Goal: Transaction & Acquisition: Obtain resource

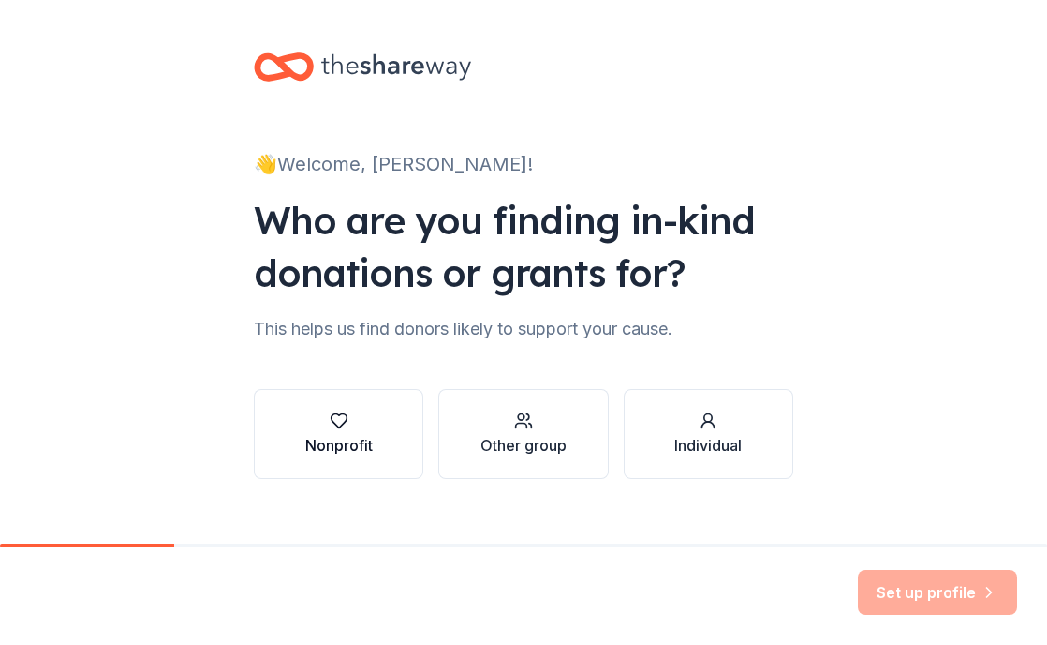
click at [327, 450] on div "Nonprofit" at bounding box center [338, 445] width 67 height 22
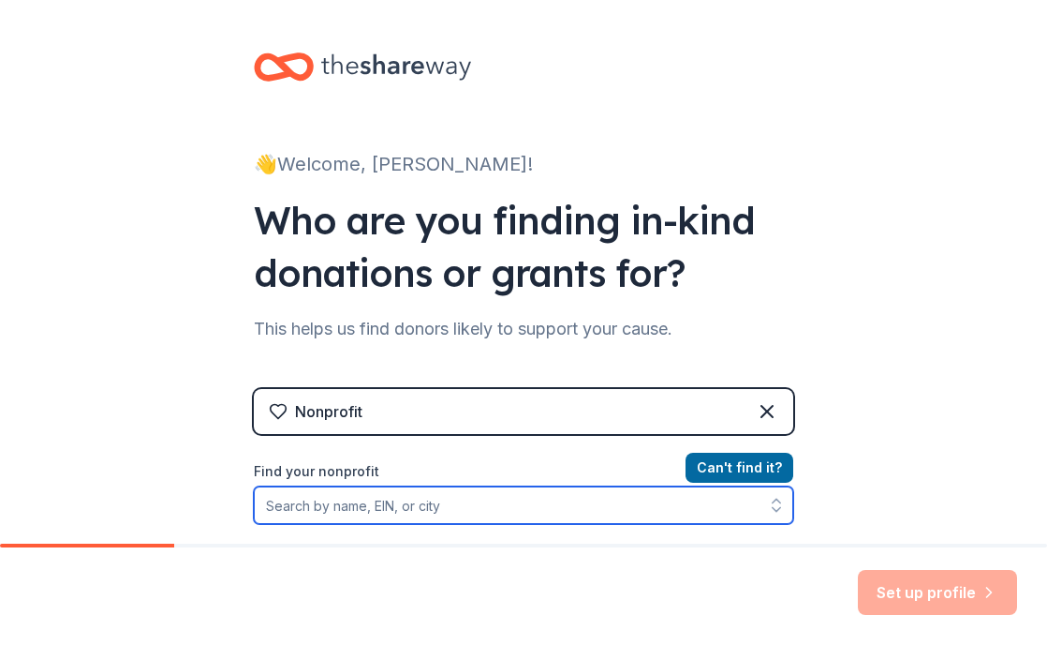
click at [399, 512] on input "Find your nonprofit" at bounding box center [524, 504] width 540 height 37
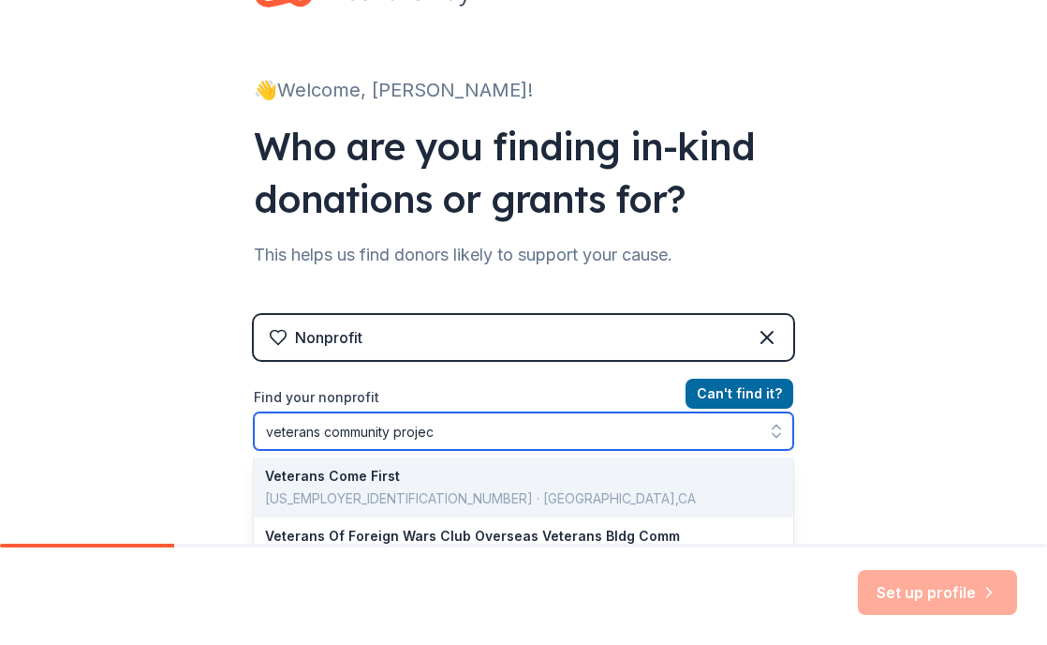
type input "veterans community project"
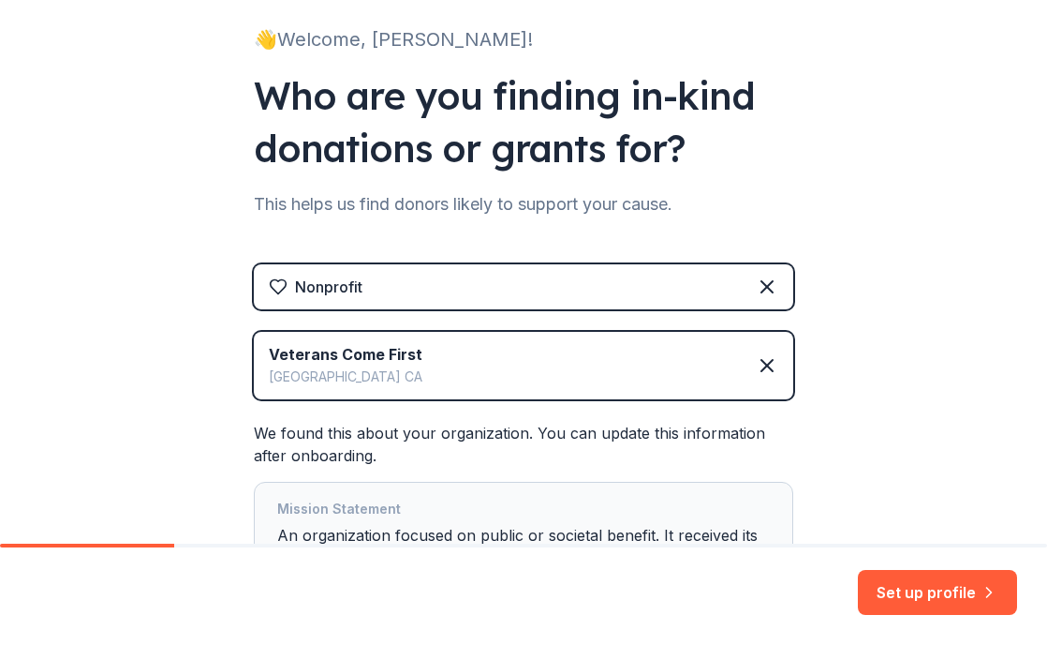
scroll to position [126, 0]
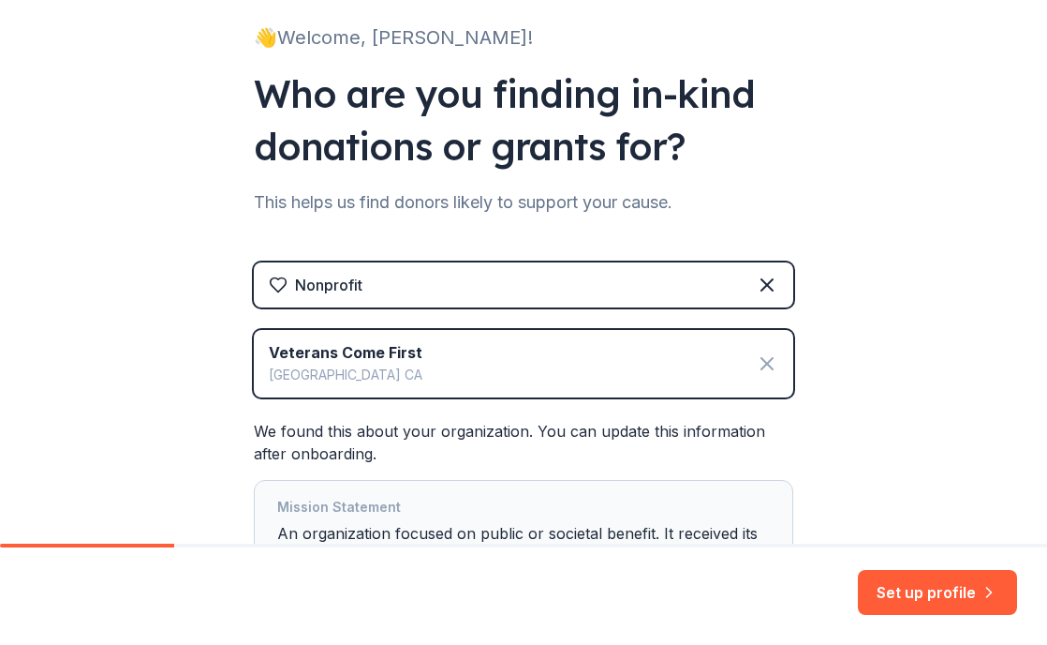
click at [765, 367] on icon at bounding box center [767, 363] width 22 height 22
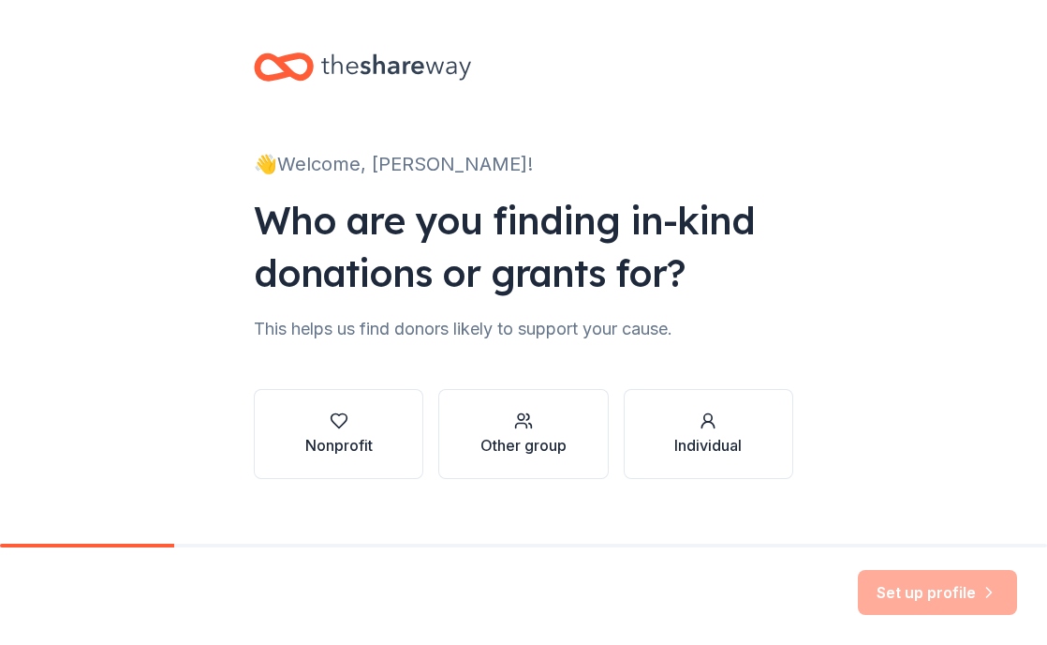
scroll to position [25, 0]
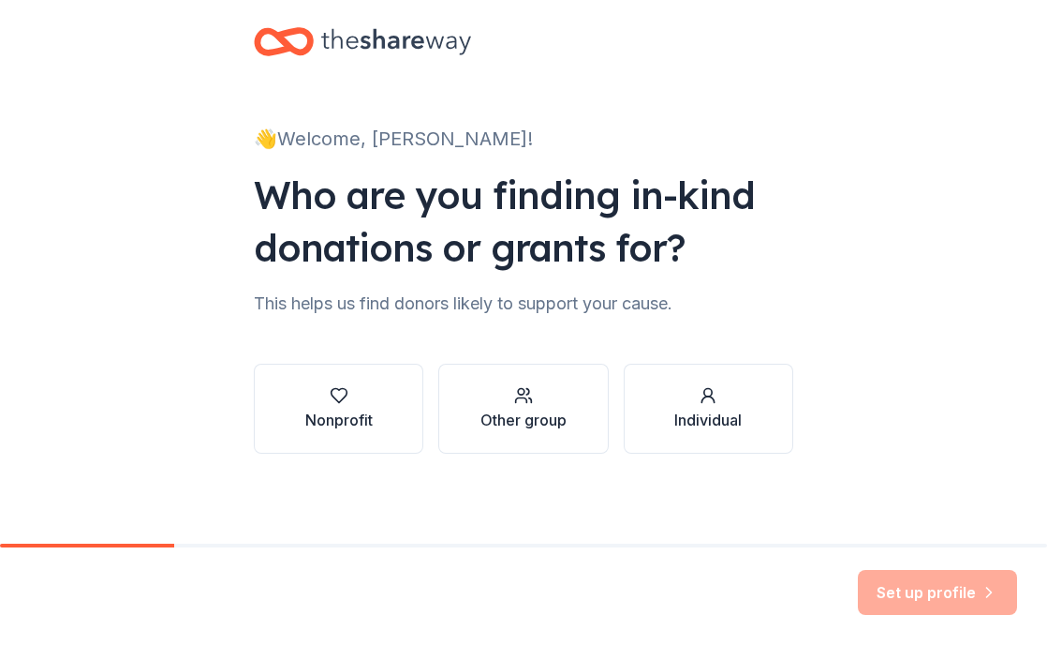
click at [904, 588] on div "Set up profile" at bounding box center [937, 592] width 159 height 45
click at [375, 435] on button "Nonprofit" at bounding box center [339, 409] width 170 height 90
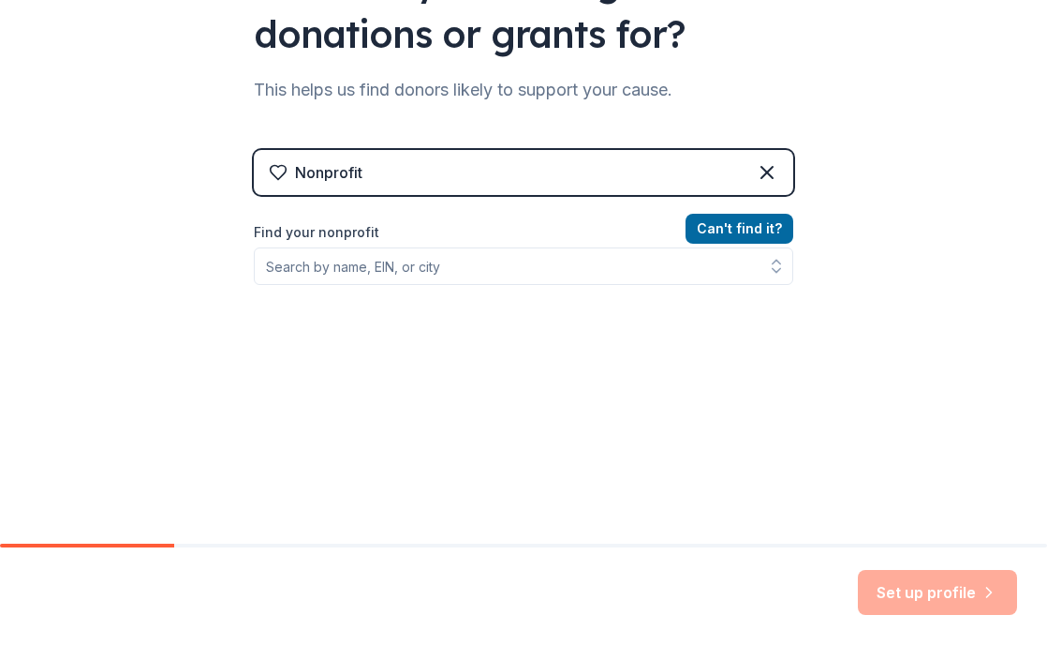
scroll to position [241, 0]
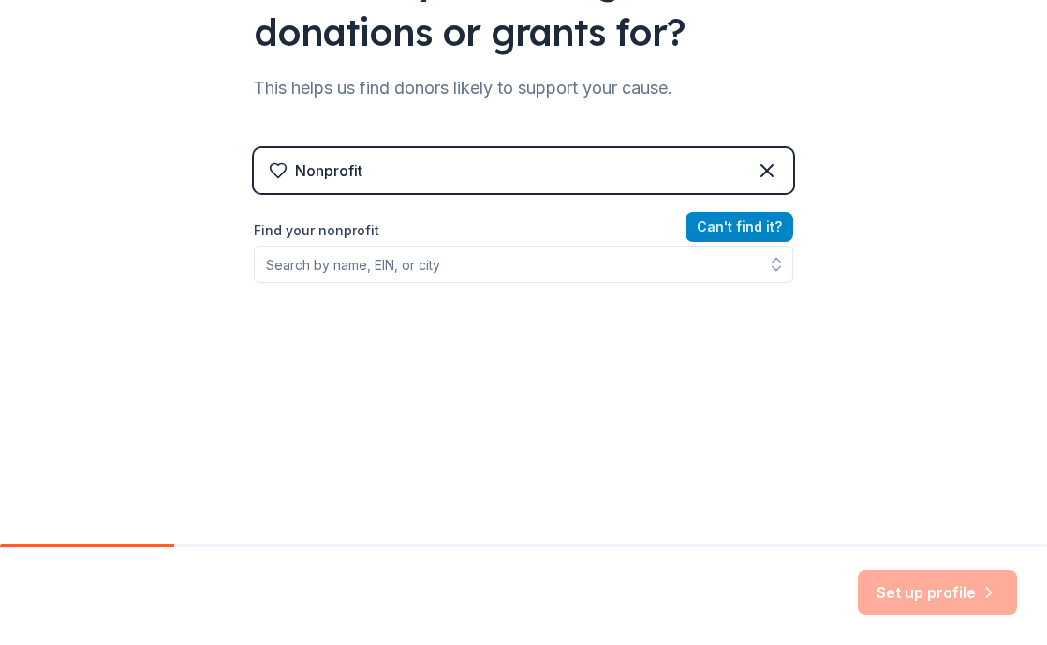
click at [754, 227] on button "Can ' t find it?" at bounding box center [740, 227] width 108 height 30
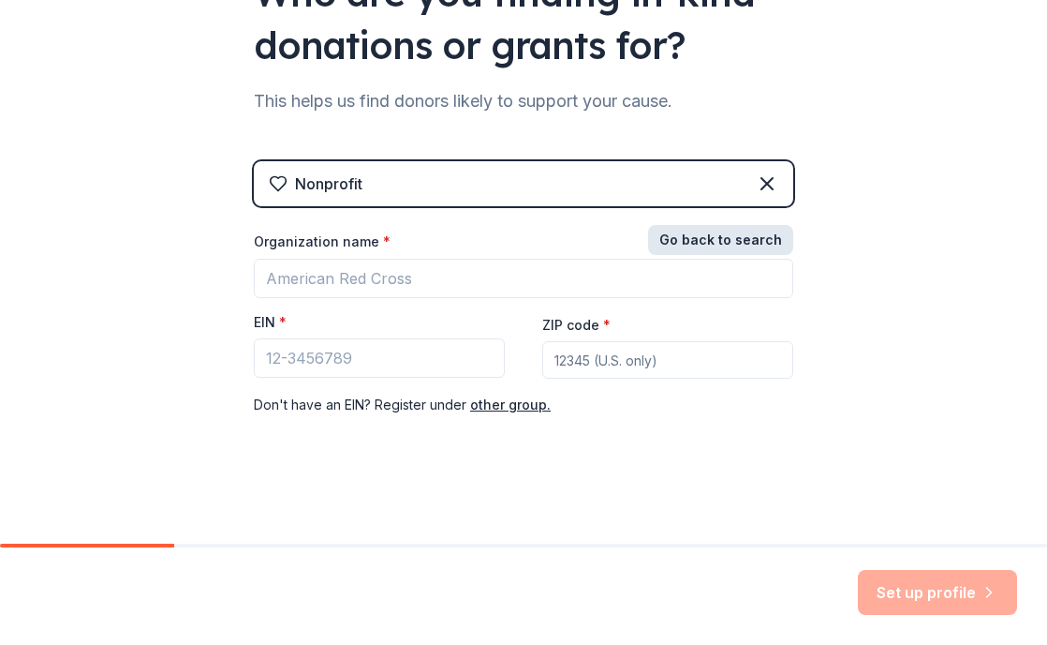
scroll to position [228, 0]
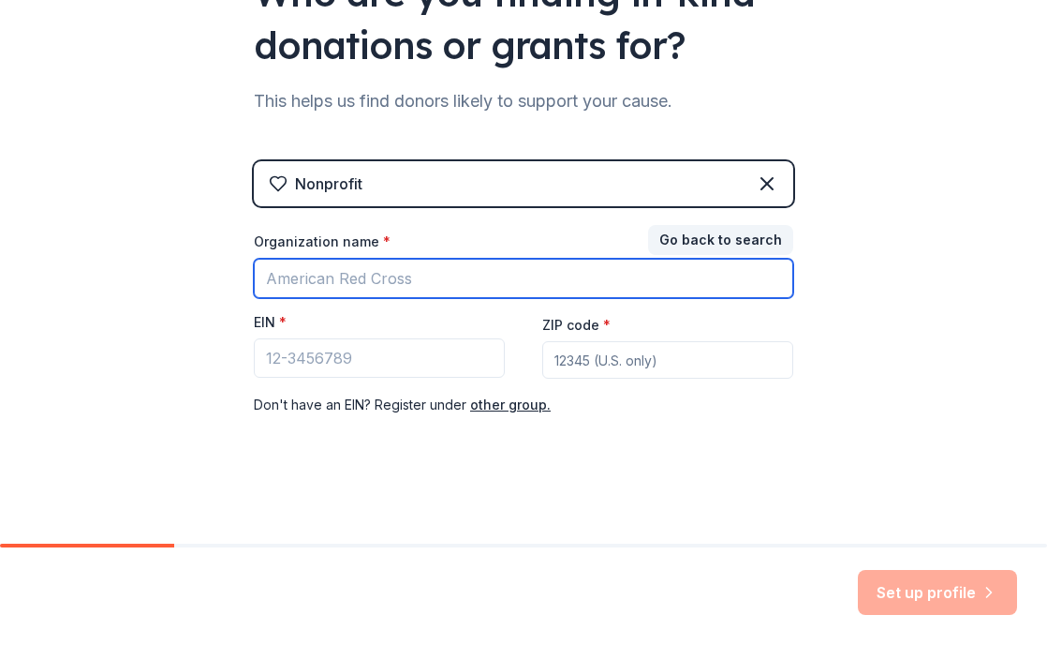
click at [487, 284] on input "Organization name *" at bounding box center [524, 278] width 540 height 39
type input "Veterans Community Project"
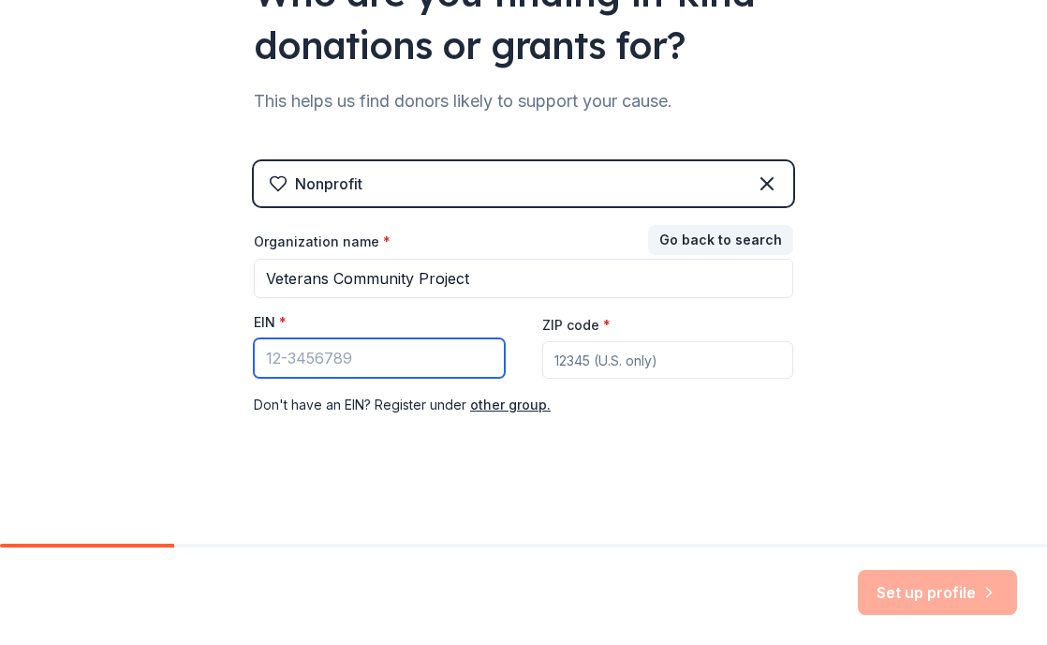
click at [449, 366] on input "EIN *" at bounding box center [379, 357] width 251 height 39
paste input "47-4960735"
type input "47-4960735"
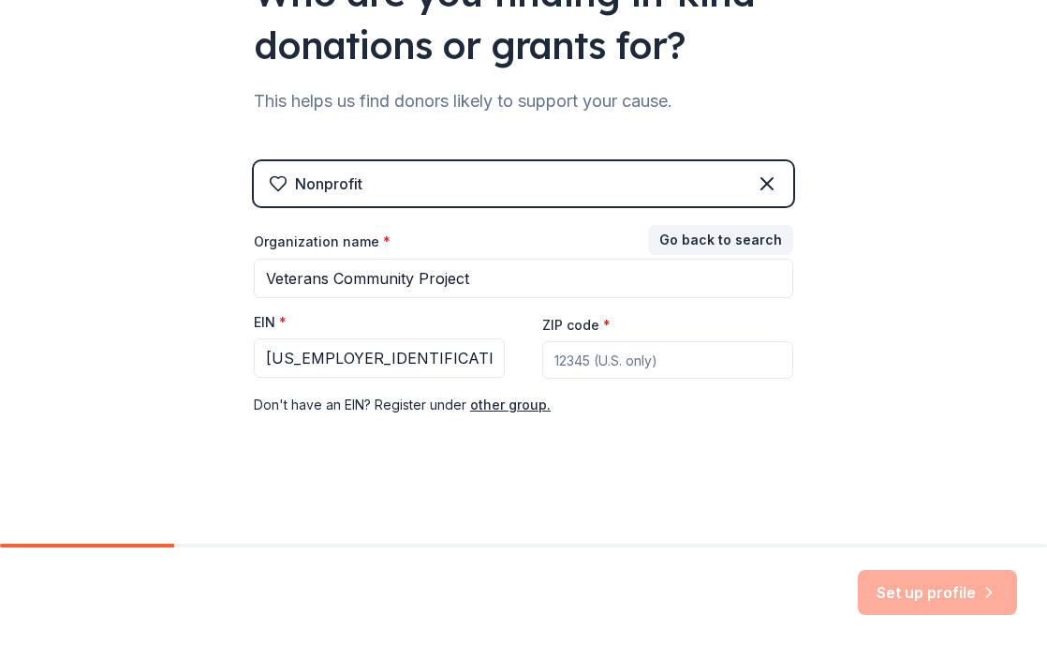
click at [578, 360] on input "ZIP code *" at bounding box center [667, 359] width 251 height 37
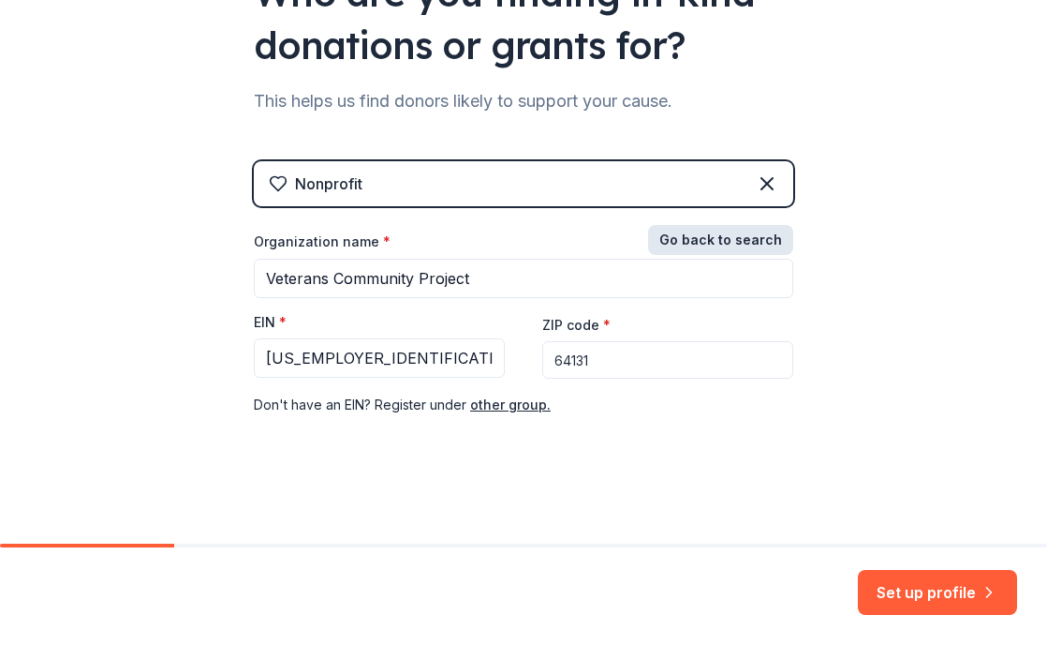
type input "64131"
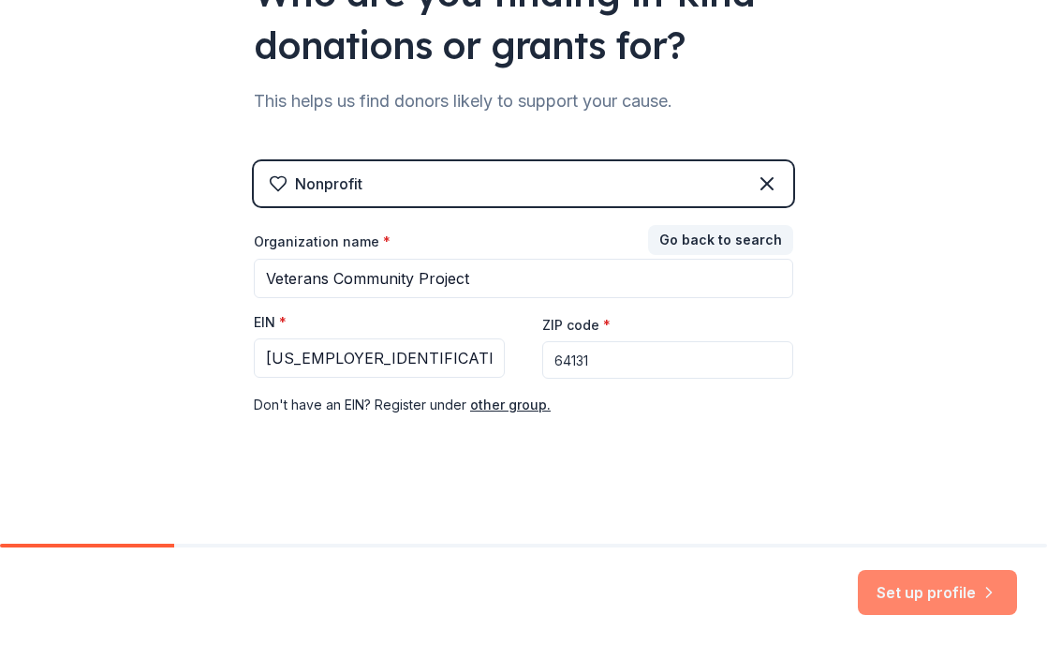
click at [968, 599] on button "Set up profile" at bounding box center [937, 592] width 159 height 45
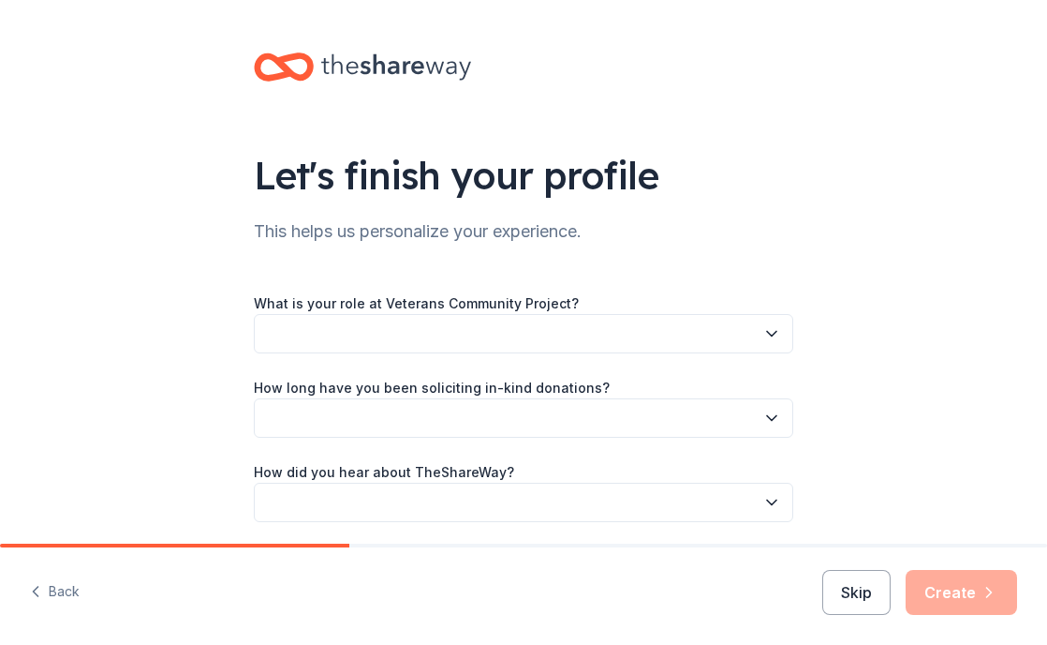
click at [670, 335] on button "button" at bounding box center [524, 333] width 540 height 39
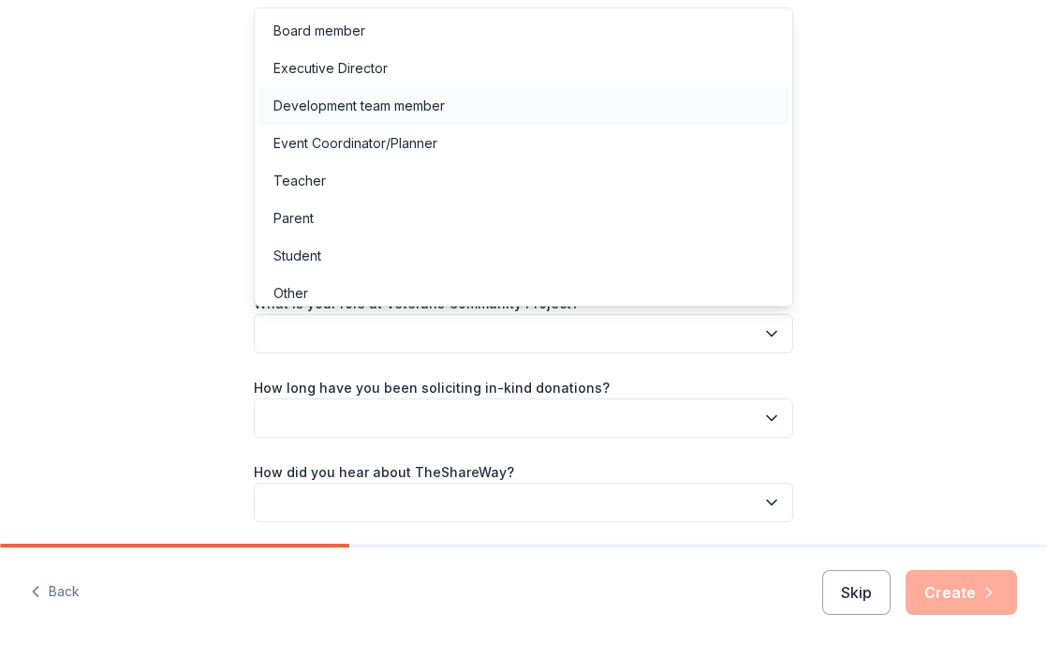
click at [578, 103] on div "Development team member" at bounding box center [524, 105] width 530 height 37
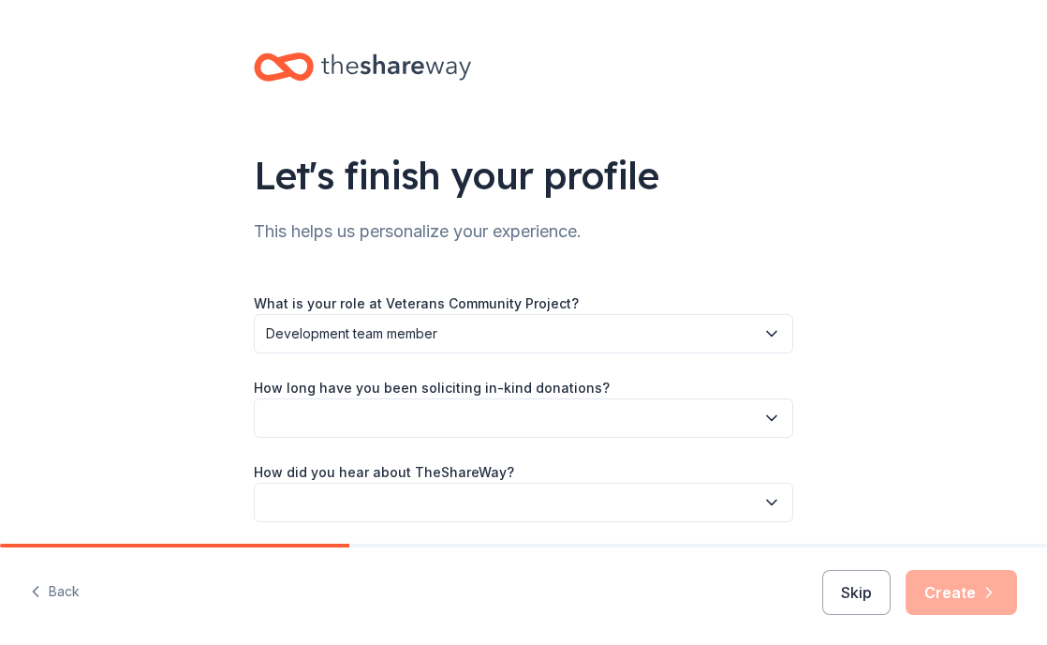
click at [587, 414] on button "button" at bounding box center [524, 417] width 540 height 39
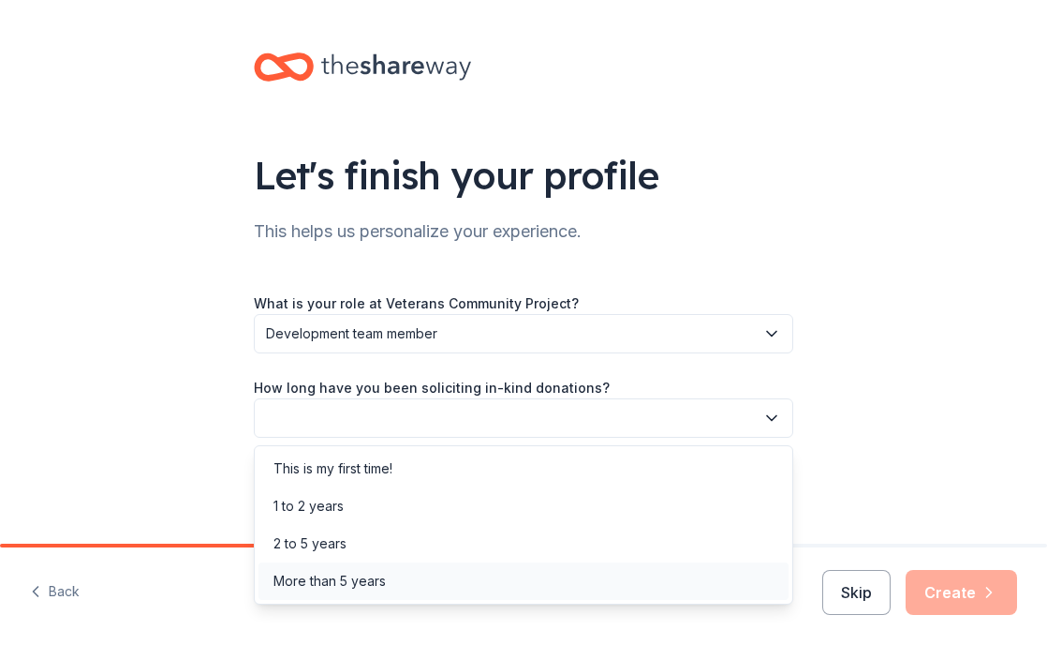
click at [569, 579] on div "More than 5 years" at bounding box center [524, 580] width 530 height 37
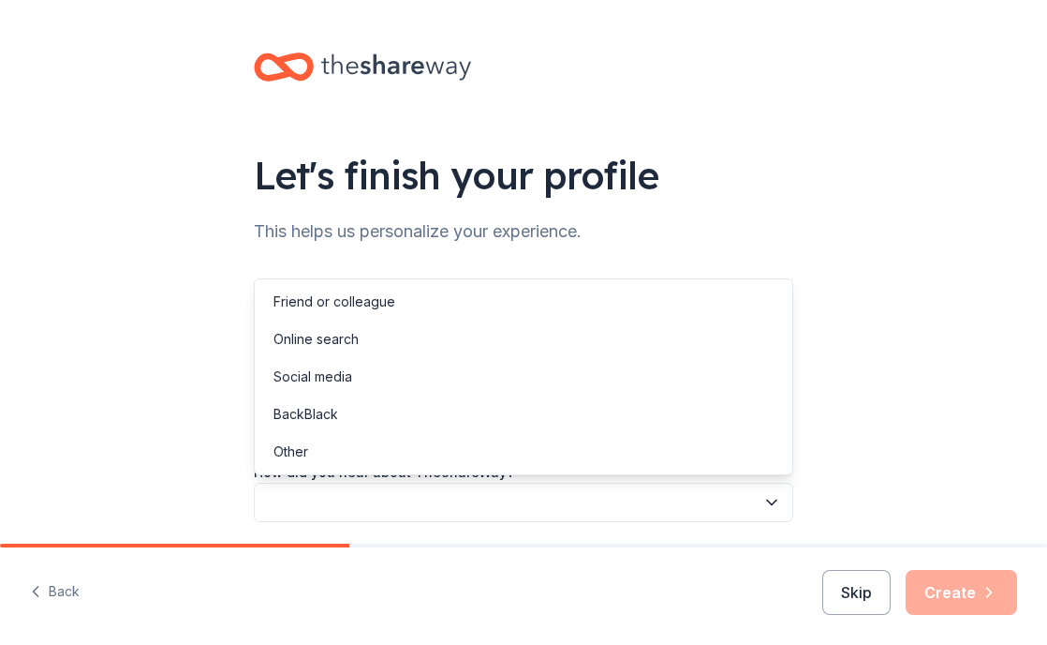
click at [608, 490] on button "button" at bounding box center [524, 501] width 540 height 39
click at [594, 346] on div "Online search" at bounding box center [524, 338] width 530 height 37
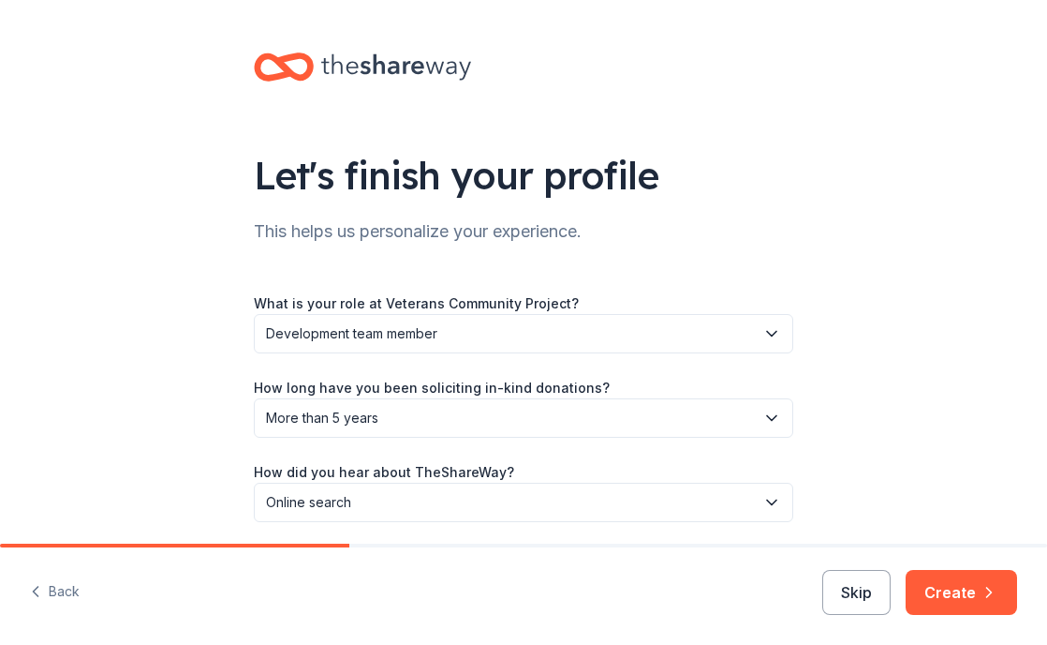
scroll to position [68, 0]
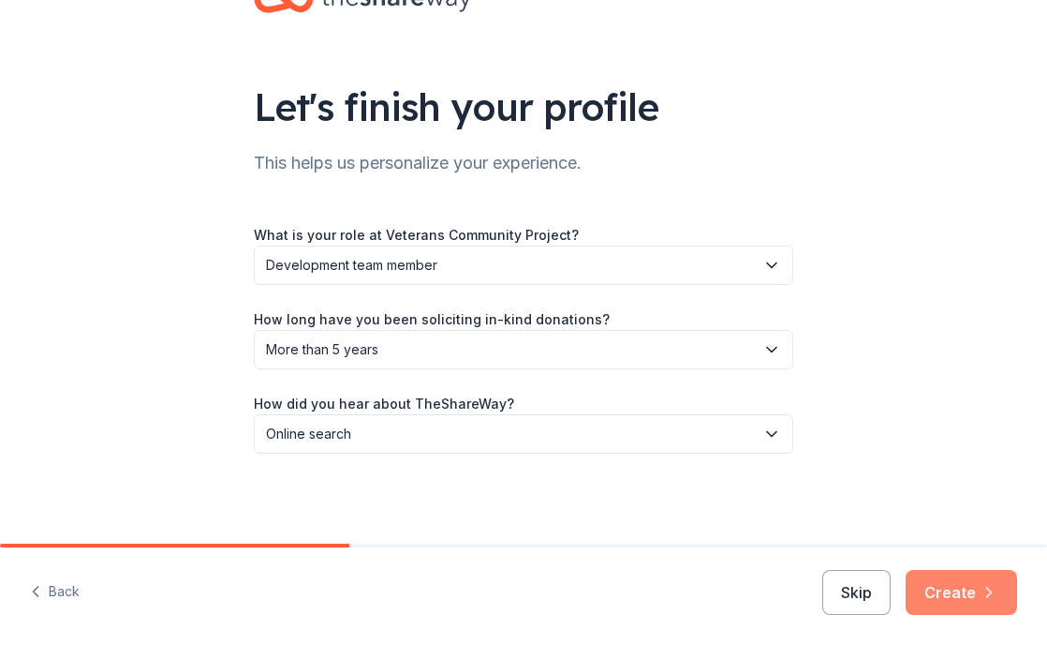
click at [952, 601] on button "Create" at bounding box center [961, 592] width 111 height 45
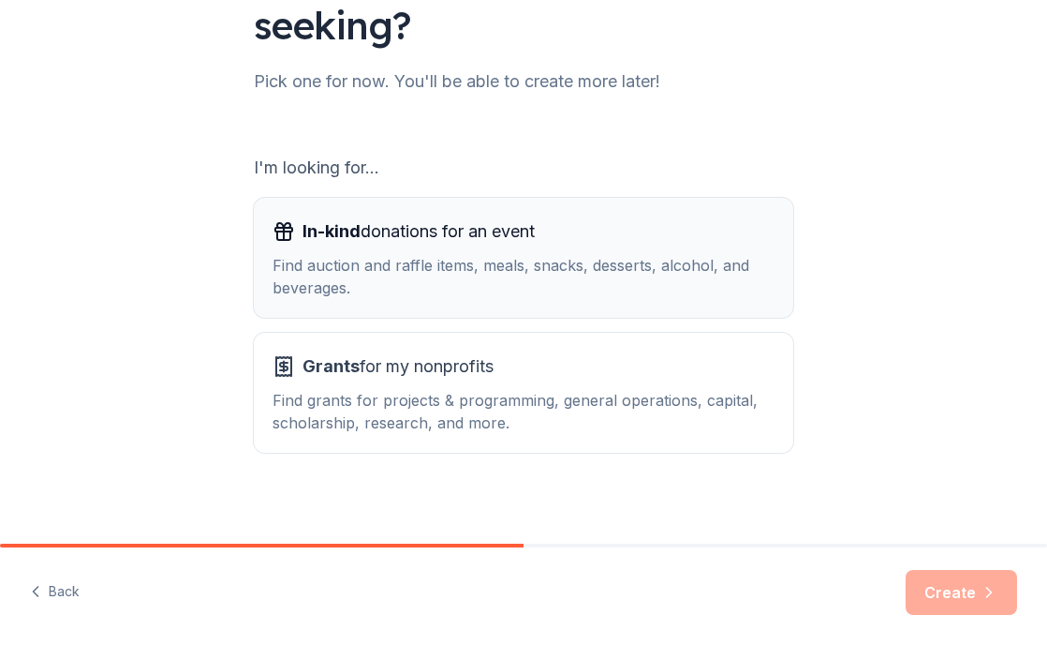
scroll to position [207, 0]
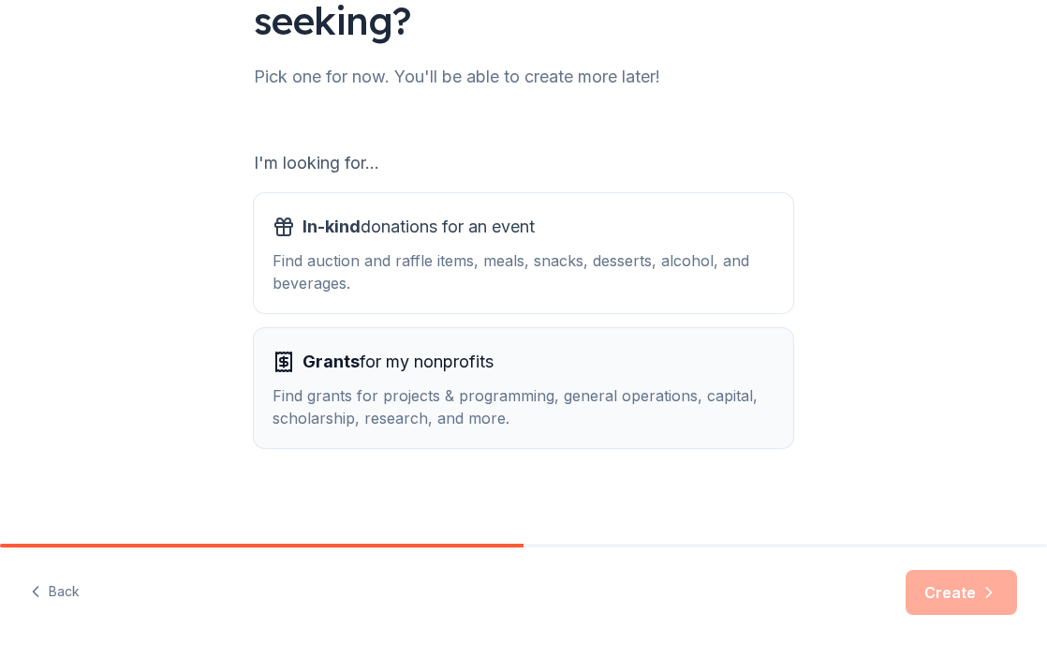
click at [767, 415] on div "Find grants for projects & programming, general operations, capital, scholarshi…" at bounding box center [524, 406] width 502 height 45
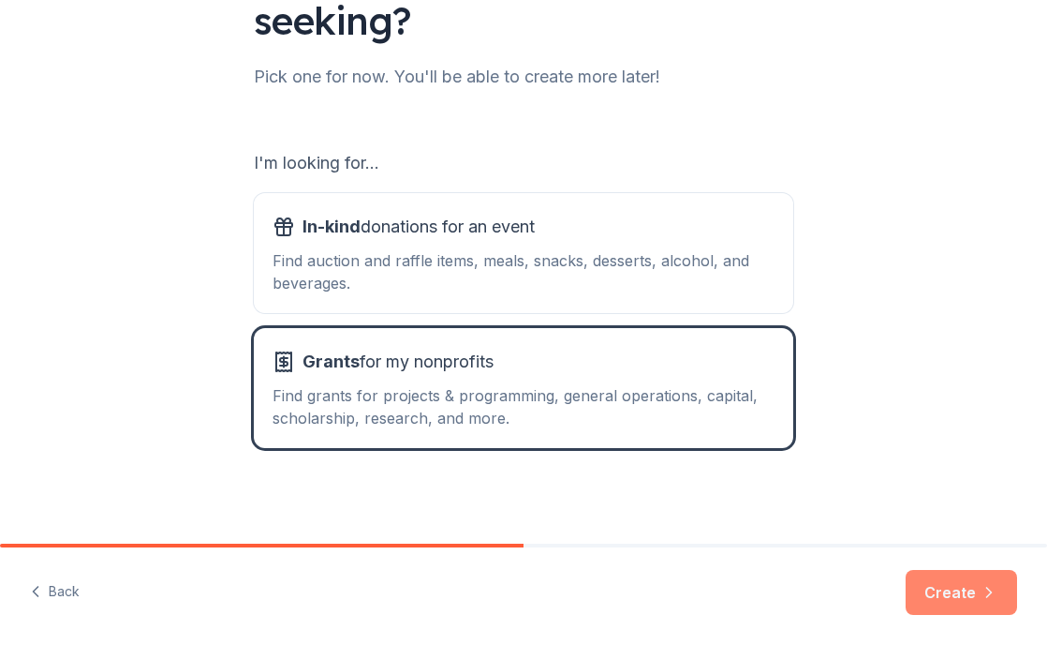
click at [959, 591] on button "Create" at bounding box center [961, 592] width 111 height 45
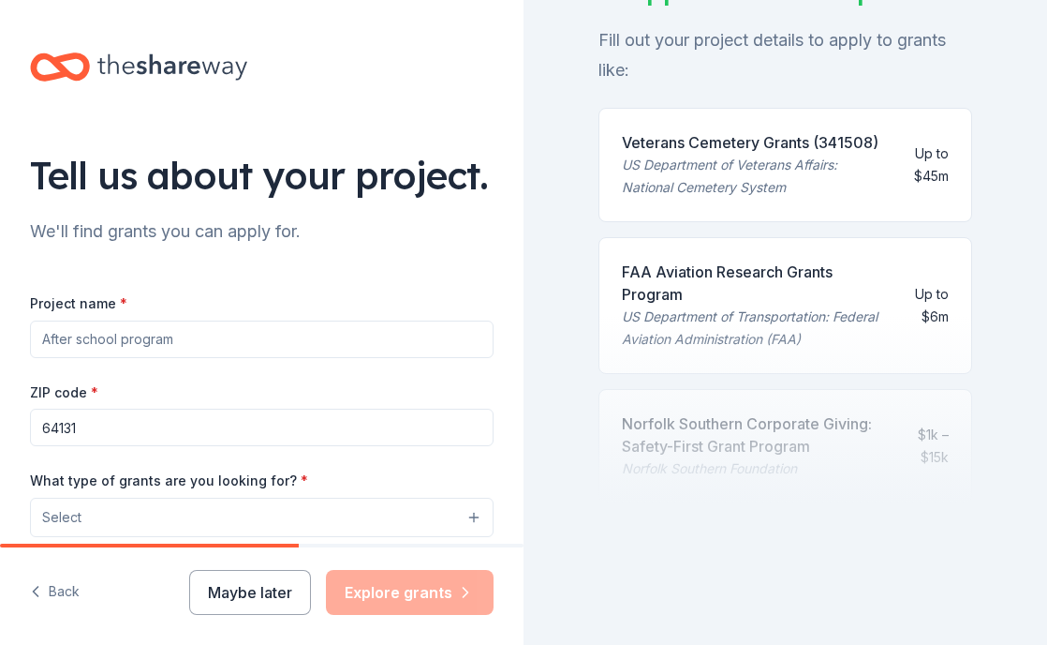
scroll to position [180, 0]
click at [281, 344] on input "Project name *" at bounding box center [262, 338] width 464 height 37
type input "v"
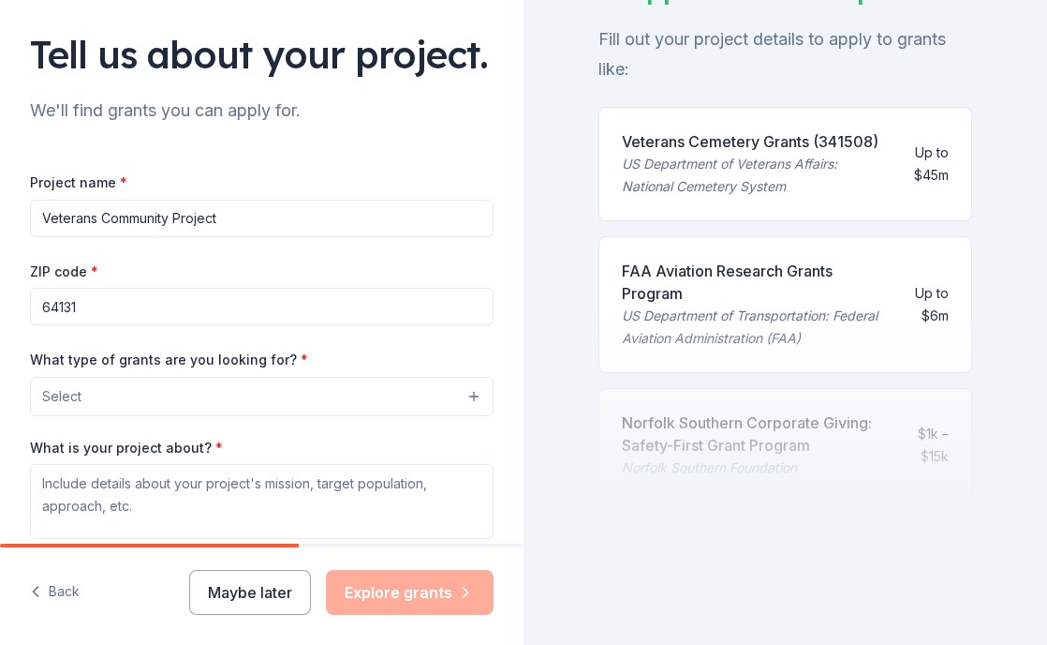
scroll to position [153, 0]
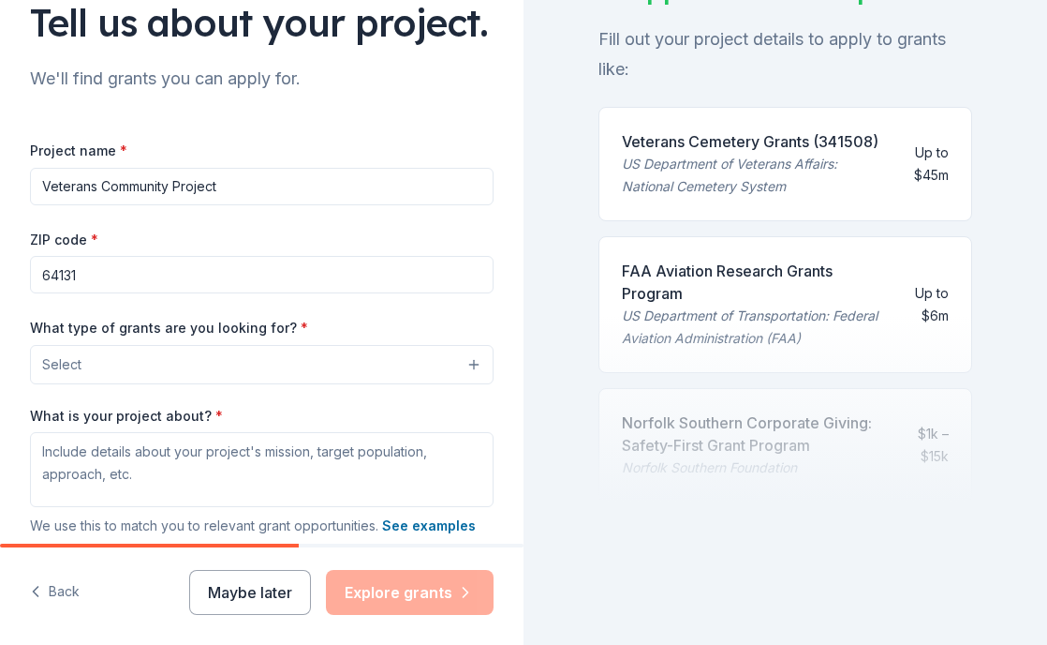
type input "Veterans Community Project"
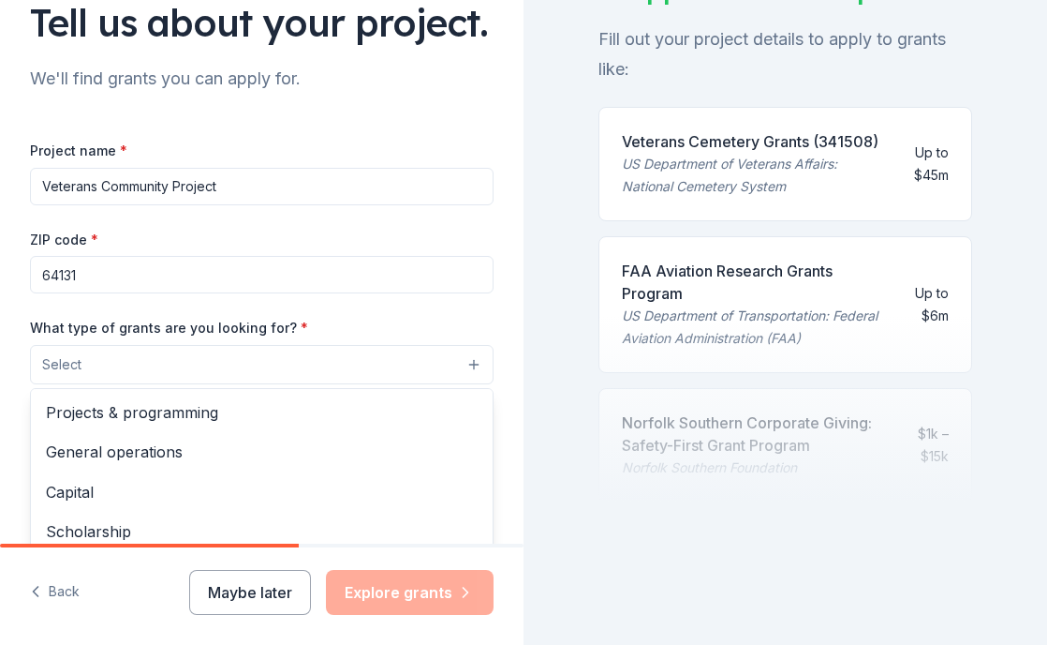
click at [345, 369] on button "Select" at bounding box center [262, 364] width 464 height 39
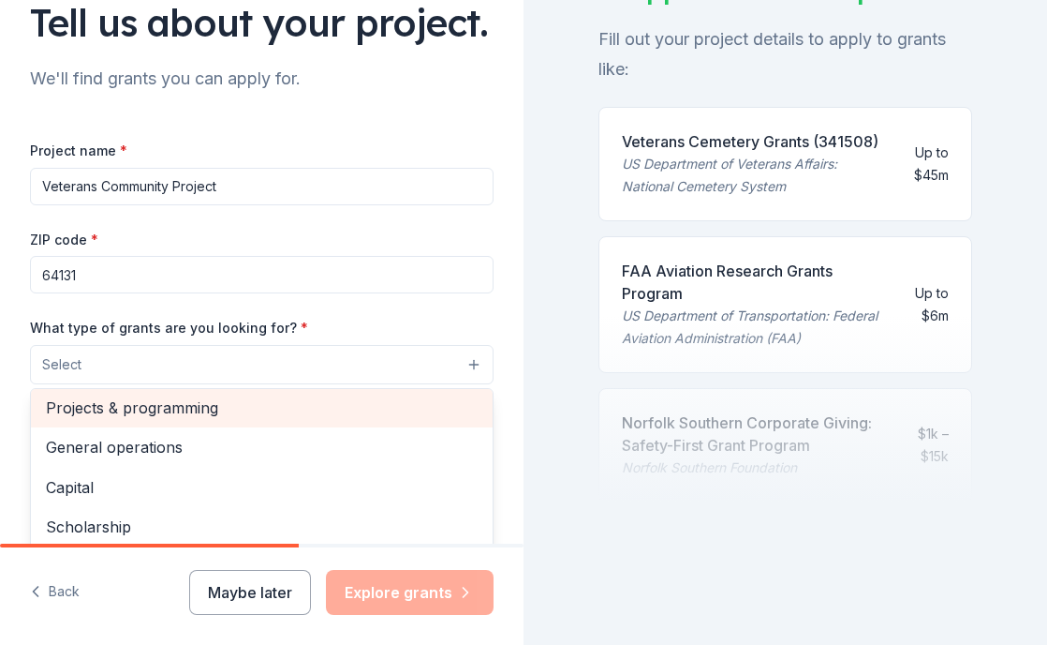
scroll to position [4, 0]
click at [348, 419] on span "Projects & programming" at bounding box center [262, 408] width 432 height 24
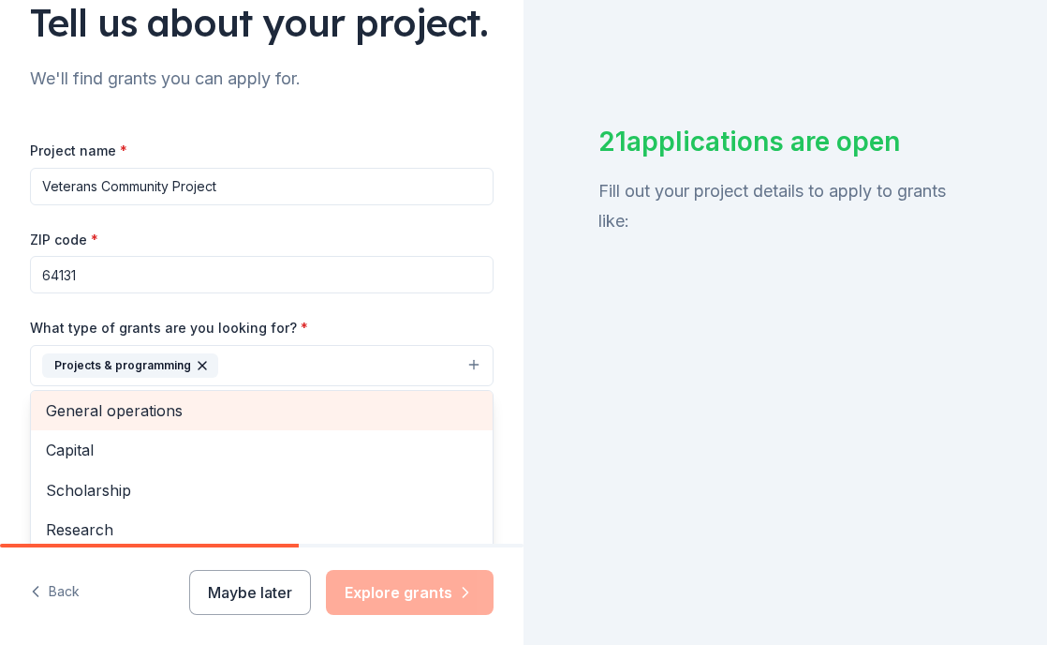
scroll to position [28, 0]
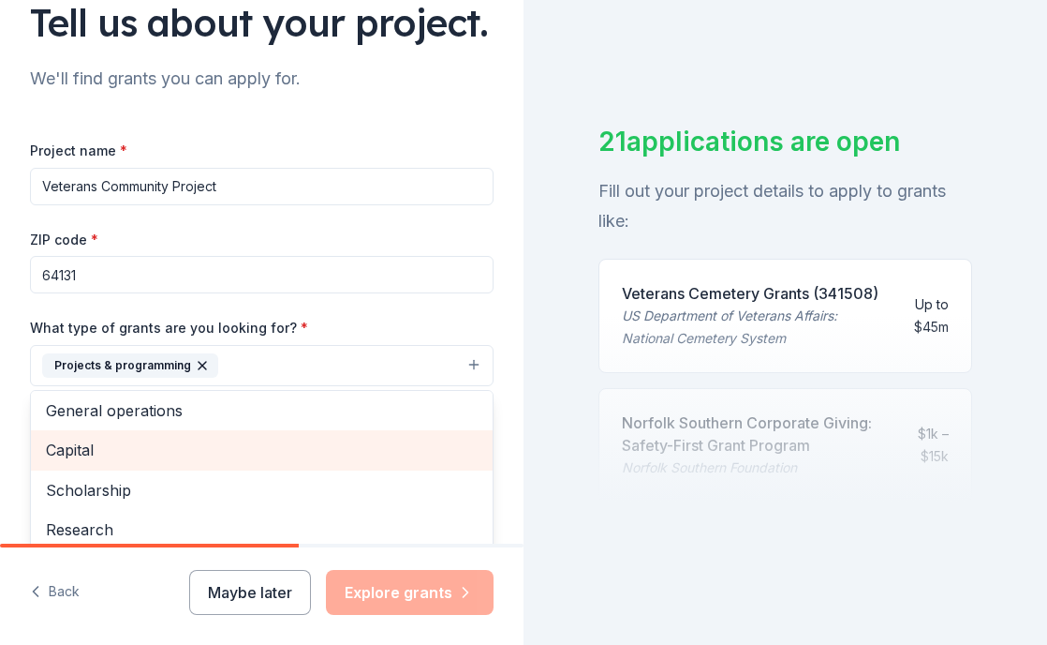
click at [345, 449] on span "Capital" at bounding box center [262, 450] width 432 height 24
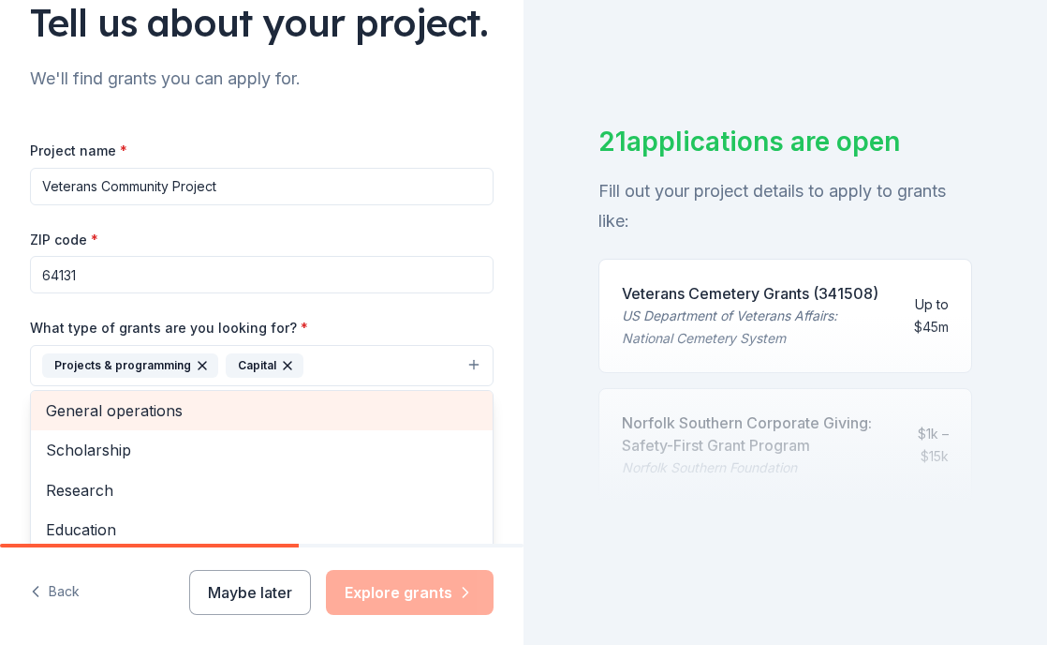
click at [349, 421] on span "General operations" at bounding box center [262, 410] width 432 height 24
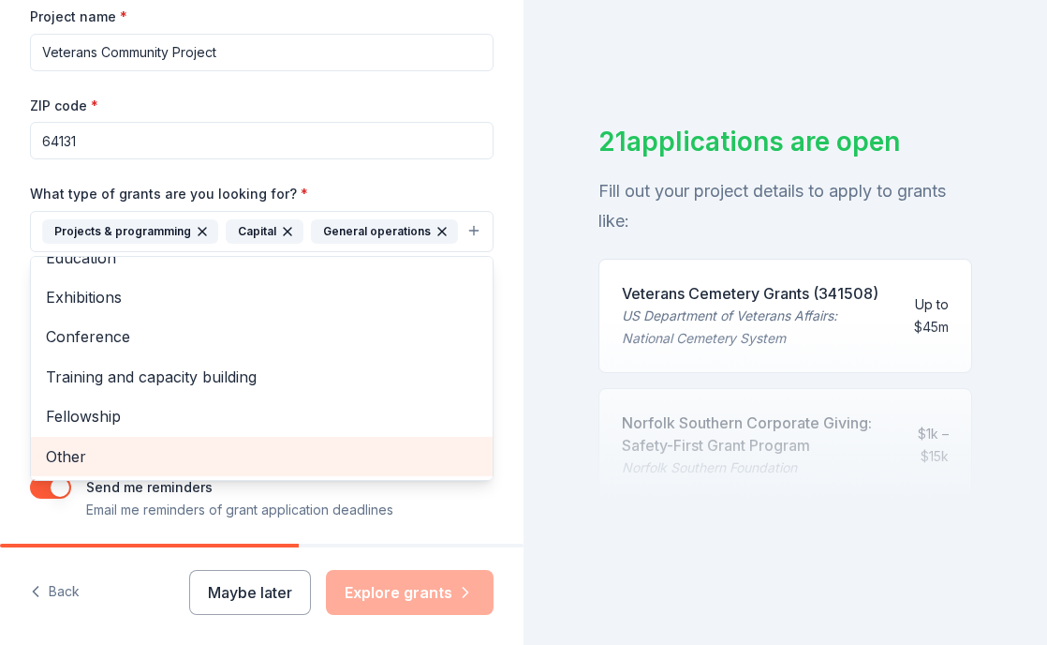
scroll to position [289, 0]
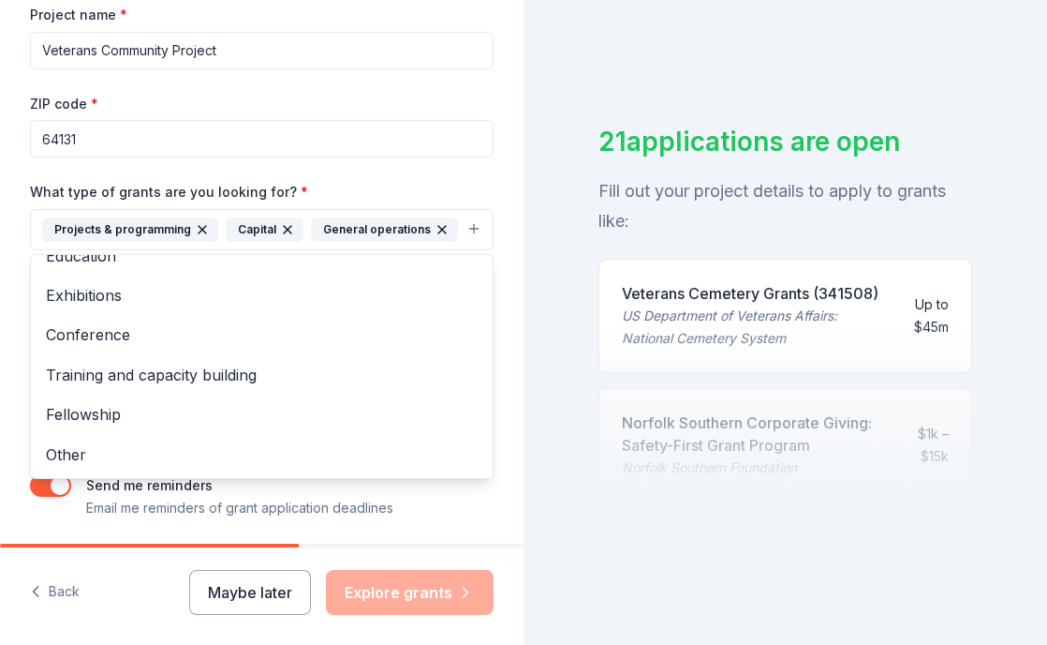
click at [451, 521] on div "Tell us about your project. We'll find grants you can apply for. Project name *…" at bounding box center [262, 160] width 524 height 898
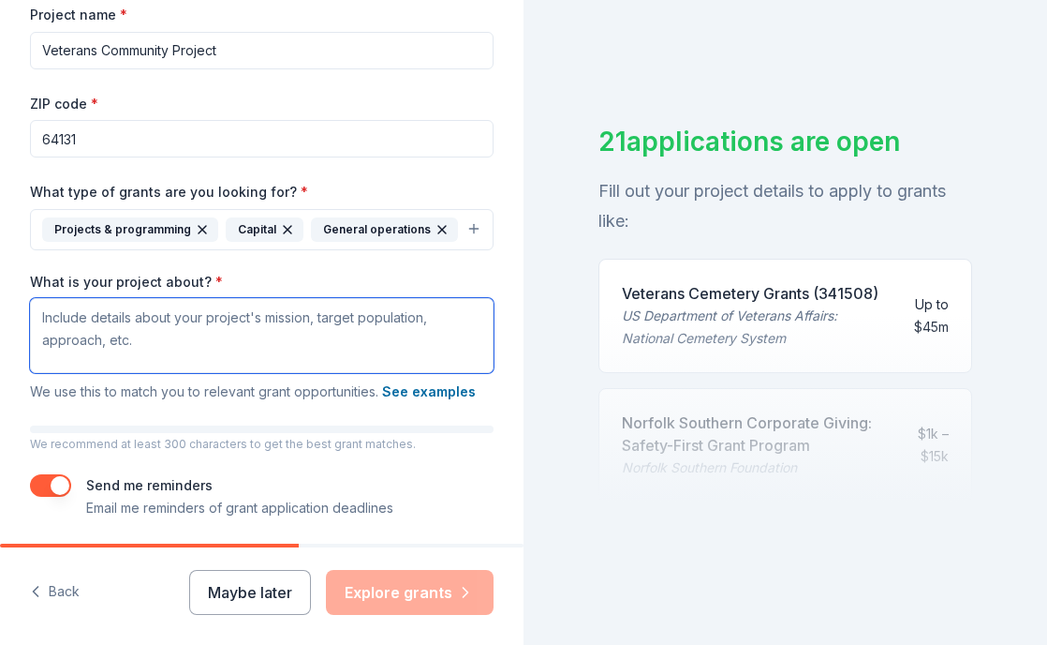
click at [249, 328] on textarea "What is your project about? *" at bounding box center [262, 335] width 464 height 75
paste textarea "VCP serves everyone who raised their hand and took the oath to protect this cou…"
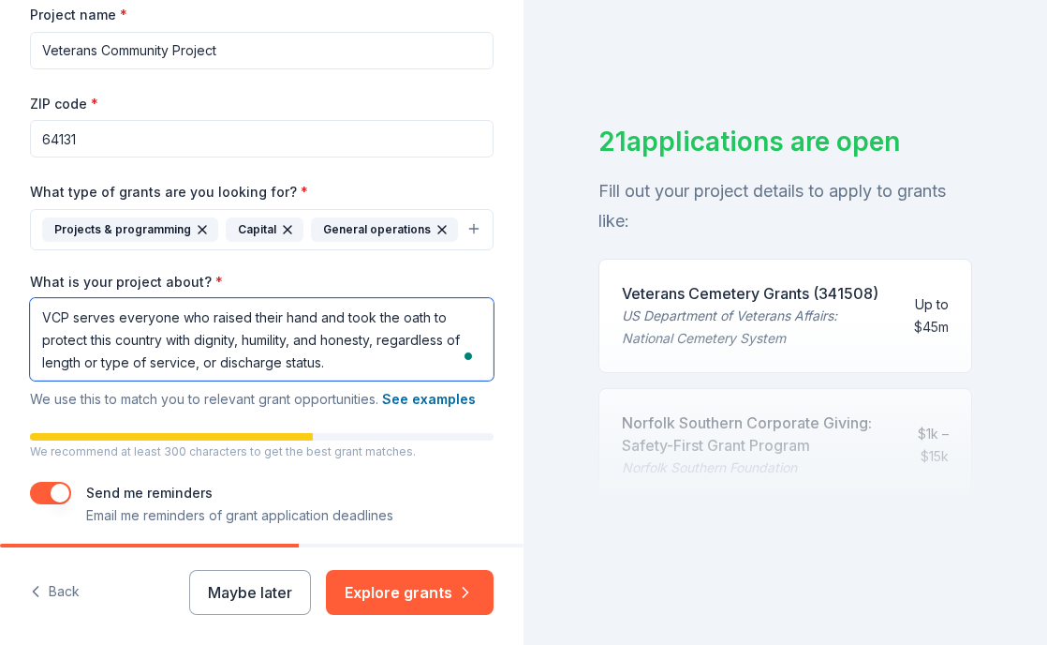
paste textarea "provide Veterans experiencing homelessness with a home of their own and wraparo…"
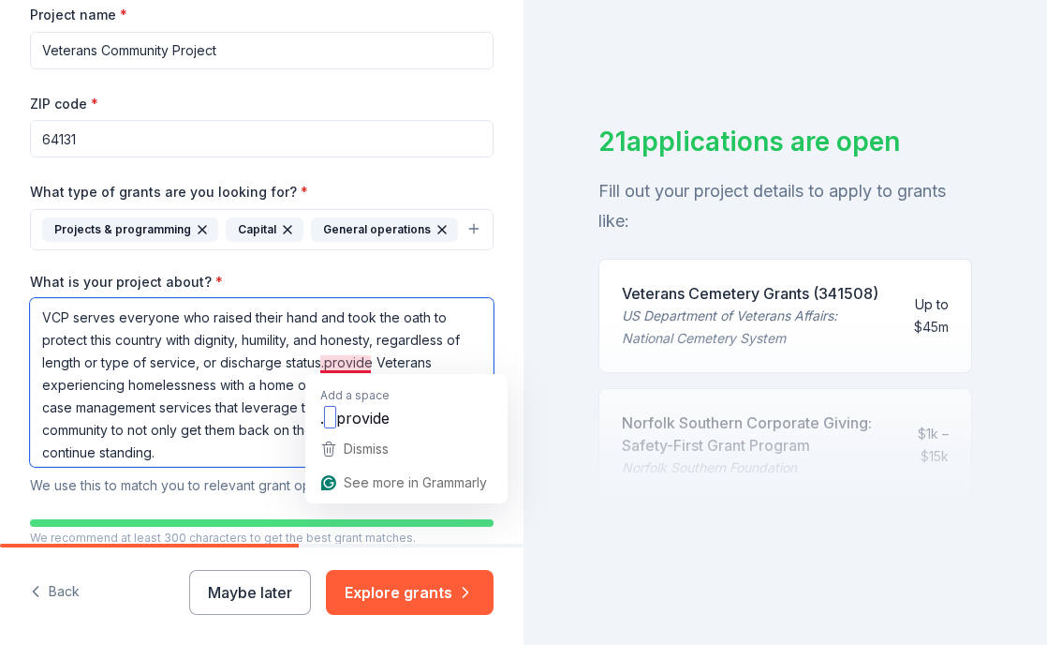
click at [325, 366] on textarea "VCP serves everyone who raised their hand and took the oath to protect this cou…" at bounding box center [262, 382] width 464 height 169
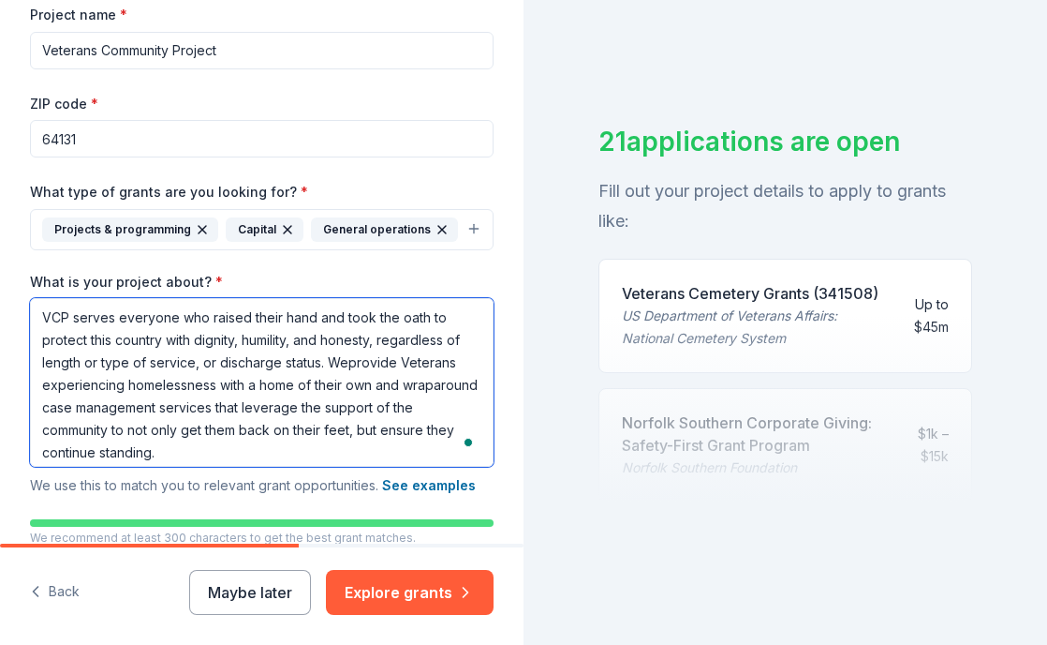
click at [325, 366] on textarea "VCP serves everyone who raised their hand and took the oath to protect this cou…" at bounding box center [262, 382] width 464 height 169
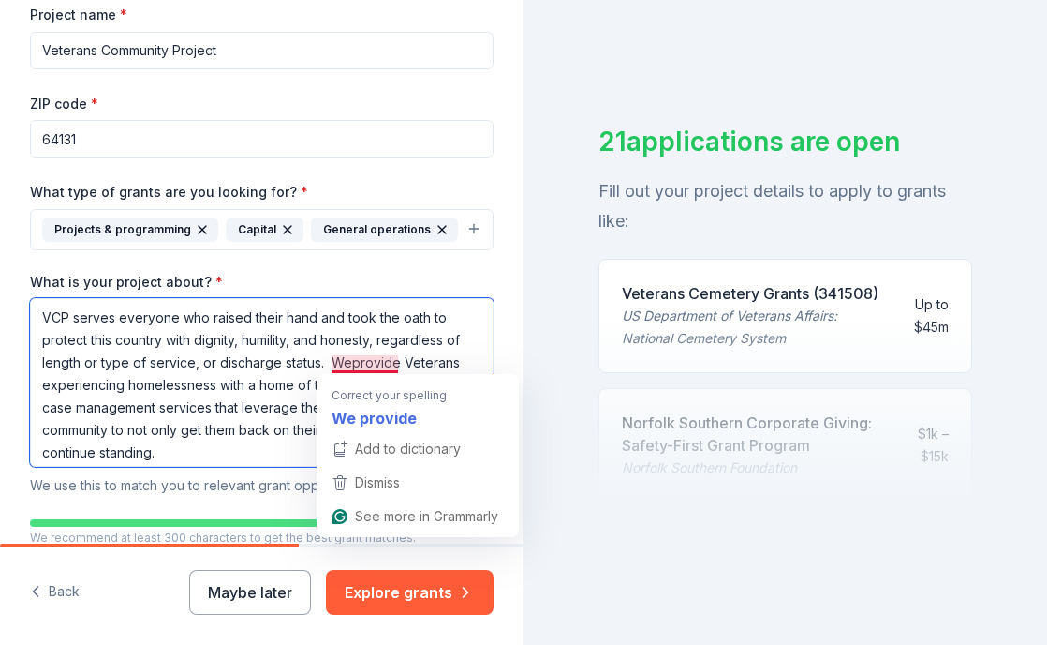
click at [348, 364] on textarea "VCP serves everyone who raised their hand and took the oath to protect this cou…" at bounding box center [262, 382] width 464 height 169
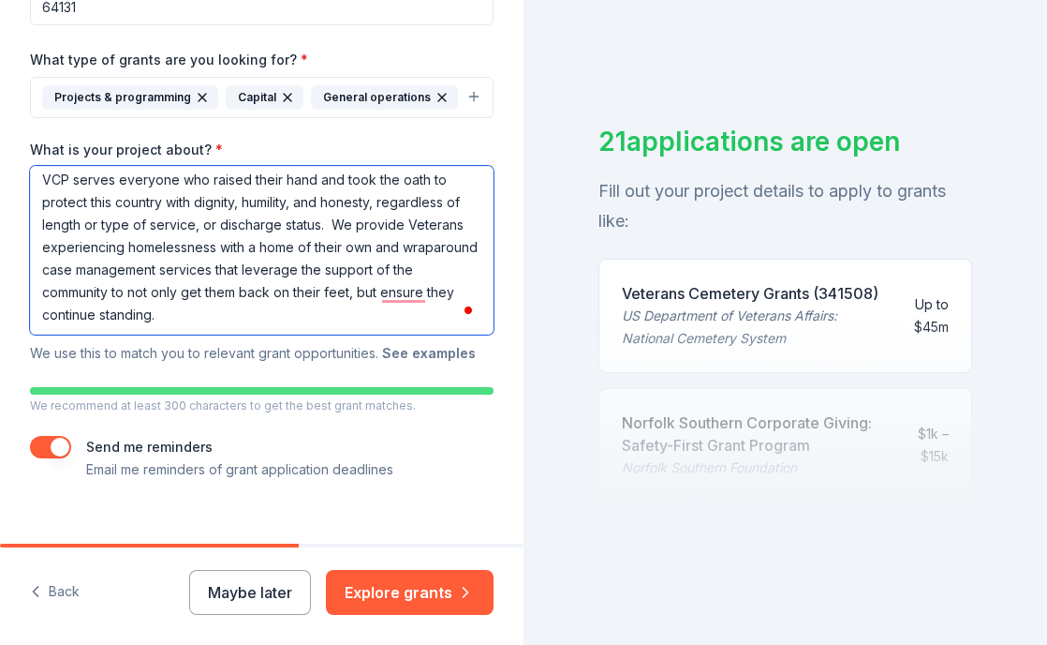
scroll to position [422, 0]
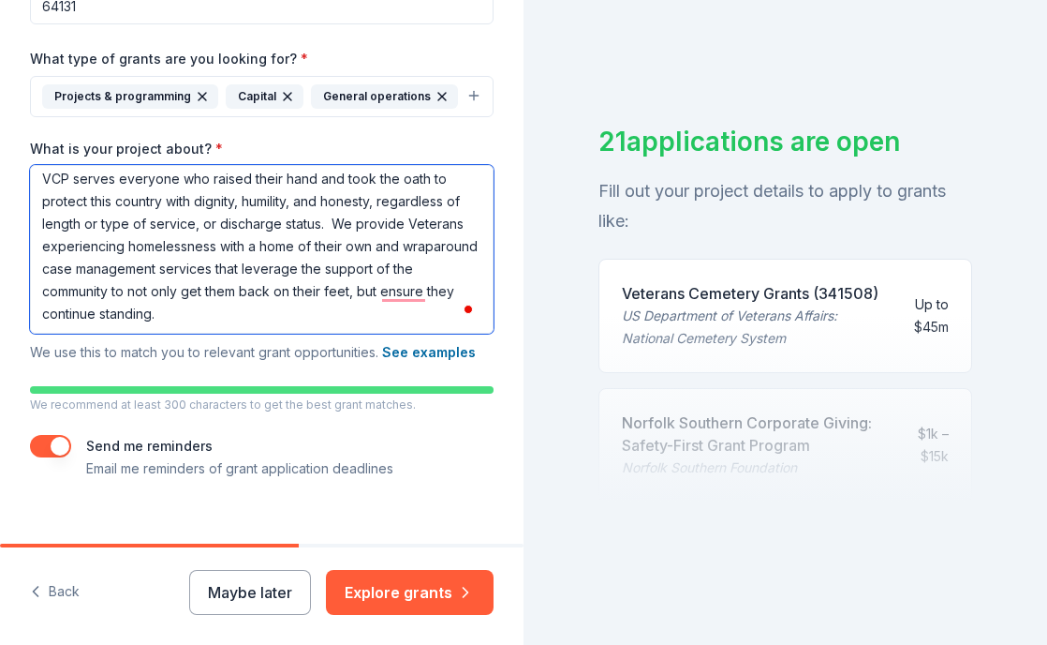
click at [259, 249] on textarea "VCP serves everyone who raised their hand and took the oath to protect this cou…" at bounding box center [262, 249] width 464 height 169
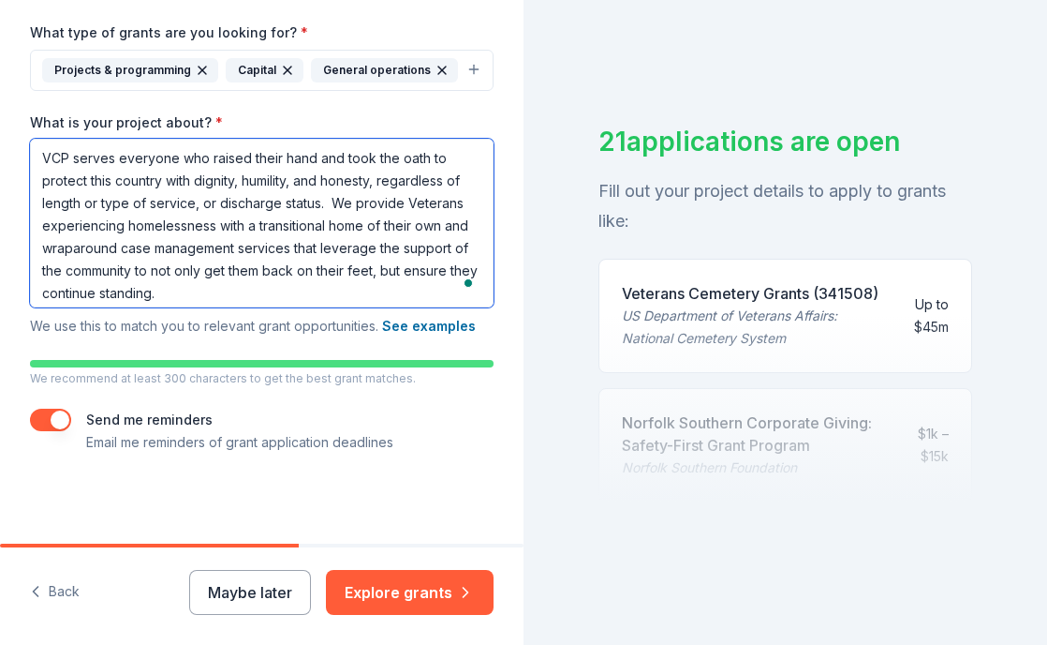
scroll to position [0, 0]
click at [292, 294] on textarea "VCP serves everyone who raised their hand and took the oath to protect this cou…" at bounding box center [262, 223] width 464 height 169
paste textarea "Veterans Community Project (VCP) is a nationally recognized nonprofit organizat…"
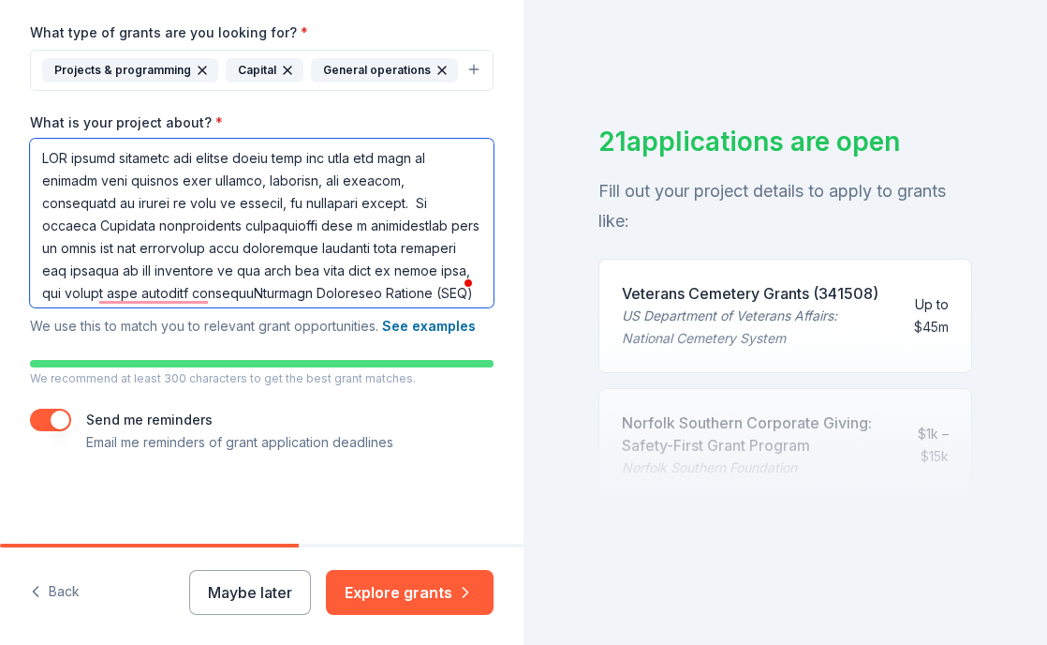
drag, startPoint x: 153, startPoint y: 290, endPoint x: 37, endPoint y: 156, distance: 177.4
click at [37, 156] on textarea "What is your project about? *" at bounding box center [262, 223] width 464 height 169
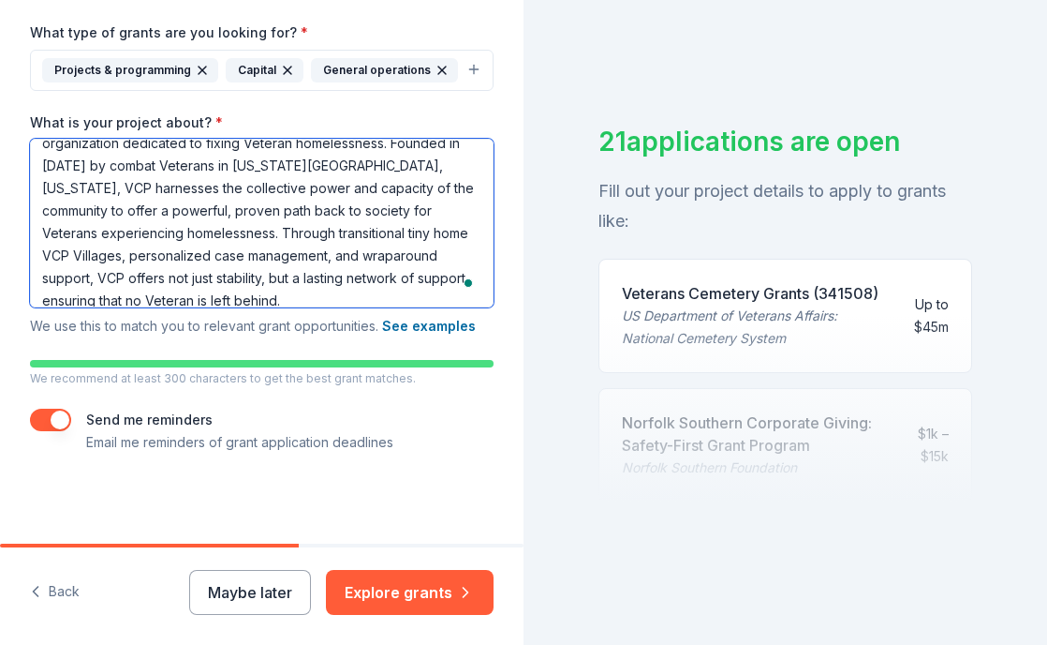
scroll to position [52, 0]
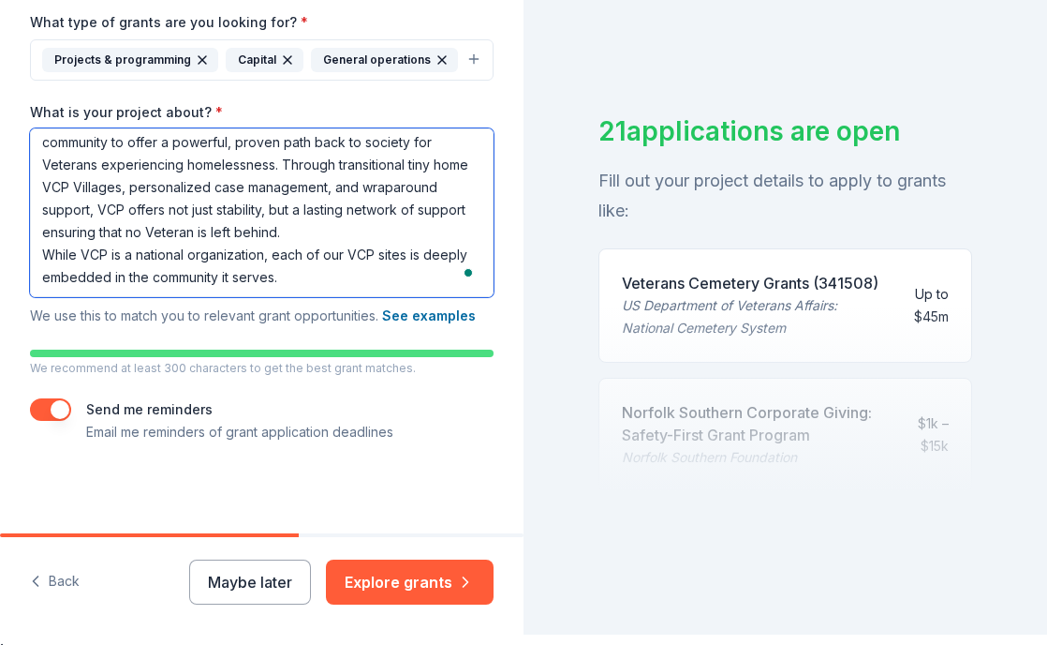
click at [44, 257] on textarea "Veterans Community Project (VCP) is a nationally recognized nonprofit organizat…" at bounding box center [262, 212] width 464 height 169
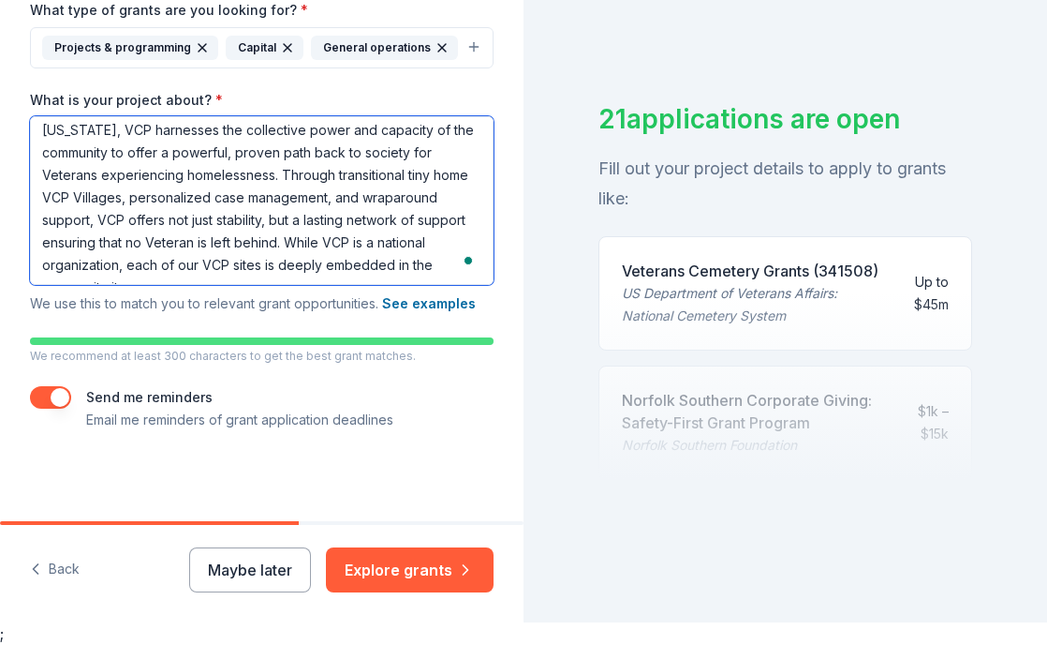
type textarea "Veterans Community Project (VCP) is a nationally recognized nonprofit organizat…"
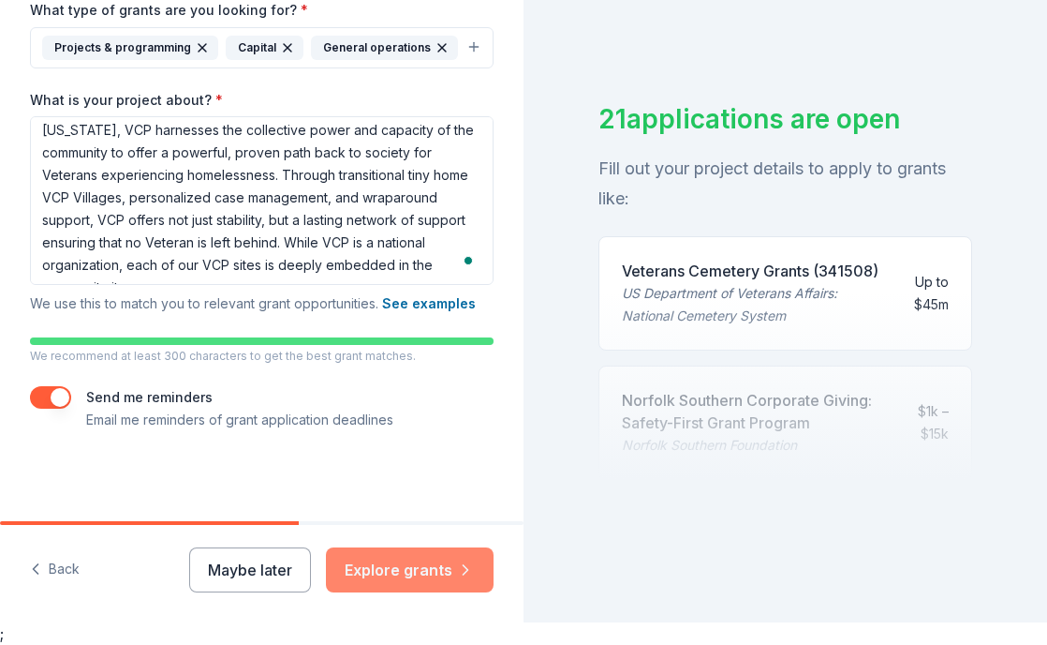
click at [363, 580] on button "Explore grants" at bounding box center [410, 569] width 168 height 45
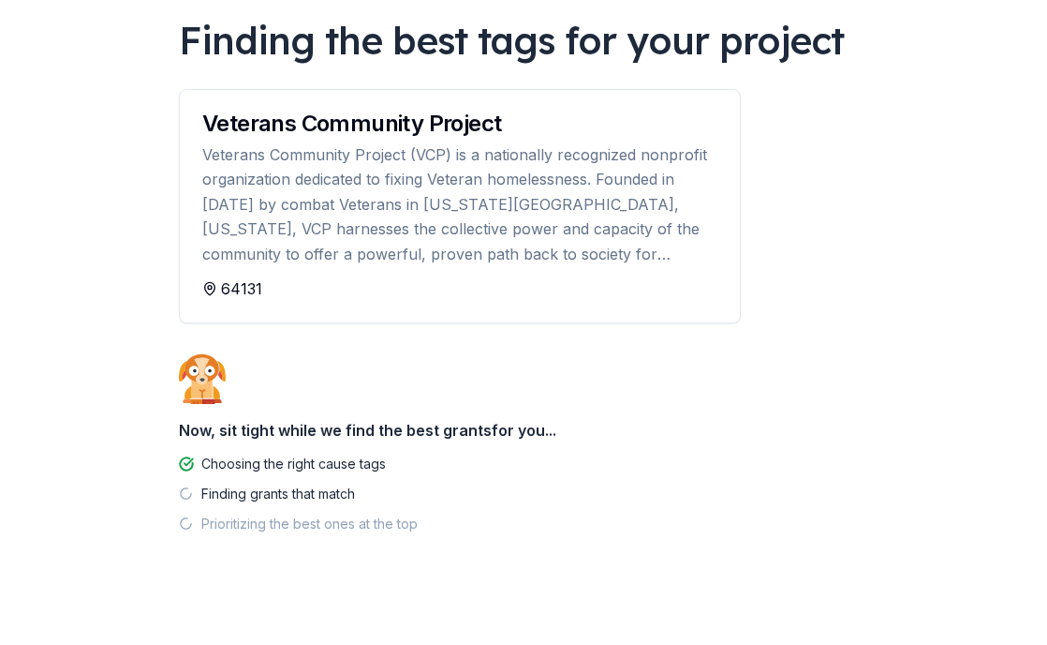
scroll to position [156, 0]
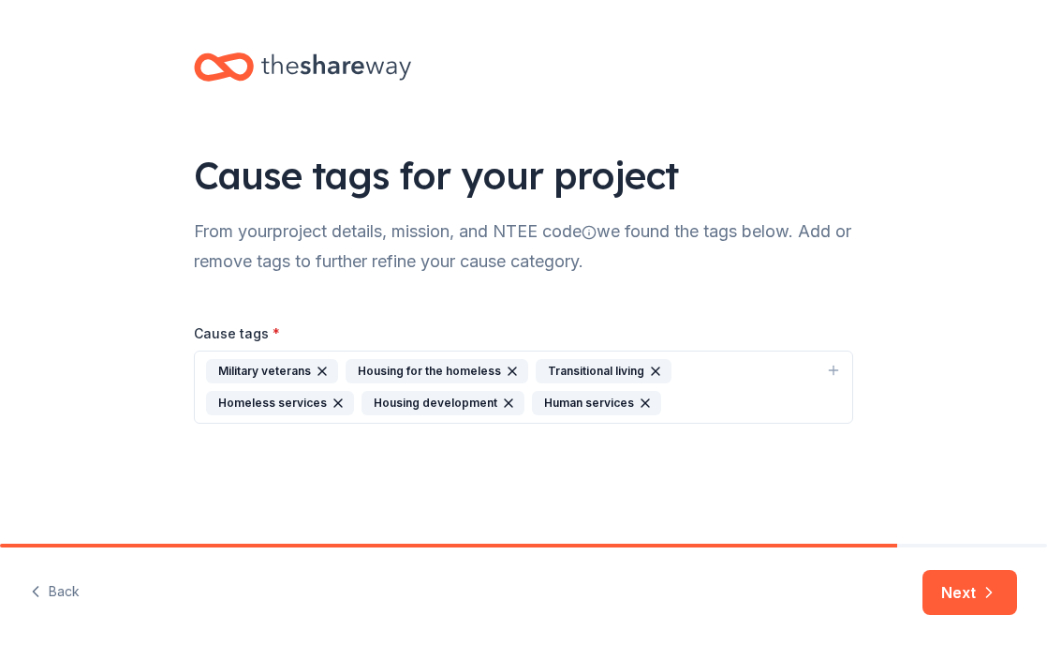
click at [587, 399] on div "Military veterans Housing for the homeless Transitional living Homeless service…" at bounding box center [512, 387] width 613 height 56
type input "food pantry"
drag, startPoint x: 408, startPoint y: 452, endPoint x: 302, endPoint y: 477, distance: 109.8
click at [302, 477] on input "food pantry" at bounding box center [523, 461] width 613 height 37
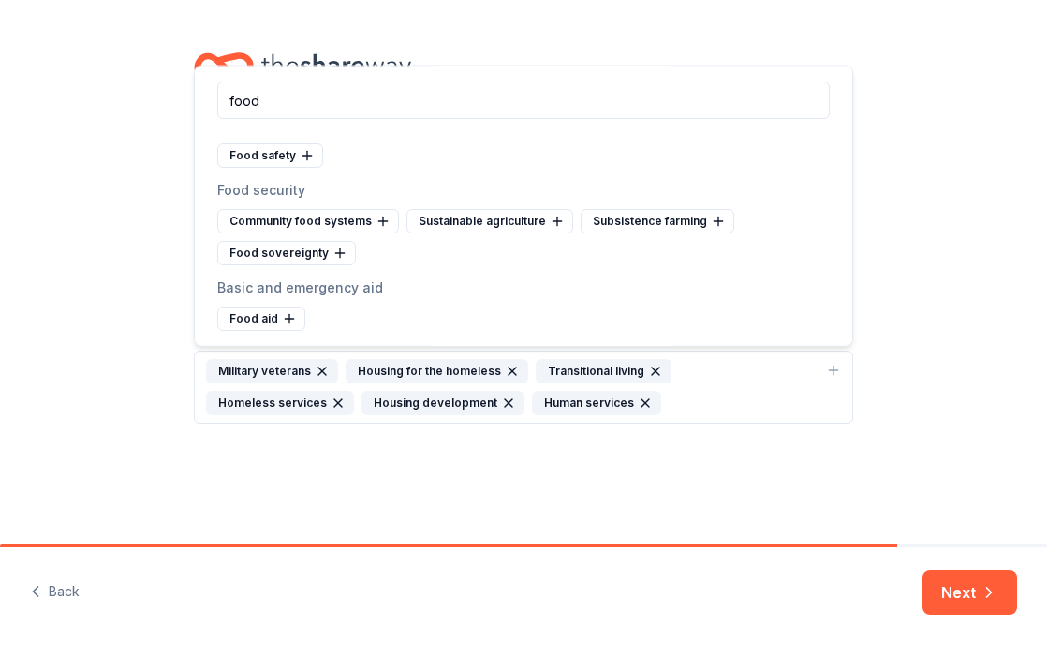
scroll to position [17, 0]
click at [307, 156] on icon at bounding box center [307, 155] width 15 height 15
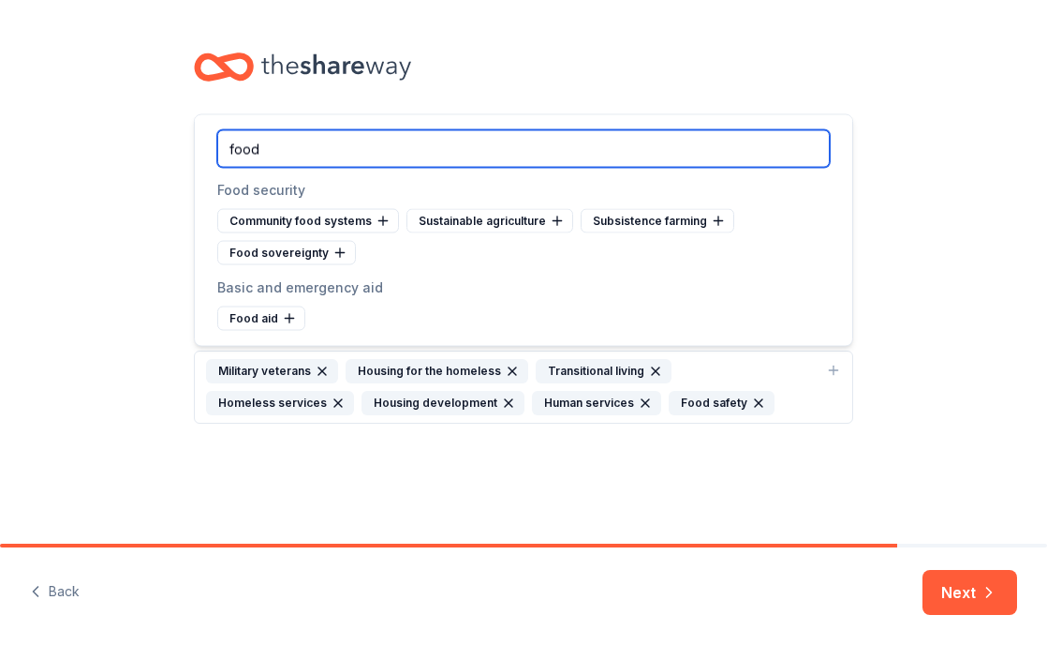
click at [309, 155] on input "food" at bounding box center [523, 148] width 613 height 37
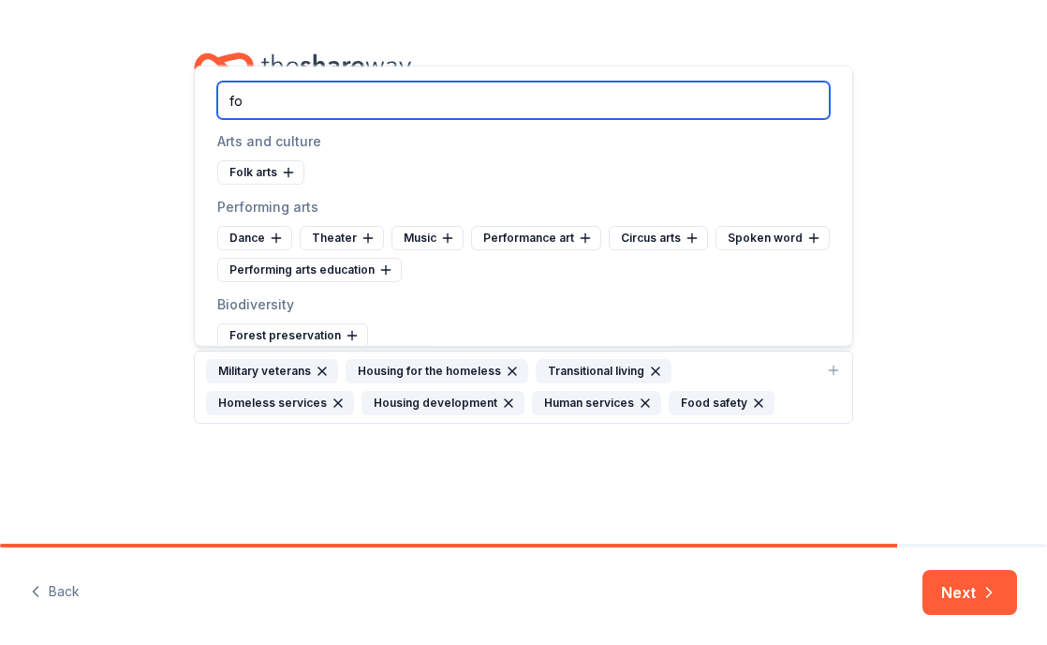
type input "f"
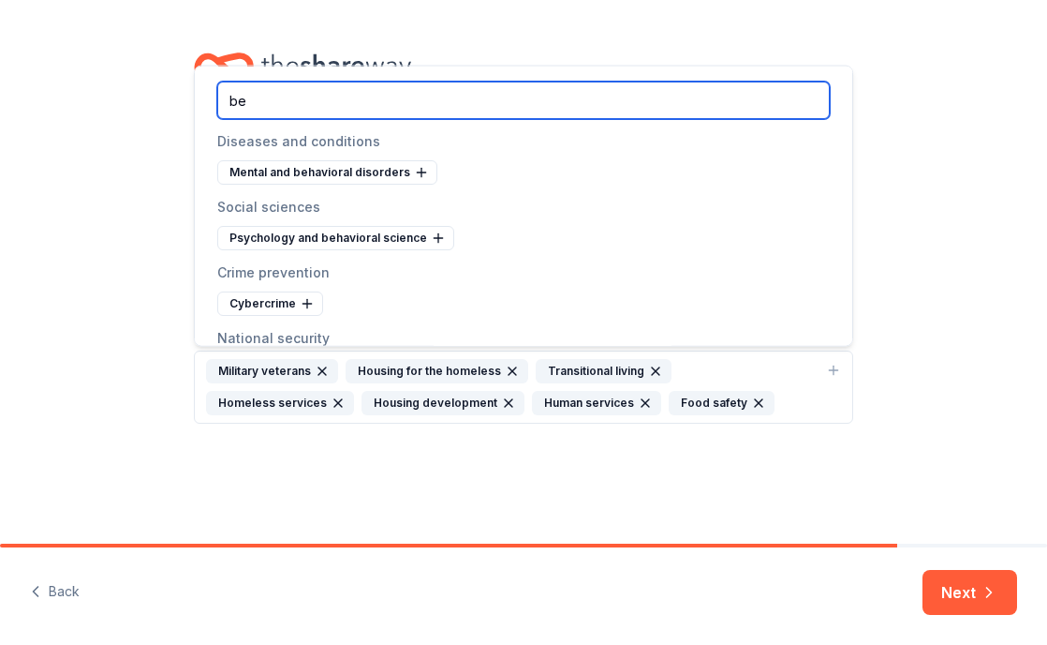
type input "b"
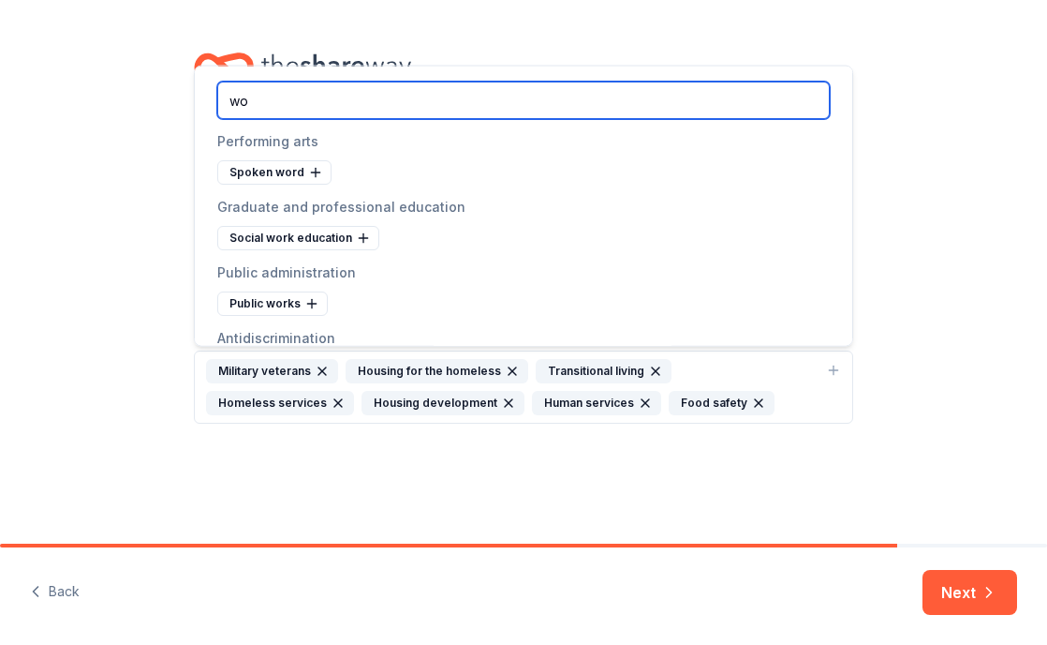
type input "w"
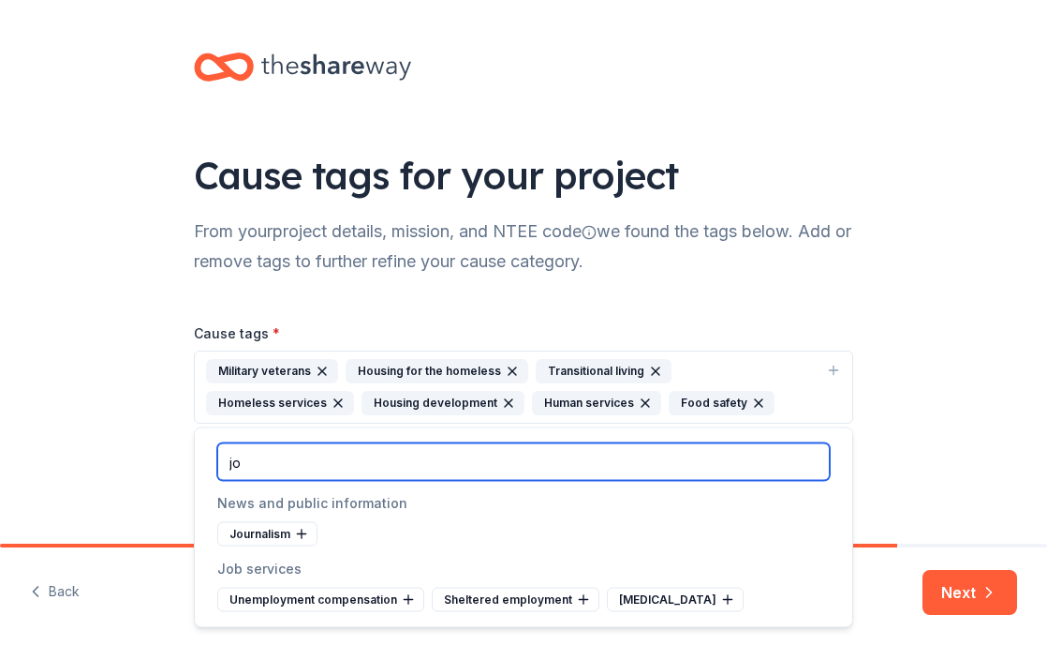
type input "j"
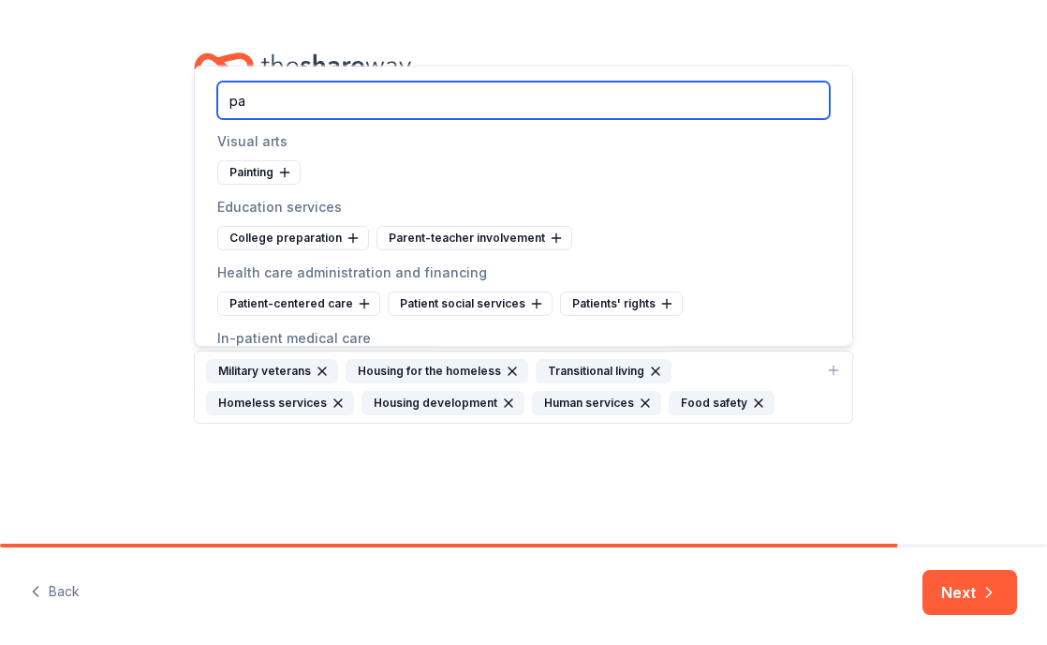
type input "p"
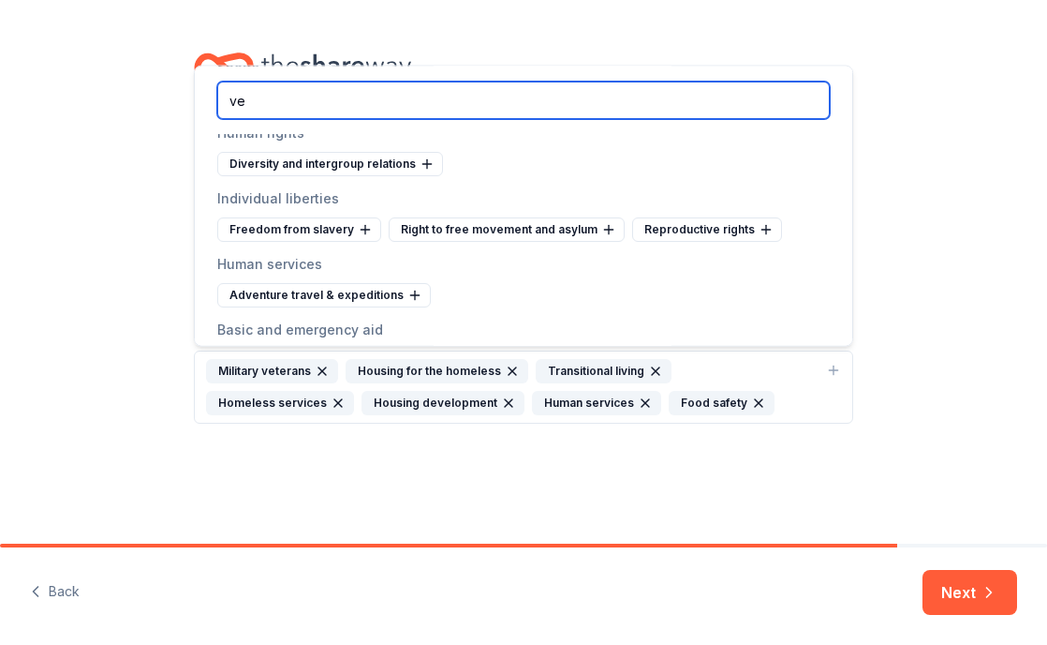
scroll to position [2177, 0]
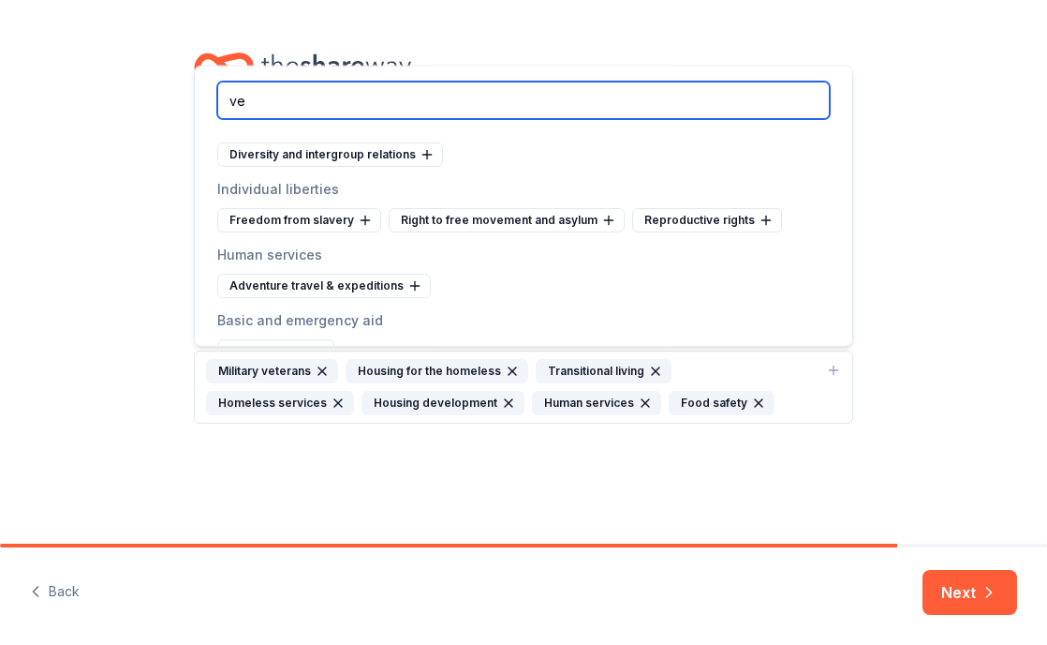
type input "ve"
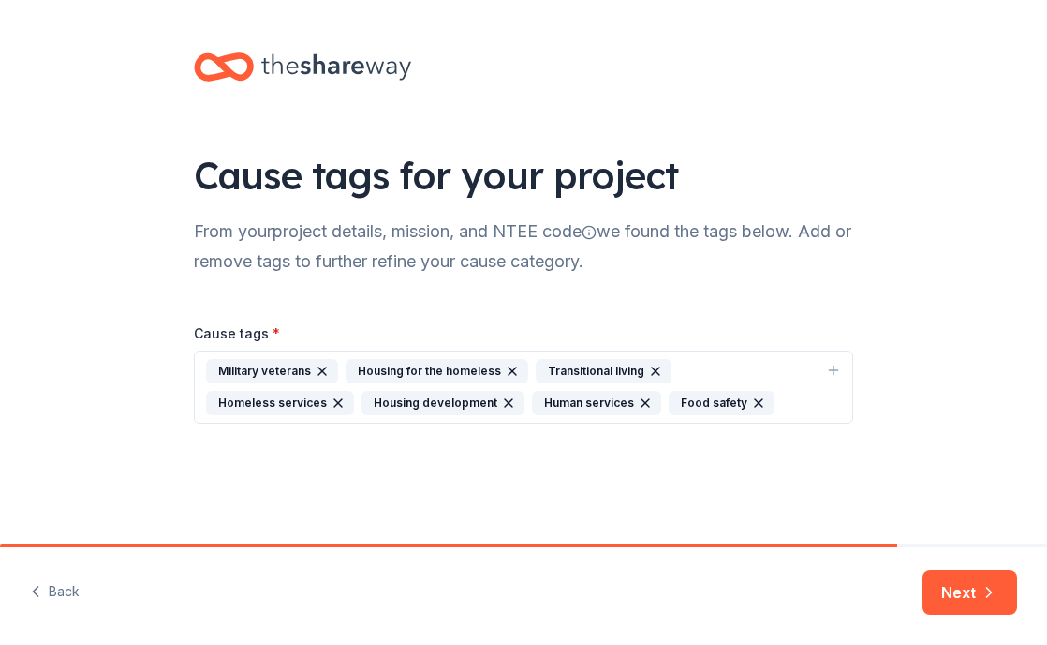
click at [923, 187] on div "Cause tags for your project From your project details, mission, and NTEE code w…" at bounding box center [523, 256] width 1047 height 513
click at [977, 593] on button "Next" at bounding box center [970, 592] width 95 height 45
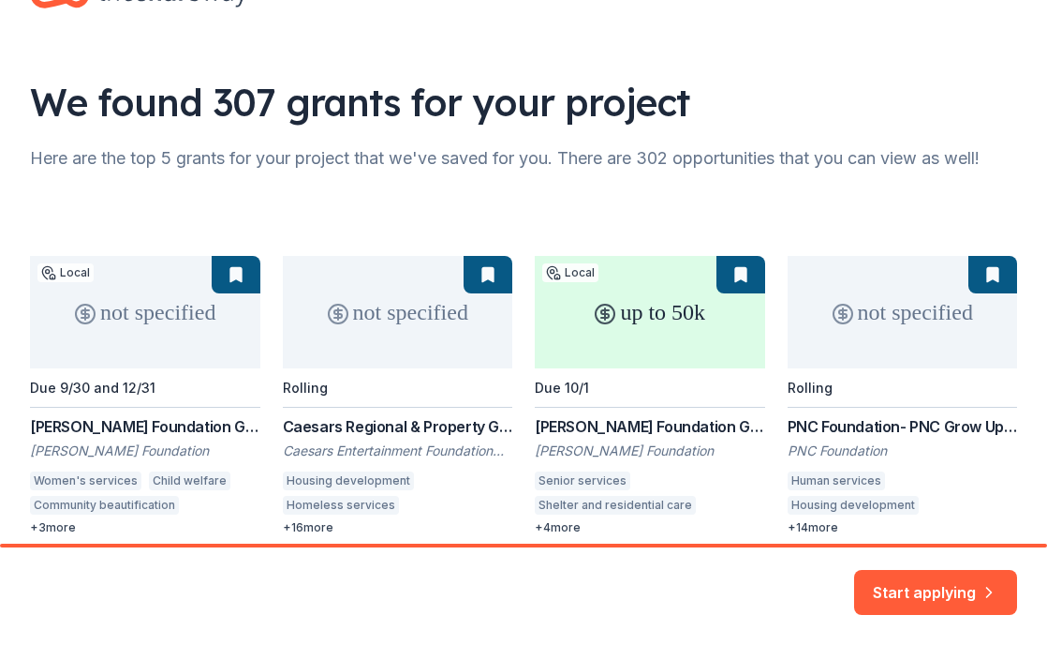
scroll to position [111, 0]
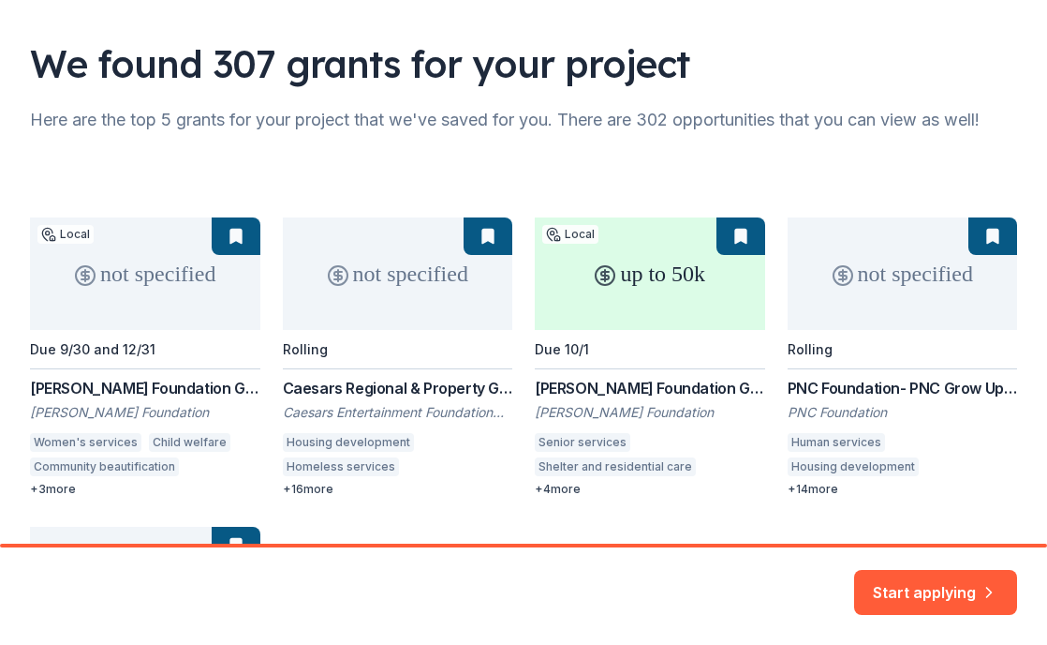
click at [564, 483] on div "not specified Local Due 9/30 and 12/31 Helen S. Boylan Foundation Grants Helen …" at bounding box center [523, 511] width 987 height 588
click at [568, 491] on div "not specified Local Due 9/30 and 12/31 Helen S. Boylan Foundation Grants Helen …" at bounding box center [523, 511] width 987 height 588
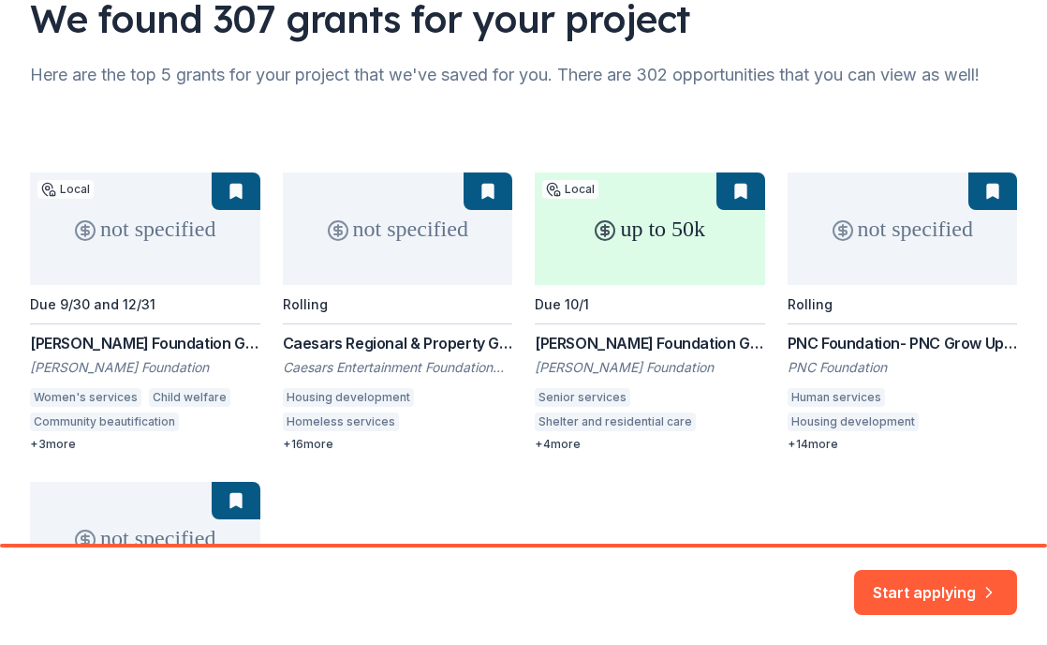
scroll to position [94, 0]
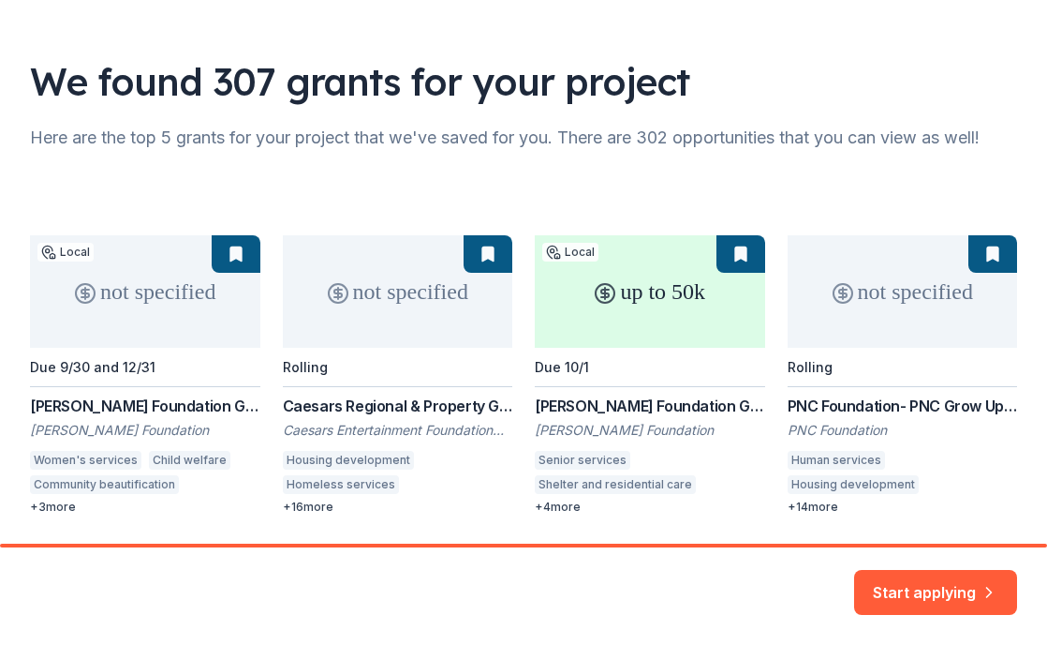
click at [744, 257] on div "not specified Local Due 9/30 and 12/31 Helen S. Boylan Foundation Grants Helen …" at bounding box center [523, 529] width 987 height 588
click at [913, 587] on button "Start applying" at bounding box center [935, 580] width 163 height 45
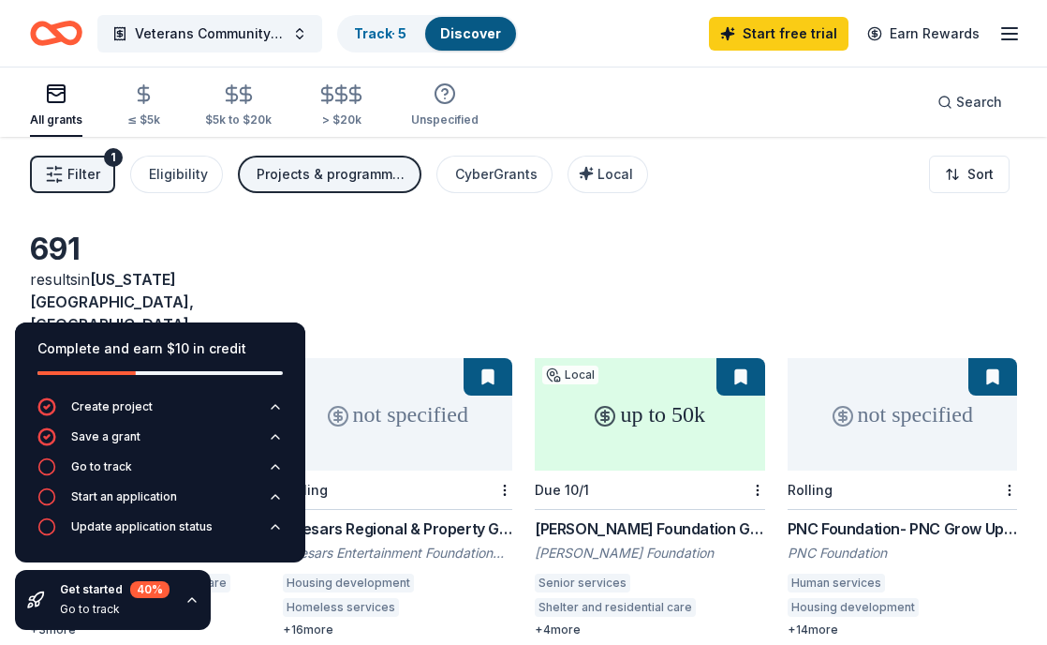
click at [386, 258] on div "691 results in Kansas City, MO" at bounding box center [523, 282] width 987 height 105
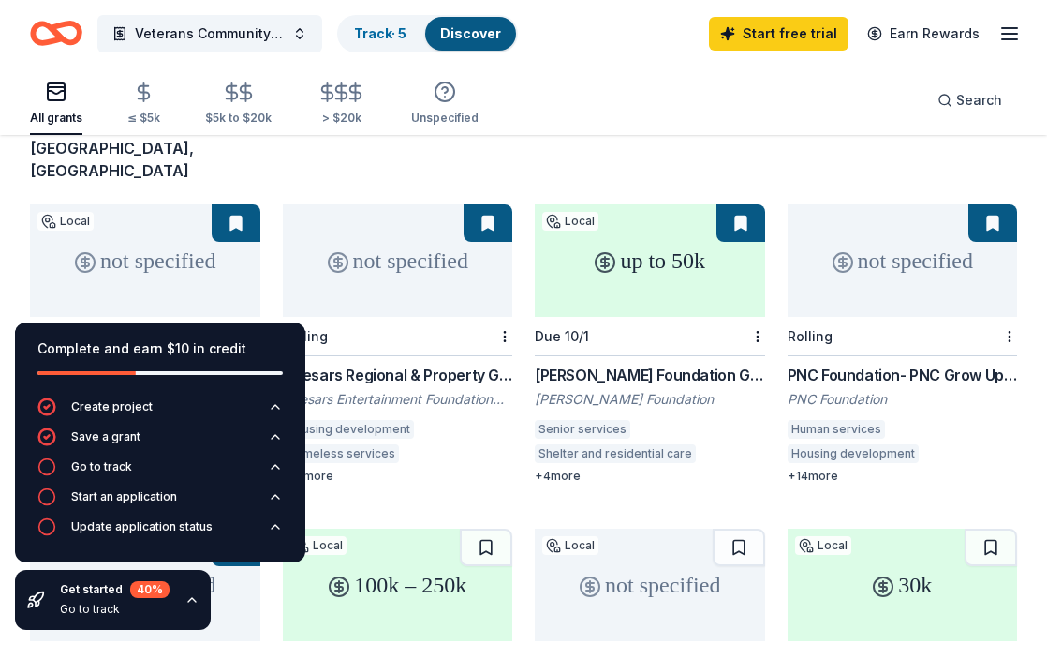
scroll to position [111, 0]
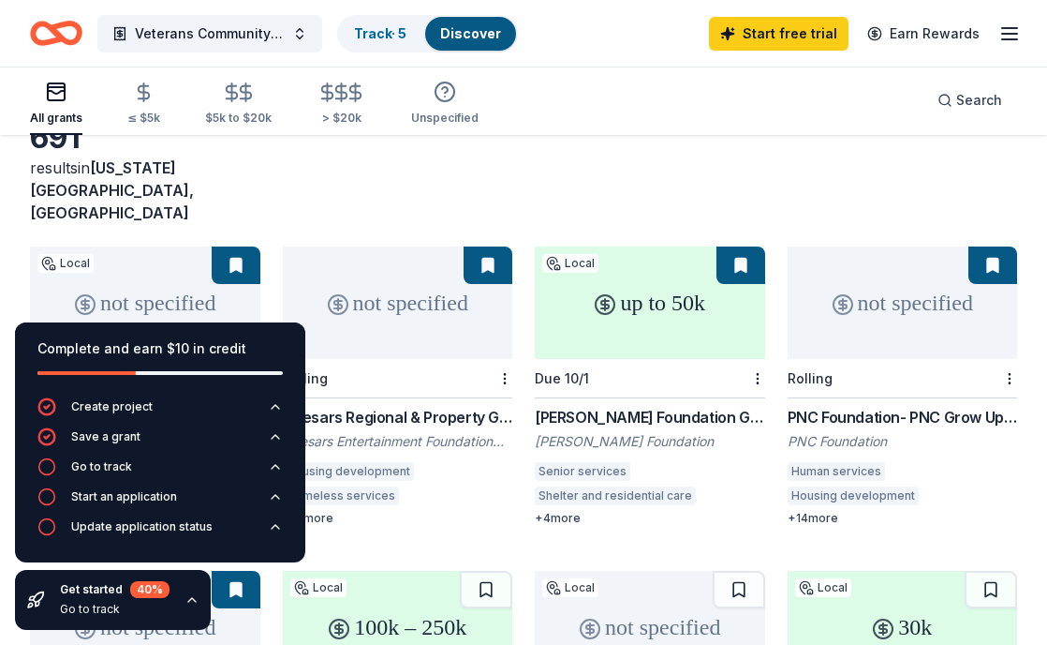
click at [187, 602] on icon "button" at bounding box center [192, 599] width 15 height 15
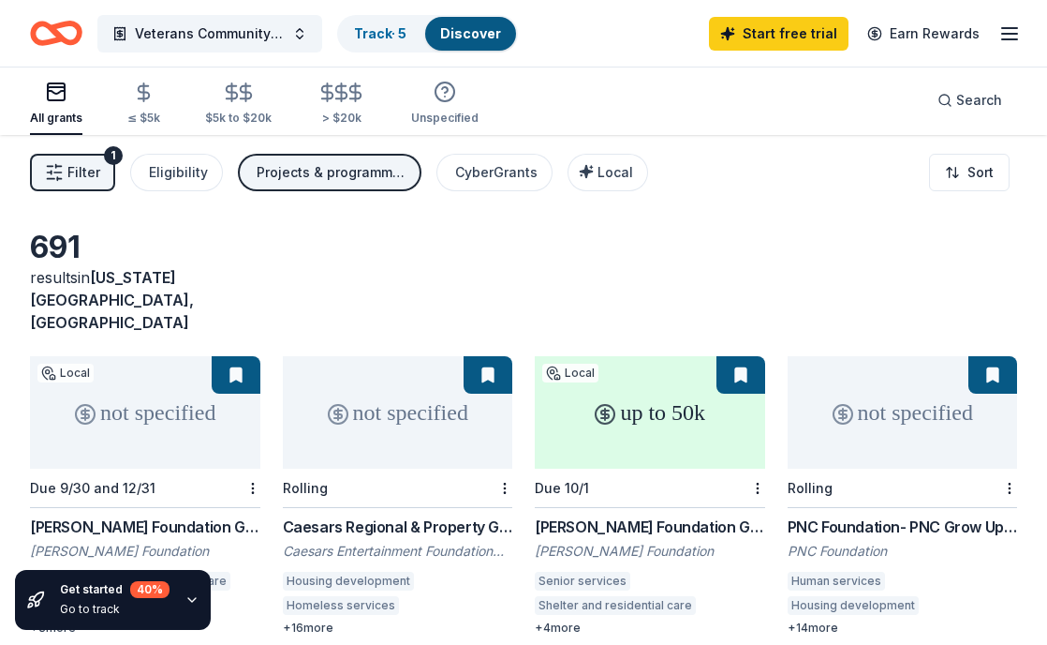
scroll to position [0, 0]
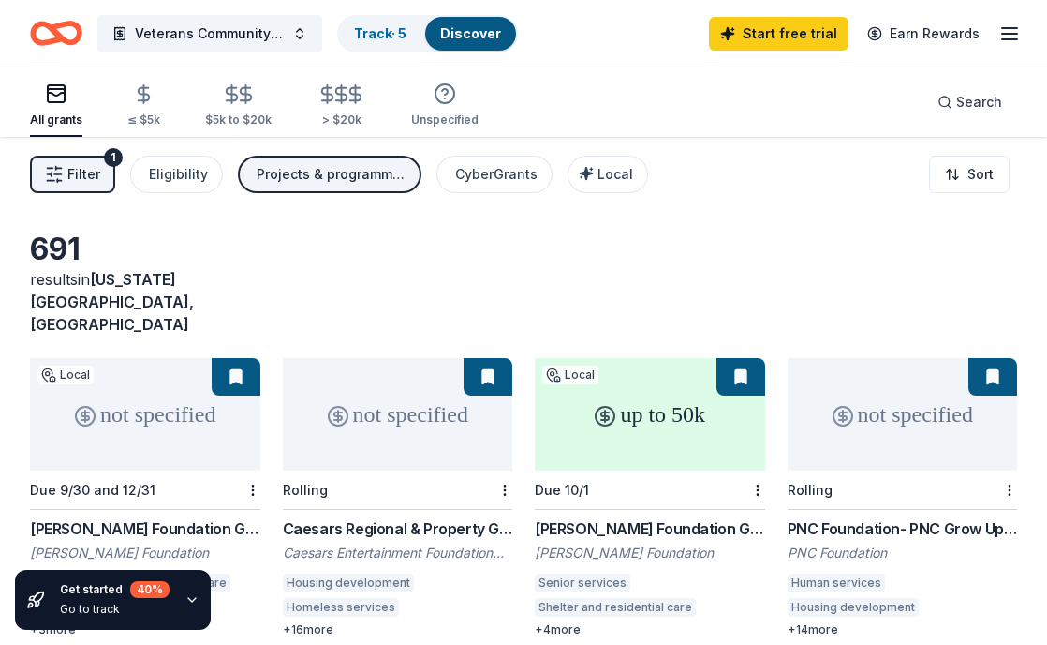
click at [186, 280] on span "Kansas City, MO" at bounding box center [112, 302] width 164 height 64
click at [151, 279] on span "Kansas City, MO" at bounding box center [112, 302] width 164 height 64
click at [77, 279] on span "in Kansas City, MO" at bounding box center [112, 302] width 164 height 64
click at [143, 279] on span "Kansas City, MO" at bounding box center [112, 302] width 164 height 64
click at [78, 176] on span "Filter" at bounding box center [83, 174] width 33 height 22
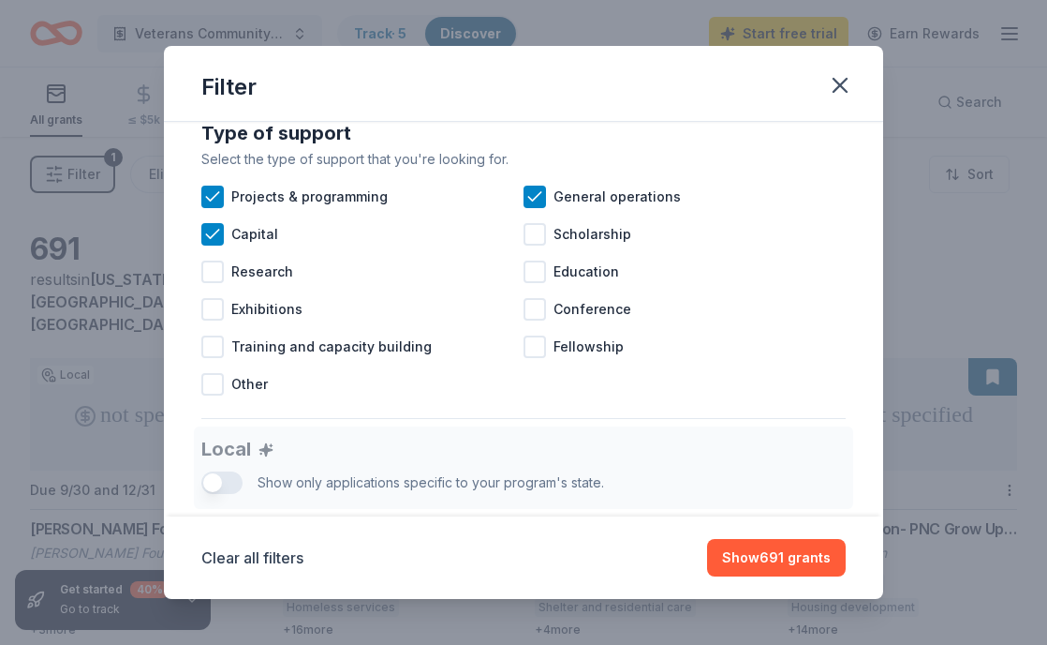
scroll to position [657, 0]
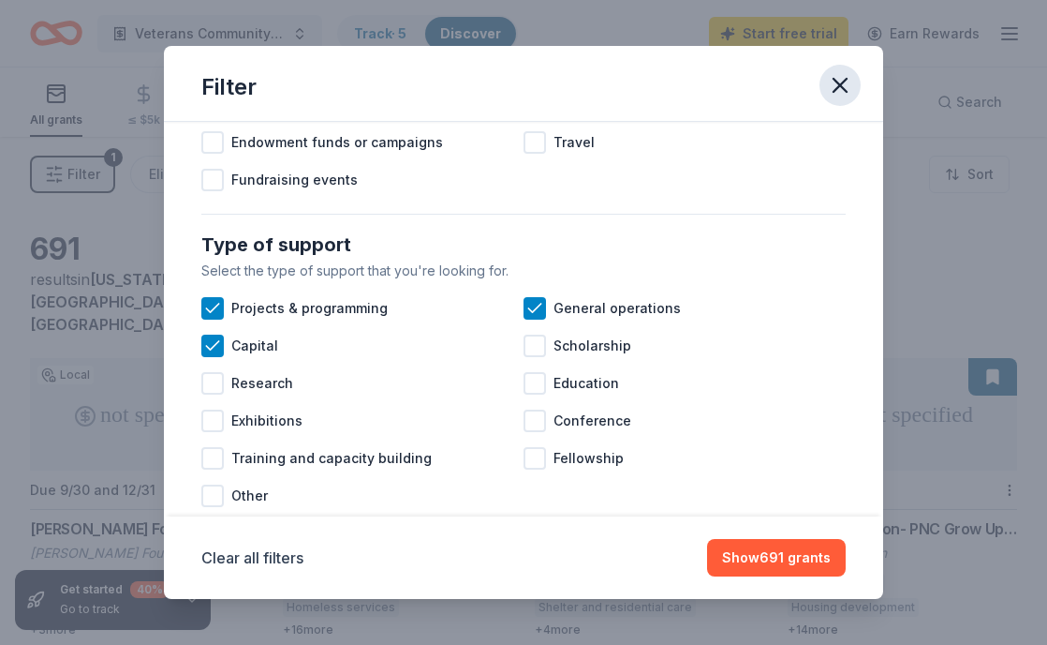
click at [844, 88] on icon "button" at bounding box center [840, 85] width 13 height 13
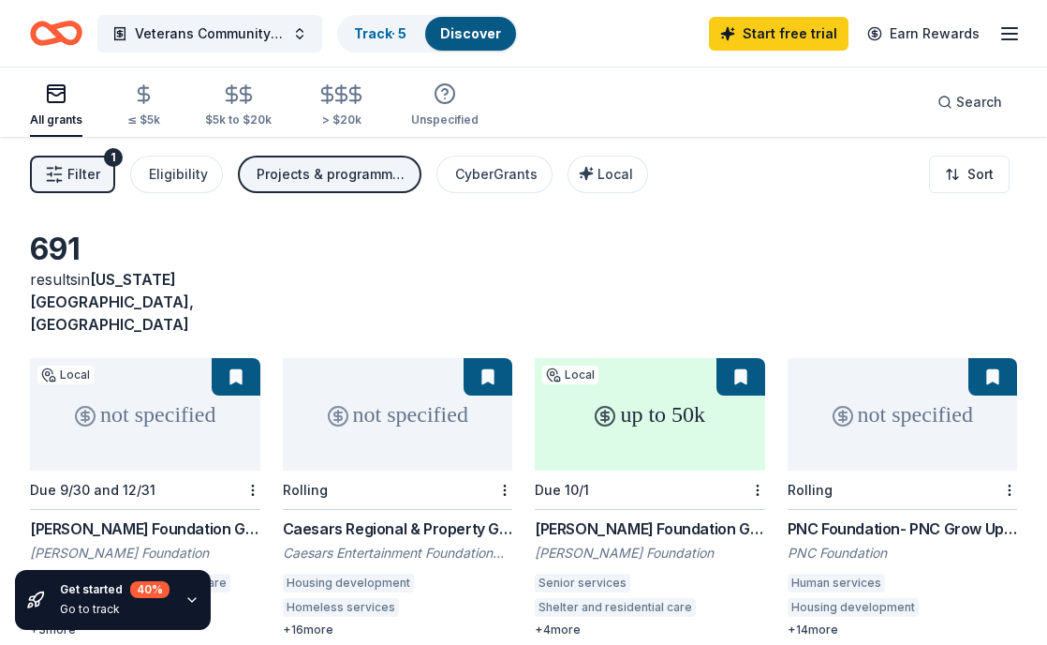
click at [1002, 37] on icon "button" at bounding box center [1010, 33] width 22 height 22
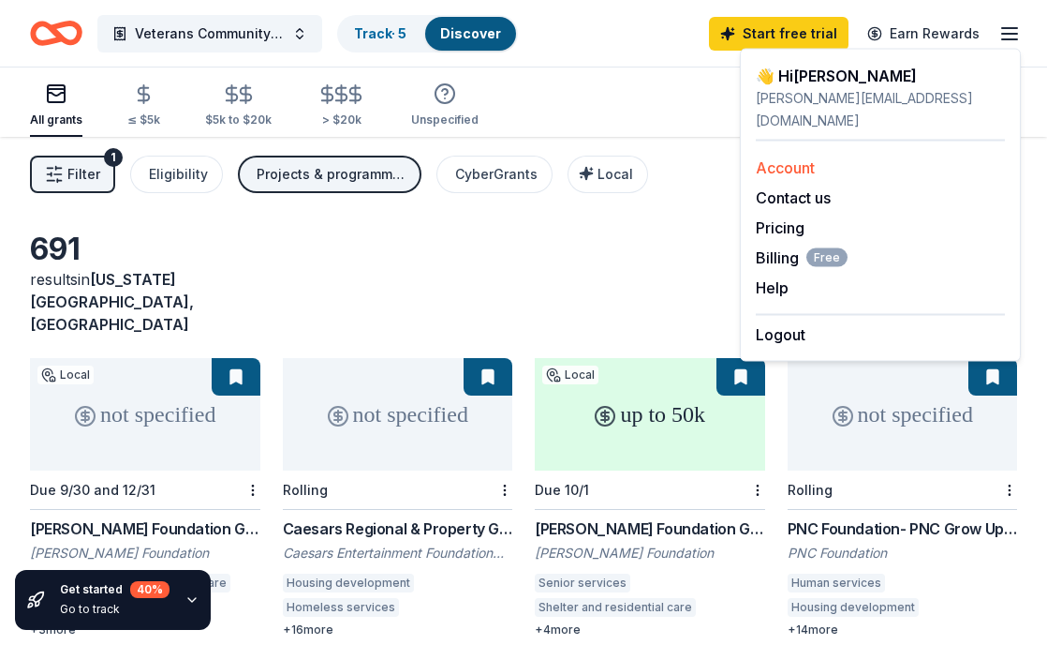
click at [792, 158] on link "Account" at bounding box center [785, 167] width 59 height 19
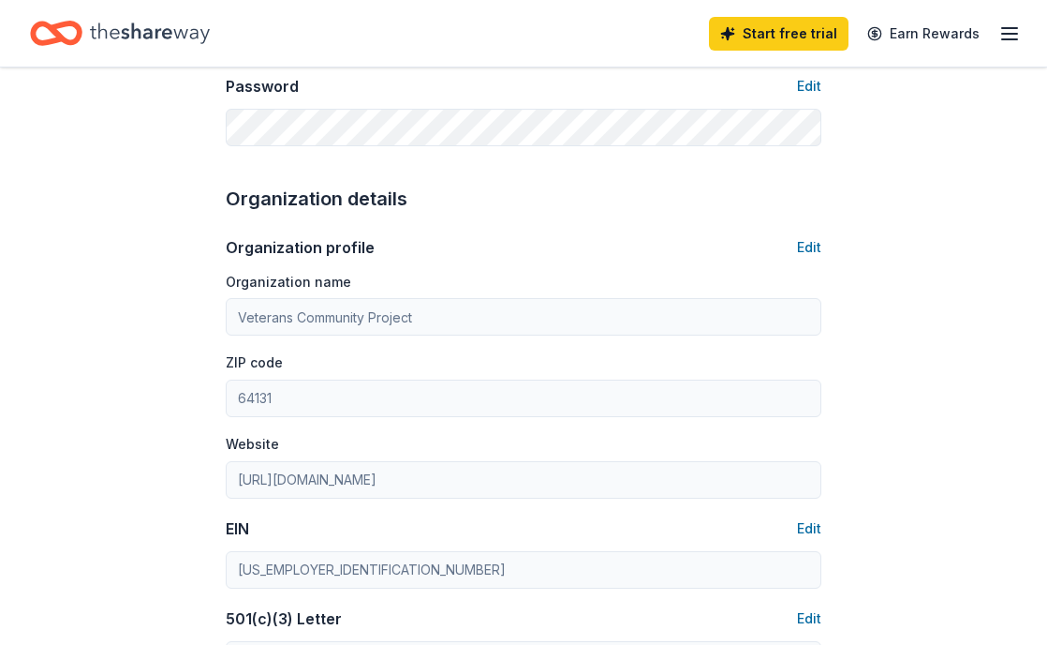
scroll to position [569, 0]
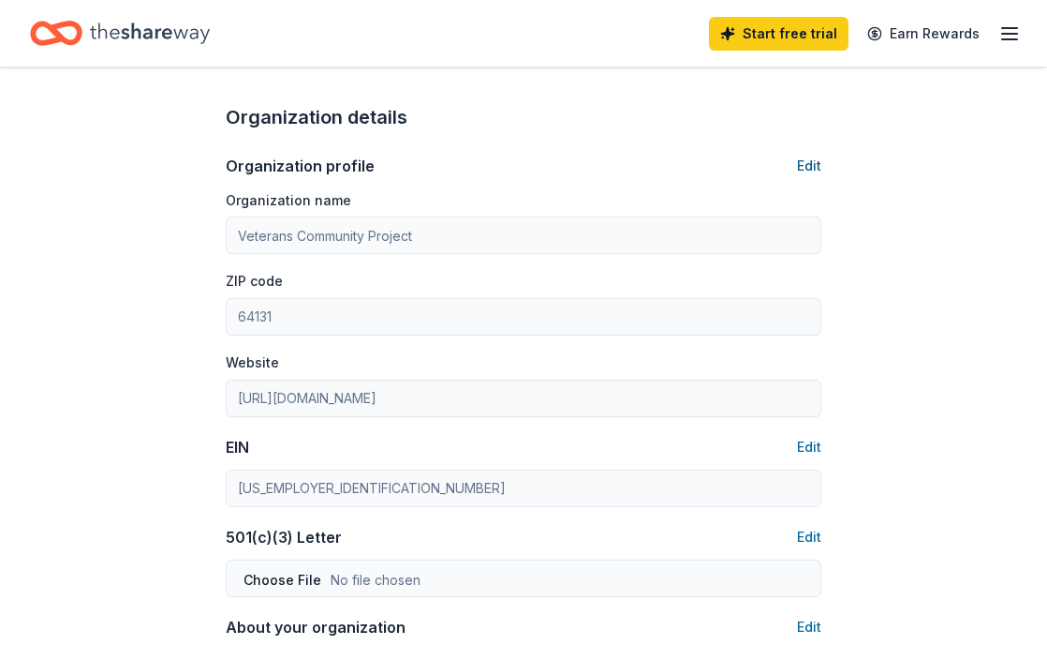
click at [815, 161] on button "Edit" at bounding box center [809, 166] width 24 height 22
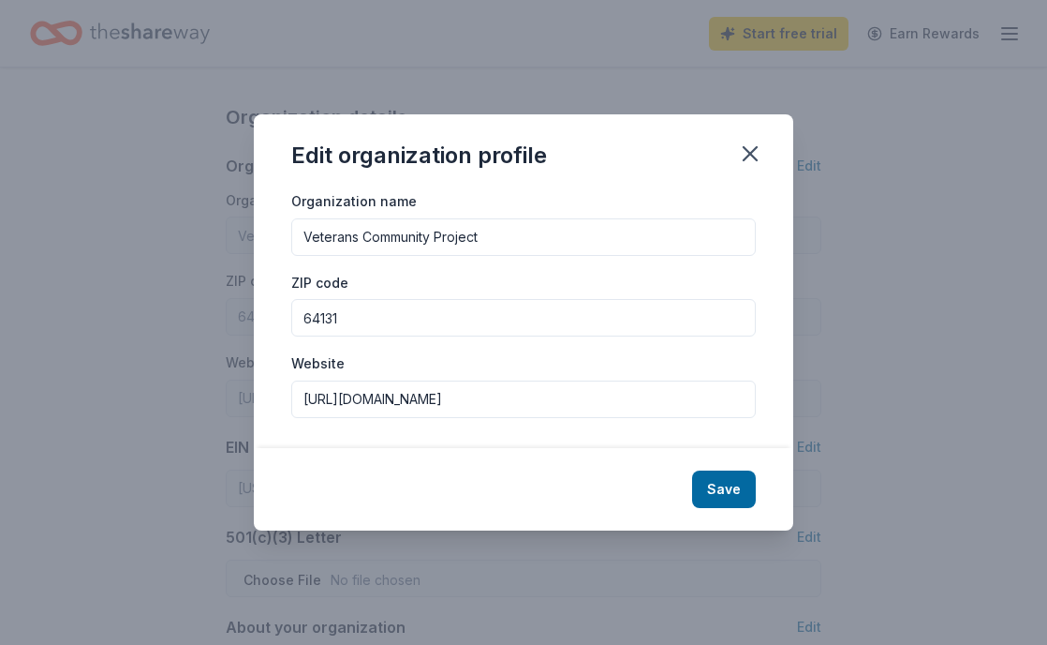
click at [475, 333] on input "64131" at bounding box center [523, 317] width 465 height 37
type input "63106"
click at [556, 230] on input "Veterans Community Project" at bounding box center [523, 236] width 465 height 37
type input "Veterans Community Project of St. Louis"
click at [727, 476] on button "Save" at bounding box center [724, 488] width 64 height 37
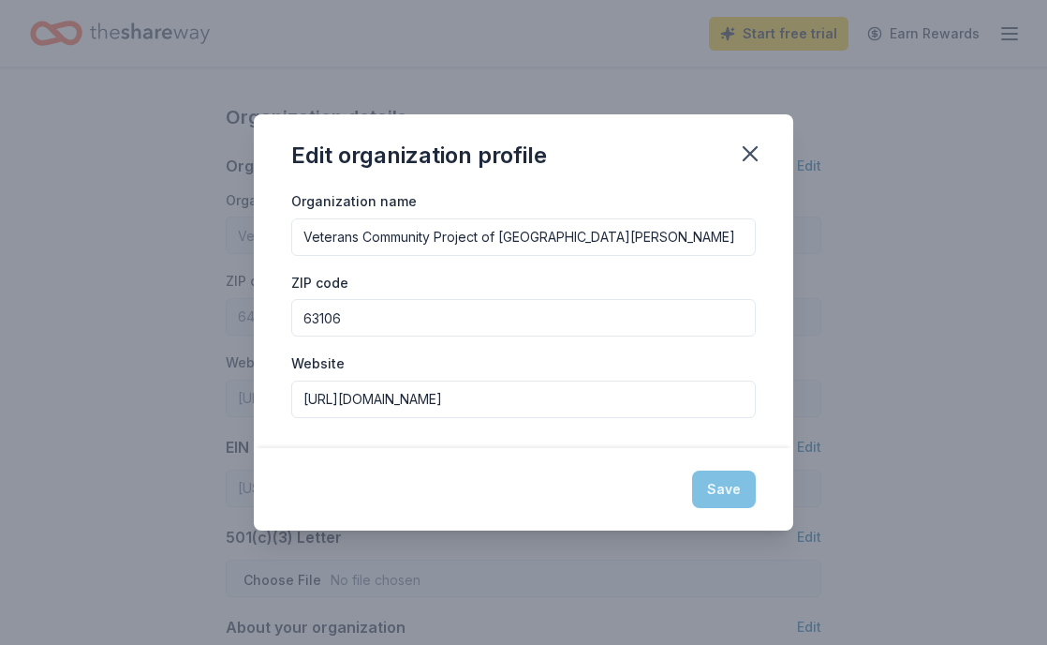
type input "Veterans Community Project of St. Louis"
type input "63106"
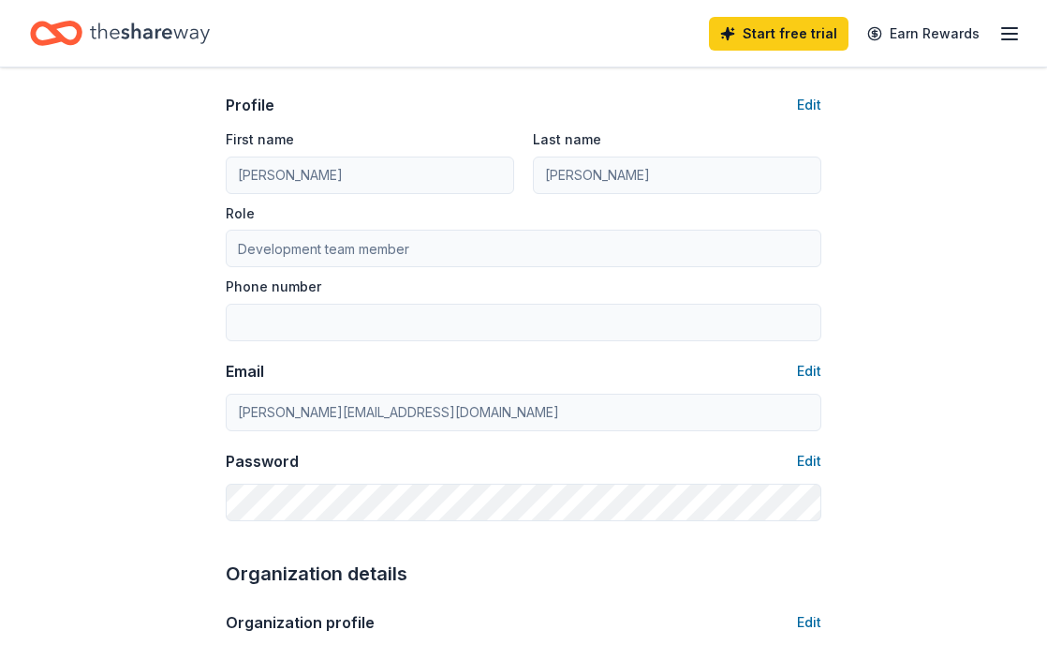
scroll to position [0, 0]
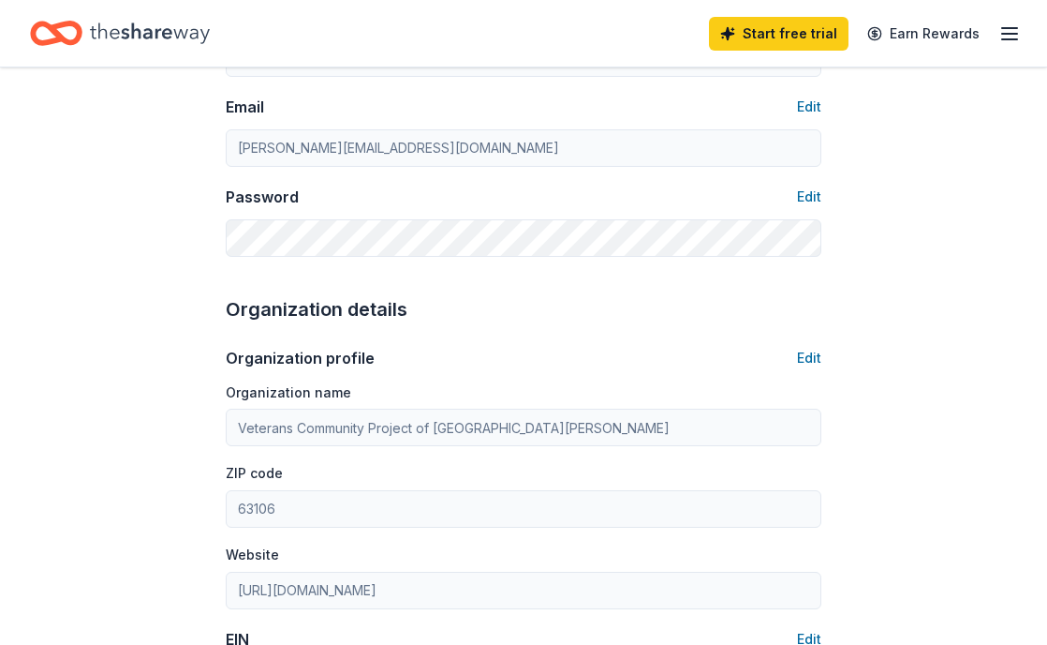
scroll to position [432, 0]
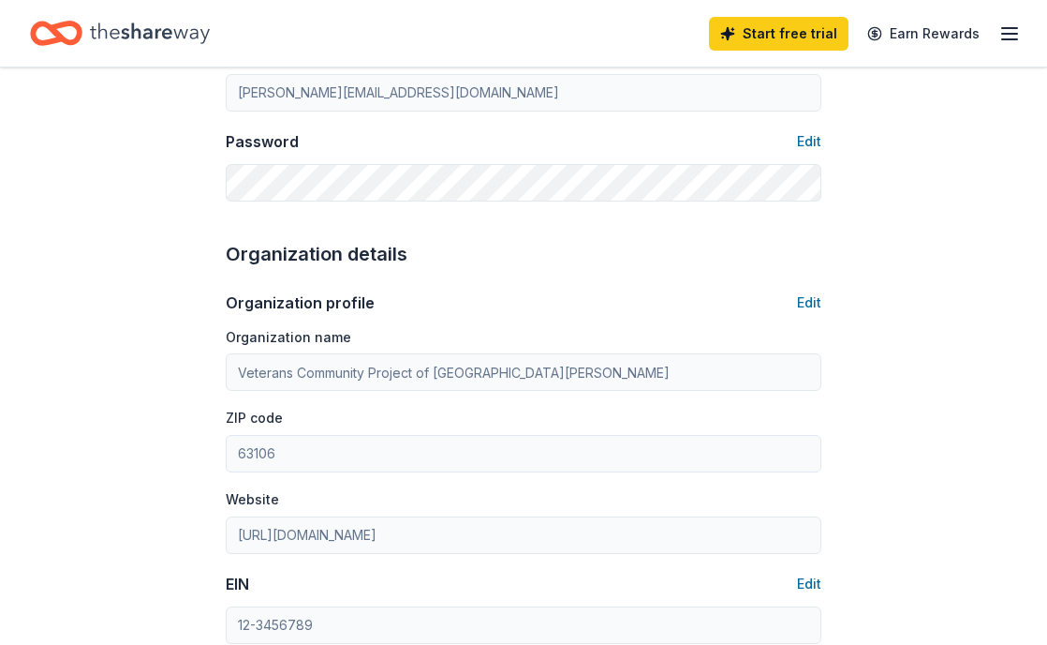
click at [1010, 37] on icon "button" at bounding box center [1010, 33] width 22 height 22
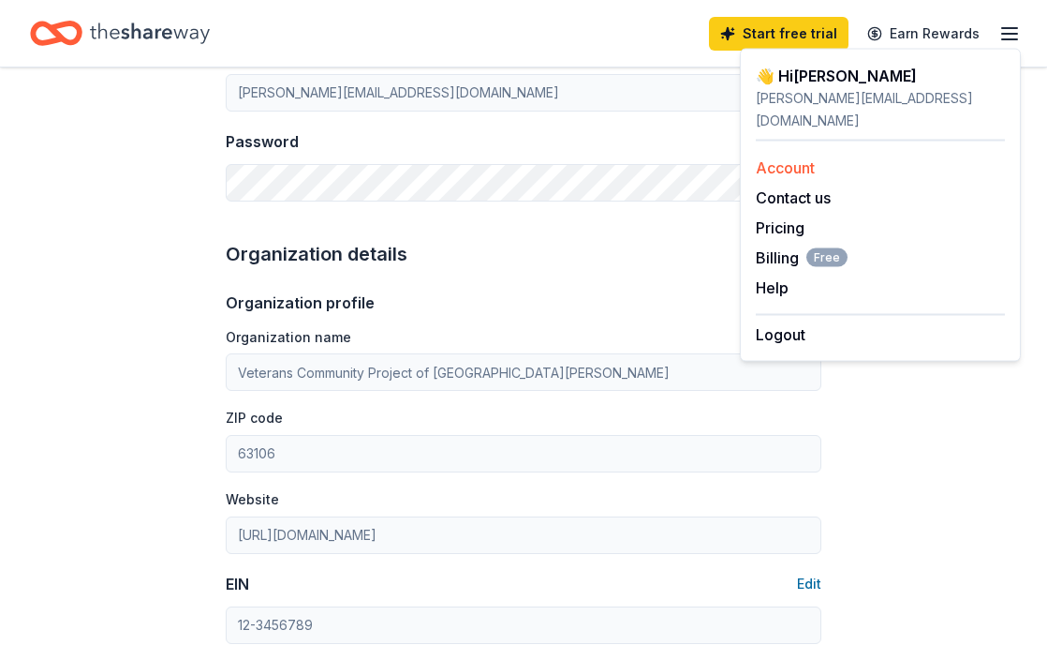
click at [794, 158] on link "Account" at bounding box center [785, 167] width 59 height 19
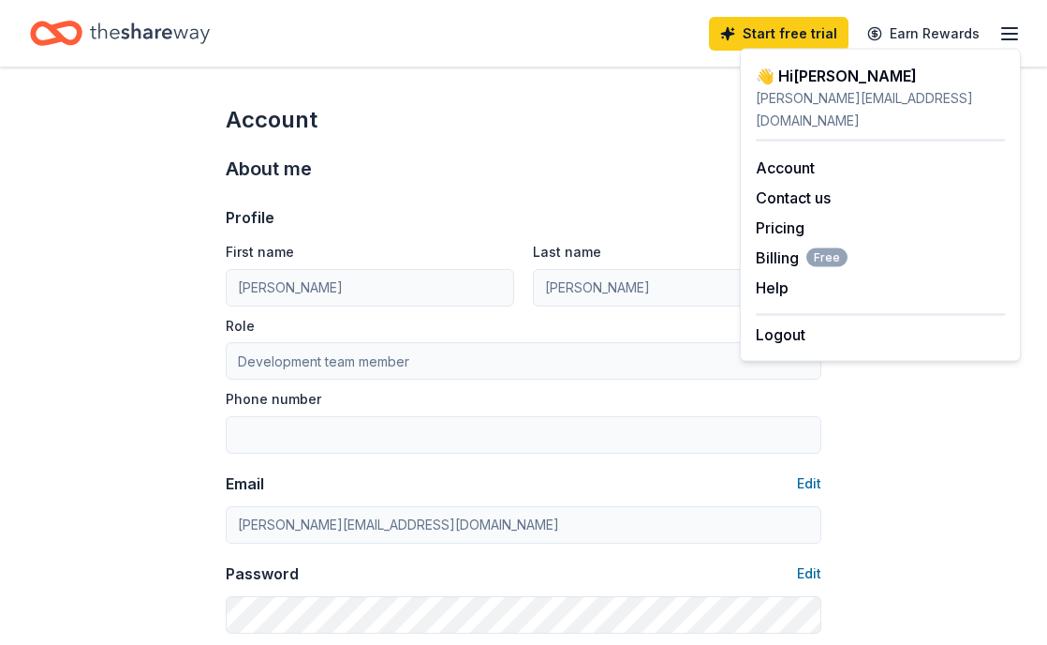
click at [193, 26] on icon "Home" at bounding box center [150, 33] width 120 height 38
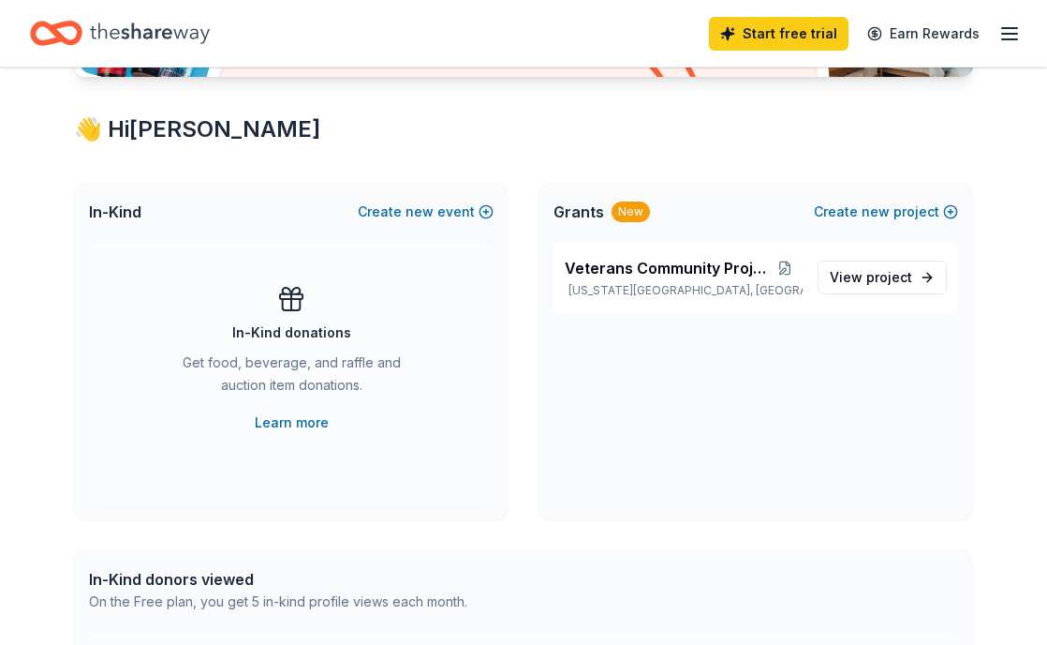
scroll to position [301, 0]
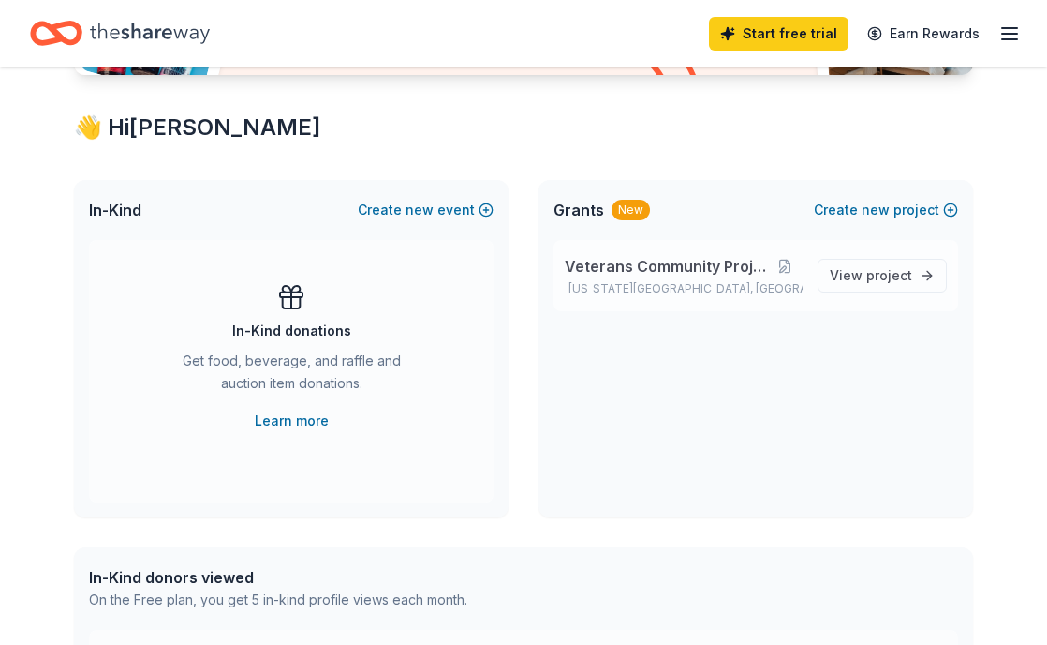
click at [638, 289] on p "[US_STATE][GEOGRAPHIC_DATA], [GEOGRAPHIC_DATA]" at bounding box center [684, 288] width 238 height 15
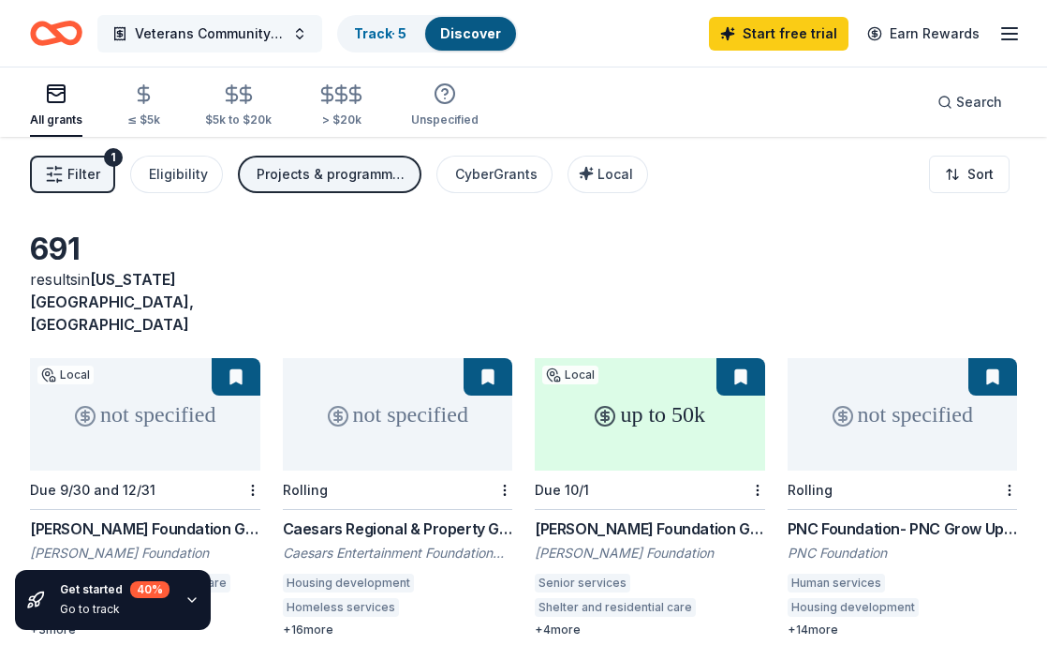
click at [270, 34] on span "Veterans Community Project" at bounding box center [210, 33] width 150 height 22
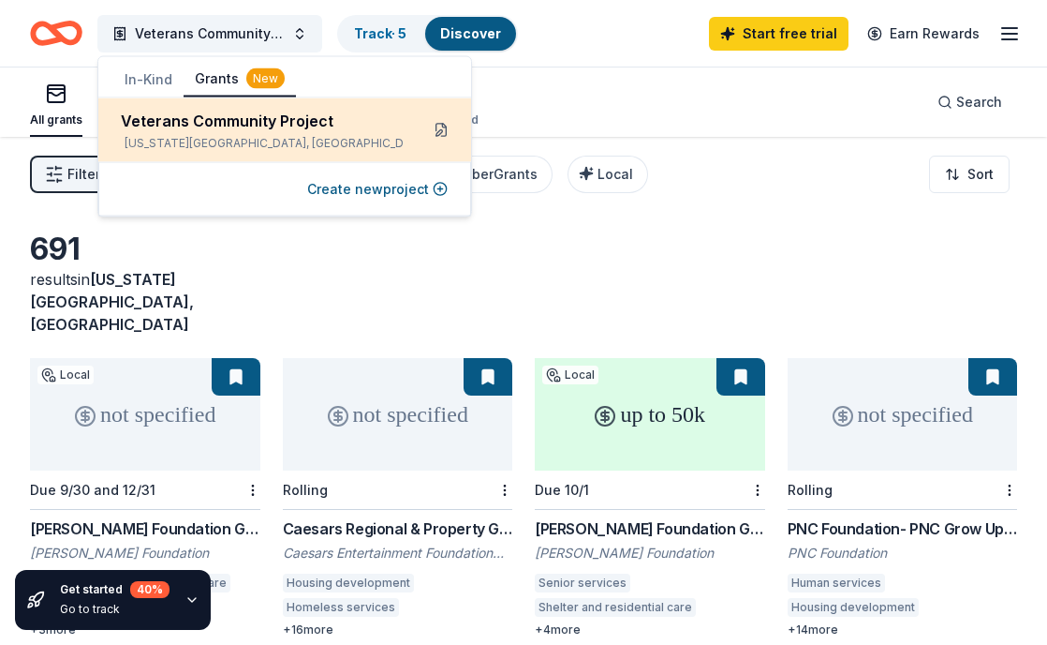
click at [441, 135] on button at bounding box center [441, 130] width 30 height 30
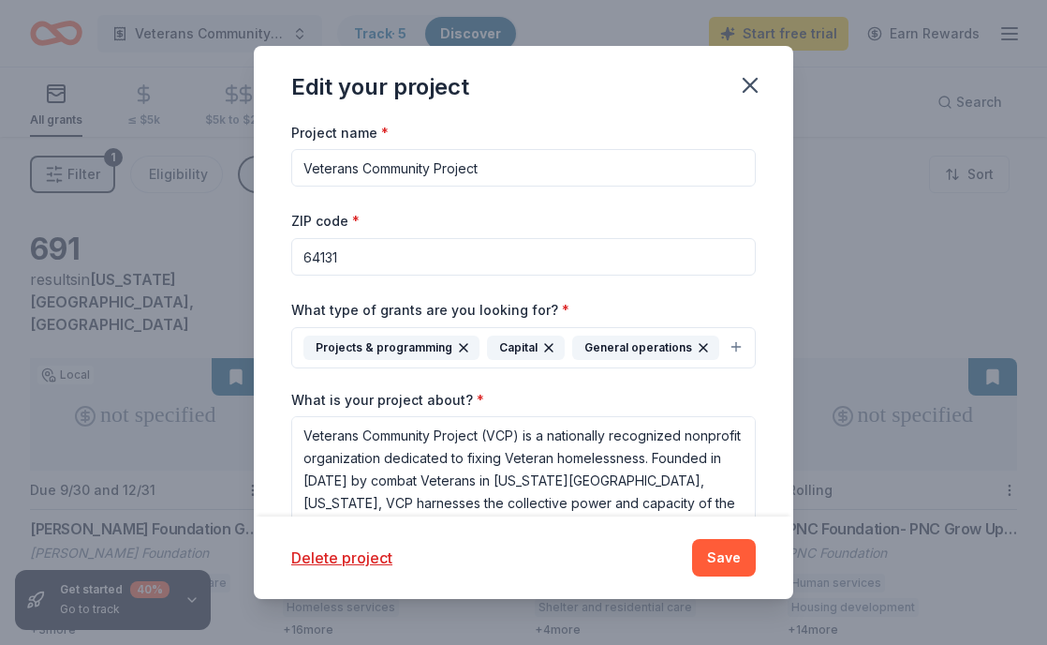
click at [414, 256] on input "64131" at bounding box center [523, 256] width 465 height 37
type input "63106"
click at [719, 557] on button "Save" at bounding box center [724, 557] width 64 height 37
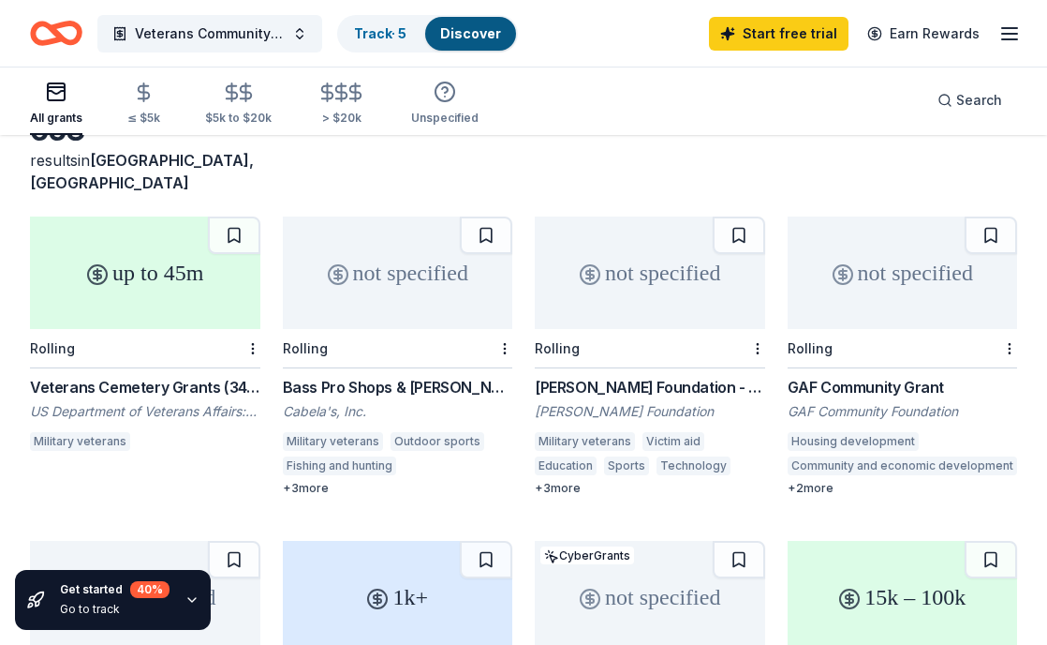
scroll to position [126, 0]
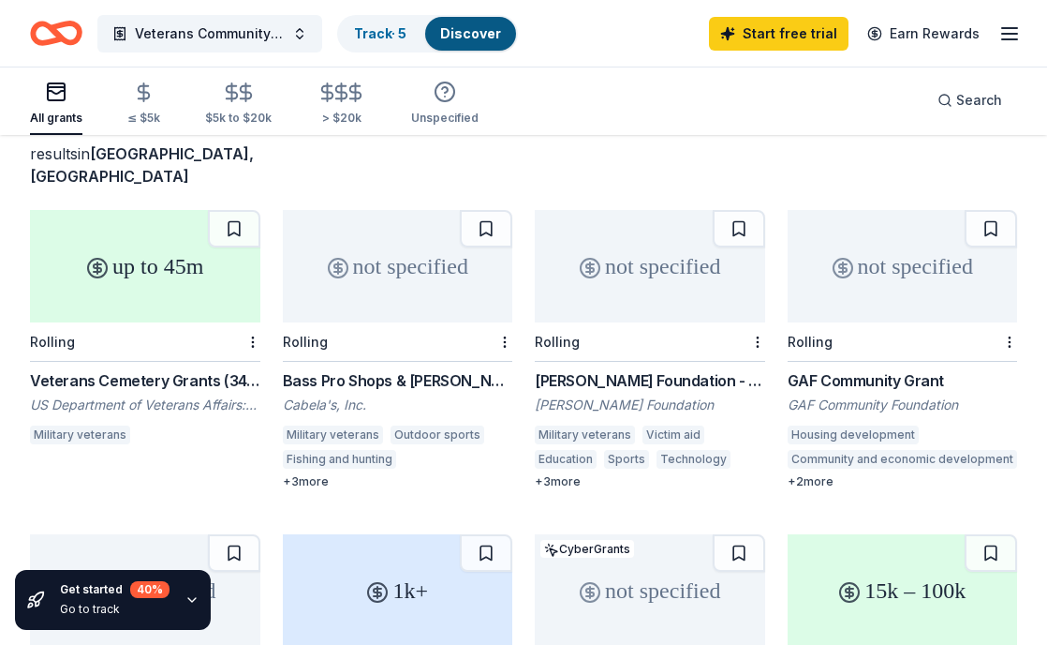
click at [314, 474] on div "+ 3 more" at bounding box center [398, 481] width 230 height 15
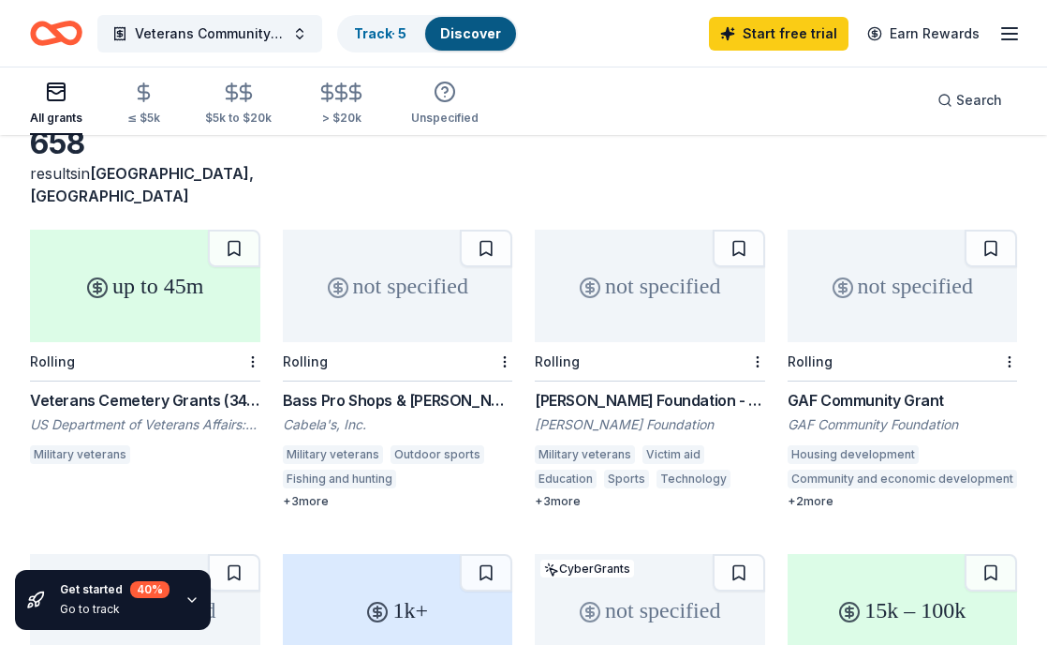
scroll to position [109, 0]
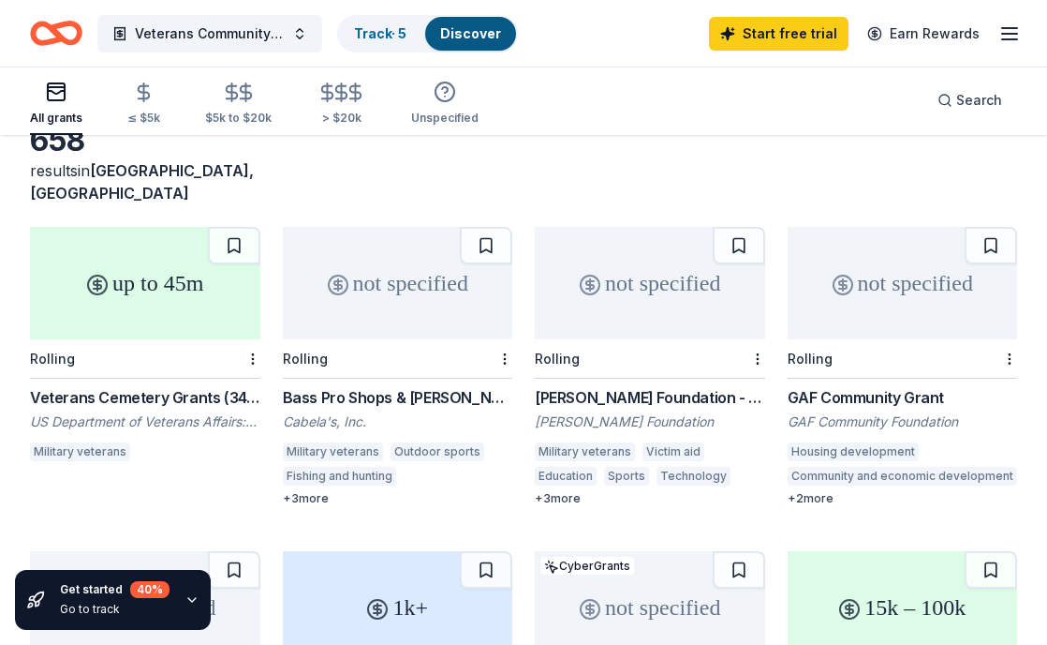
click at [208, 386] on div "Veterans Cemetery Grants (341508)" at bounding box center [145, 397] width 230 height 22
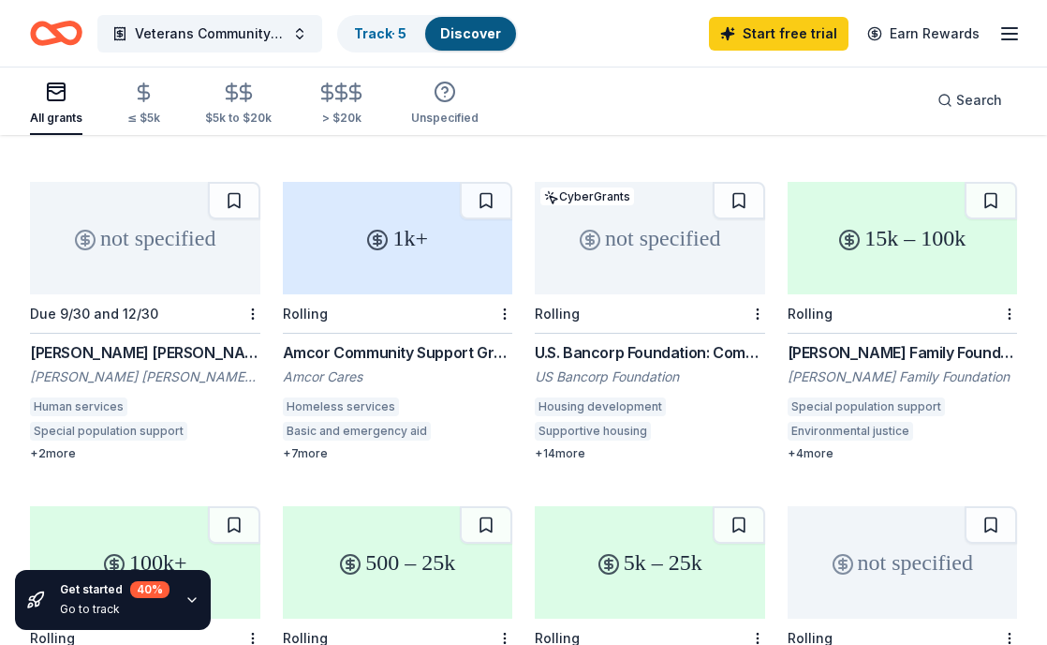
scroll to position [481, 0]
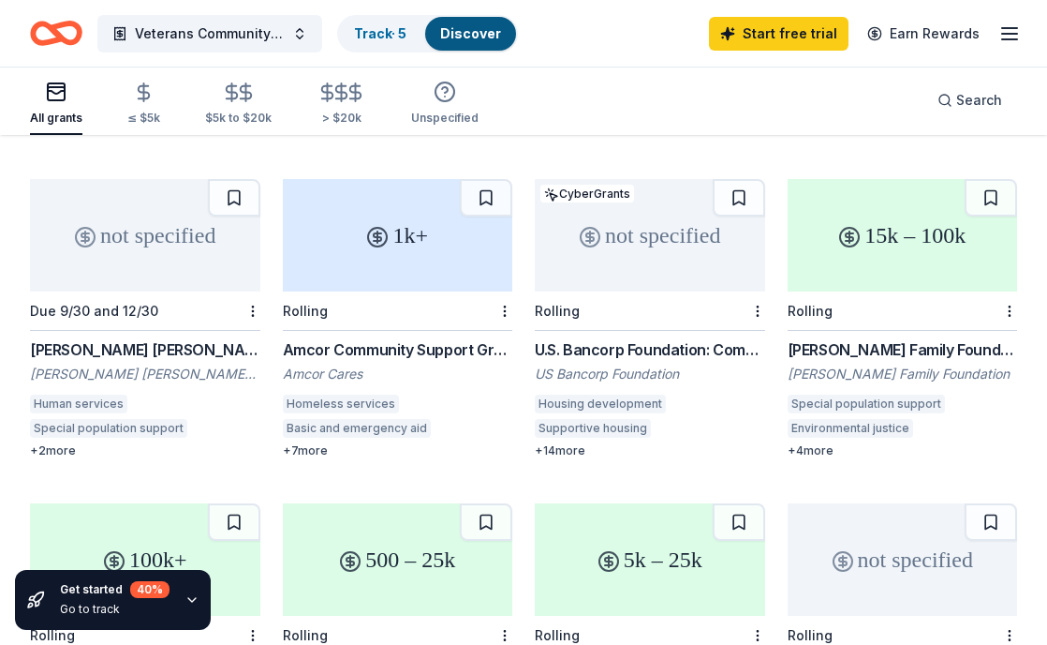
click at [828, 314] on div "15k – 100k Rolling Frankel Family Foundation Grants Frankel Family Foundation S…" at bounding box center [903, 318] width 230 height 279
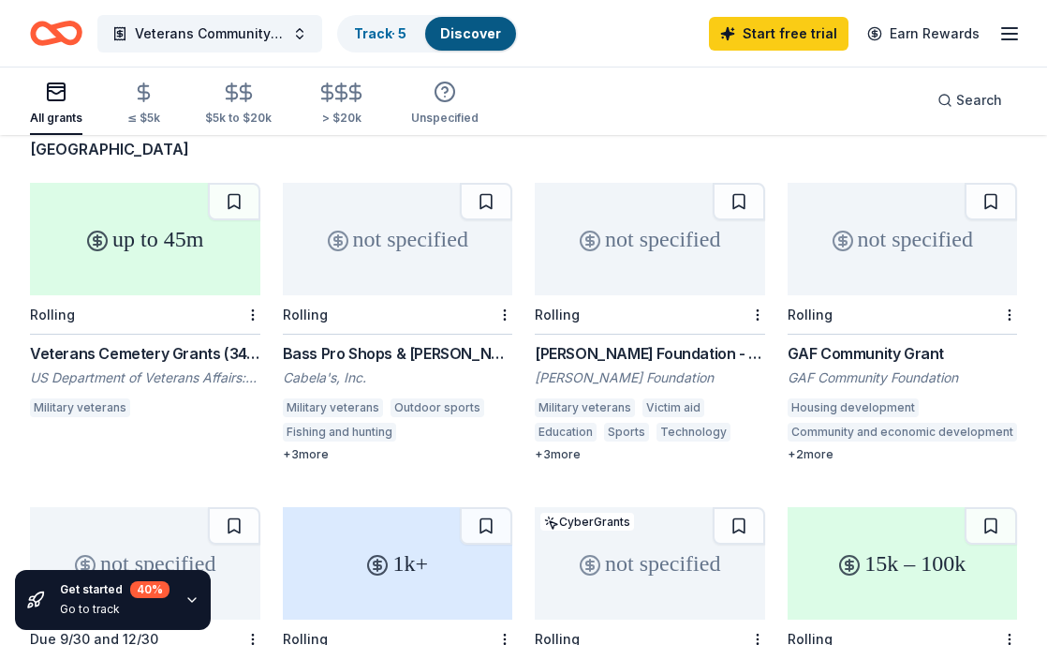
scroll to position [147, 0]
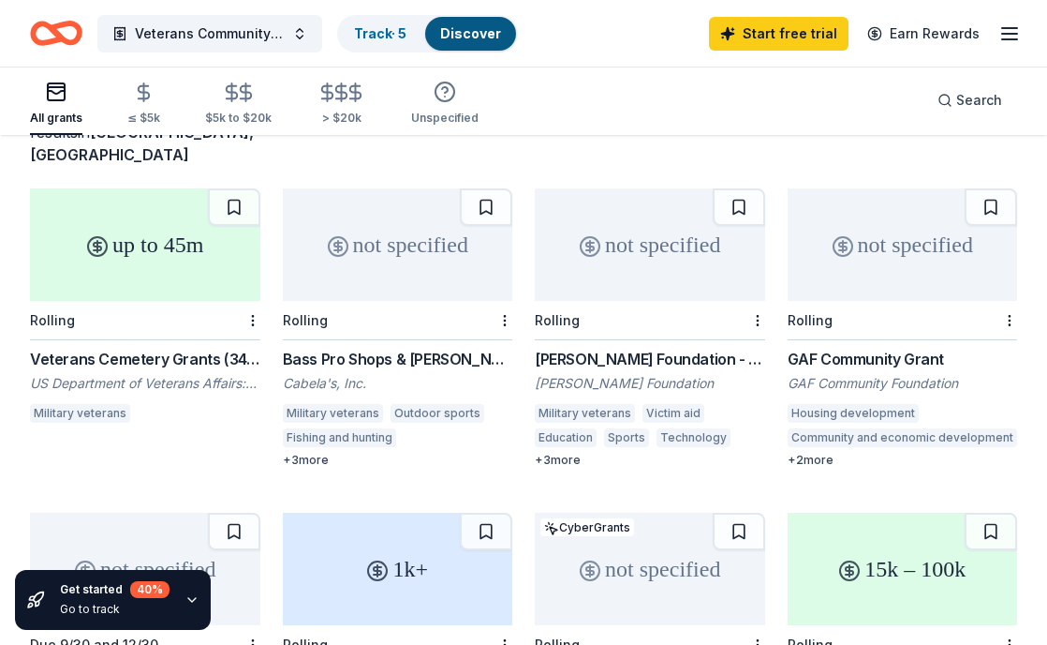
click at [688, 254] on div "not specified" at bounding box center [650, 244] width 230 height 112
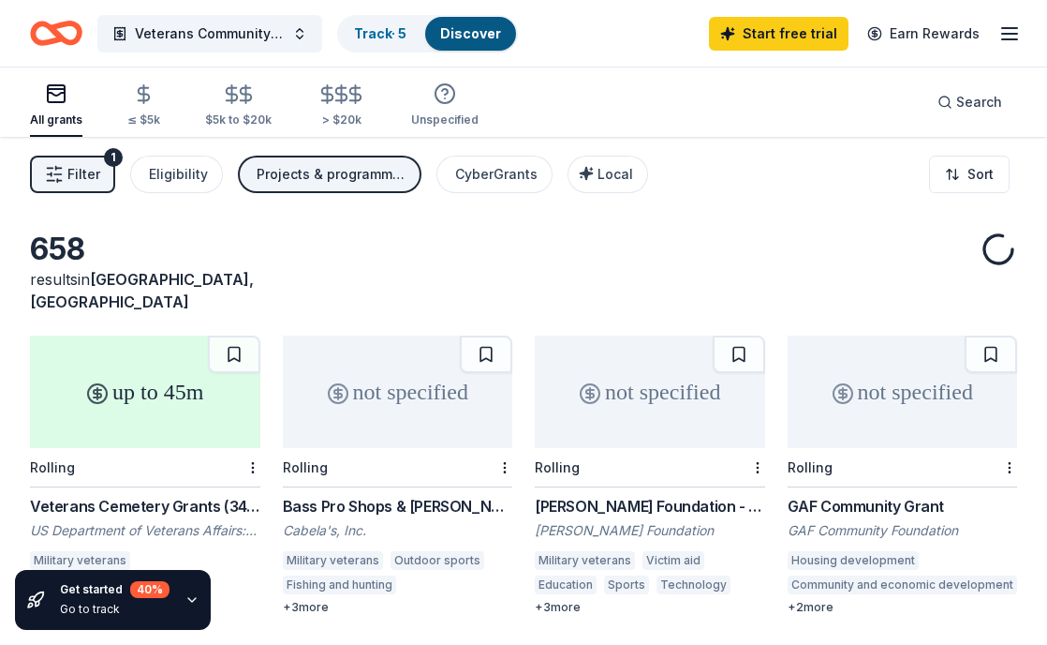
scroll to position [78, 0]
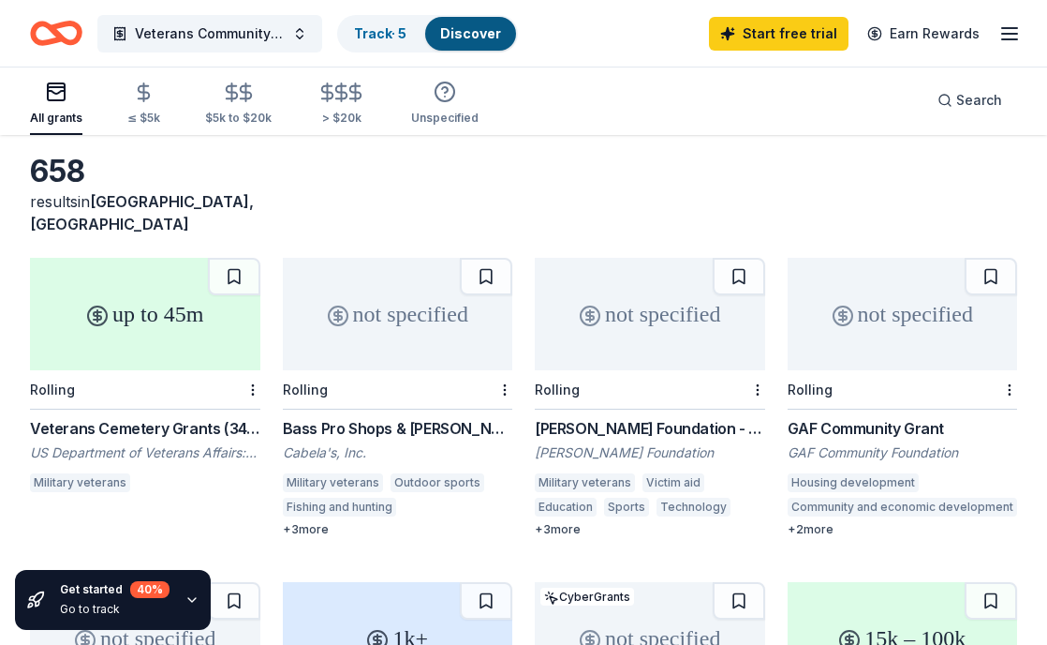
click at [872, 341] on div "not specified" at bounding box center [903, 314] width 230 height 112
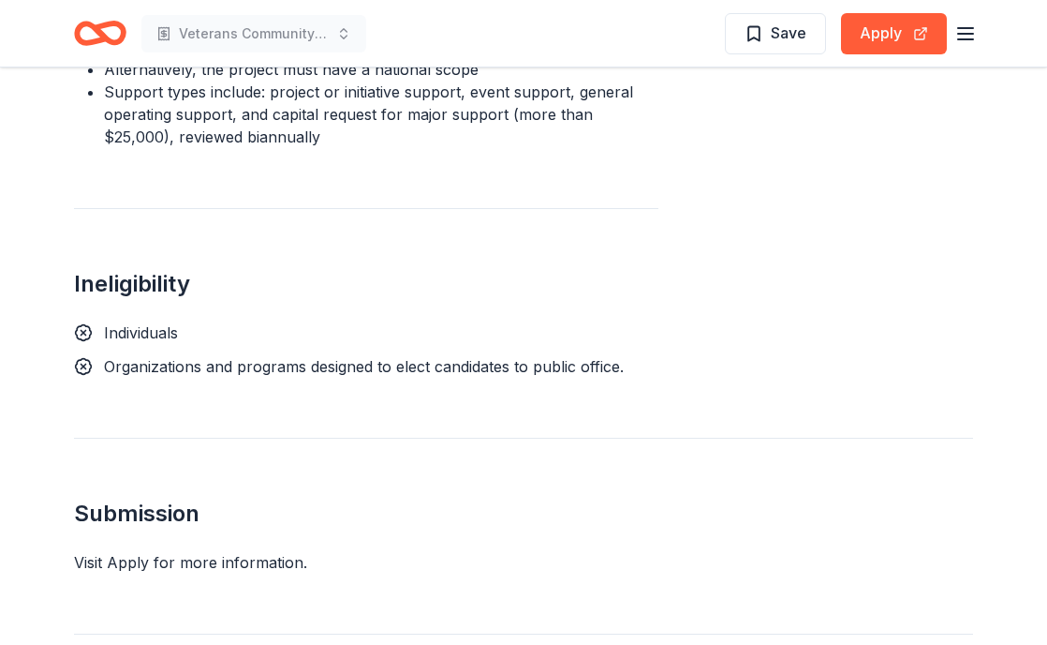
scroll to position [1401, 0]
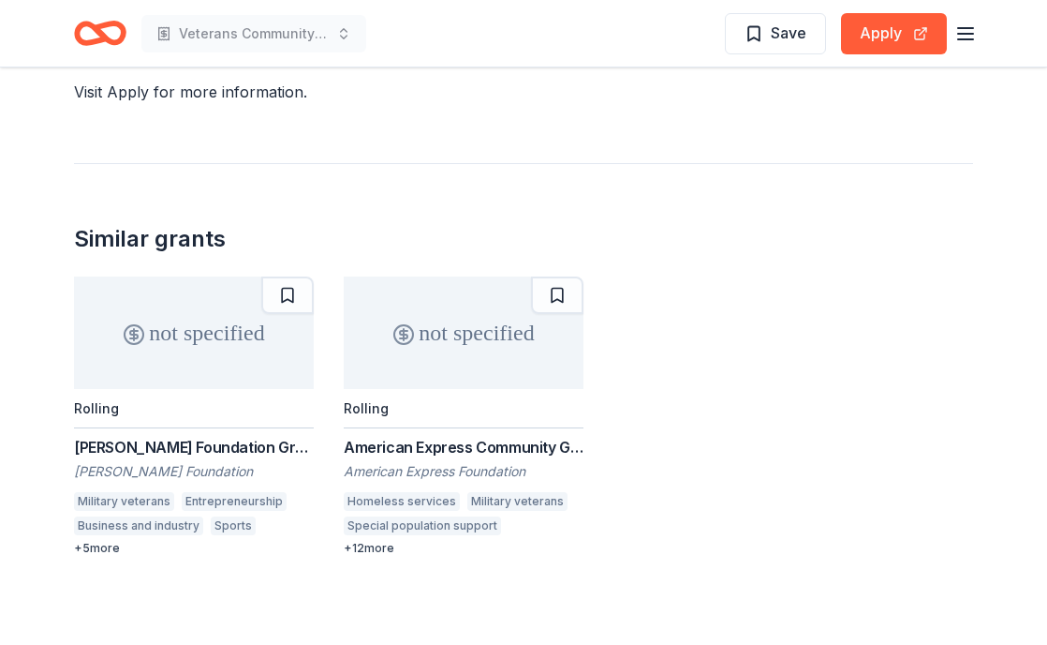
scroll to position [1516, 0]
click at [511, 366] on div "not specified" at bounding box center [464, 331] width 240 height 112
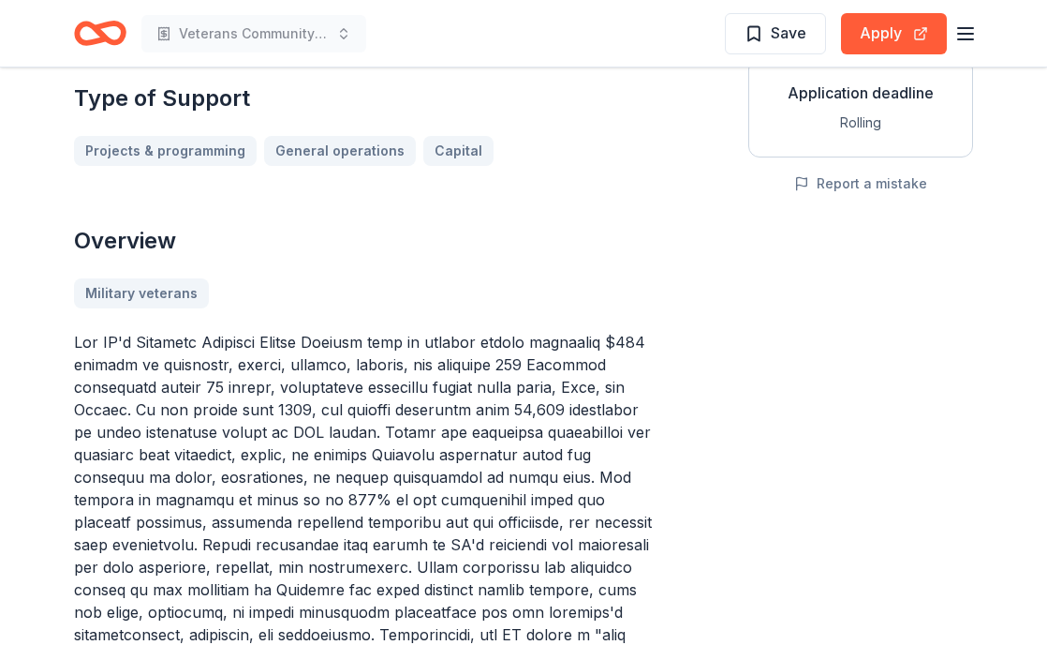
scroll to position [336, 0]
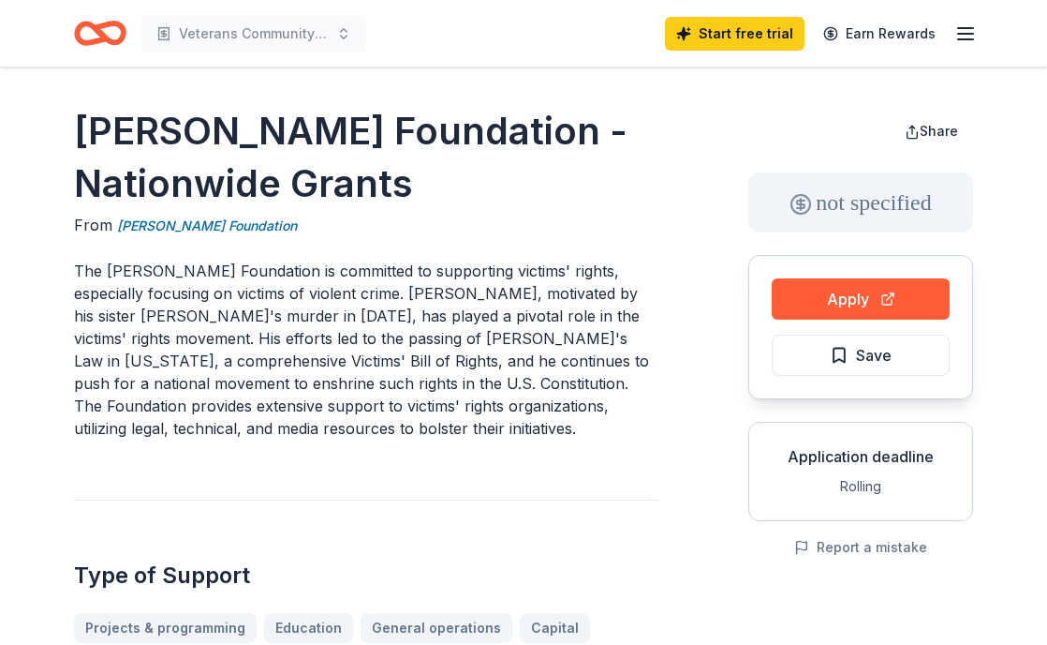
drag, startPoint x: 75, startPoint y: 118, endPoint x: 425, endPoint y: 226, distance: 366.6
drag, startPoint x: 438, startPoint y: 176, endPoint x: 90, endPoint y: 117, distance: 353.5
click at [90, 117] on h1 "Henry T. Nicholas III Foundation - Nationwide Grants" at bounding box center [366, 157] width 585 height 105
drag, startPoint x: 78, startPoint y: 128, endPoint x: 332, endPoint y: 128, distance: 253.9
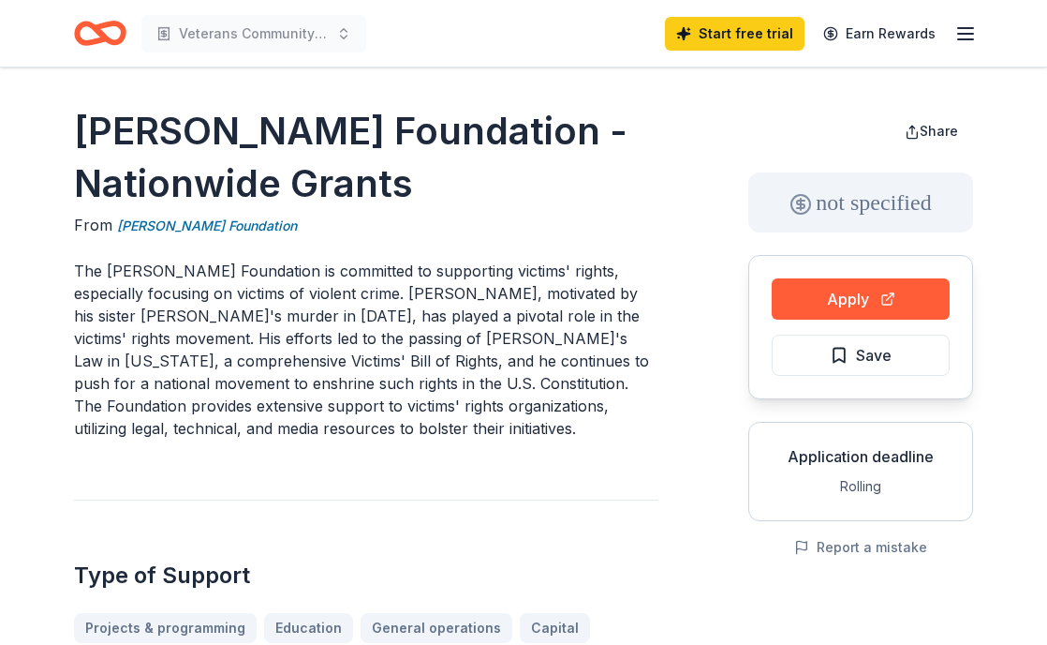
click at [332, 128] on h1 "Henry T. Nicholas III Foundation - Nationwide Grants" at bounding box center [366, 157] width 585 height 105
drag, startPoint x: 632, startPoint y: 124, endPoint x: 113, endPoint y: 126, distance: 519.0
click at [113, 126] on h1 "Henry T. Nicholas III Foundation - Nationwide Grants" at bounding box center [366, 157] width 585 height 105
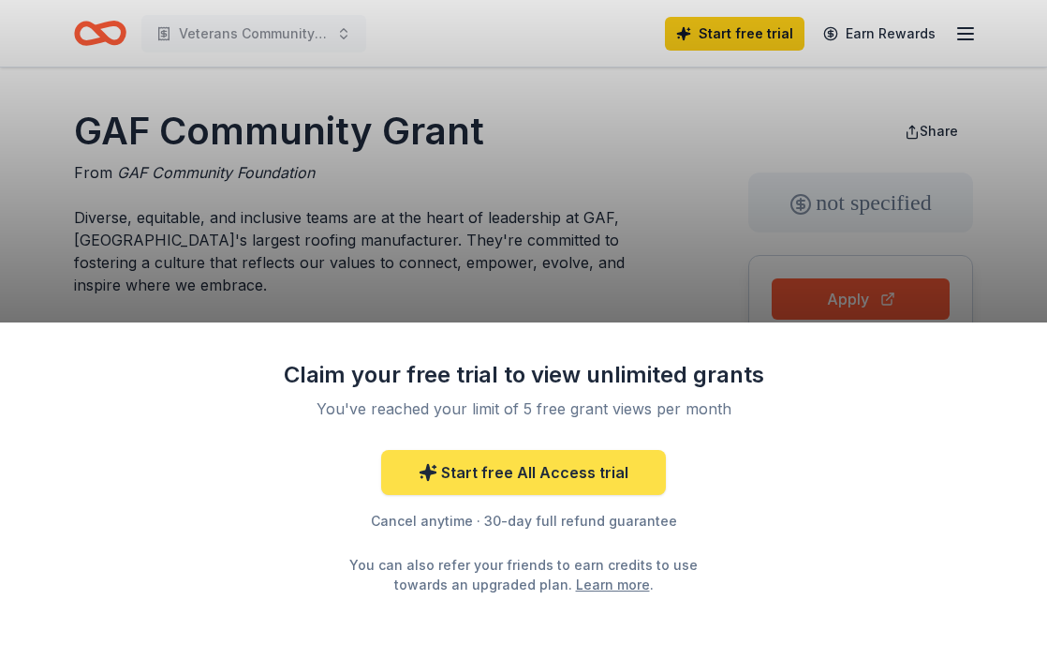
click at [591, 472] on link "Start free All Access trial" at bounding box center [523, 472] width 285 height 45
click at [596, 474] on link "Start free All Access trial" at bounding box center [523, 472] width 285 height 45
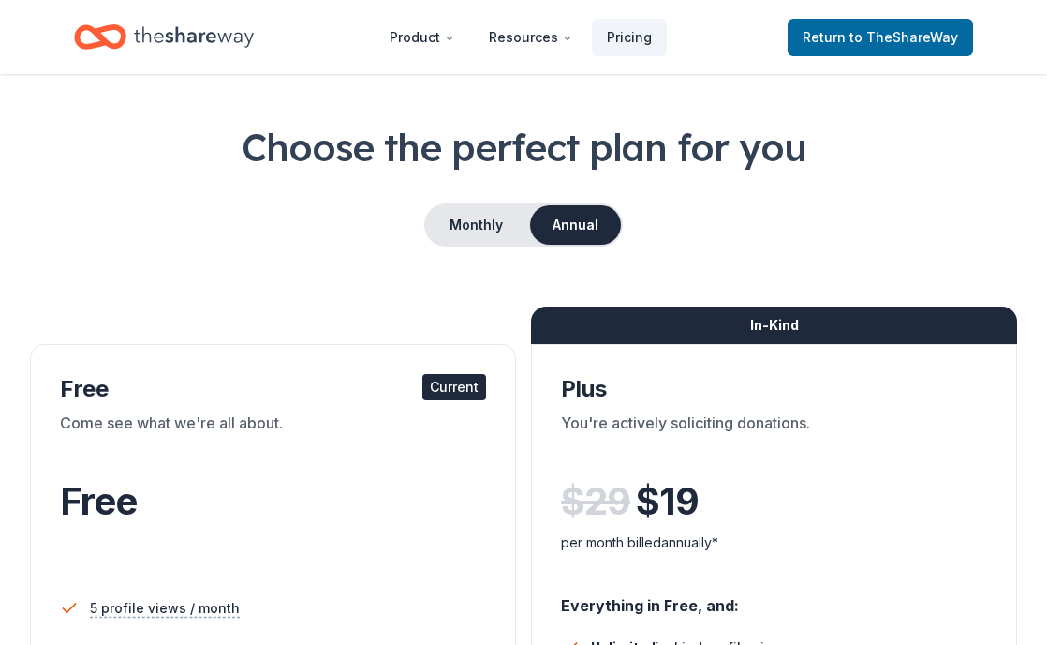
scroll to position [61, 0]
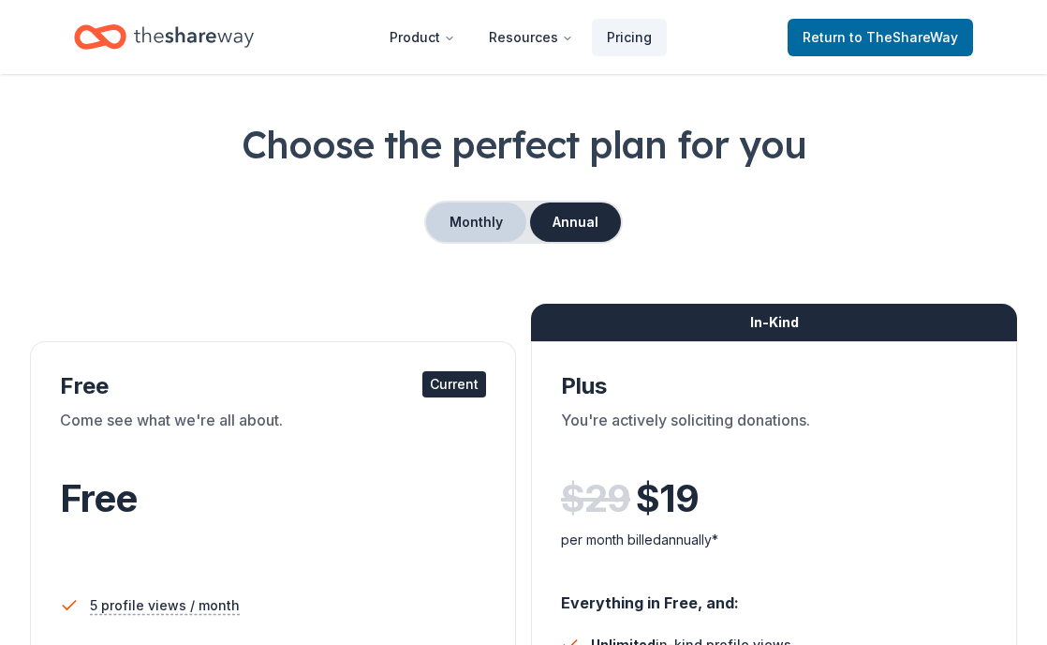
click at [489, 223] on button "Monthly" at bounding box center [476, 221] width 100 height 39
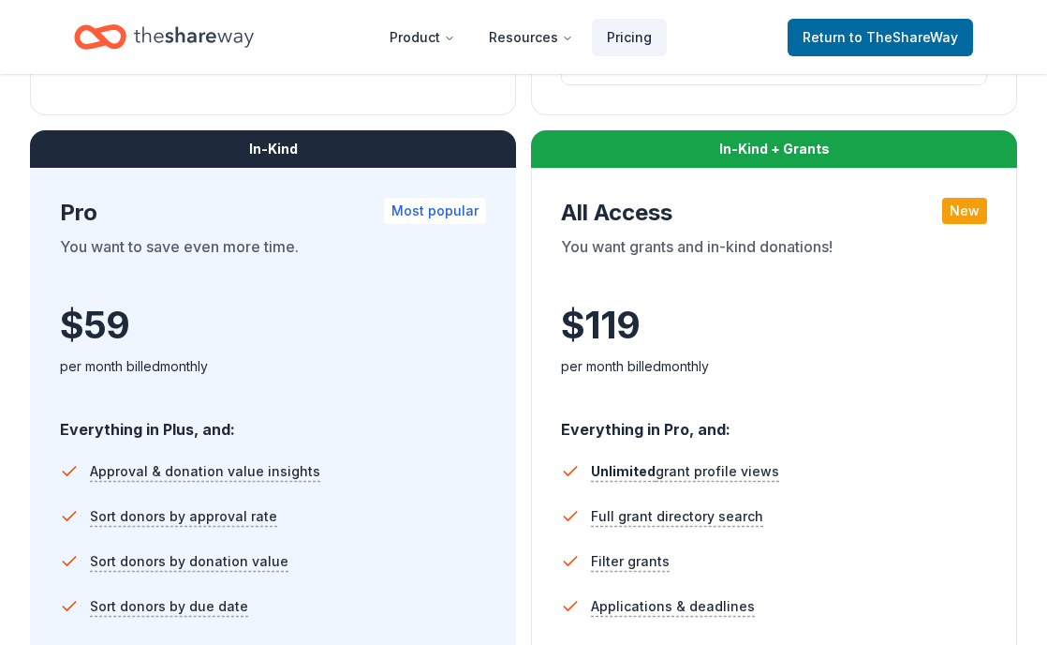
scroll to position [964, 0]
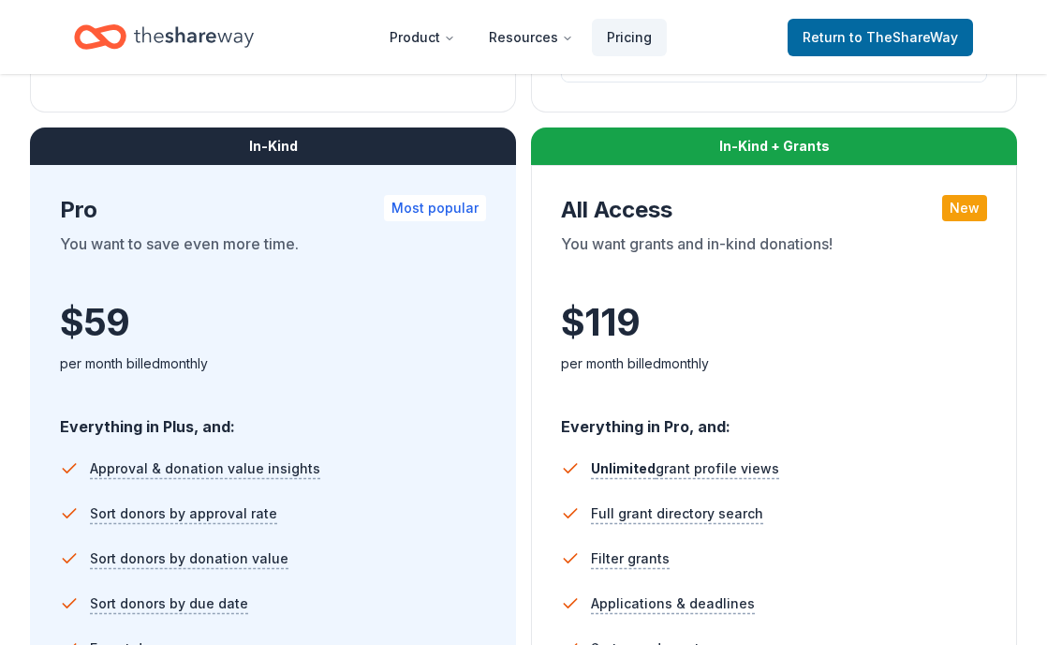
click at [419, 441] on ul "Approval & donation value insights Sort donors by approval rate Sort donors by …" at bounding box center [273, 584] width 426 height 292
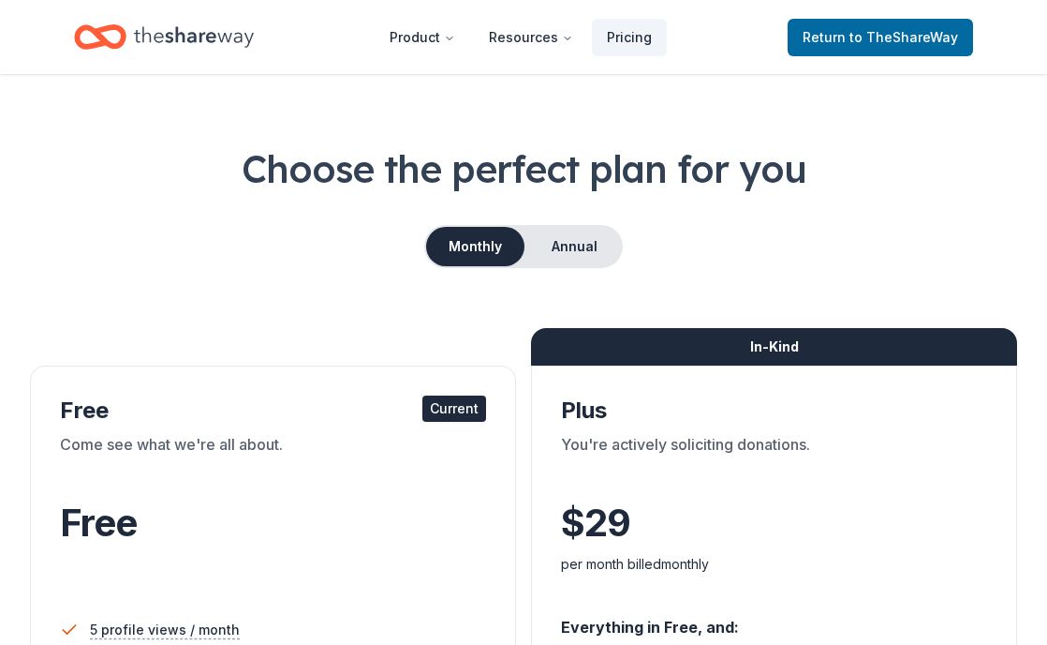
scroll to position [0, 0]
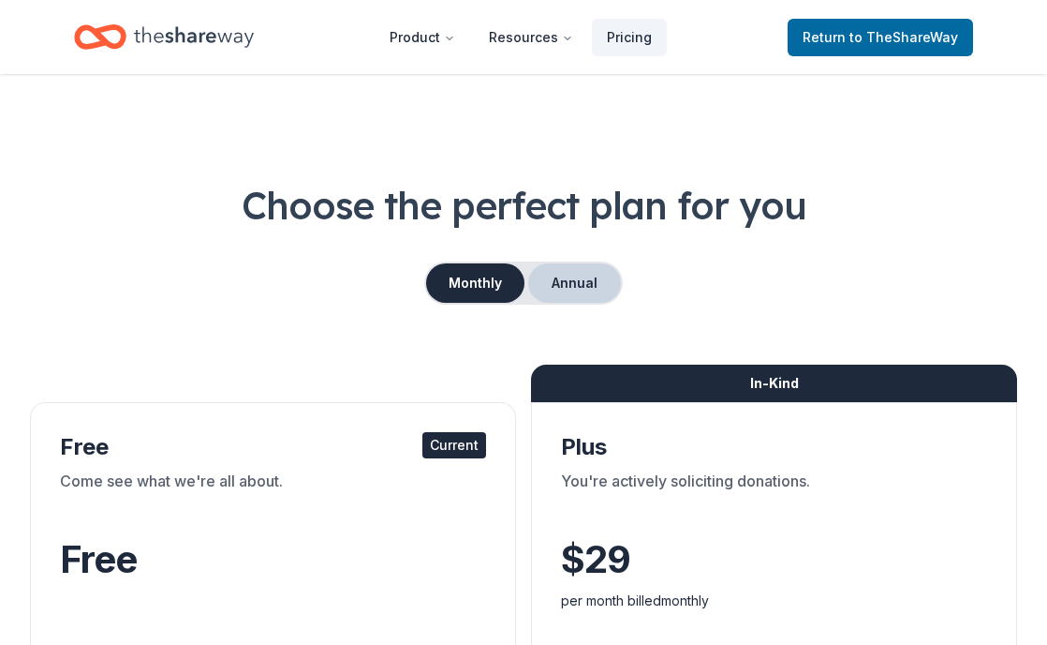
click at [595, 283] on button "Annual" at bounding box center [574, 282] width 93 height 39
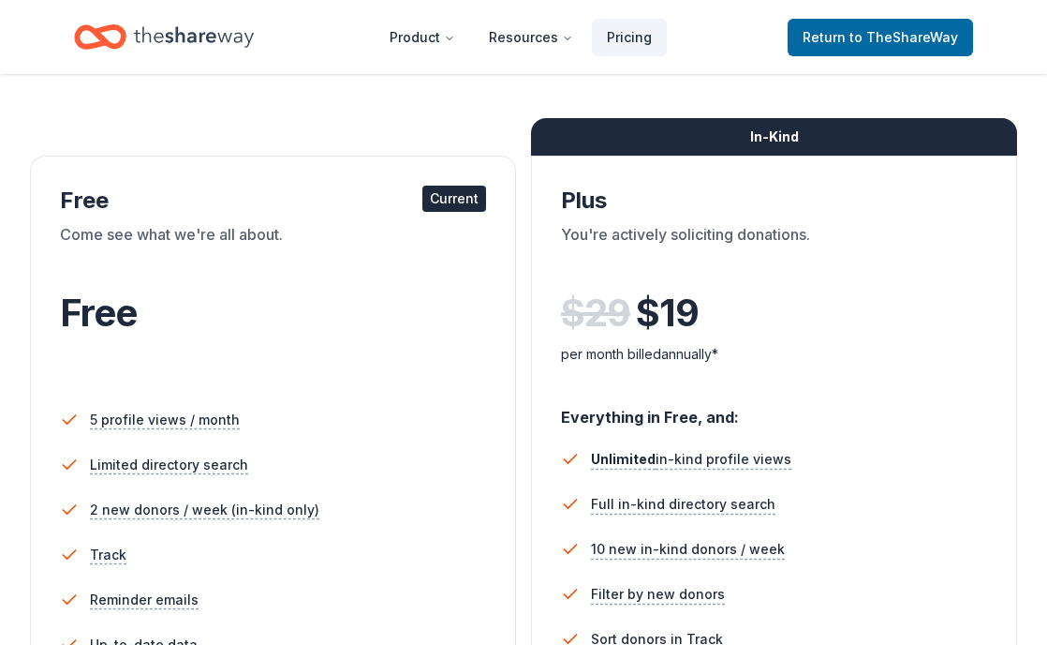
scroll to position [167, 0]
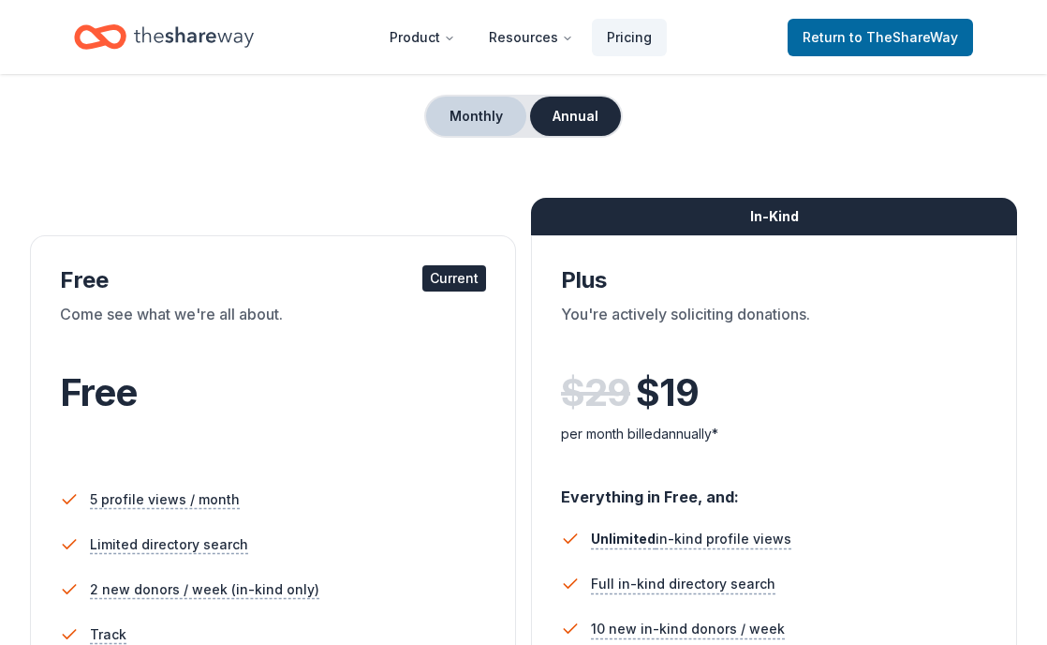
click at [499, 116] on button "Monthly" at bounding box center [476, 115] width 100 height 39
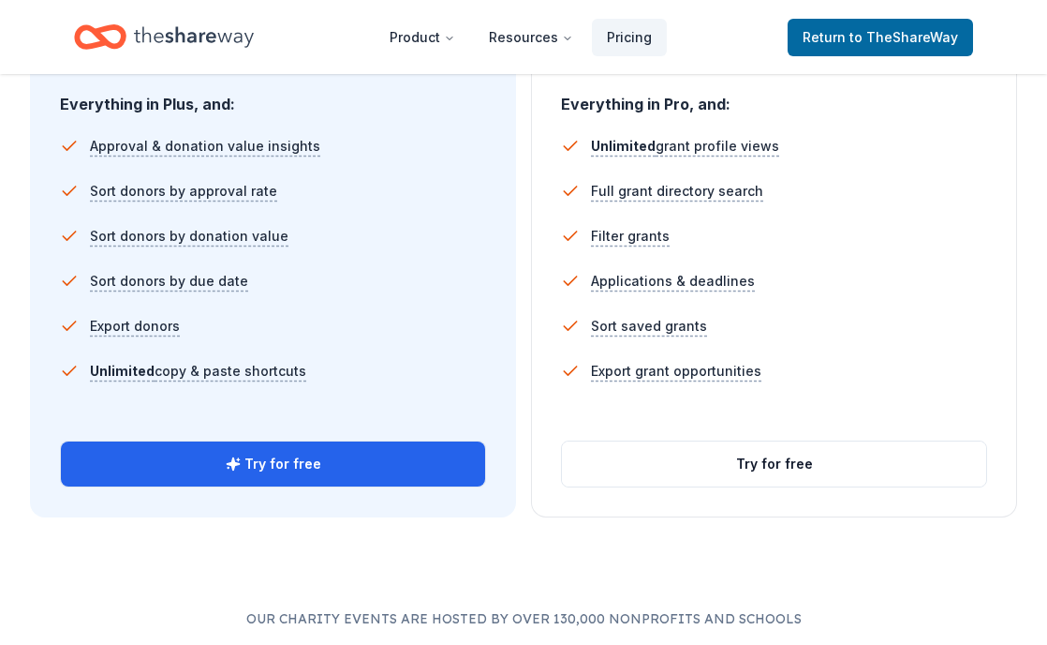
scroll to position [1290, 0]
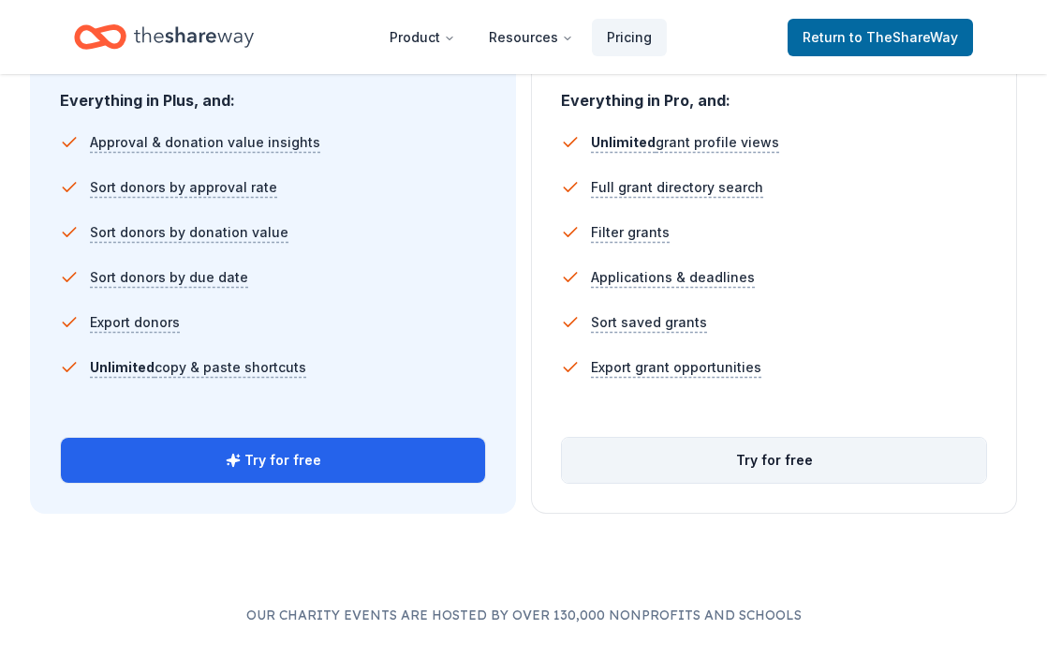
click at [801, 469] on button "Try for free" at bounding box center [774, 460] width 424 height 45
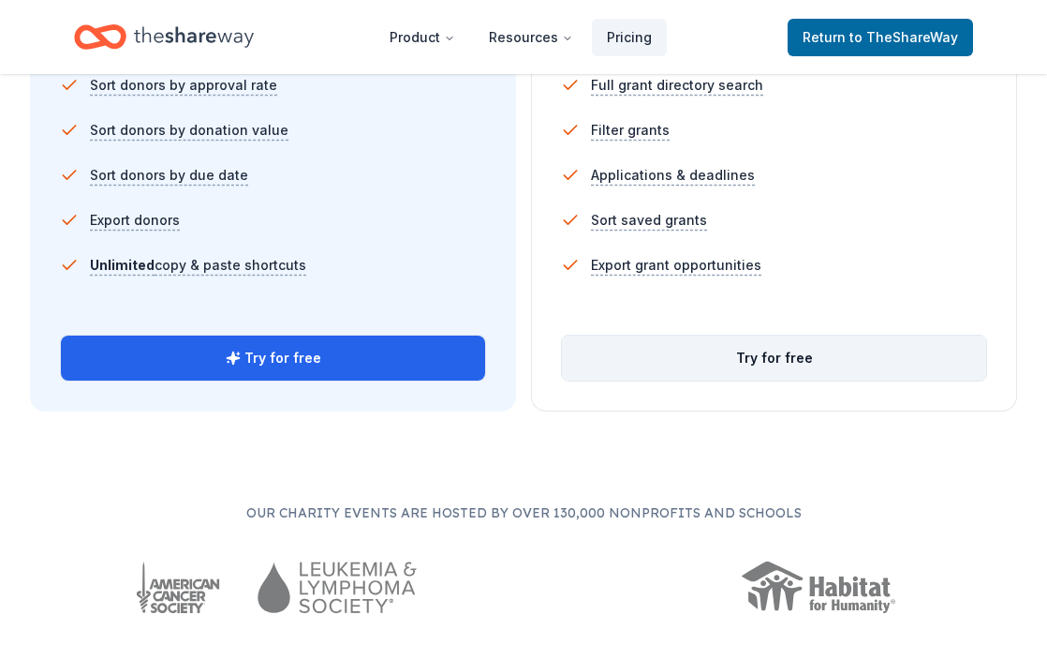
scroll to position [1394, 0]
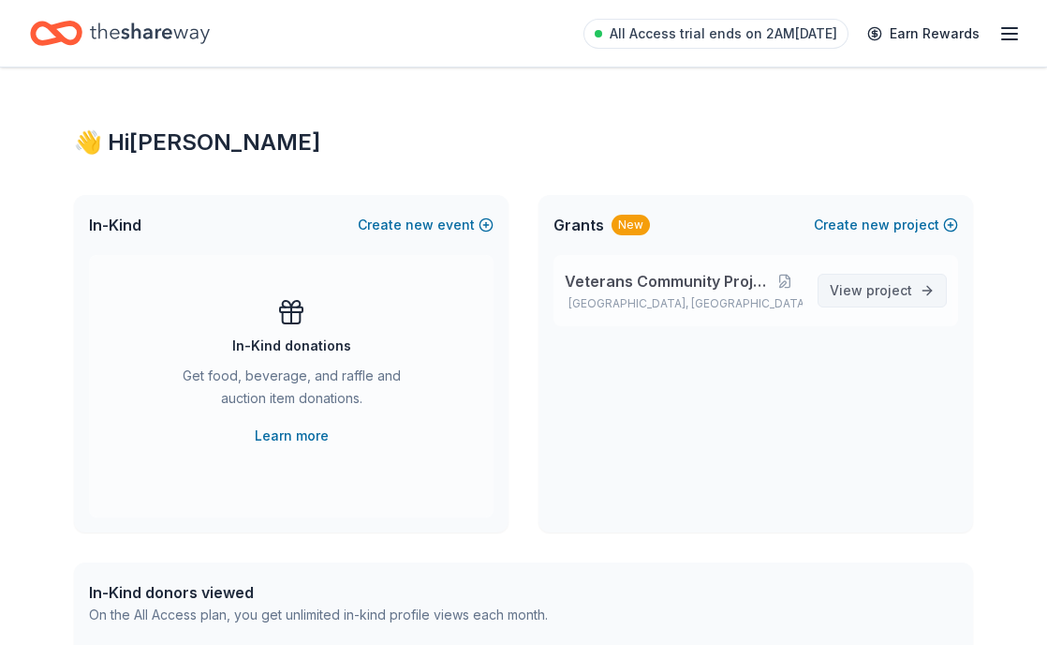
click at [863, 291] on span "View project" at bounding box center [871, 290] width 82 height 22
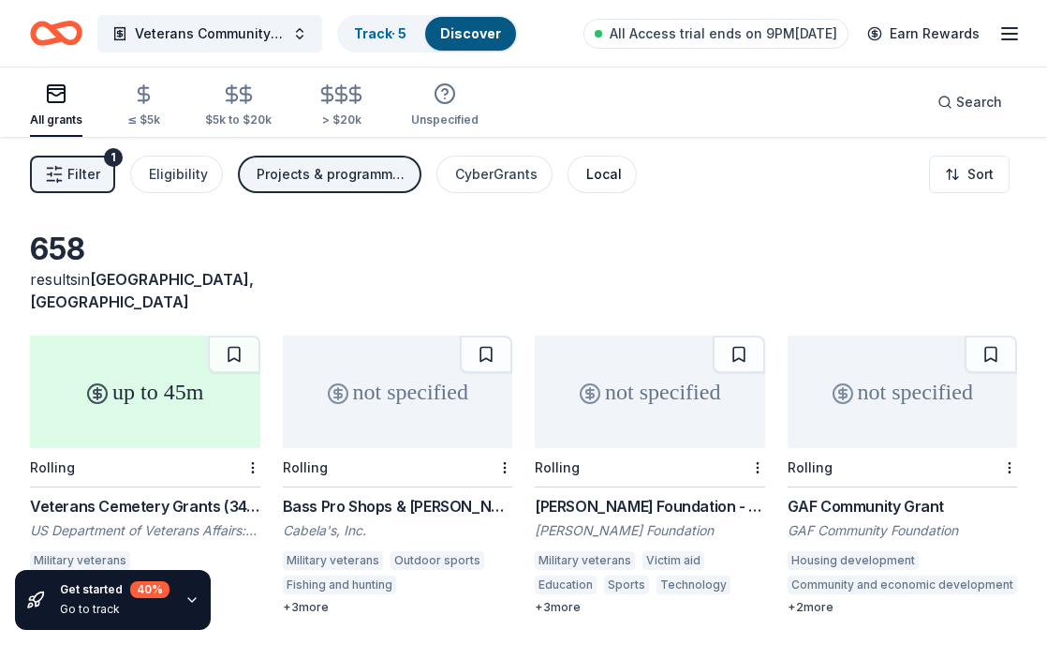
click at [586, 167] on div "Local" at bounding box center [604, 174] width 36 height 22
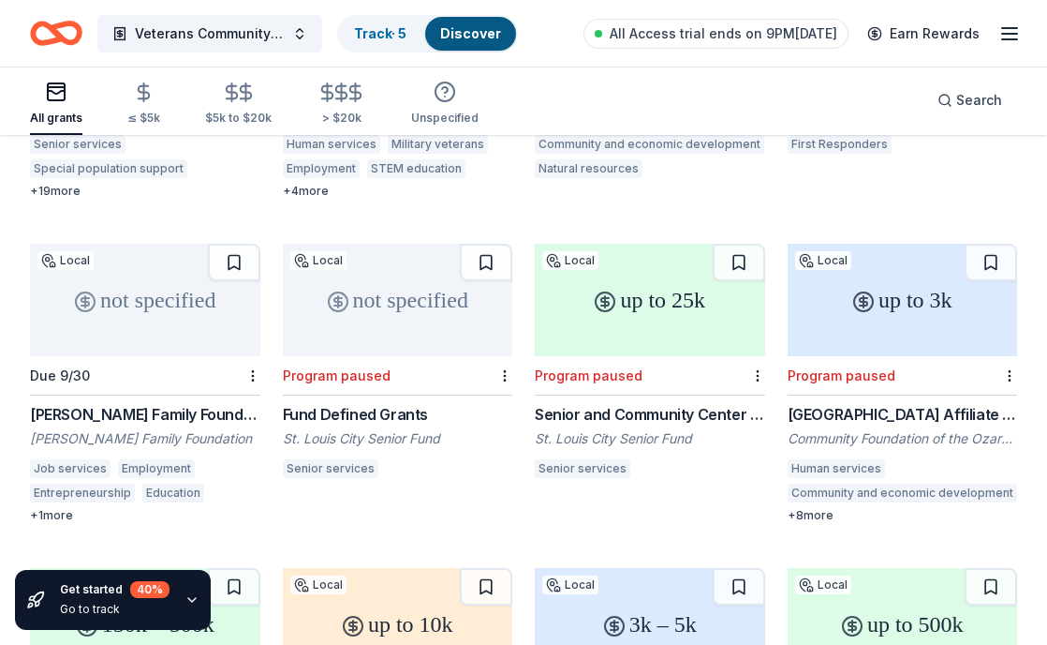
scroll to position [1118, 0]
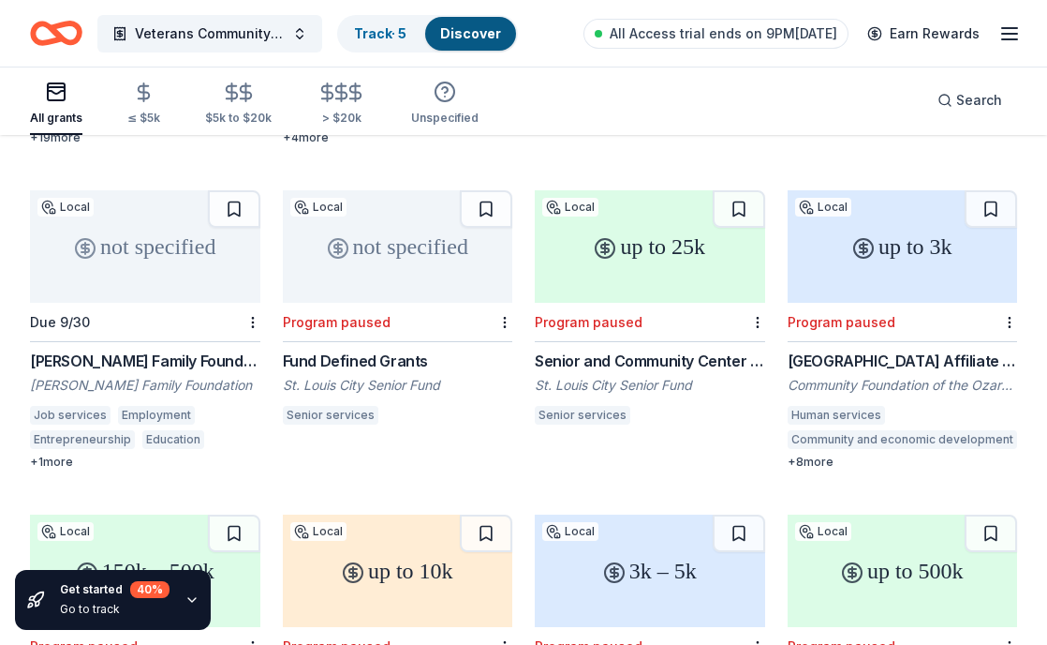
click at [184, 349] on div "[PERSON_NAME] Family Foundation Grants" at bounding box center [145, 360] width 230 height 22
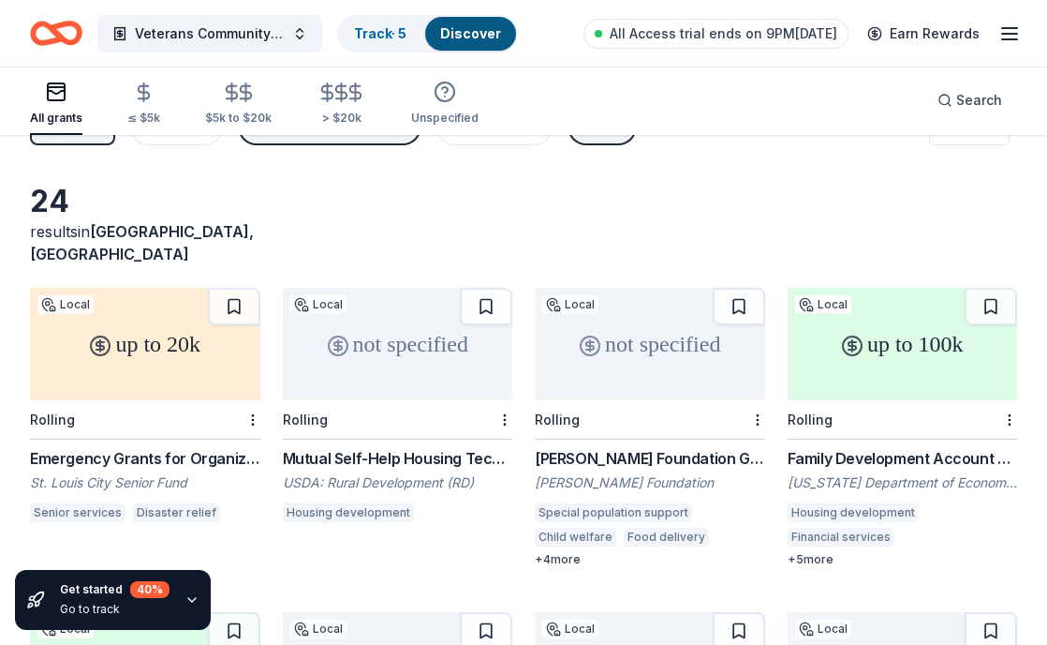
scroll to position [0, 0]
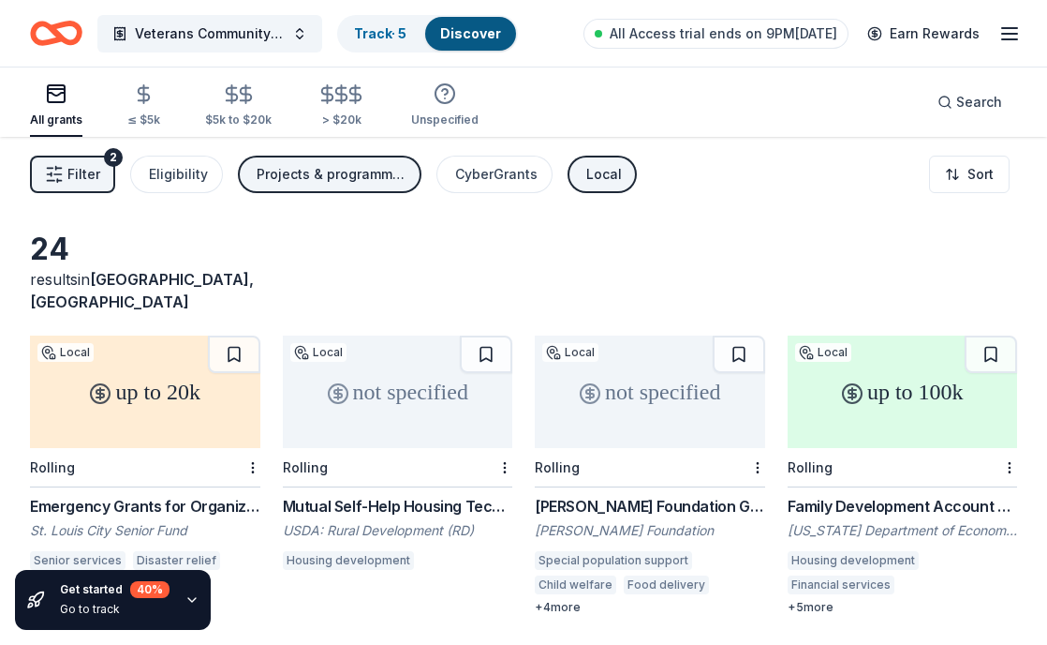
click at [598, 184] on div "Local" at bounding box center [604, 174] width 36 height 22
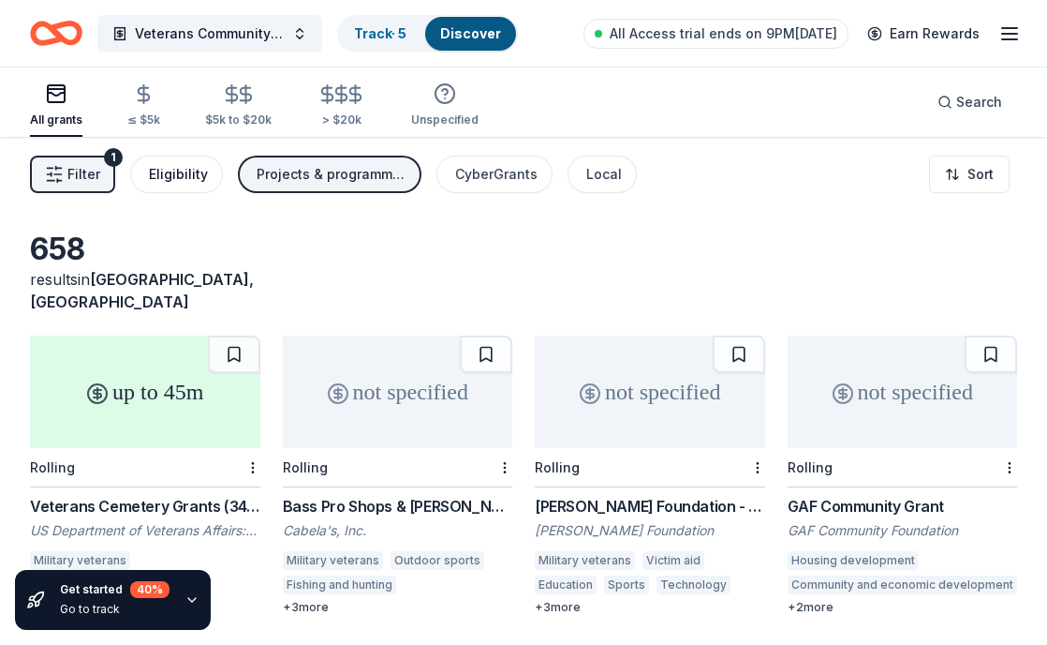
click at [179, 183] on div "Eligibility" at bounding box center [178, 174] width 59 height 22
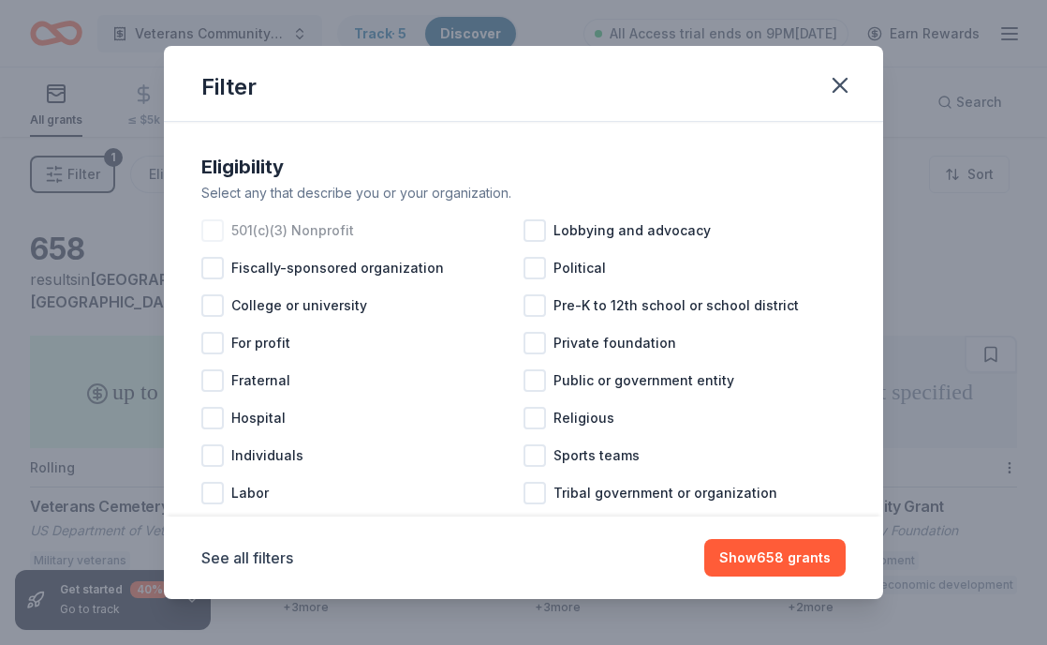
click at [210, 231] on div at bounding box center [212, 230] width 22 height 22
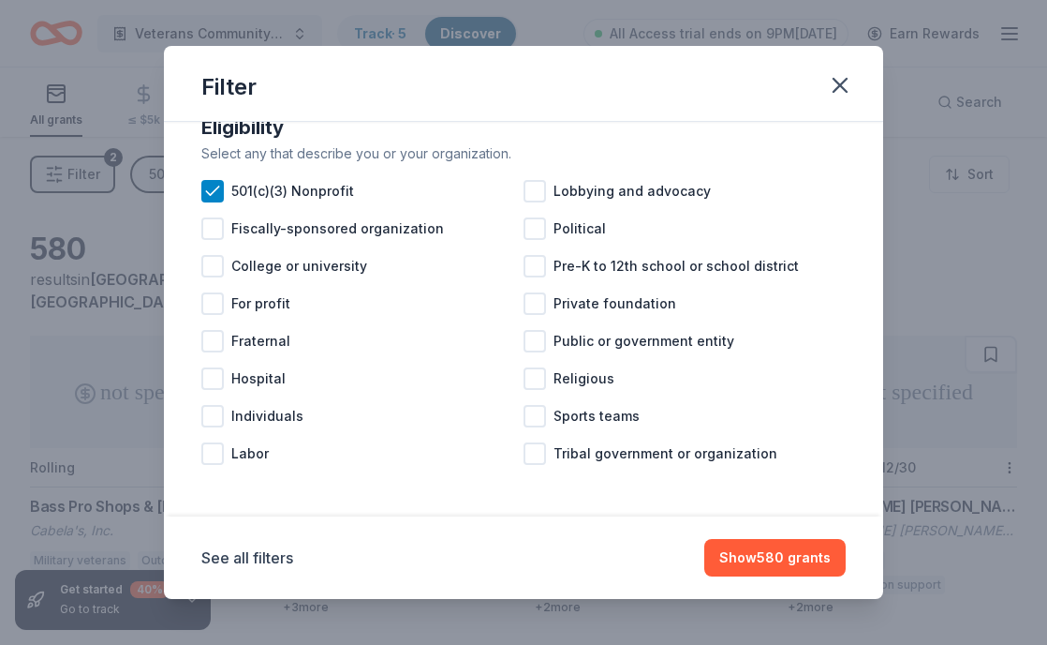
scroll to position [38, 0]
click at [255, 559] on button "See all filters" at bounding box center [247, 557] width 92 height 22
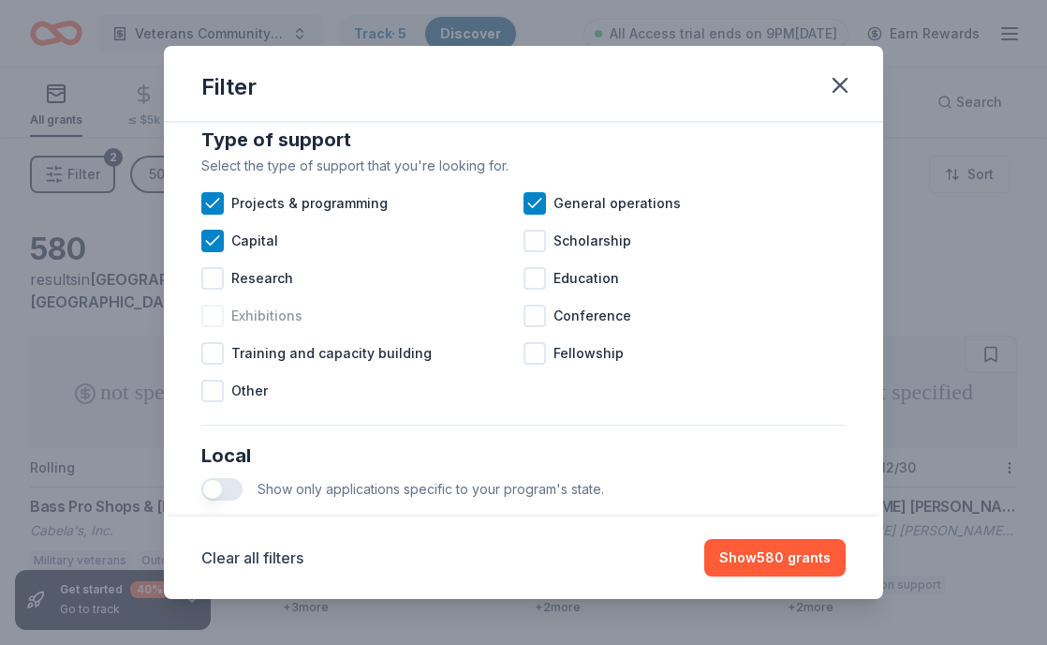
scroll to position [763, 0]
click at [218, 356] on div at bounding box center [212, 352] width 22 height 22
click at [216, 360] on icon at bounding box center [212, 352] width 19 height 19
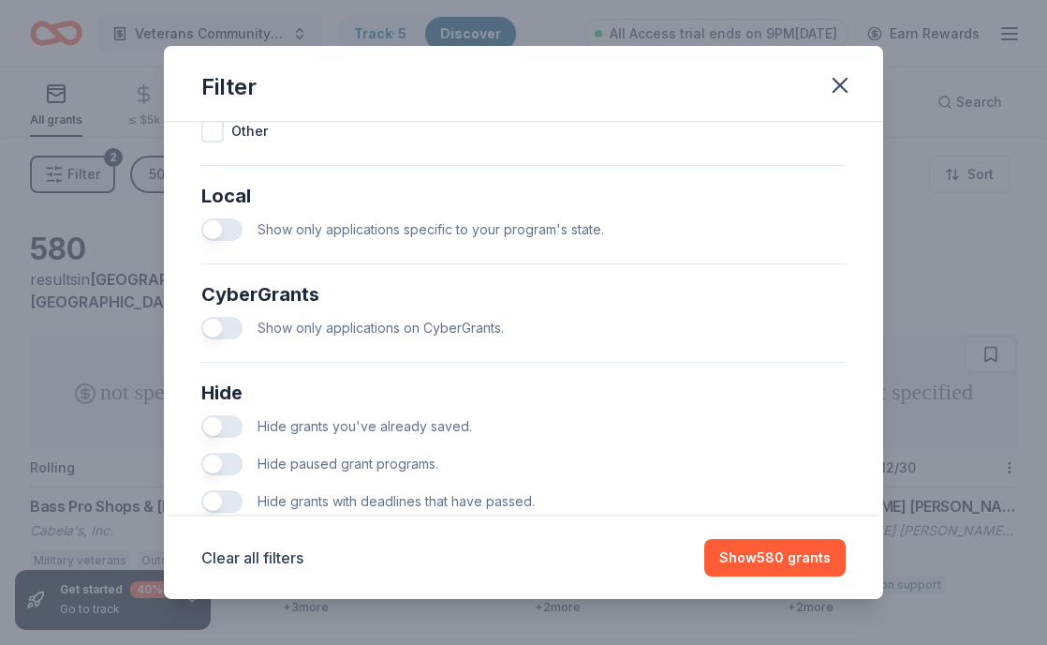
scroll to position [1069, 0]
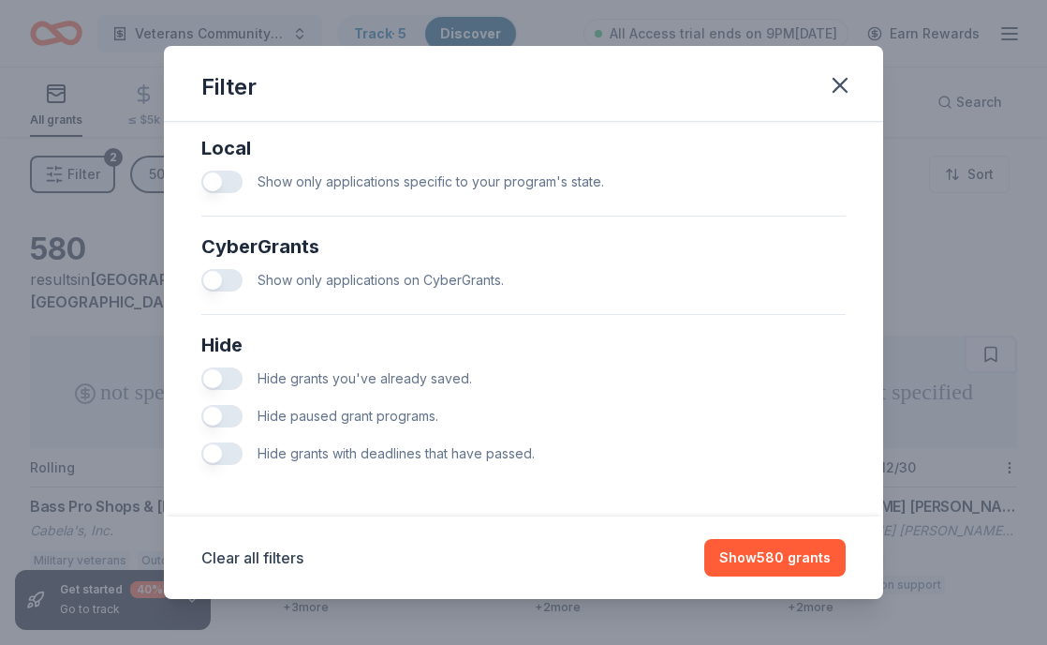
click at [235, 417] on button "button" at bounding box center [221, 416] width 41 height 22
click at [230, 450] on button "button" at bounding box center [221, 453] width 41 height 22
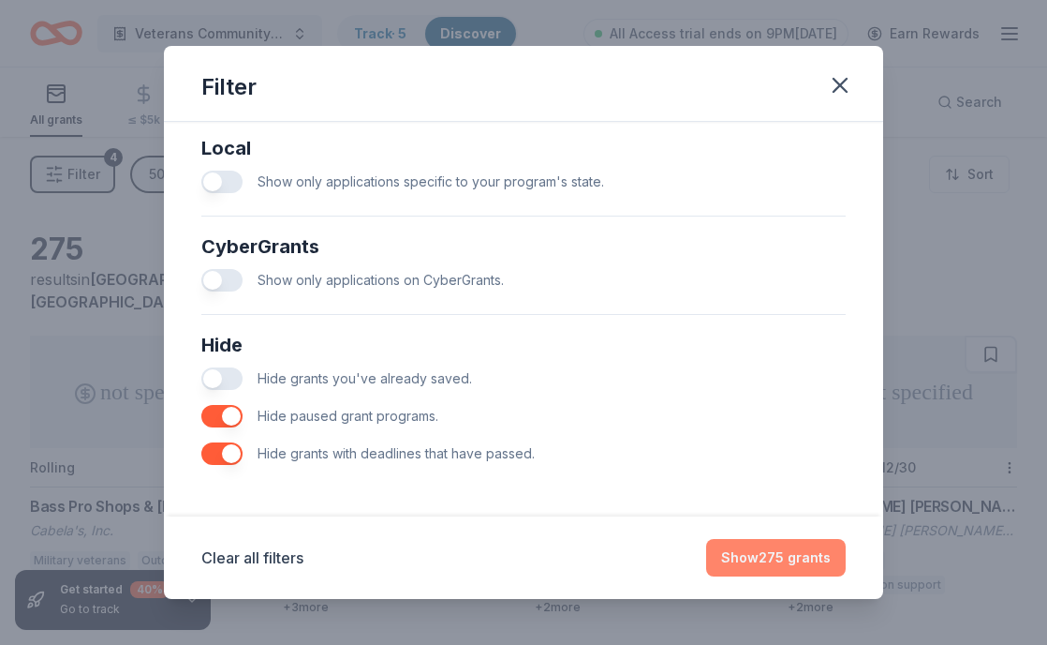
click at [784, 567] on button "Show 275 grants" at bounding box center [776, 557] width 140 height 37
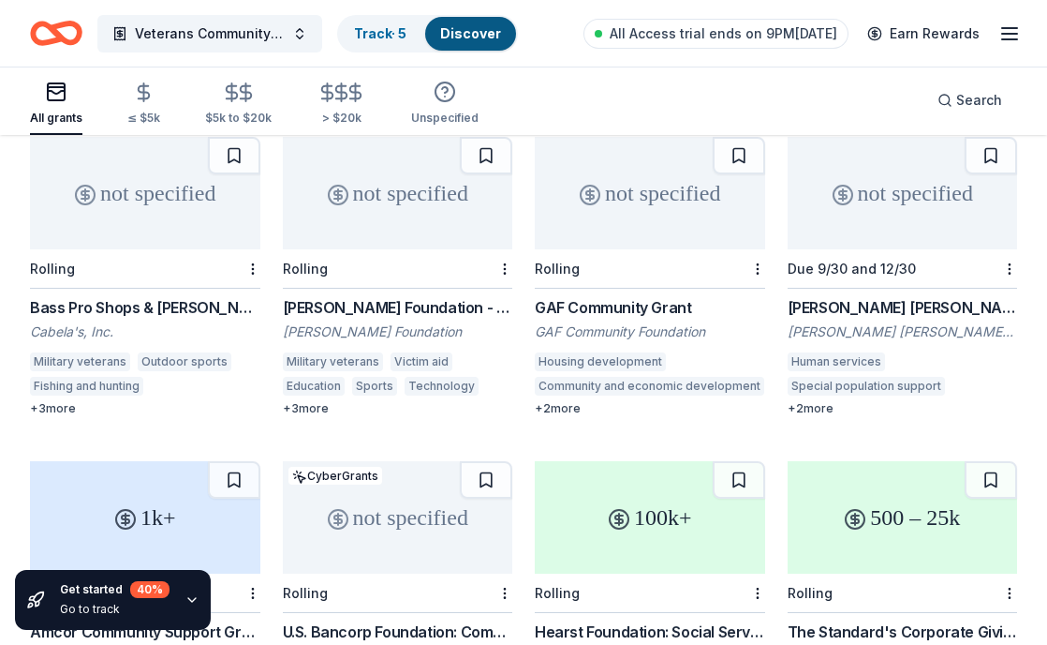
scroll to position [212, 0]
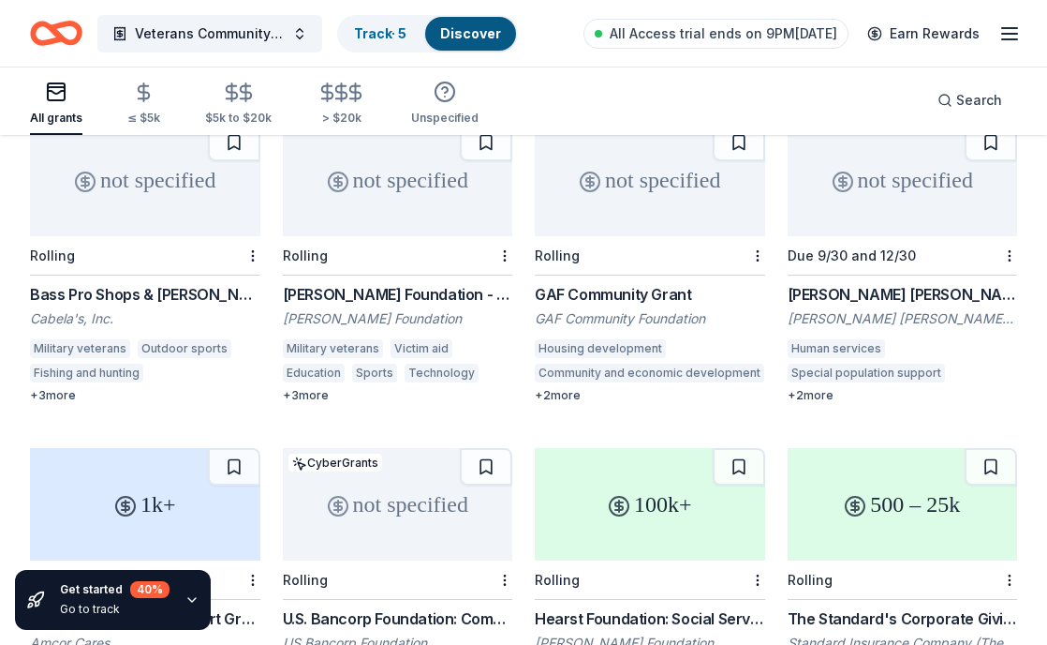
click at [867, 283] on div "Grace Helen Spearman Charitable Foundation Grant" at bounding box center [903, 294] width 230 height 22
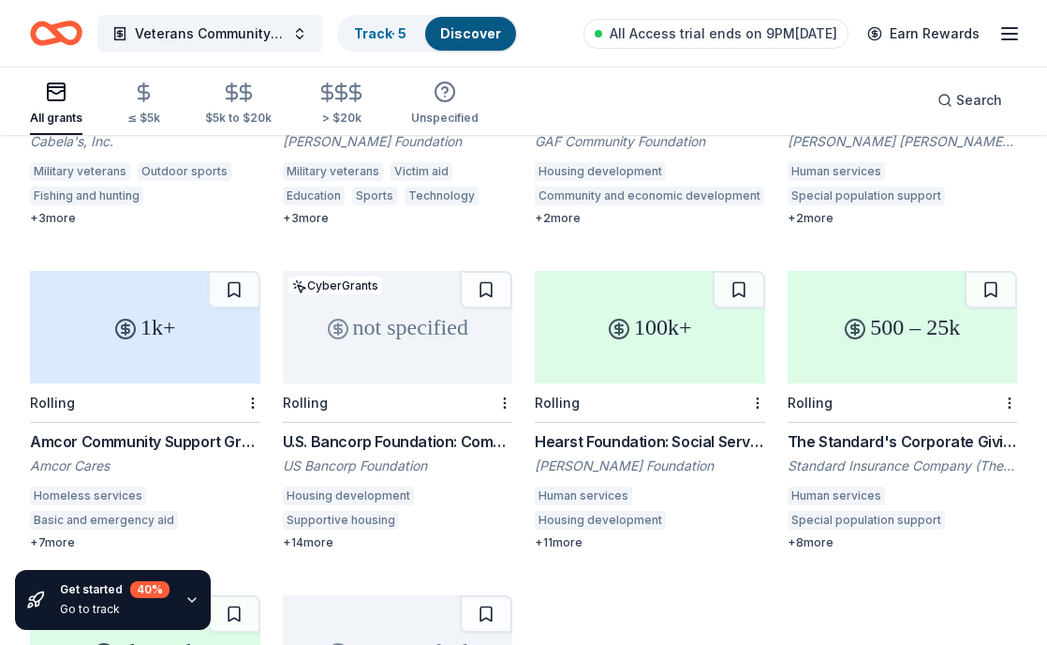
scroll to position [391, 0]
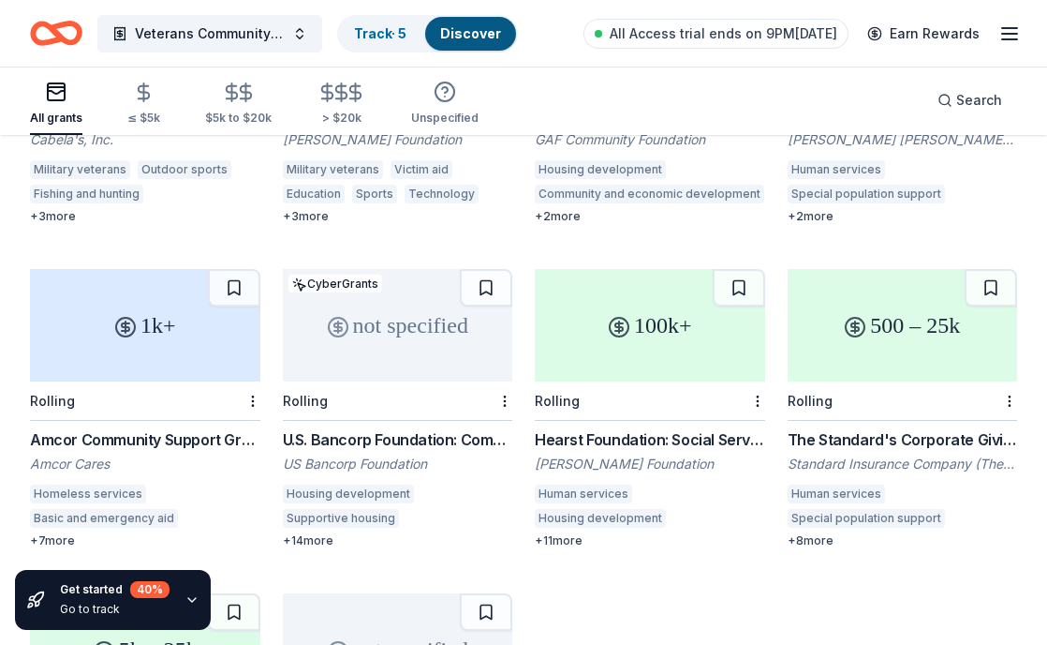
click at [211, 332] on div "1k+" at bounding box center [145, 325] width 230 height 112
click at [614, 428] on div "Hearst Foundation: Social Service Grant" at bounding box center [650, 439] width 230 height 22
click at [853, 381] on div "Rolling" at bounding box center [903, 400] width 230 height 39
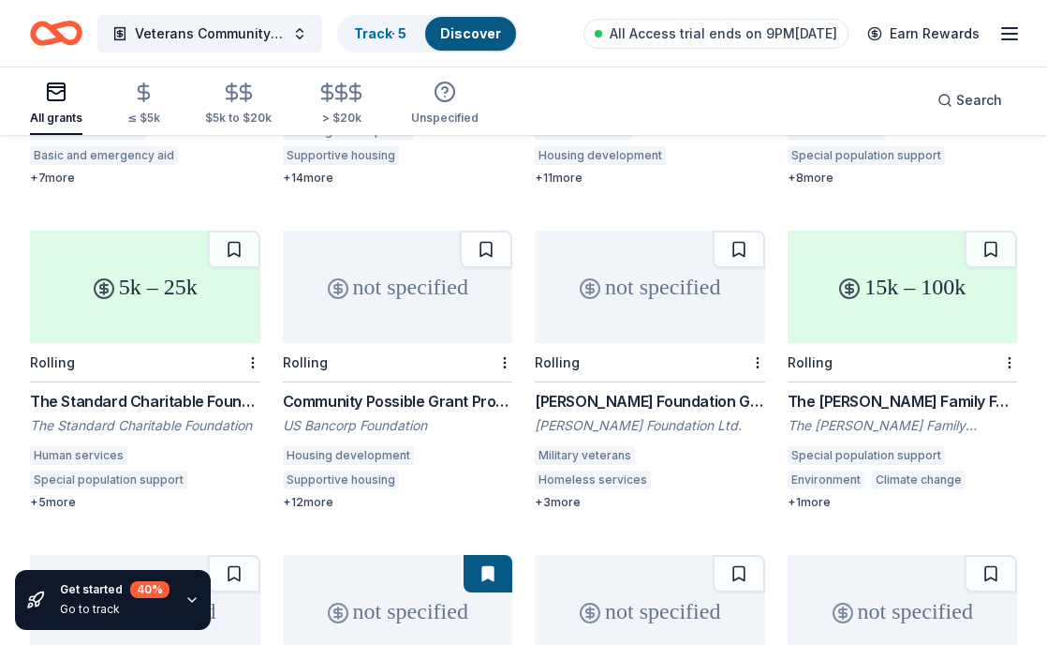
scroll to position [756, 0]
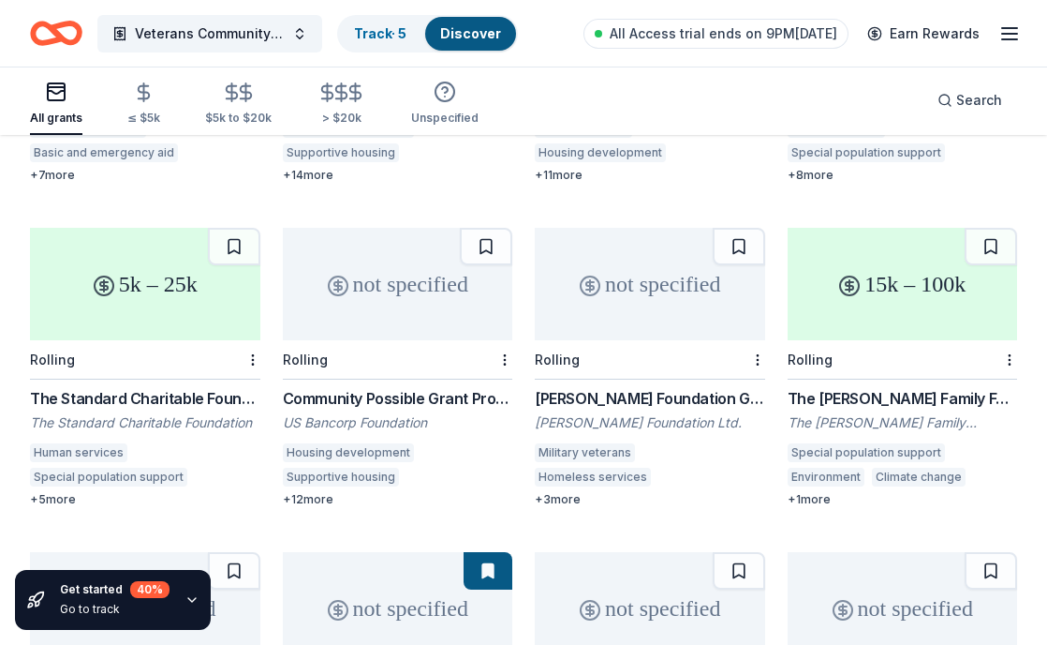
click at [719, 305] on div "not specified" at bounding box center [650, 284] width 230 height 112
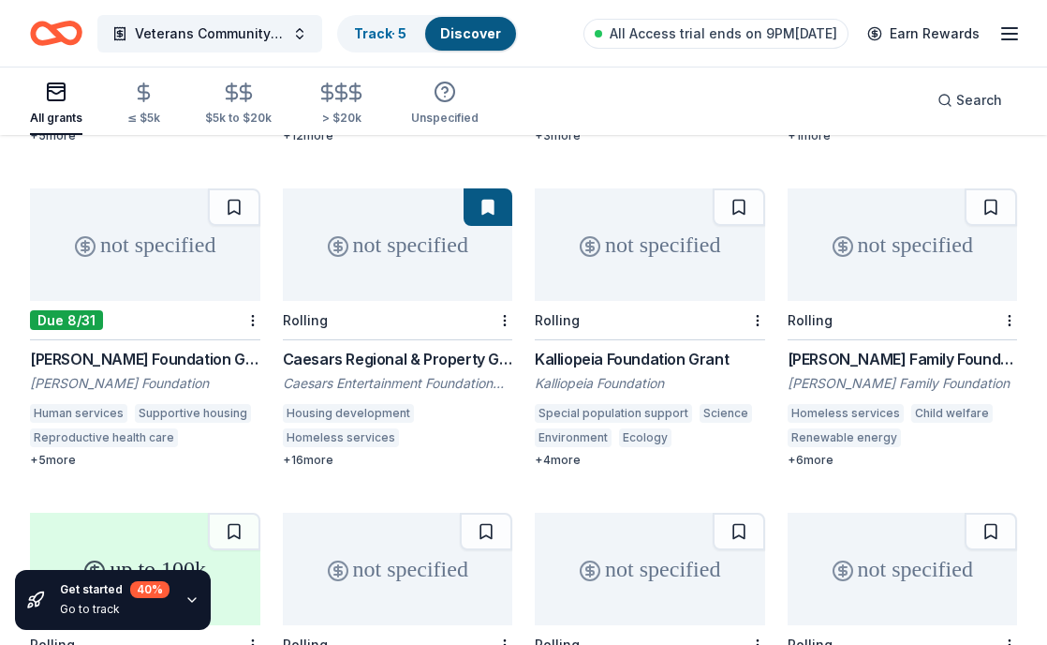
scroll to position [1123, 0]
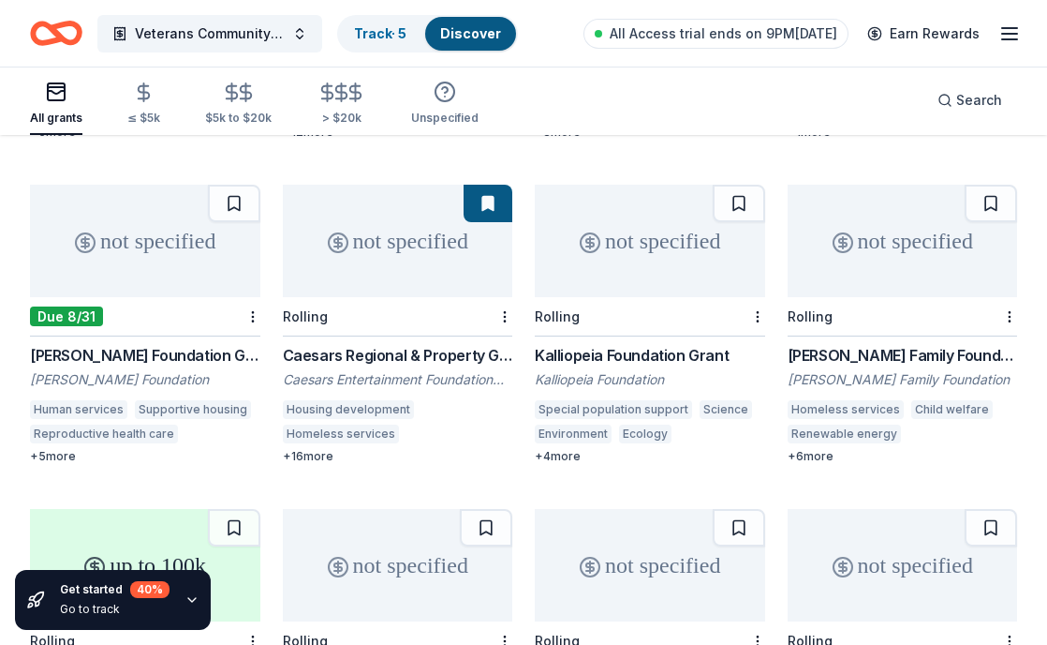
click at [219, 344] on div "Leland Fikes Foundation Grants" at bounding box center [145, 355] width 230 height 22
click at [859, 243] on div "not specified" at bounding box center [903, 241] width 230 height 112
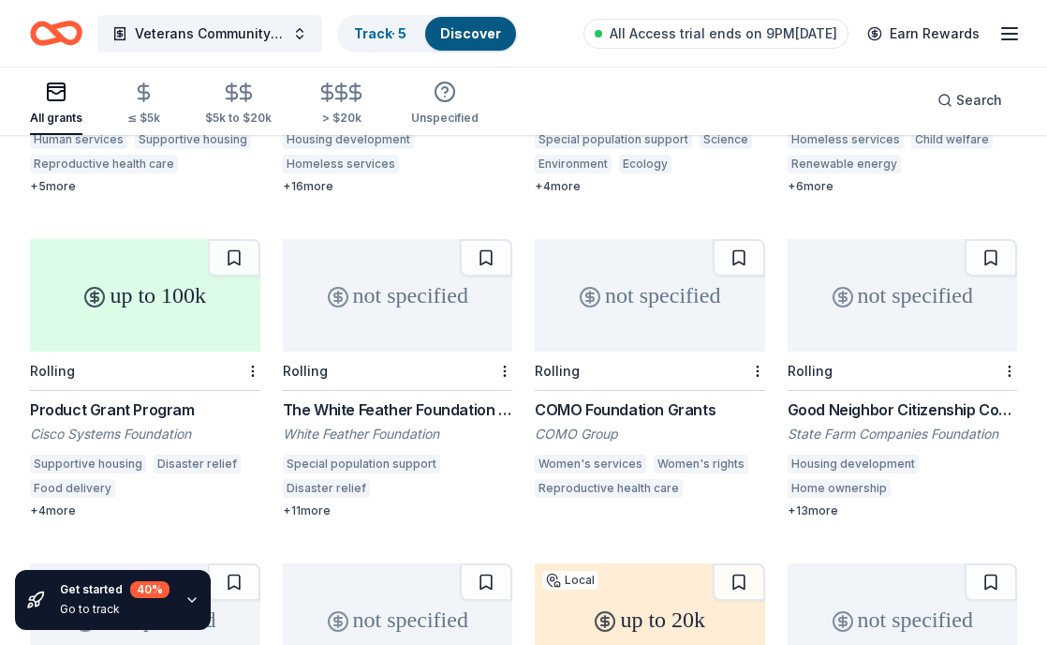
scroll to position [1479, 0]
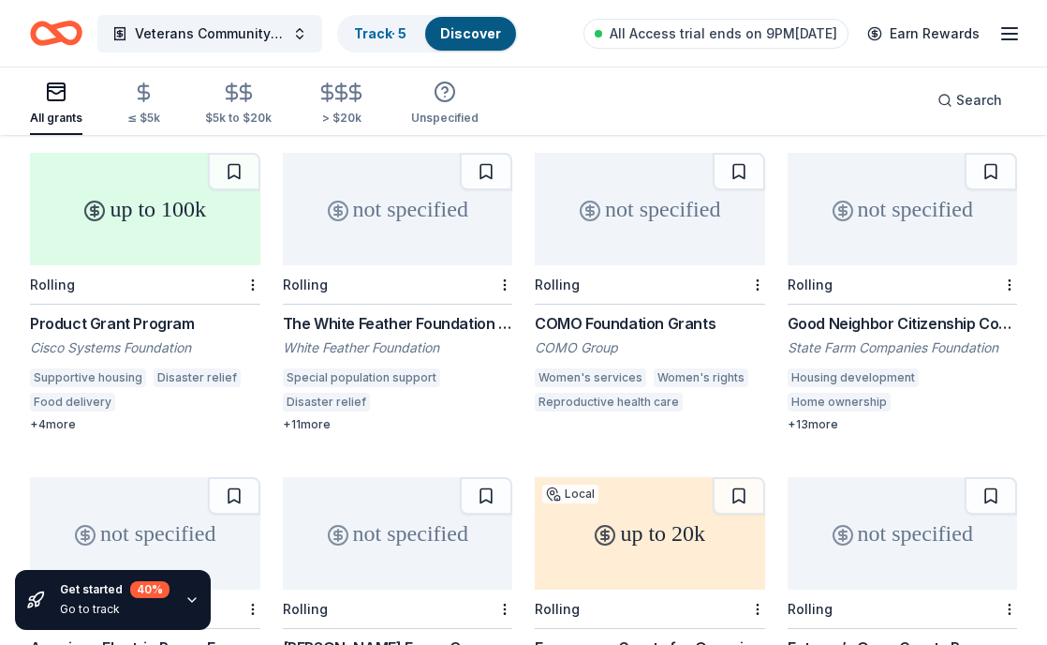
click at [423, 237] on div "not specified" at bounding box center [398, 209] width 230 height 112
click at [875, 225] on div "not specified" at bounding box center [903, 209] width 230 height 112
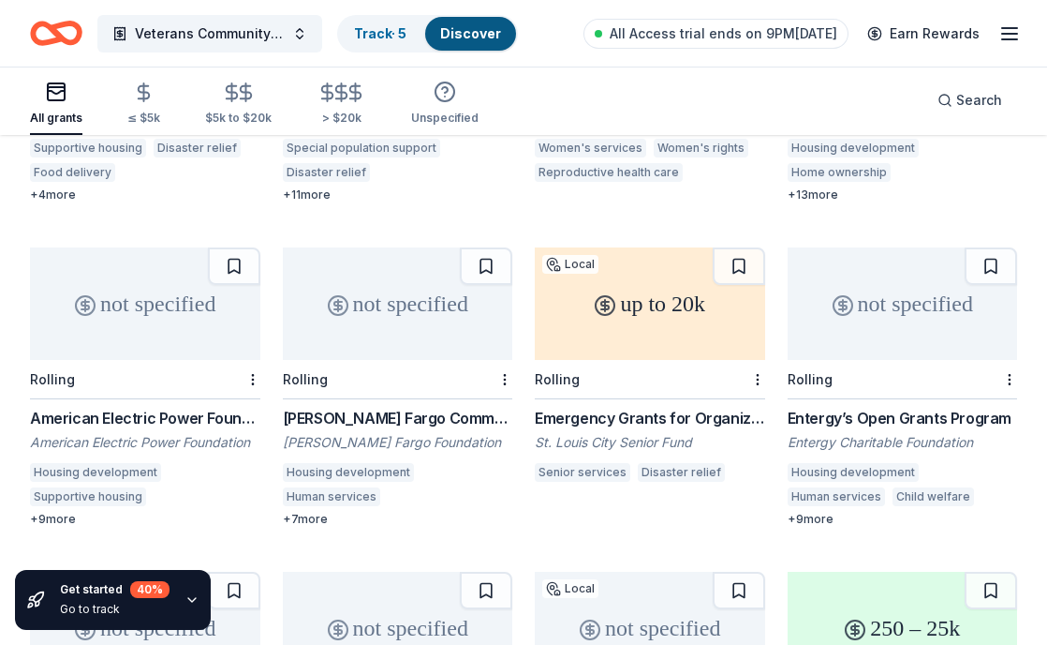
scroll to position [1712, 0]
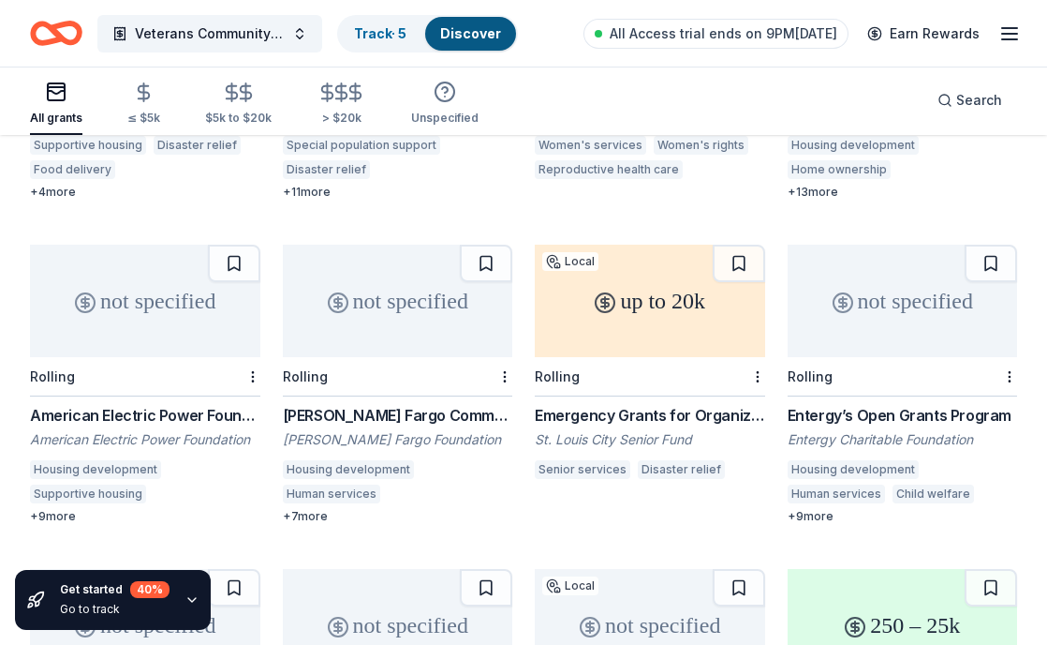
click at [53, 404] on div "American Electric Power Foundation Grants" at bounding box center [145, 415] width 230 height 22
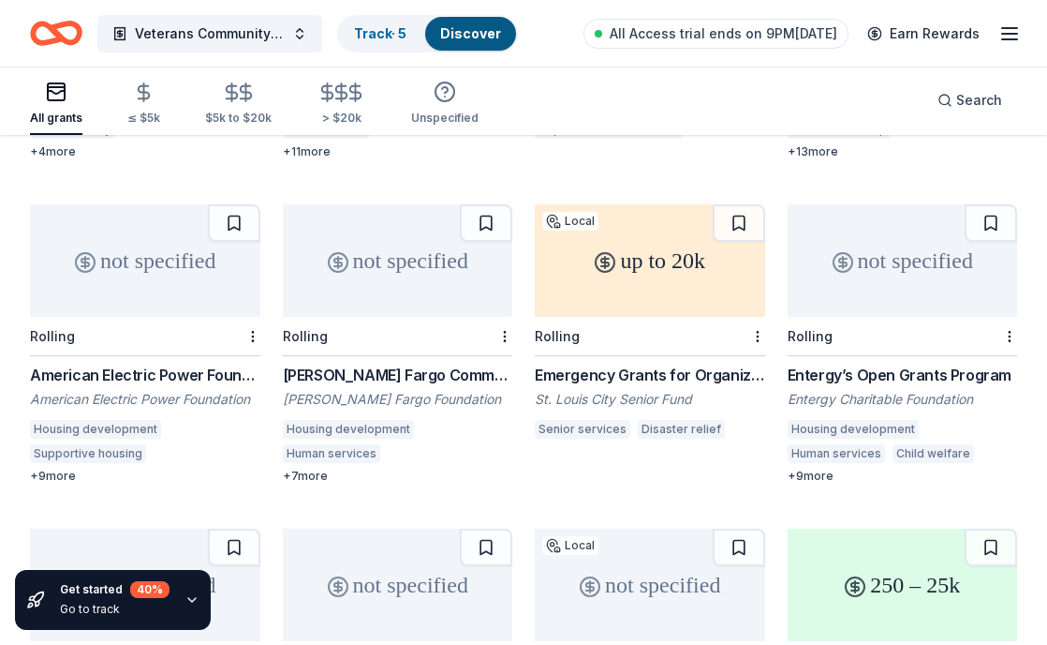
scroll to position [1755, 0]
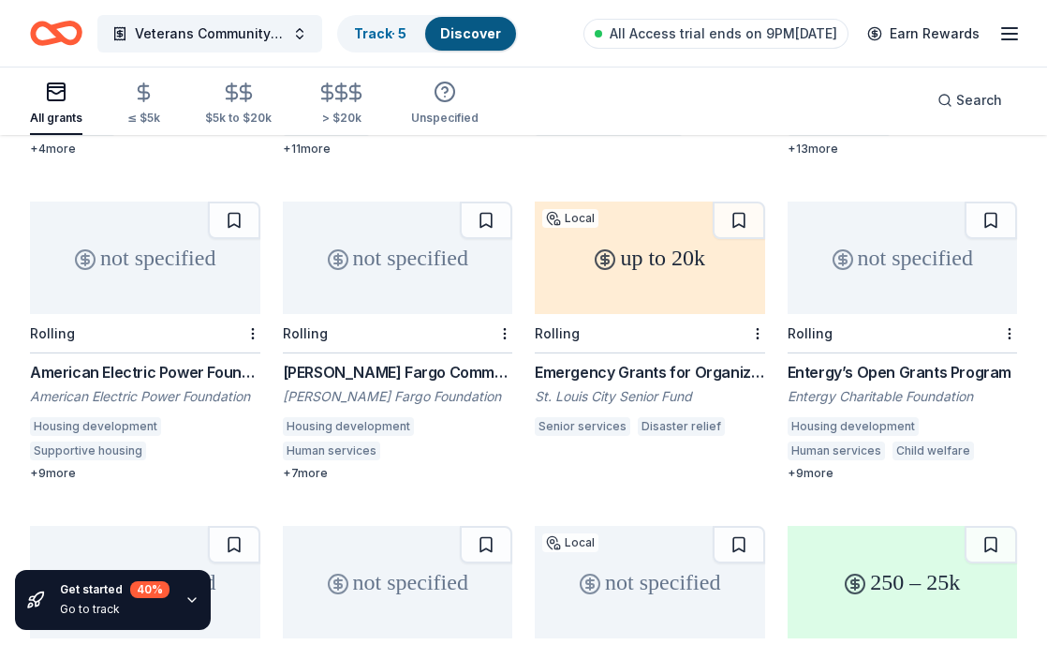
click at [955, 276] on div "not specified" at bounding box center [903, 257] width 230 height 112
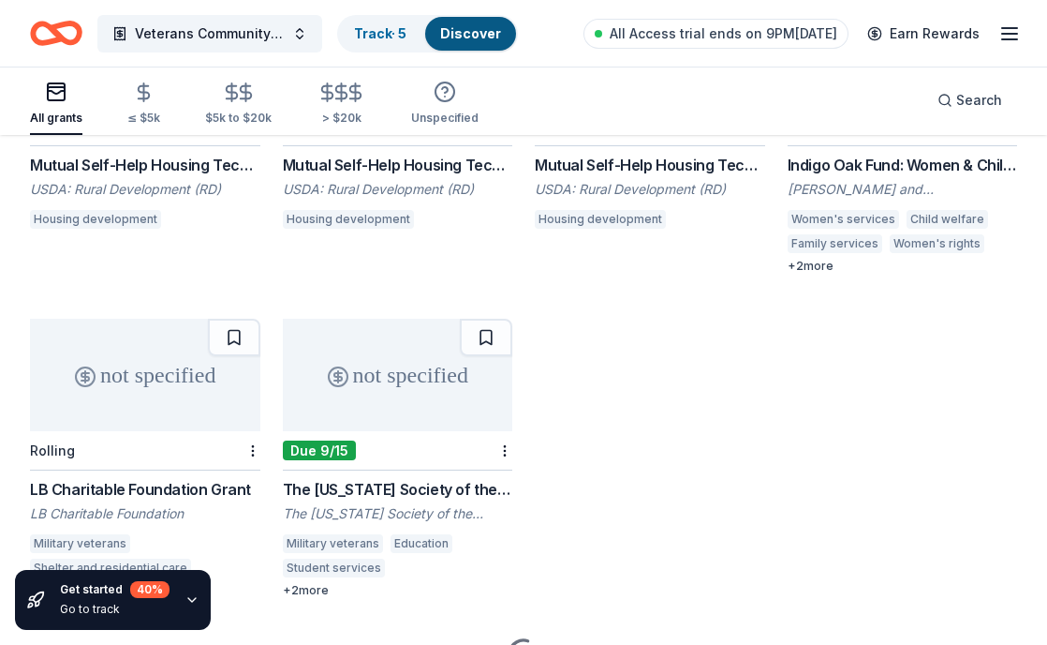
scroll to position [2368, 0]
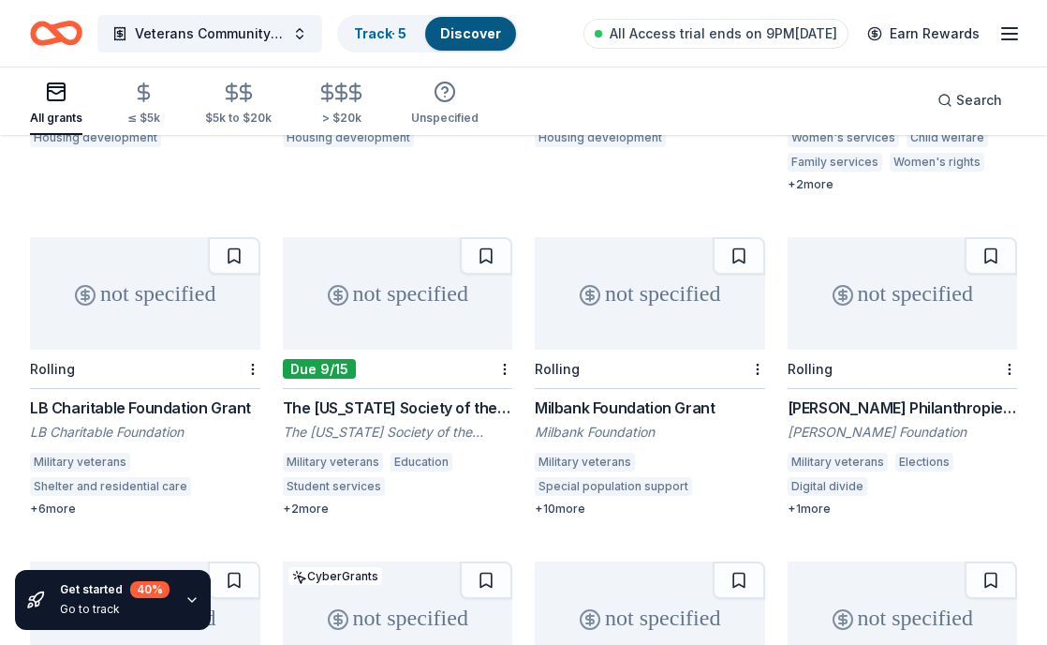
click at [174, 396] on div "LB Charitable Foundation Grant" at bounding box center [145, 407] width 230 height 22
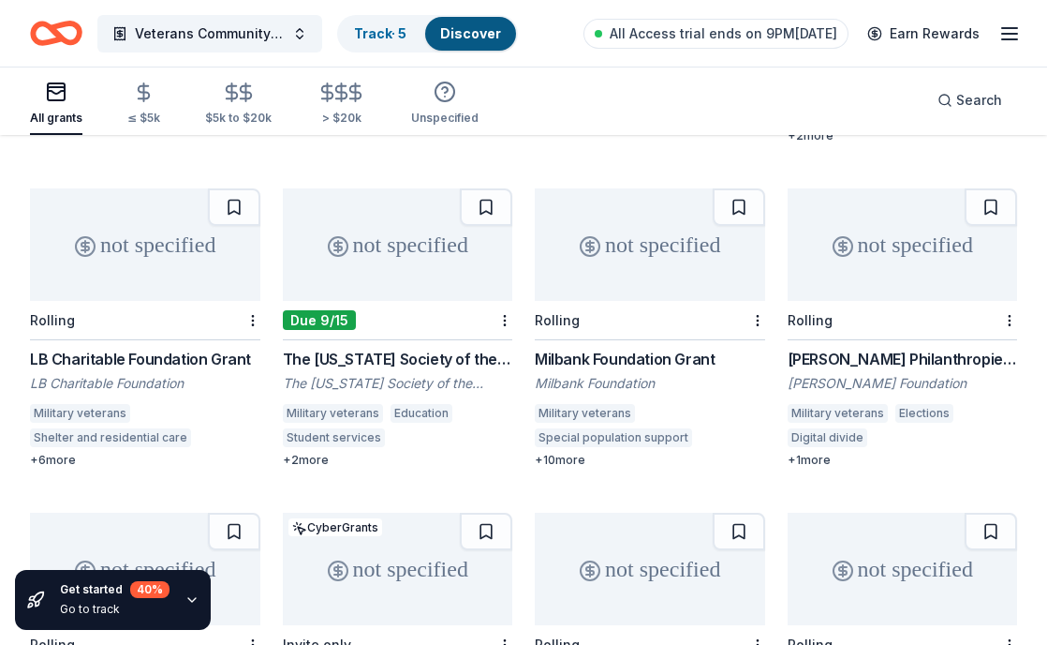
scroll to position [2418, 0]
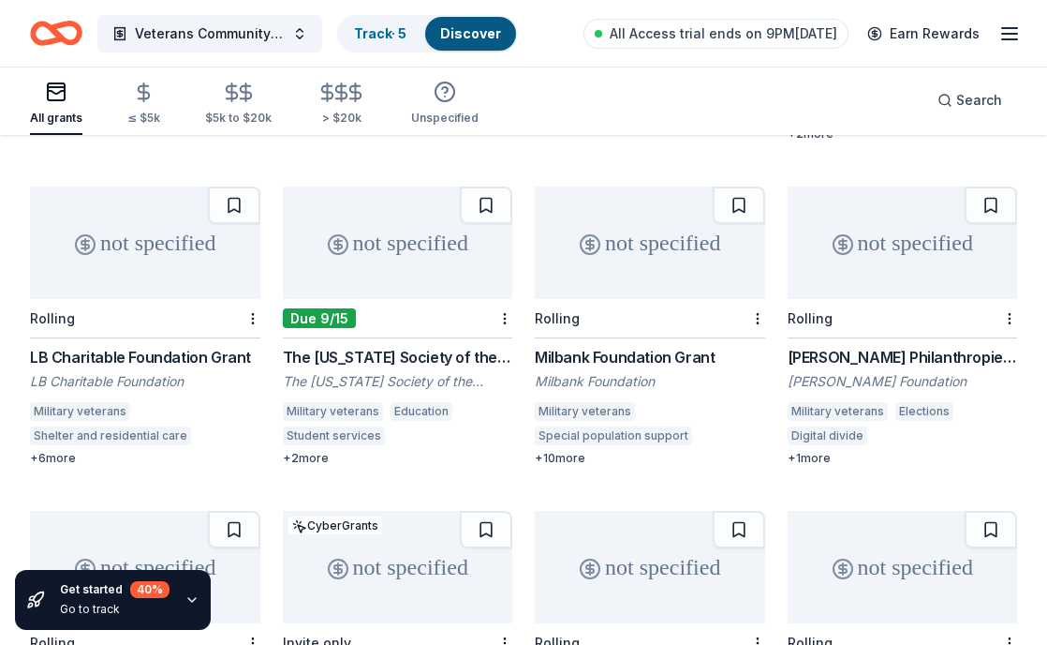
click at [638, 277] on div "not specified" at bounding box center [650, 242] width 230 height 112
click at [893, 250] on div "not specified" at bounding box center [903, 242] width 230 height 112
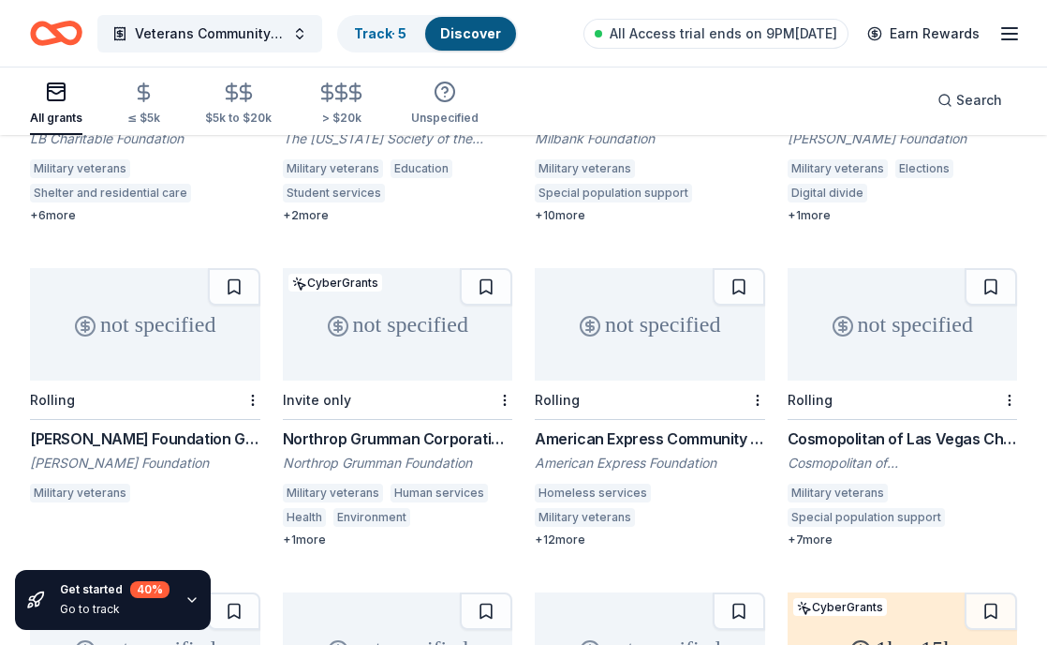
scroll to position [2662, 0]
click at [687, 319] on div "not specified" at bounding box center [650, 323] width 230 height 112
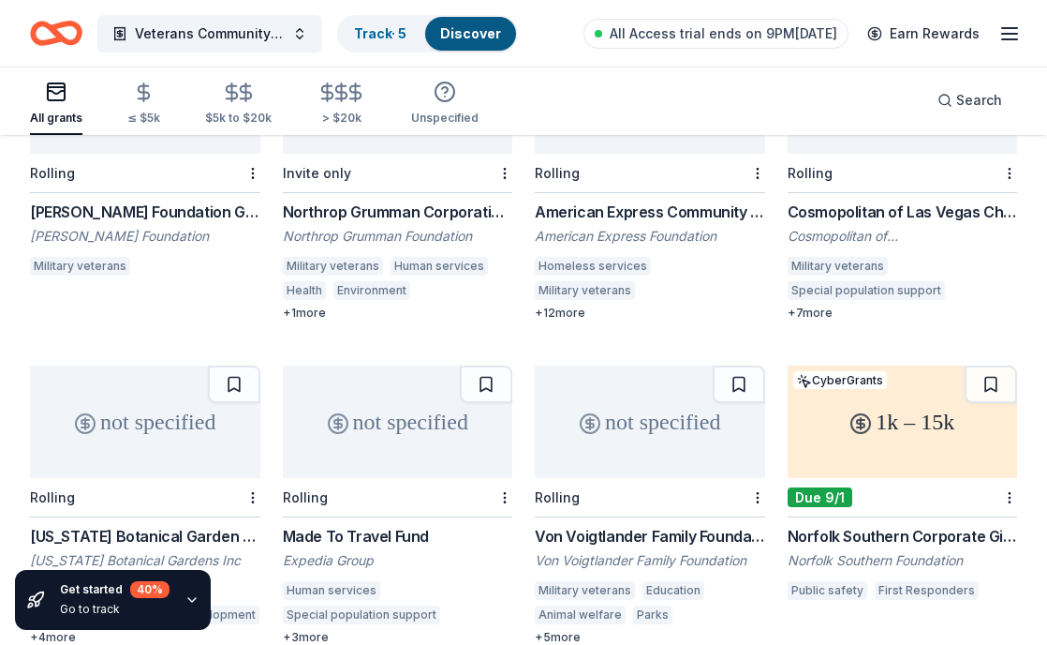
scroll to position [2889, 0]
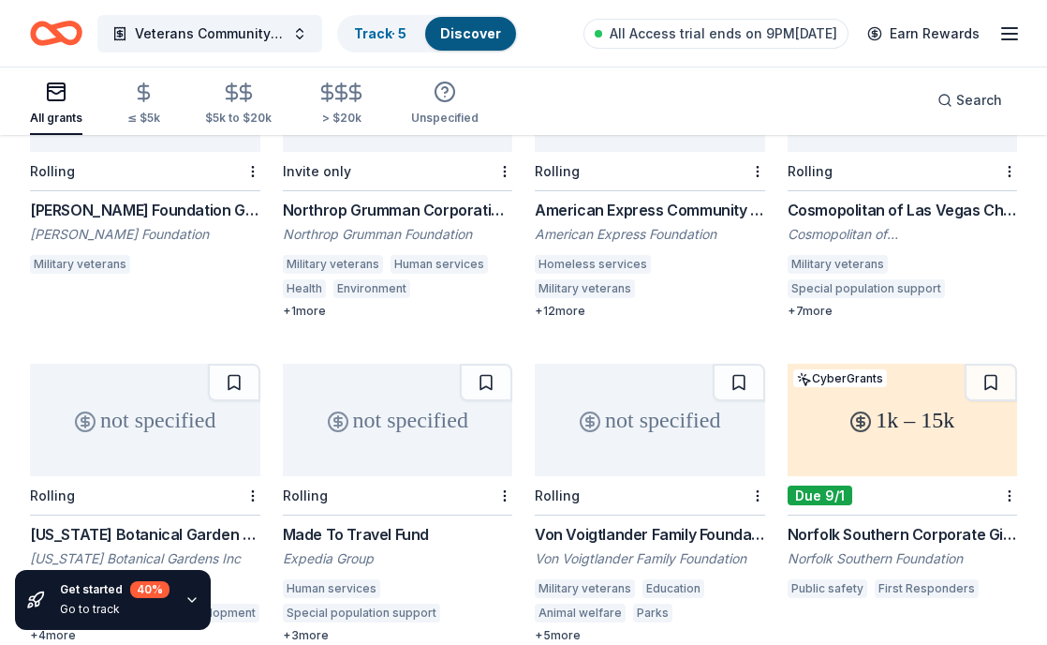
click at [890, 156] on div "Rolling" at bounding box center [903, 171] width 230 height 39
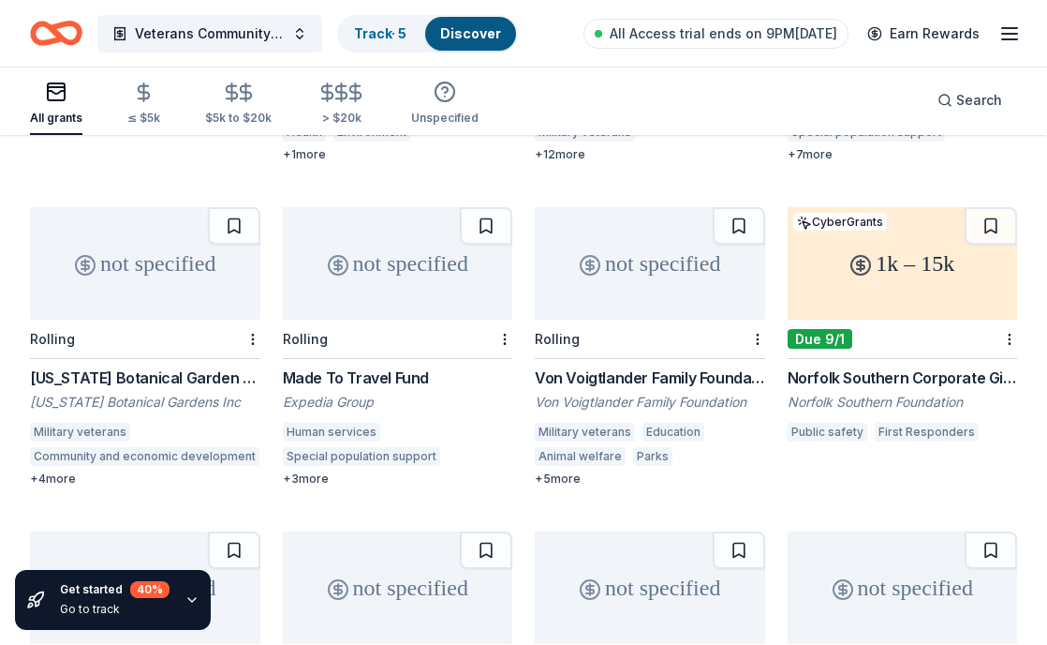
scroll to position [3061, 0]
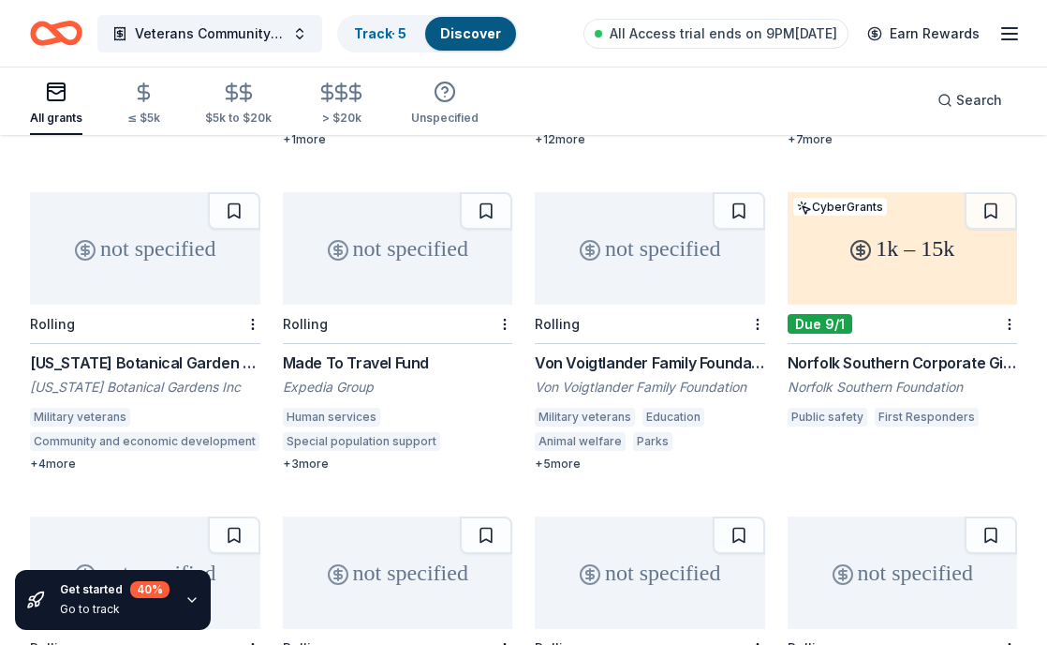
click at [668, 249] on div "not specified" at bounding box center [650, 248] width 230 height 112
click at [928, 253] on div "1k – 15k" at bounding box center [903, 248] width 230 height 112
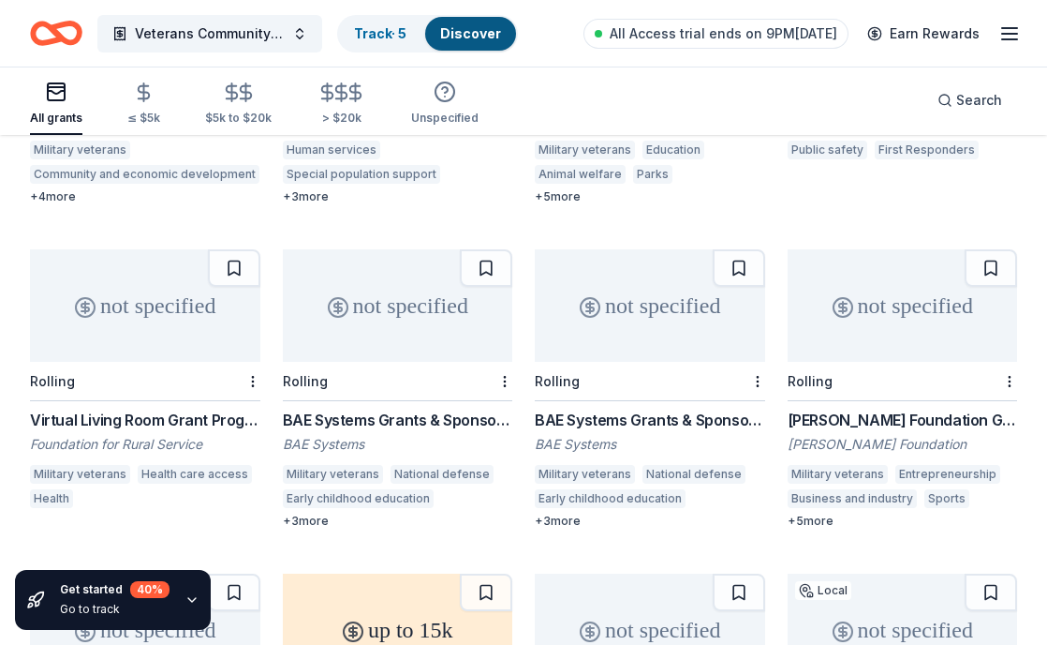
scroll to position [3330, 0]
click at [171, 304] on div "not specified" at bounding box center [145, 303] width 230 height 112
click at [440, 276] on div "not specified" at bounding box center [398, 303] width 230 height 112
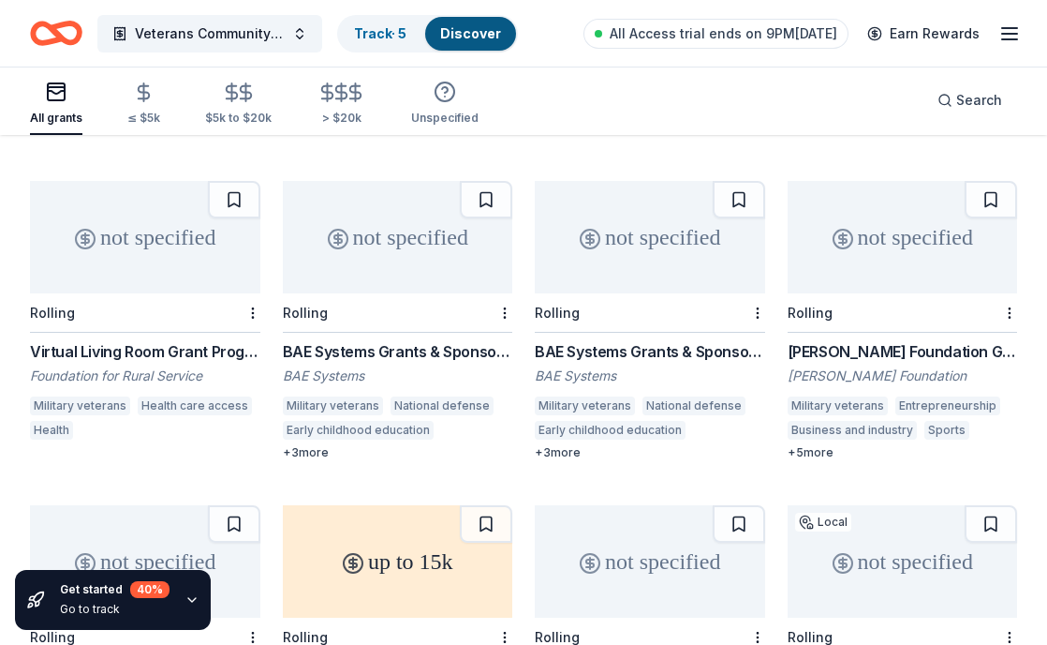
scroll to position [3399, 0]
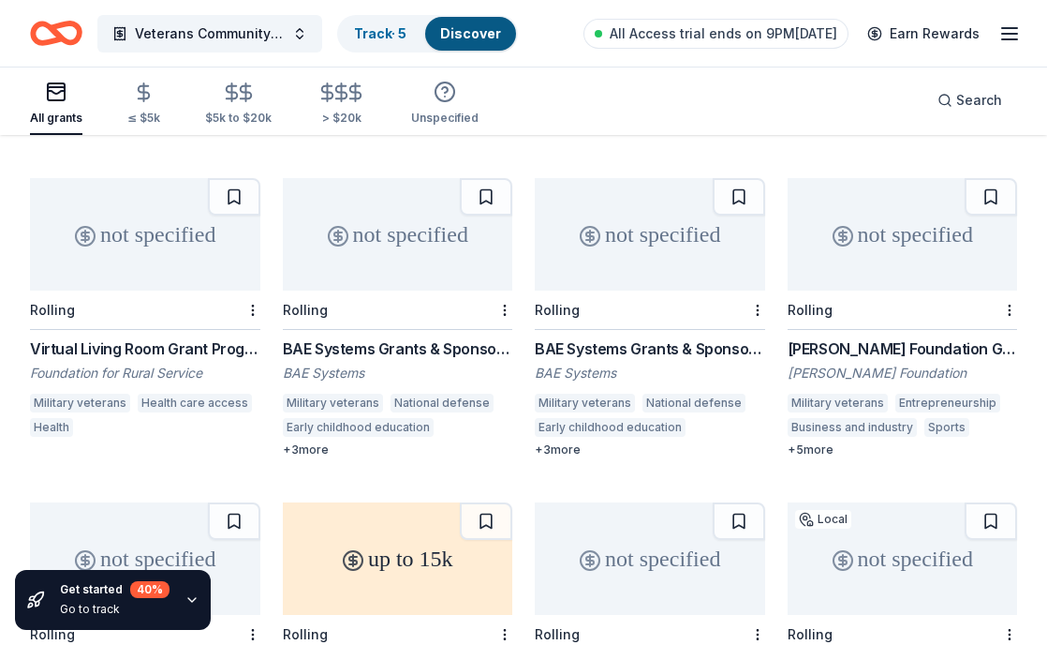
click at [840, 256] on div "not specified" at bounding box center [903, 234] width 230 height 112
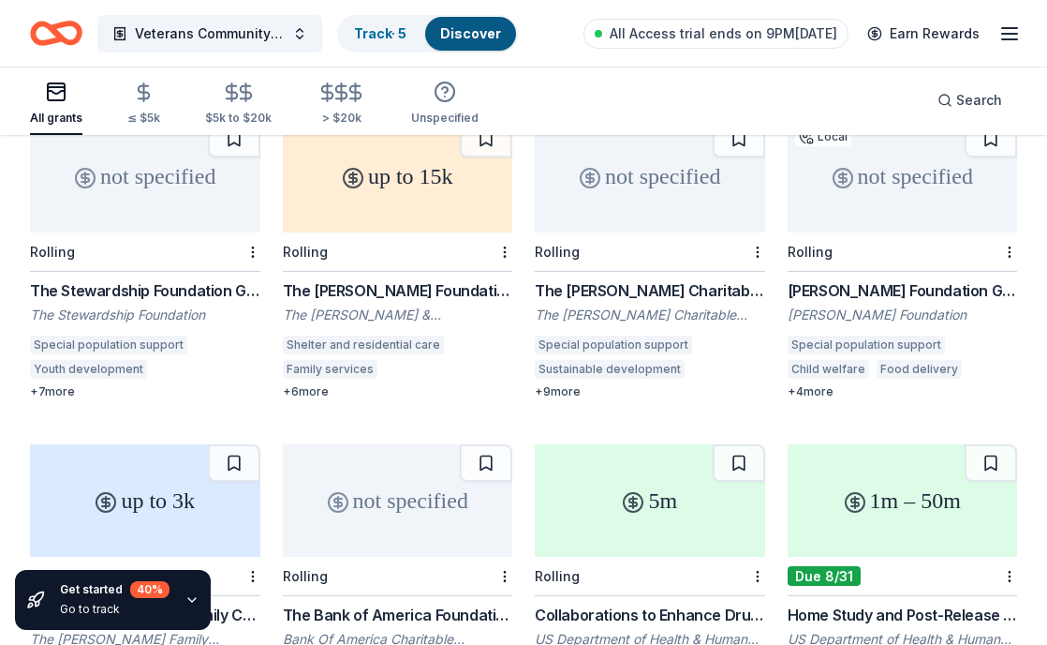
scroll to position [3775, 0]
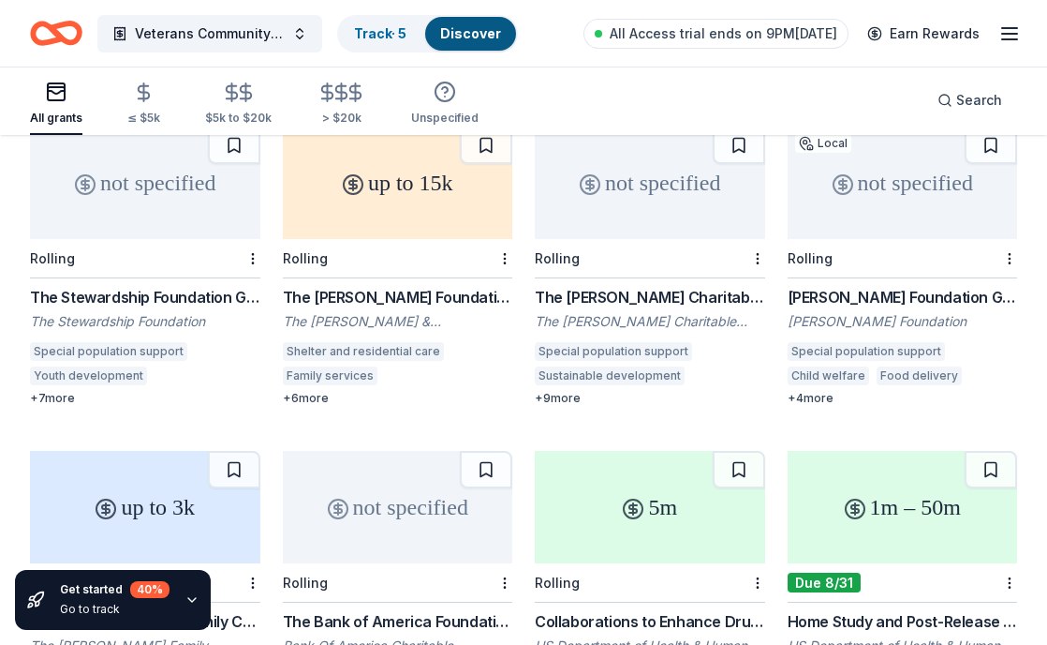
click at [113, 239] on div "Rolling" at bounding box center [145, 258] width 230 height 39
click at [430, 196] on div "up to 15k" at bounding box center [398, 182] width 230 height 112
click at [671, 207] on div "not specified" at bounding box center [650, 182] width 230 height 112
click at [872, 204] on div "not specified" at bounding box center [903, 182] width 230 height 112
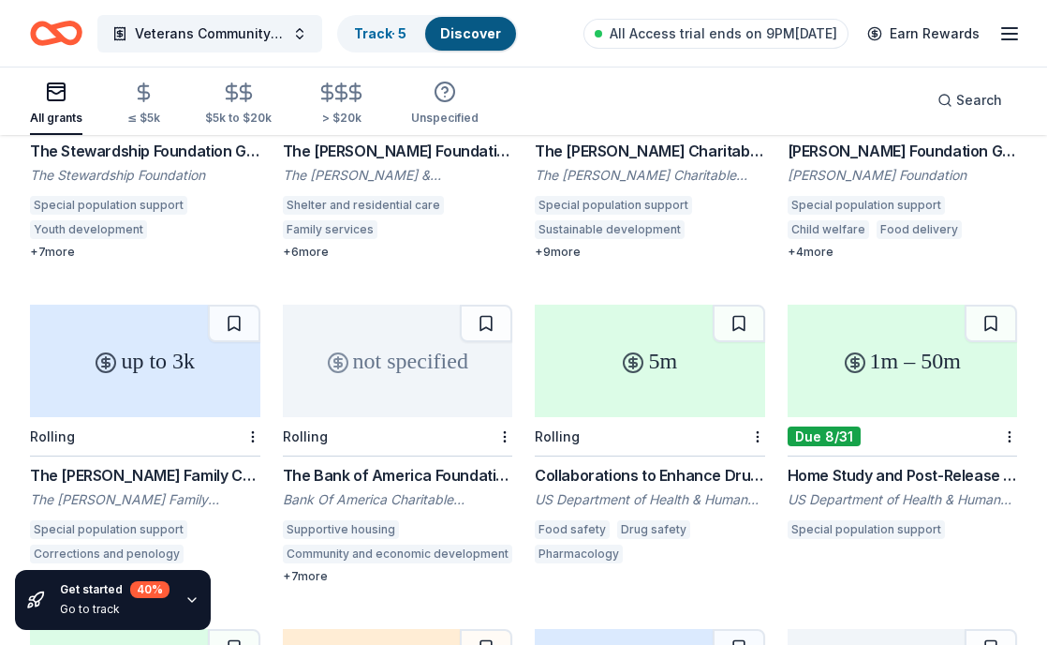
scroll to position [3925, 0]
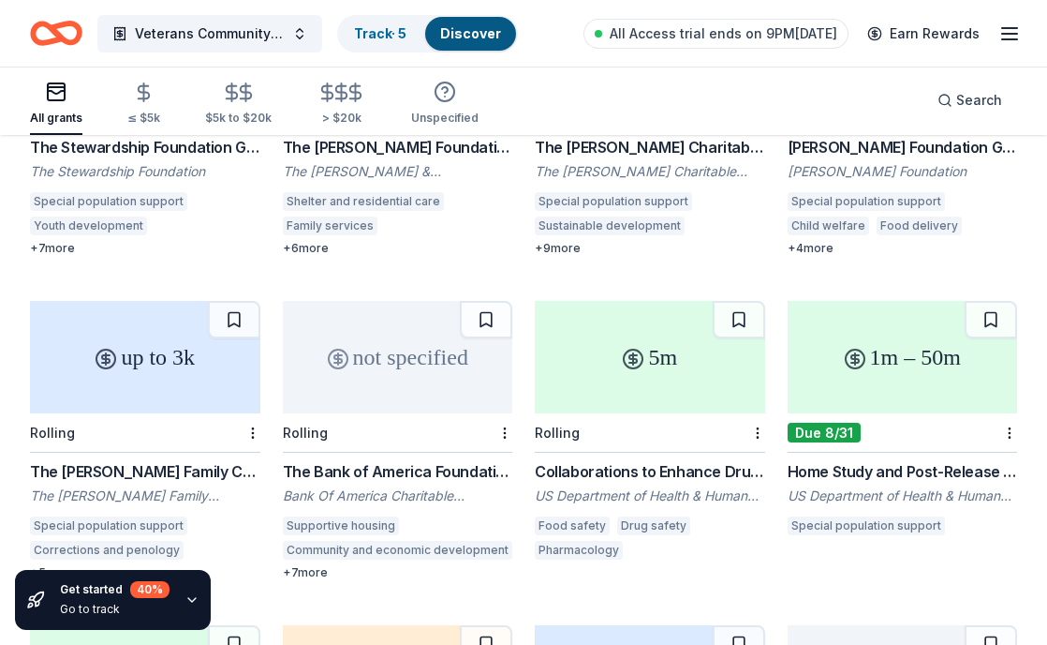
click at [413, 349] on div "not specified" at bounding box center [398, 357] width 230 height 112
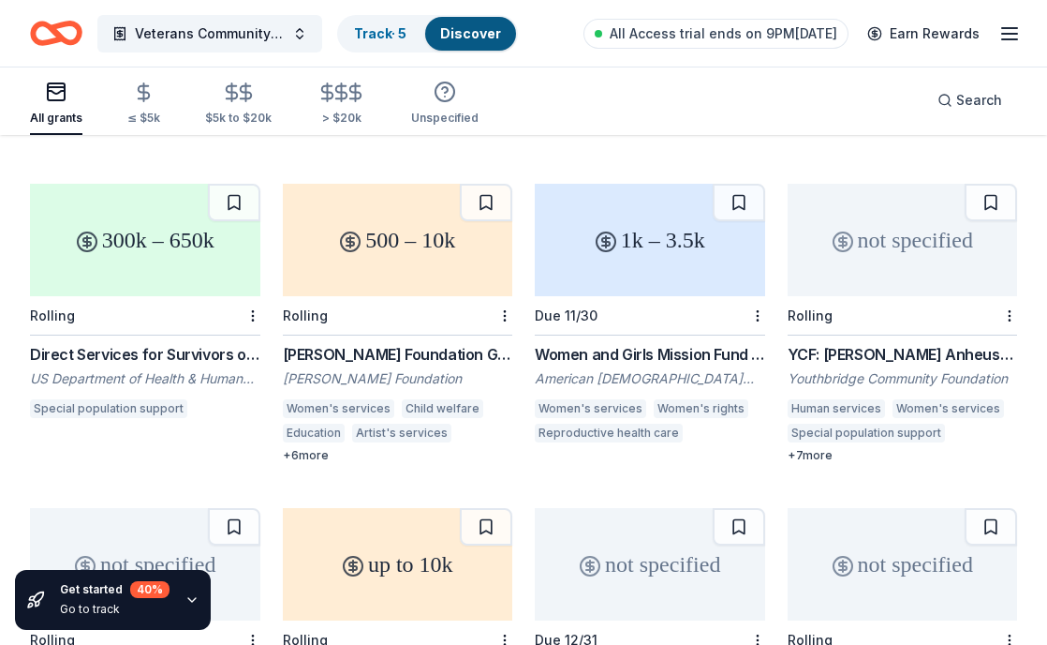
scroll to position [4360, 0]
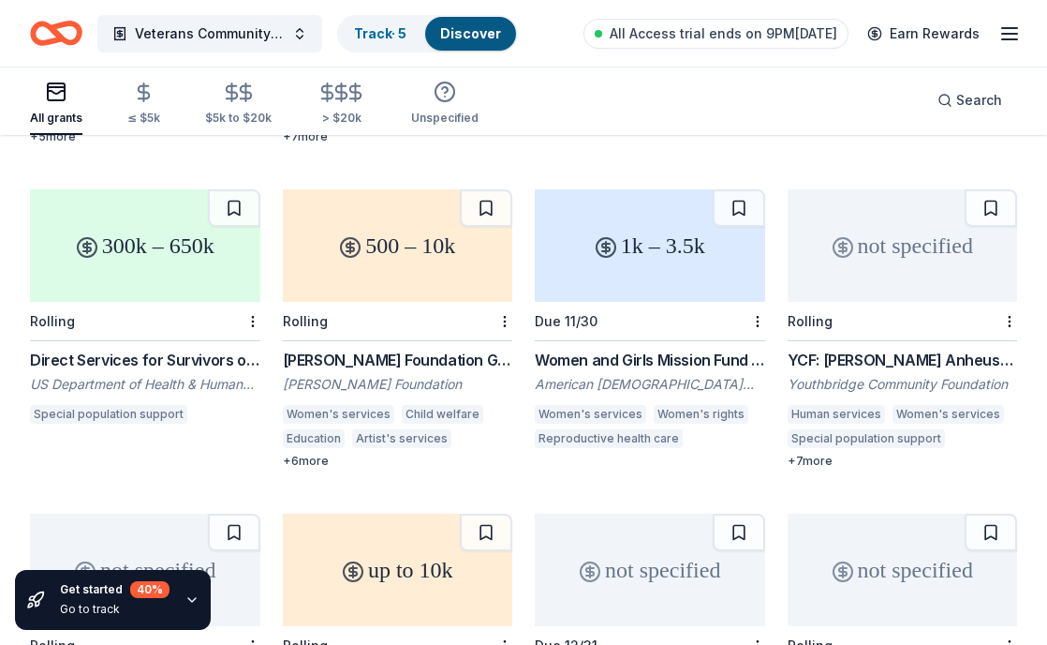
click at [889, 273] on div "not specified" at bounding box center [903, 245] width 230 height 112
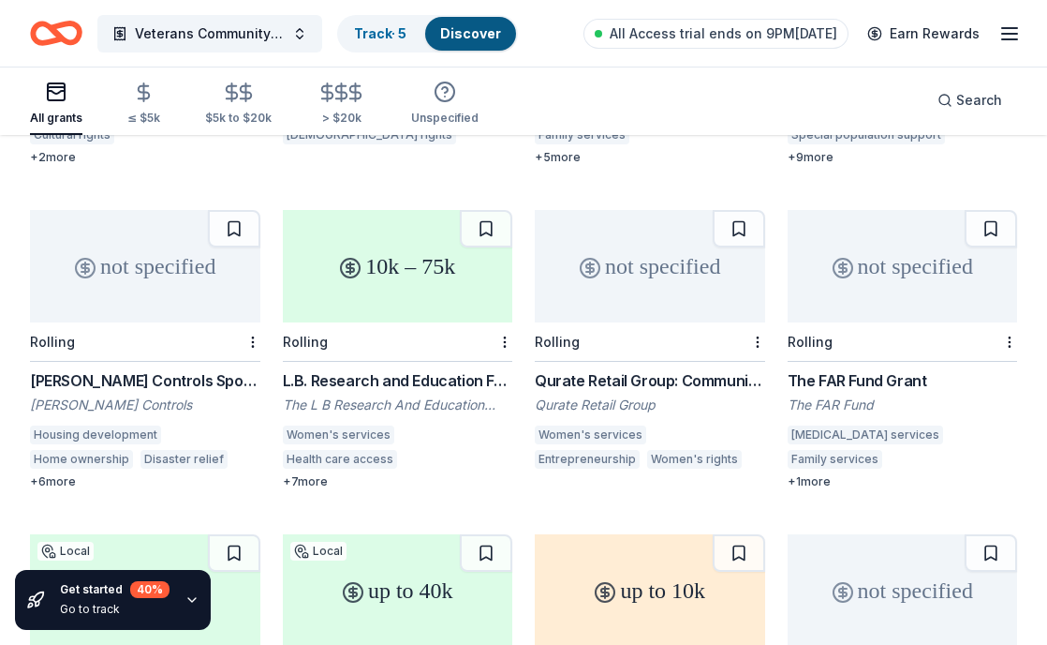
scroll to position [4994, 0]
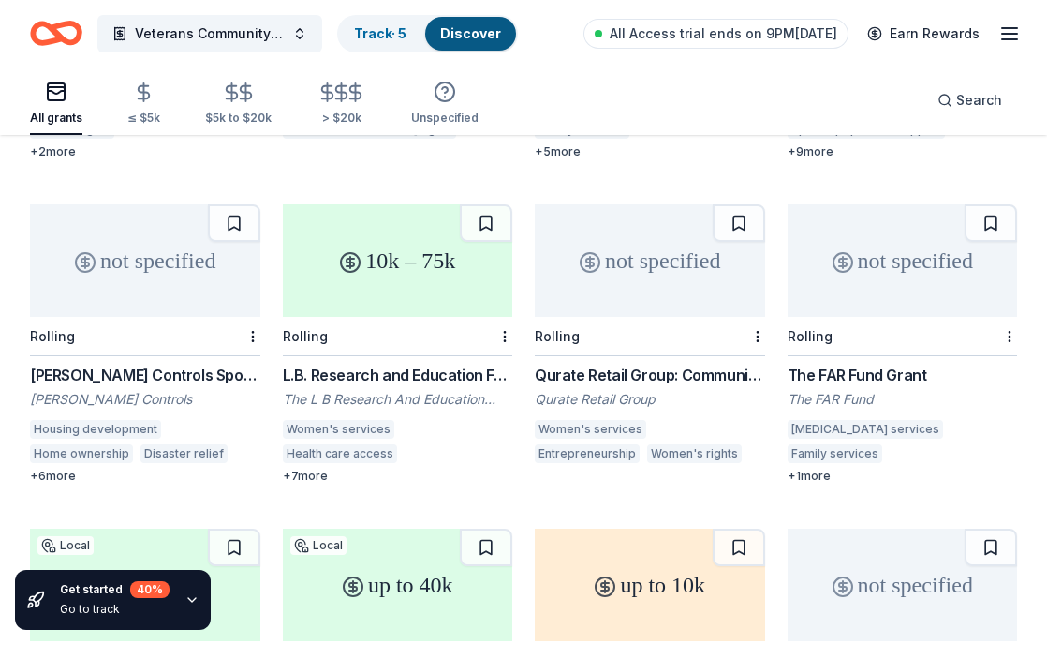
click at [209, 364] on div "Johnson Controls Sponsorship" at bounding box center [145, 375] width 230 height 22
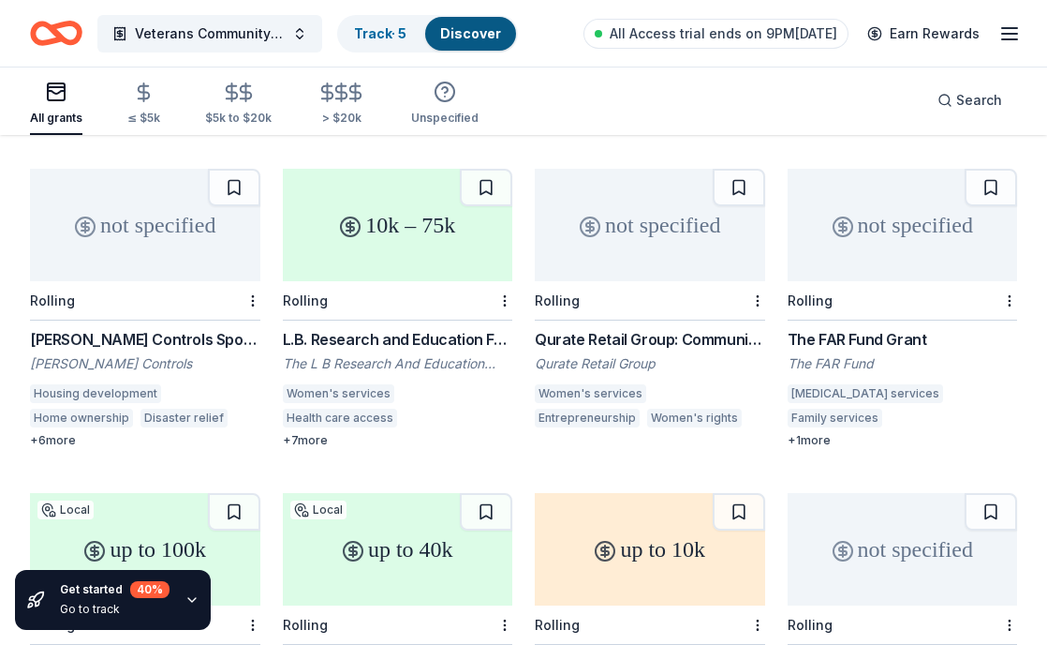
scroll to position [5031, 0]
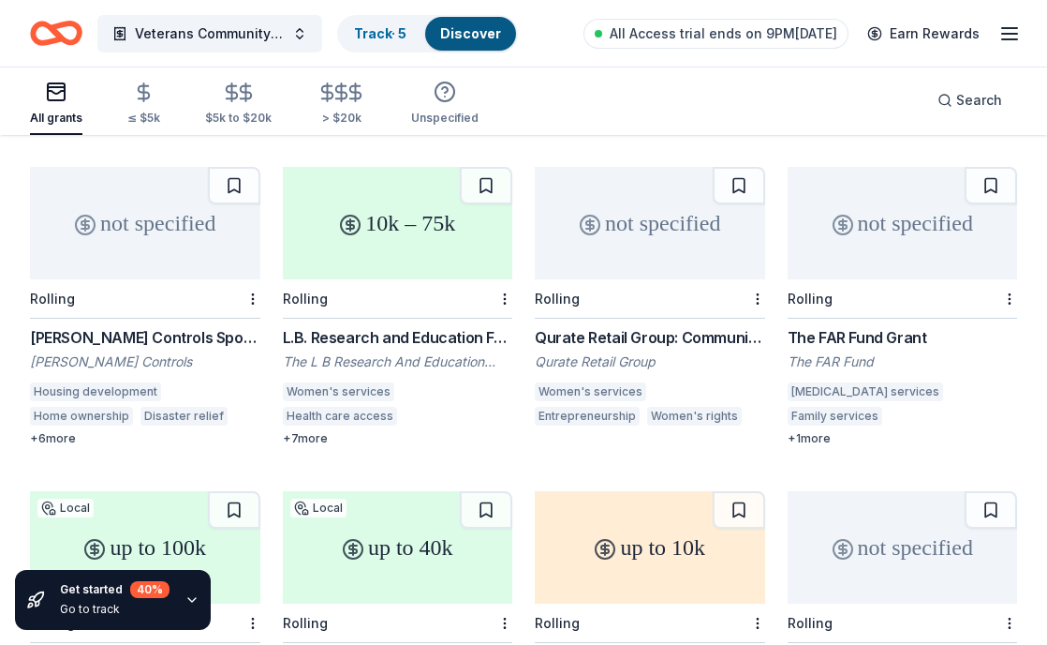
click at [861, 223] on div "not specified" at bounding box center [903, 223] width 230 height 112
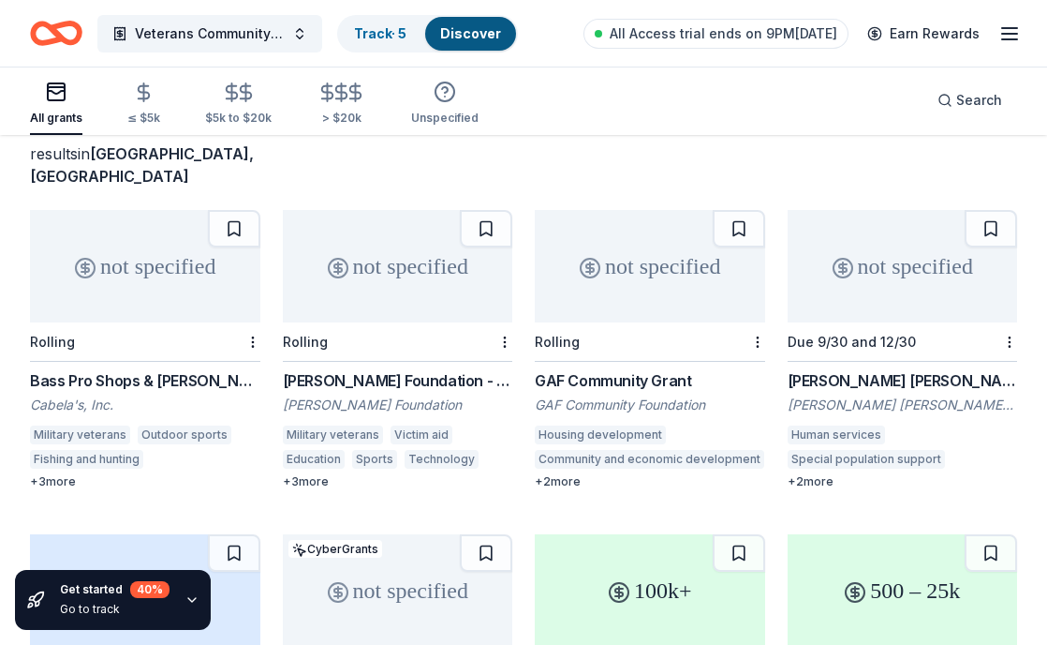
scroll to position [0, 0]
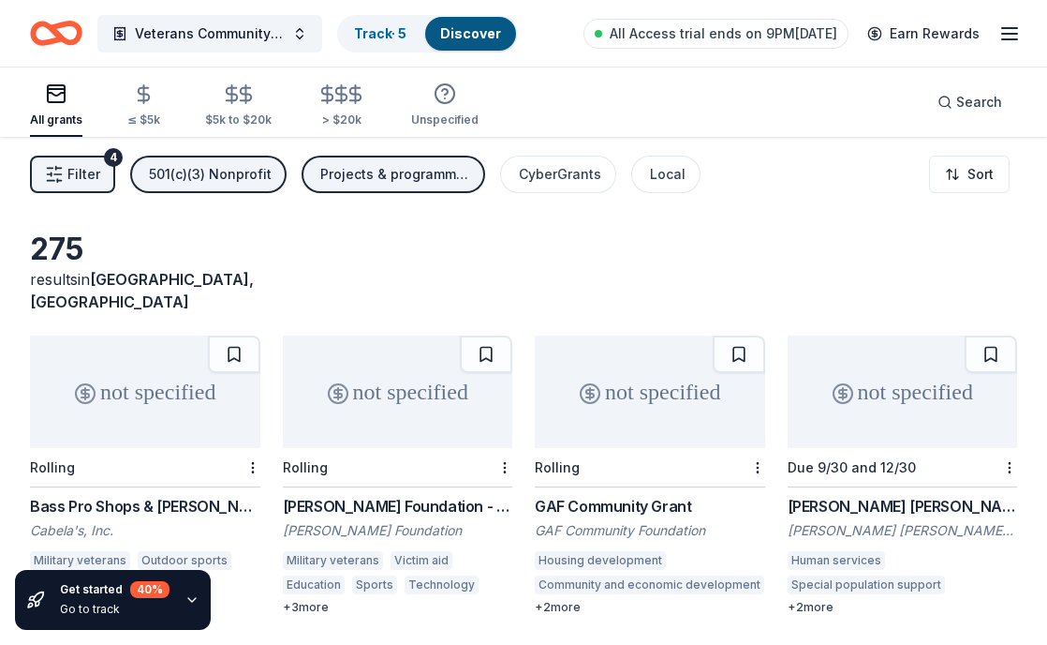
click at [48, 175] on icon "button" at bounding box center [54, 174] width 19 height 19
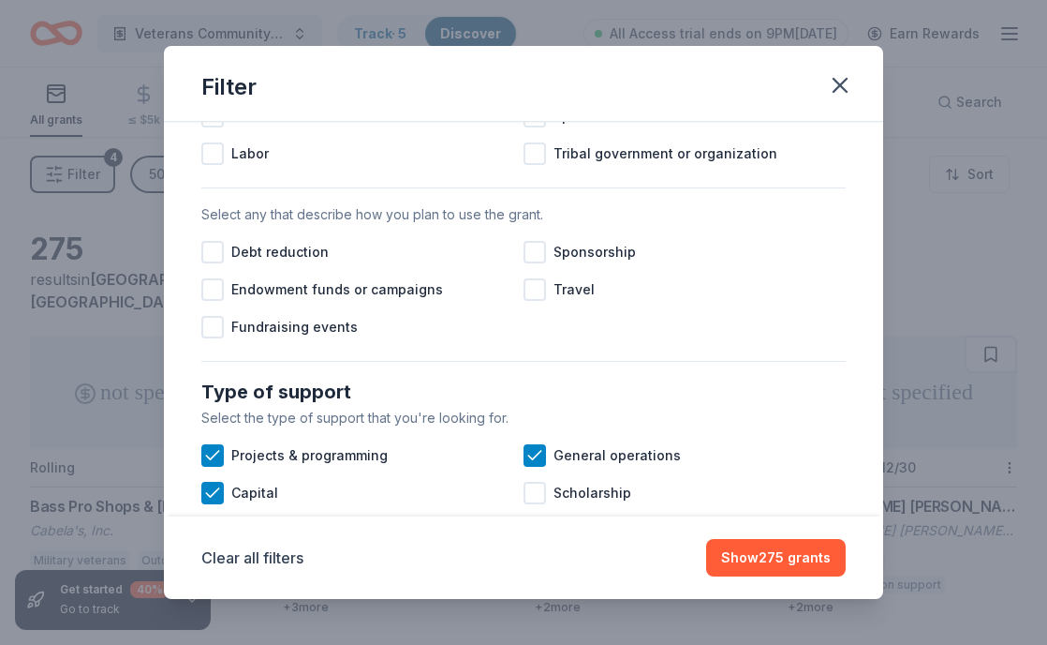
scroll to position [512, 0]
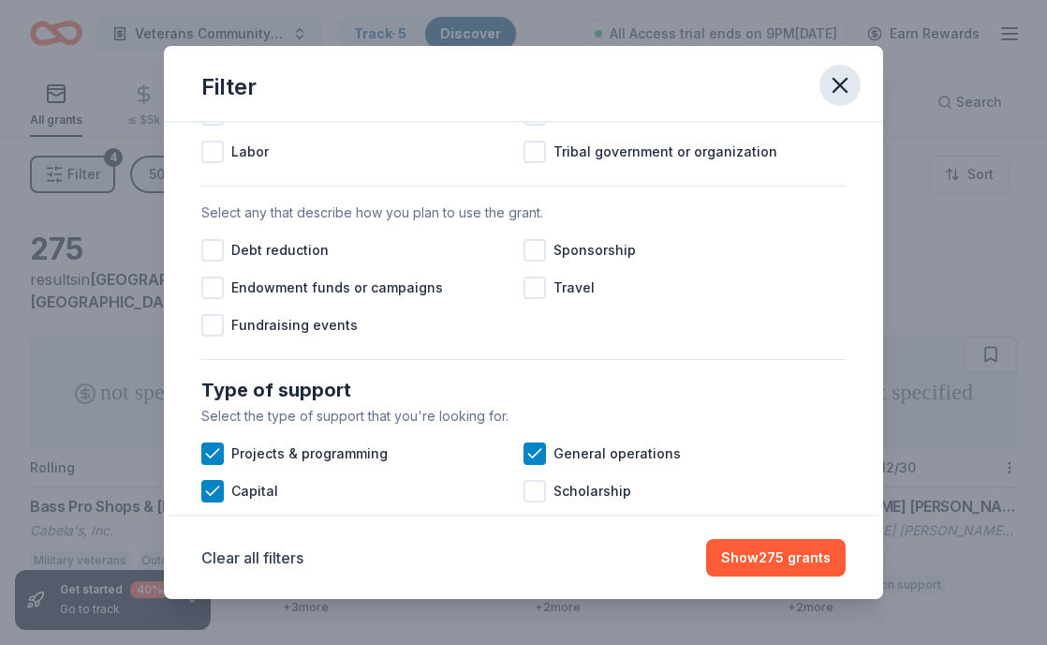
click at [842, 89] on icon "button" at bounding box center [840, 85] width 26 height 26
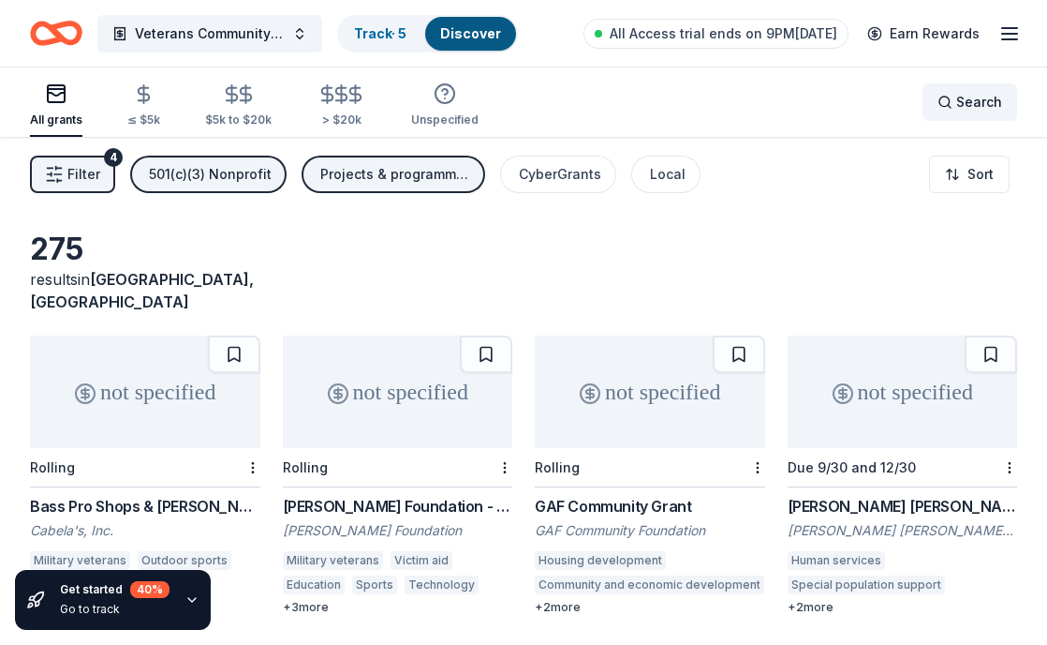
click at [959, 106] on span "Search" at bounding box center [980, 102] width 46 height 22
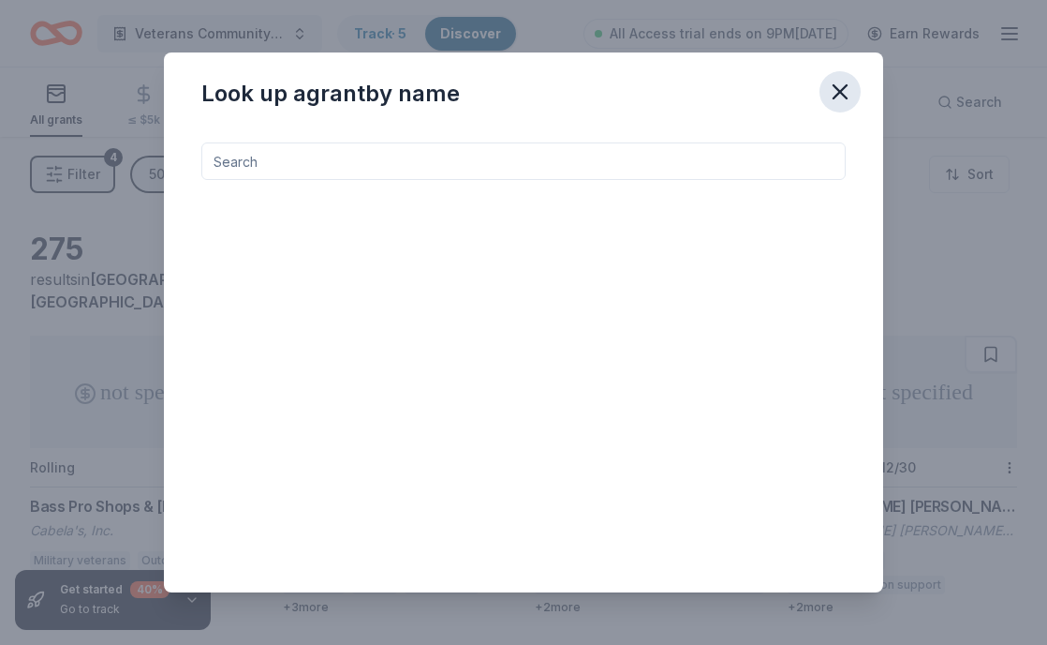
click at [837, 86] on icon "button" at bounding box center [840, 92] width 26 height 26
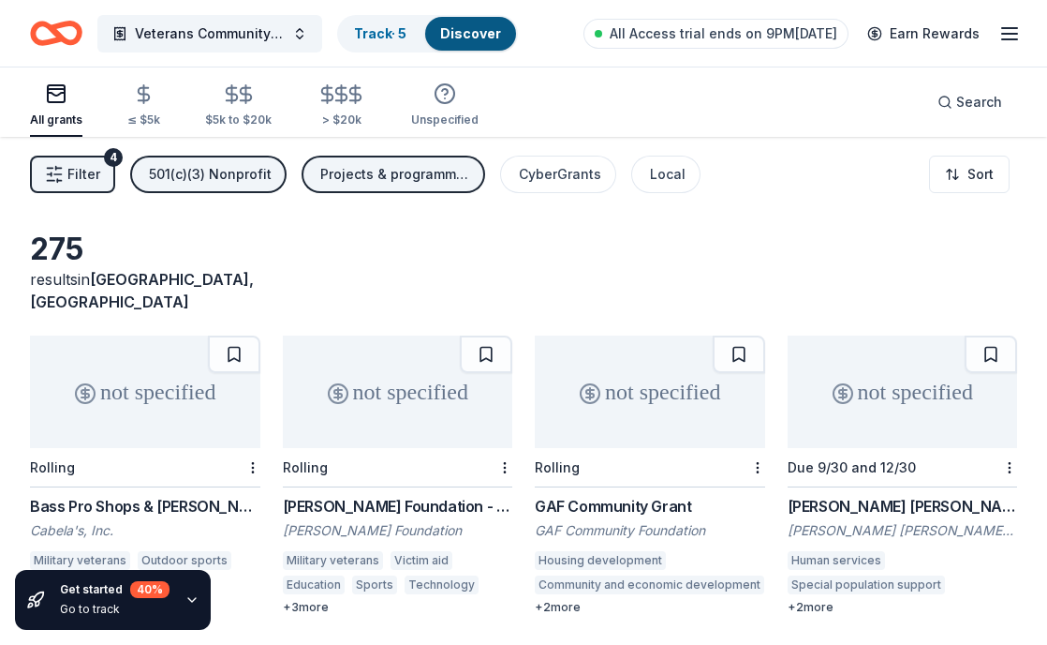
click at [104, 551] on div "Military veterans" at bounding box center [80, 560] width 100 height 19
click at [999, 40] on icon "button" at bounding box center [1010, 33] width 22 height 22
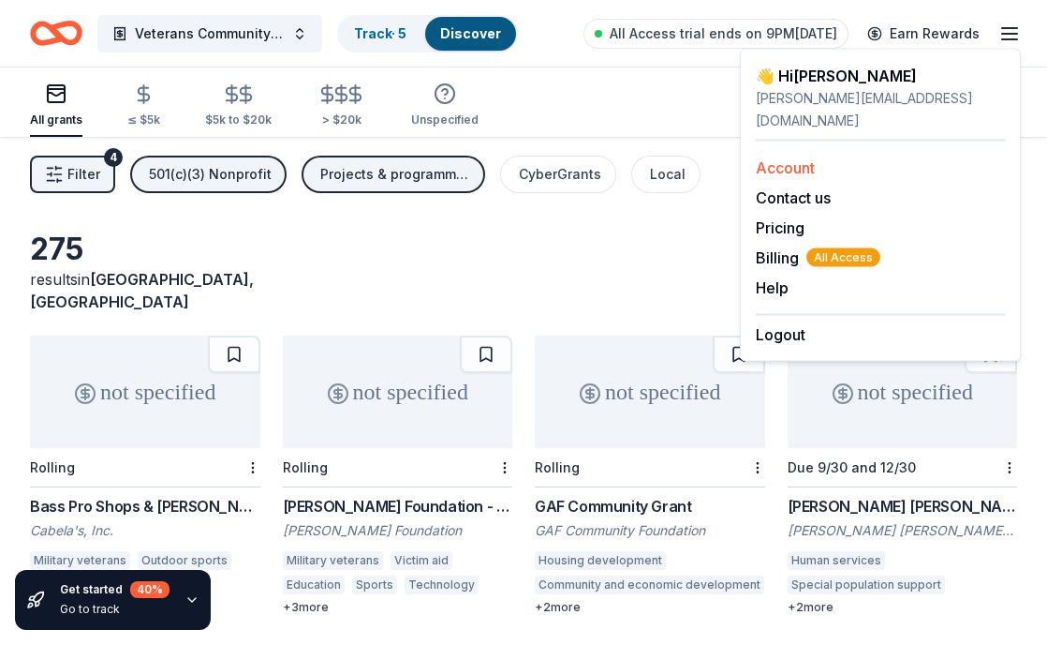
click at [799, 158] on link "Account" at bounding box center [785, 167] width 59 height 19
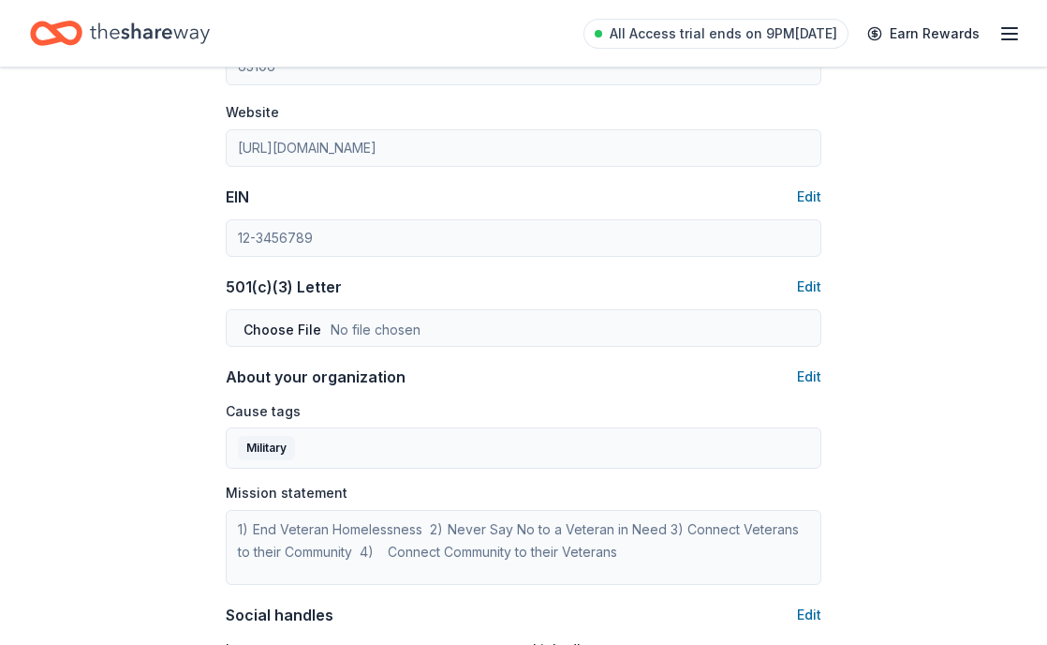
scroll to position [855, 0]
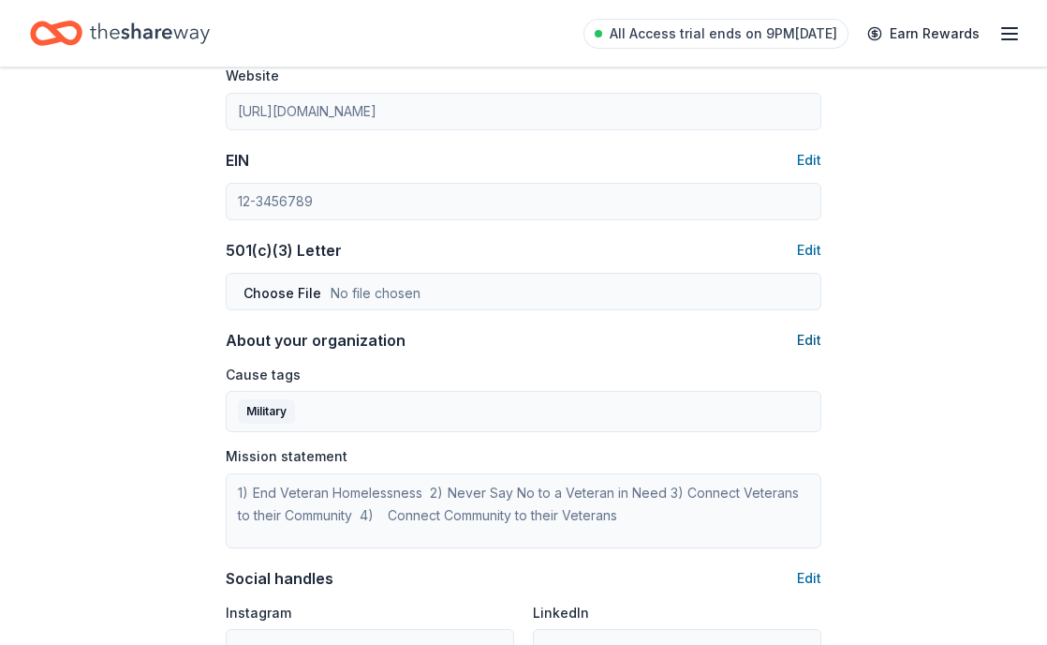
click at [810, 338] on button "Edit" at bounding box center [809, 340] width 24 height 22
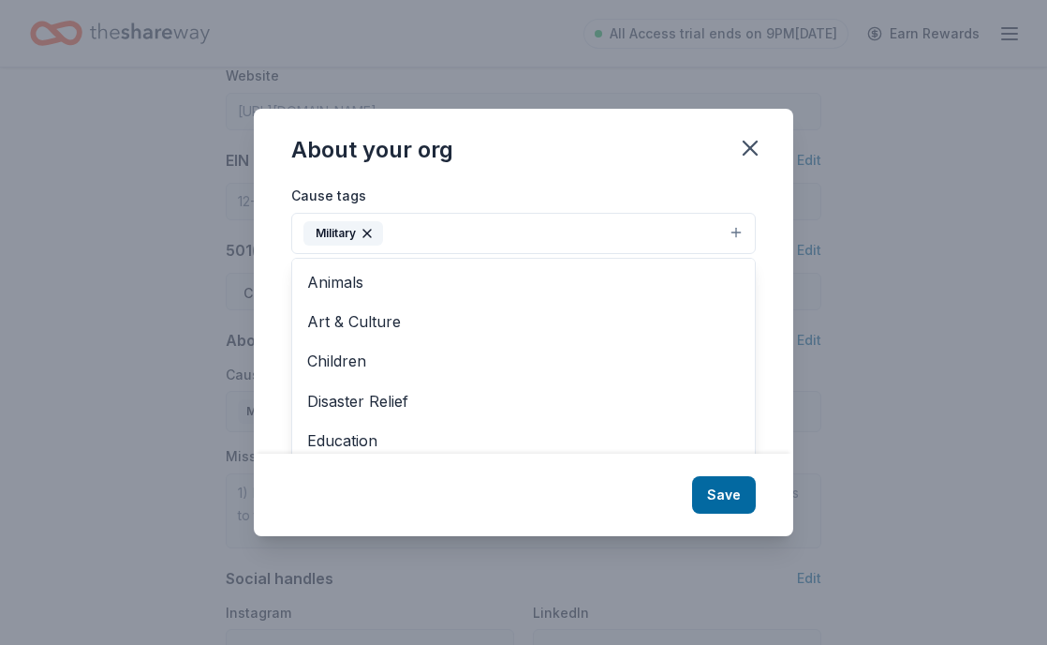
click at [646, 240] on button "Military" at bounding box center [523, 233] width 465 height 41
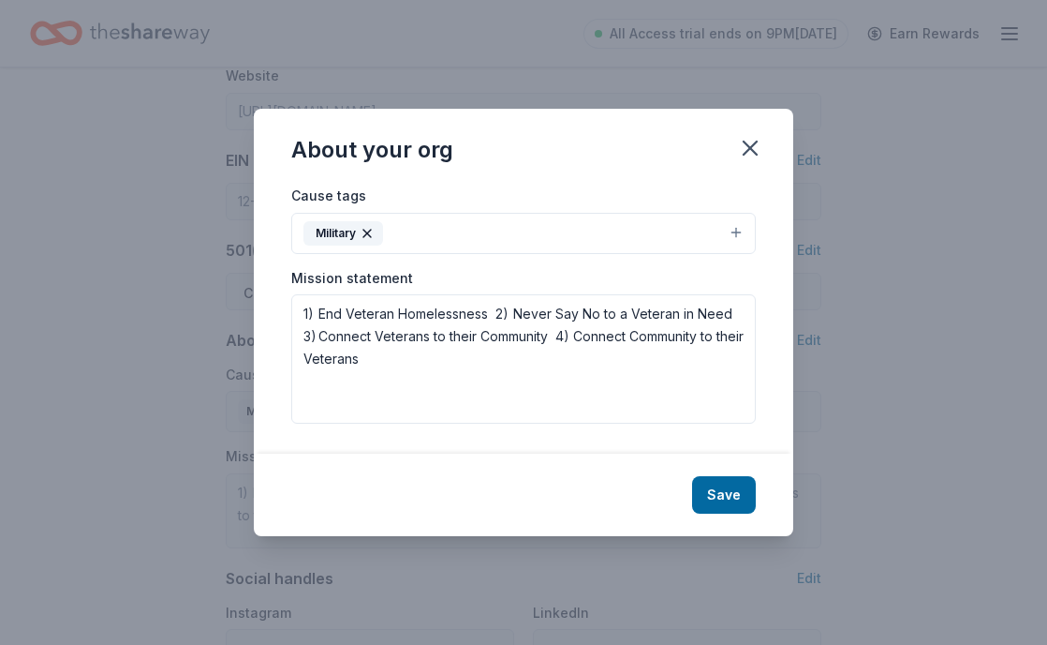
click at [646, 236] on button "Military" at bounding box center [523, 233] width 465 height 41
click at [725, 497] on button "Save" at bounding box center [724, 494] width 64 height 37
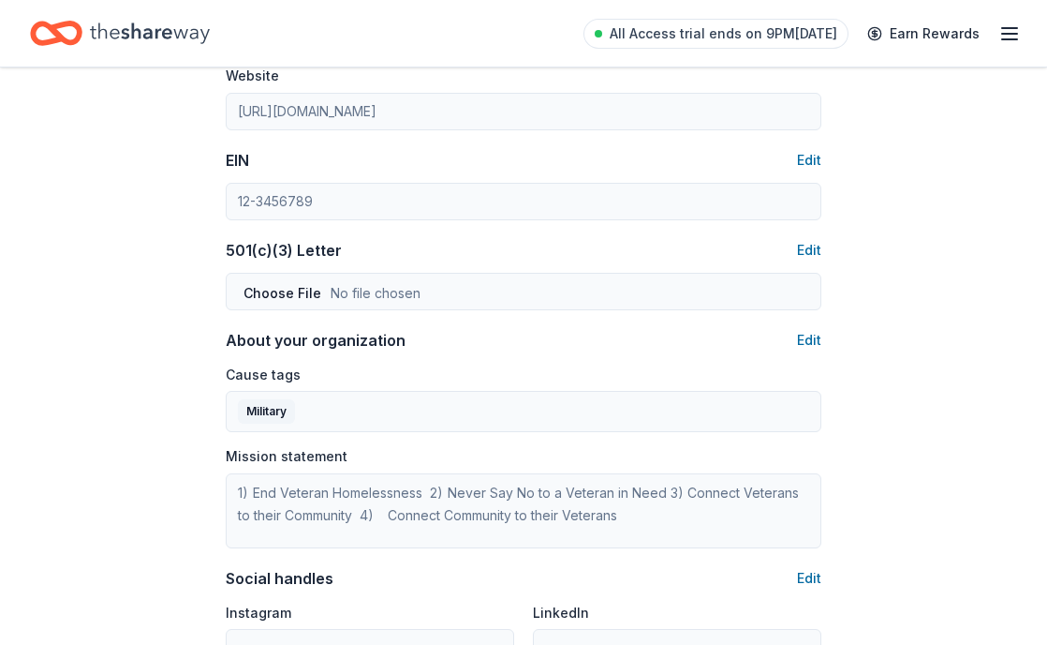
click at [394, 356] on div "About your organization Edit Cause tags Military Mission statement 1) End Veter…" at bounding box center [524, 438] width 596 height 219
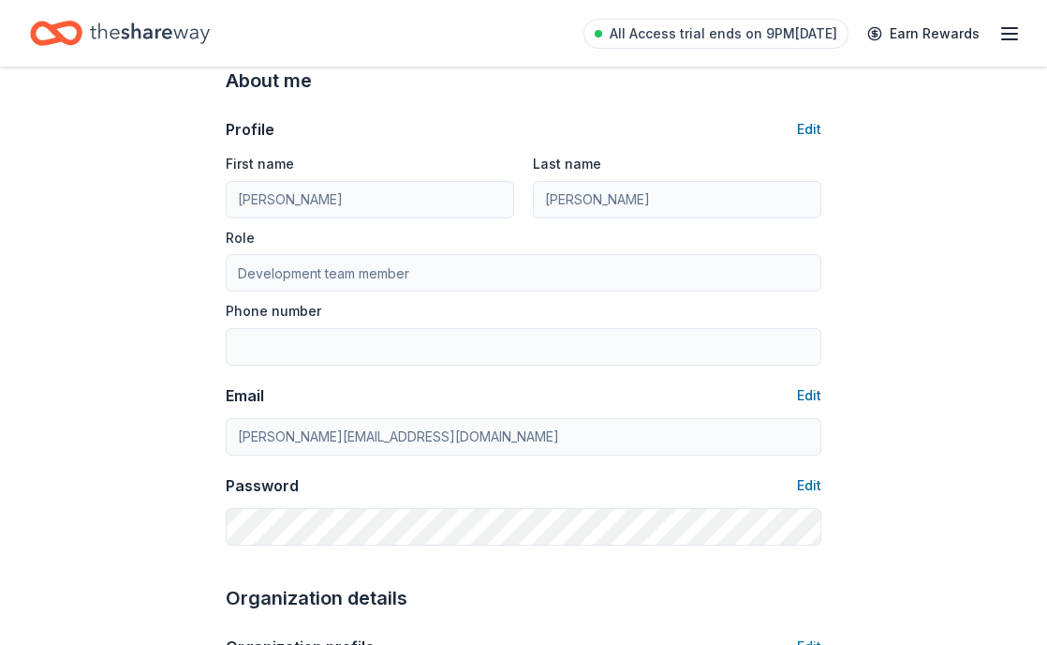
scroll to position [0, 0]
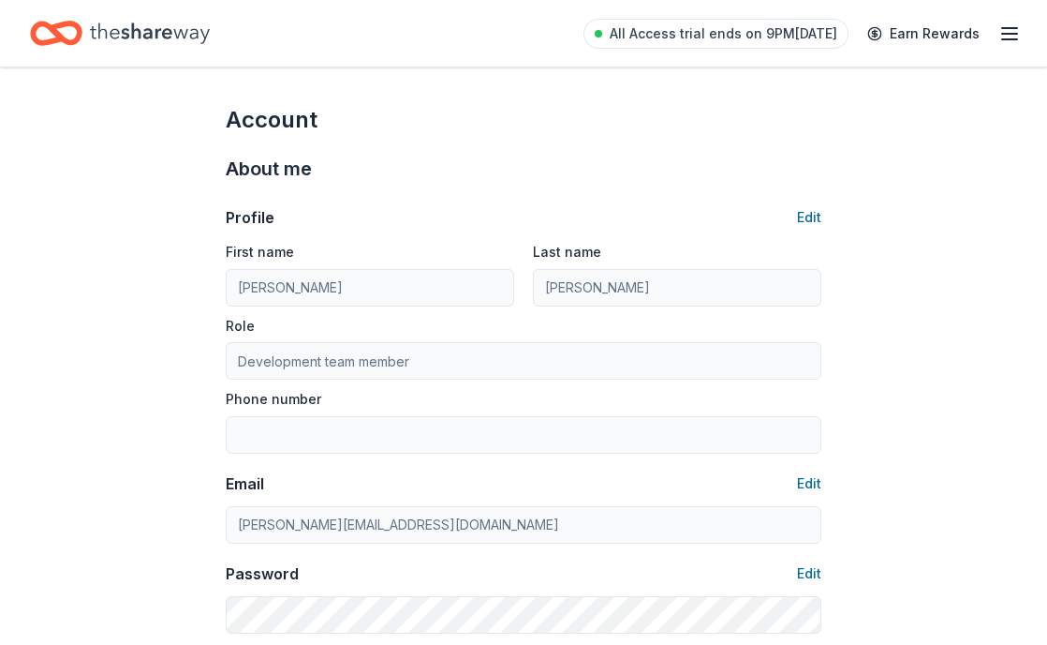
click at [995, 41] on div "All Access trial ends on 9PM, 8/29 Earn Rewards" at bounding box center [803, 33] width 438 height 44
click at [1010, 34] on line "button" at bounding box center [1009, 34] width 15 height 0
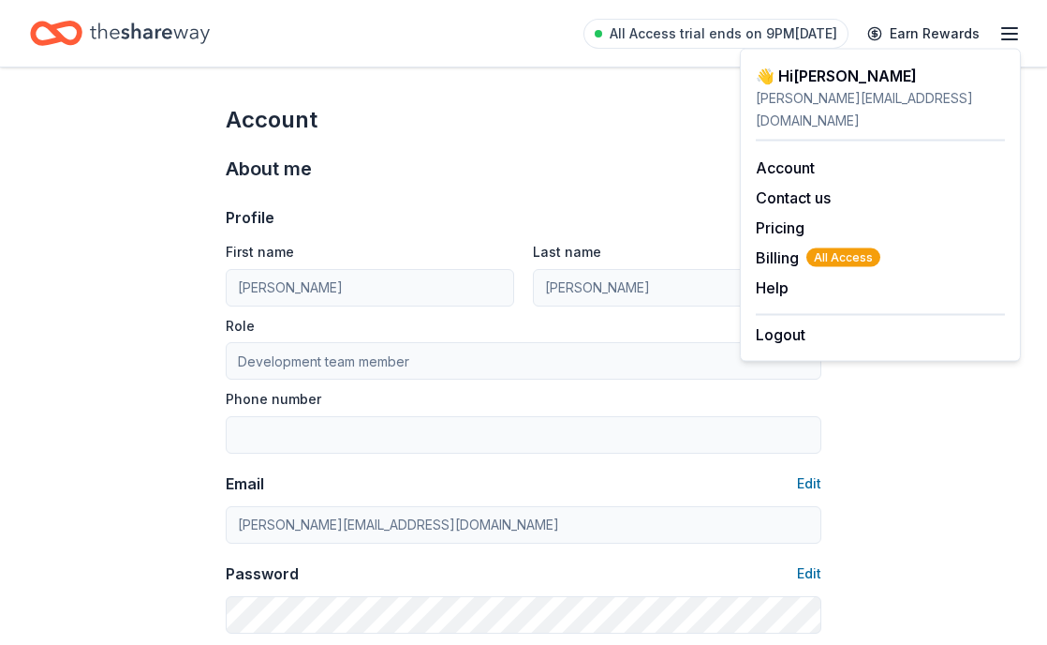
click at [158, 21] on icon "Home" at bounding box center [150, 33] width 120 height 38
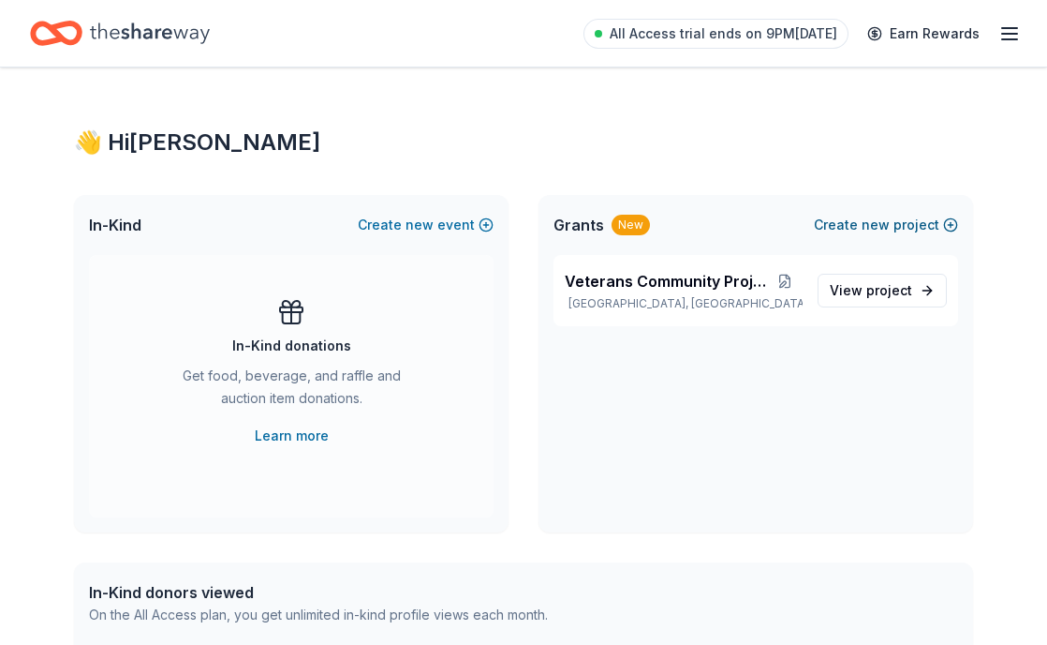
click at [894, 230] on button "Create new project" at bounding box center [886, 225] width 144 height 22
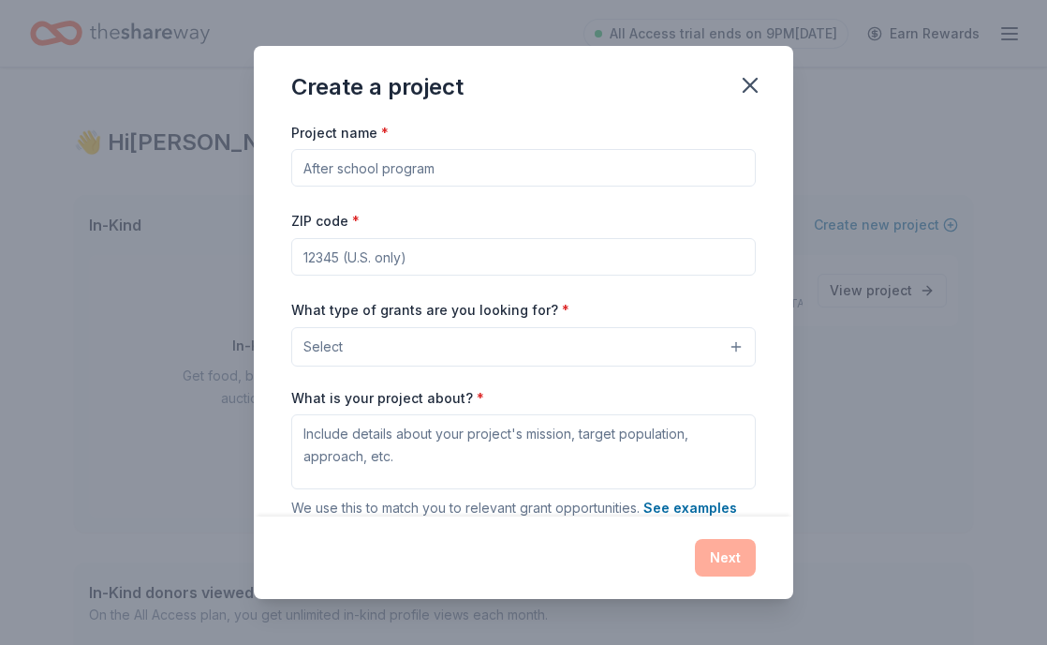
click at [595, 170] on input "Project name *" at bounding box center [523, 167] width 465 height 37
click at [755, 94] on icon "button" at bounding box center [750, 85] width 26 height 26
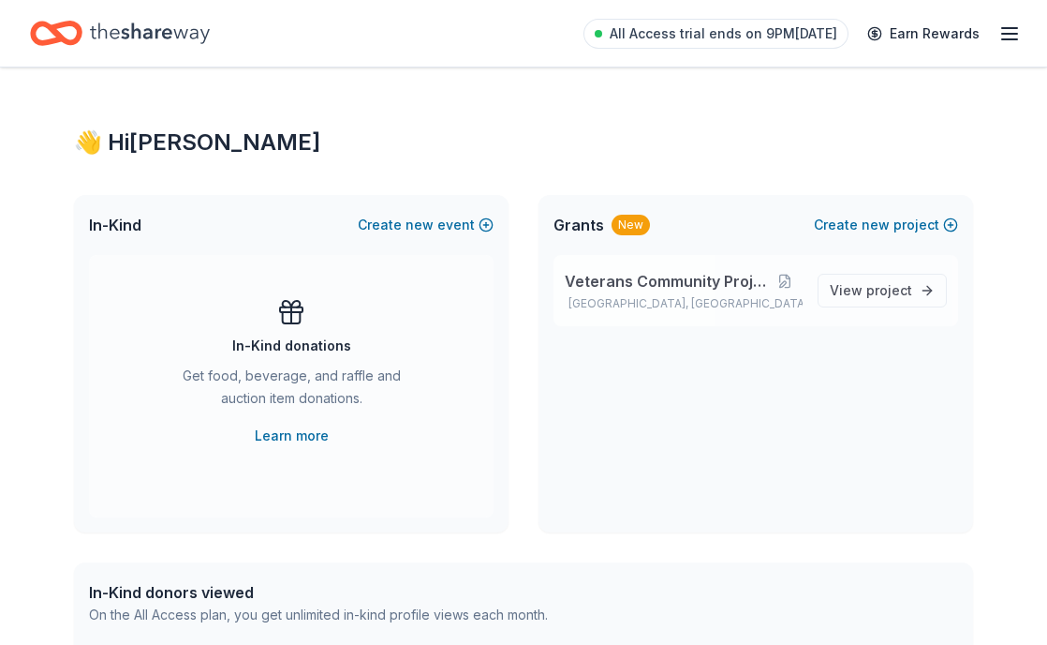
click at [622, 301] on p "St. Louis, MO" at bounding box center [684, 303] width 238 height 15
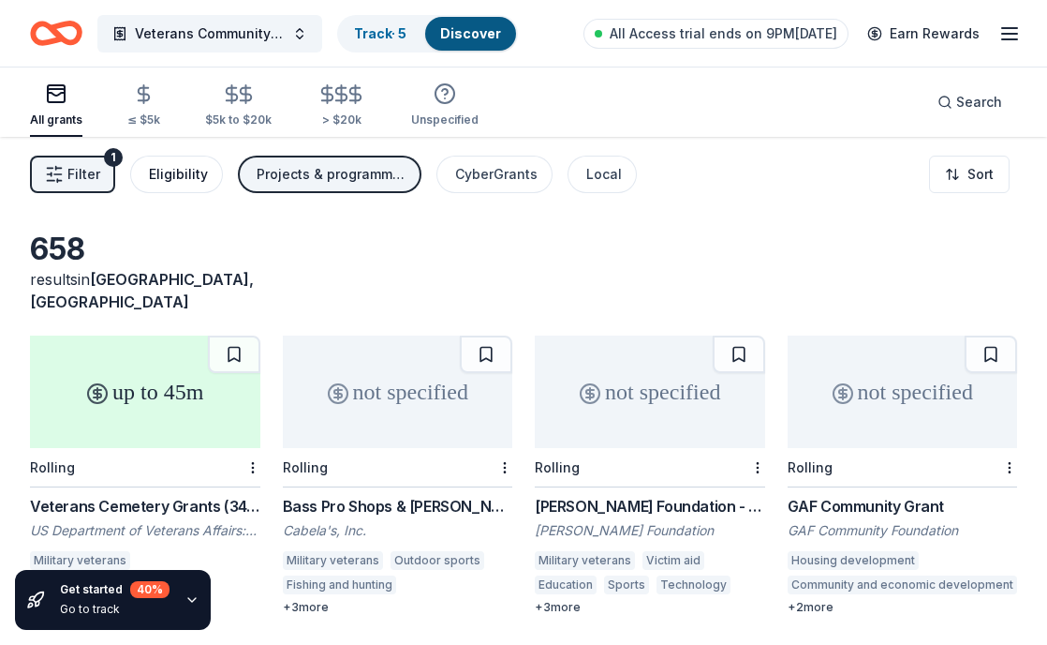
click at [200, 177] on div "Eligibility" at bounding box center [178, 174] width 59 height 22
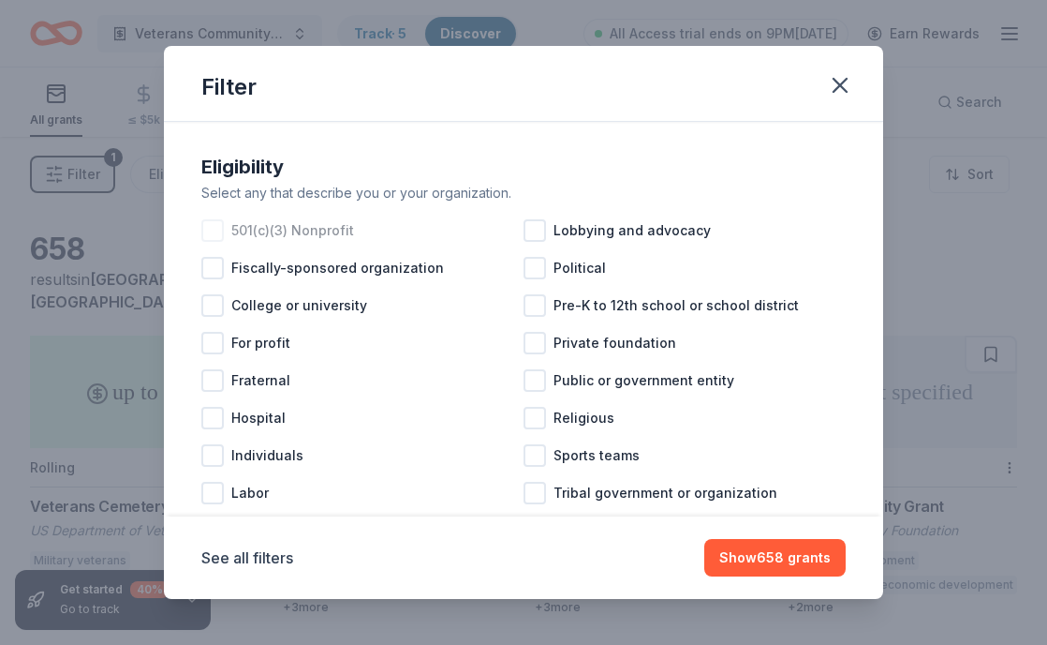
click at [264, 223] on span "501(c)(3) Nonprofit" at bounding box center [292, 230] width 123 height 22
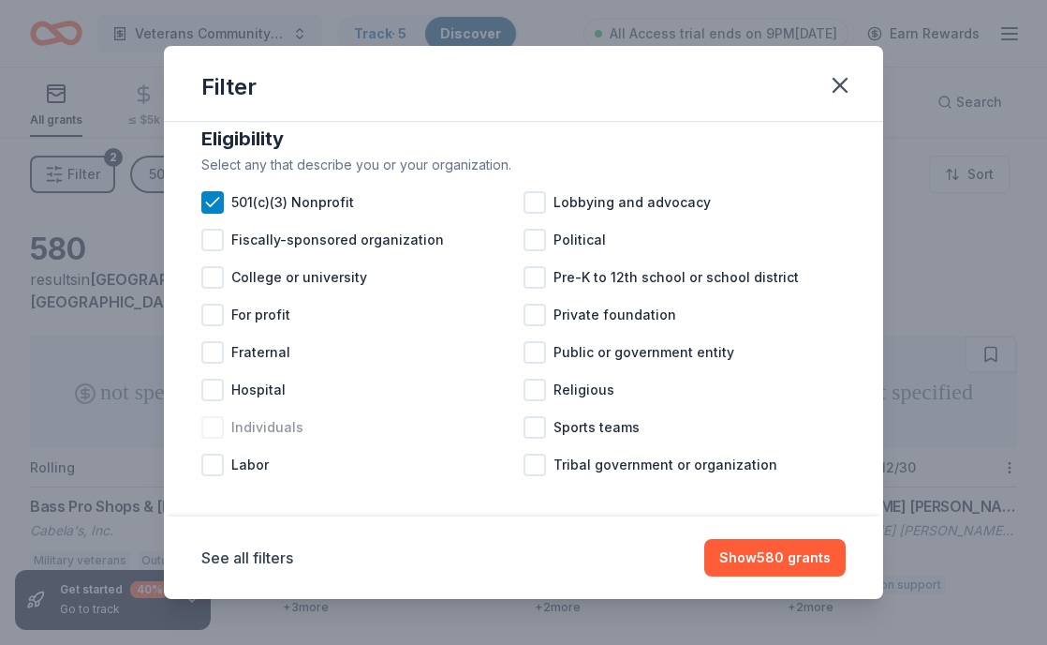
scroll to position [39, 0]
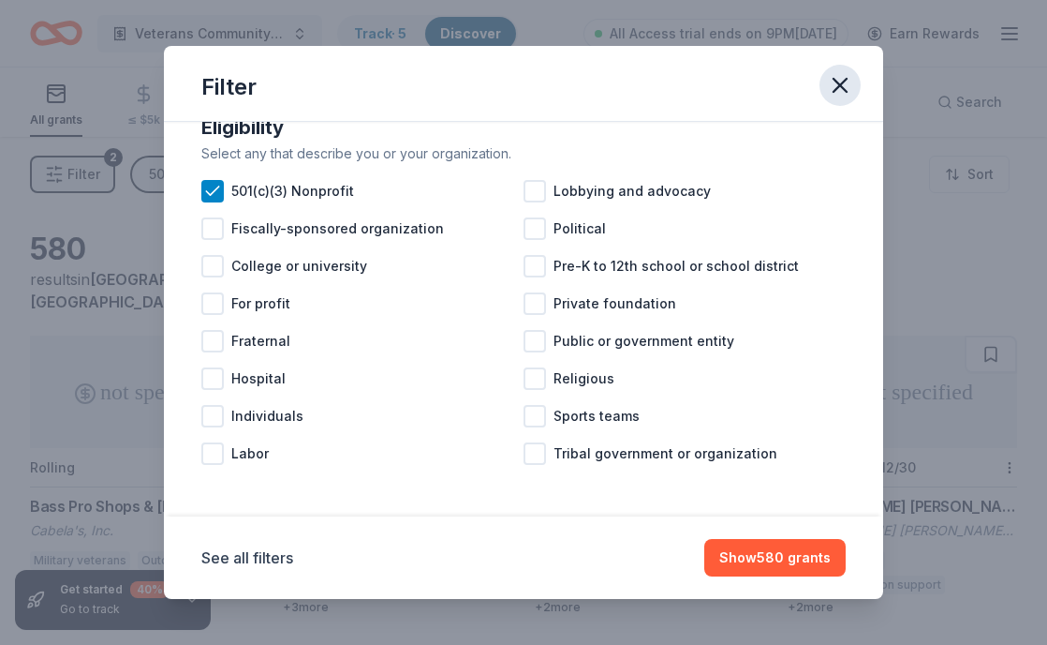
click at [841, 87] on icon "button" at bounding box center [840, 85] width 13 height 13
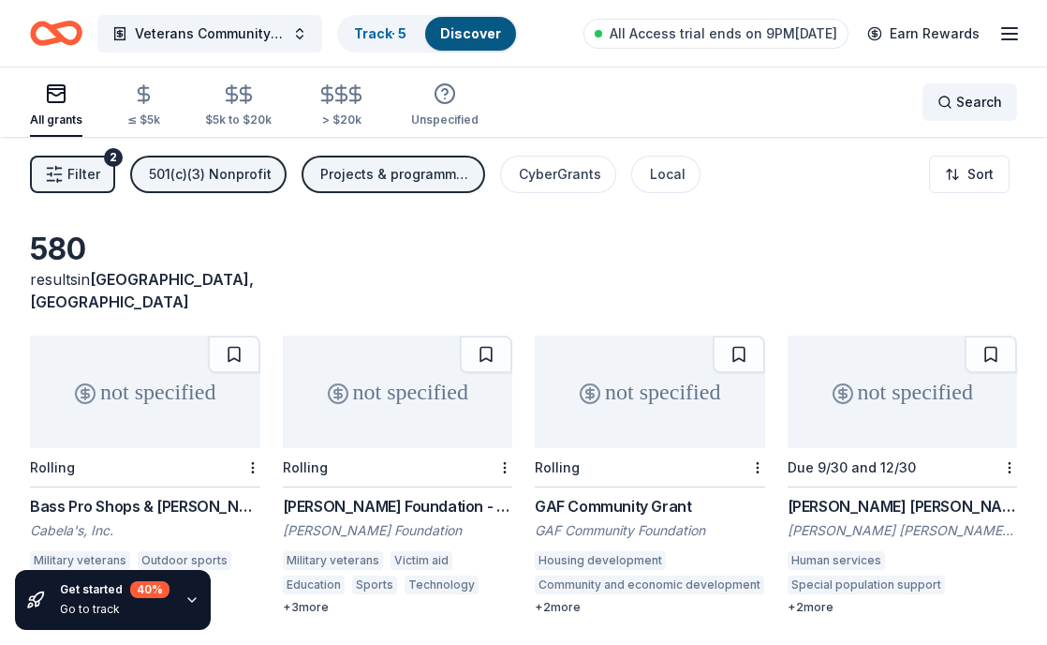
click at [969, 111] on span "Search" at bounding box center [980, 102] width 46 height 22
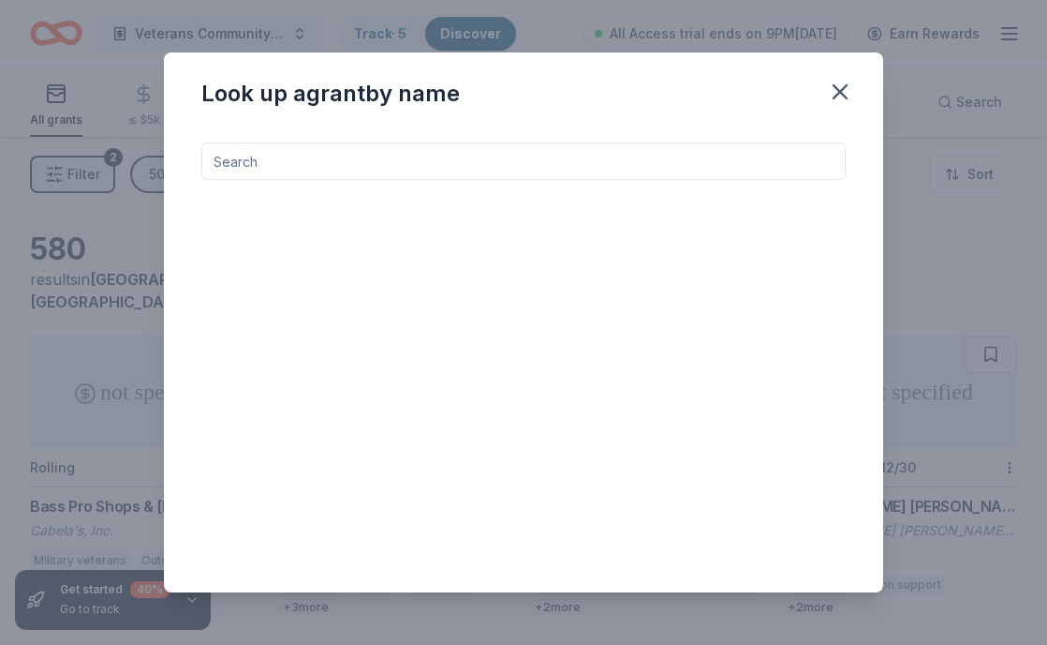
click at [824, 156] on input at bounding box center [523, 160] width 645 height 37
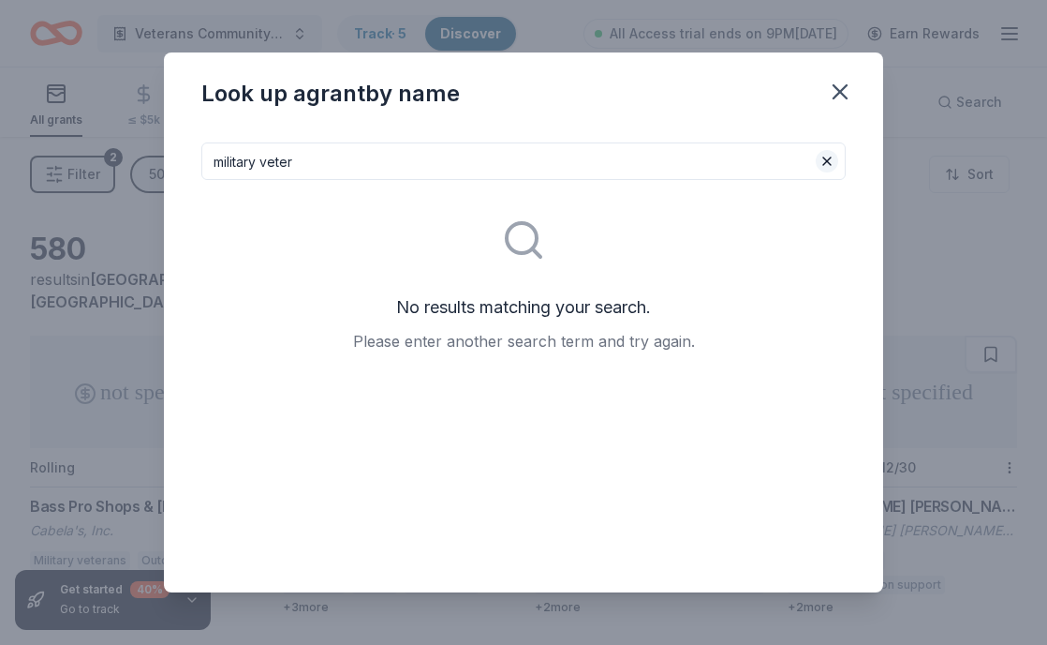
type input "military veter"
click at [833, 162] on button at bounding box center [827, 161] width 22 height 22
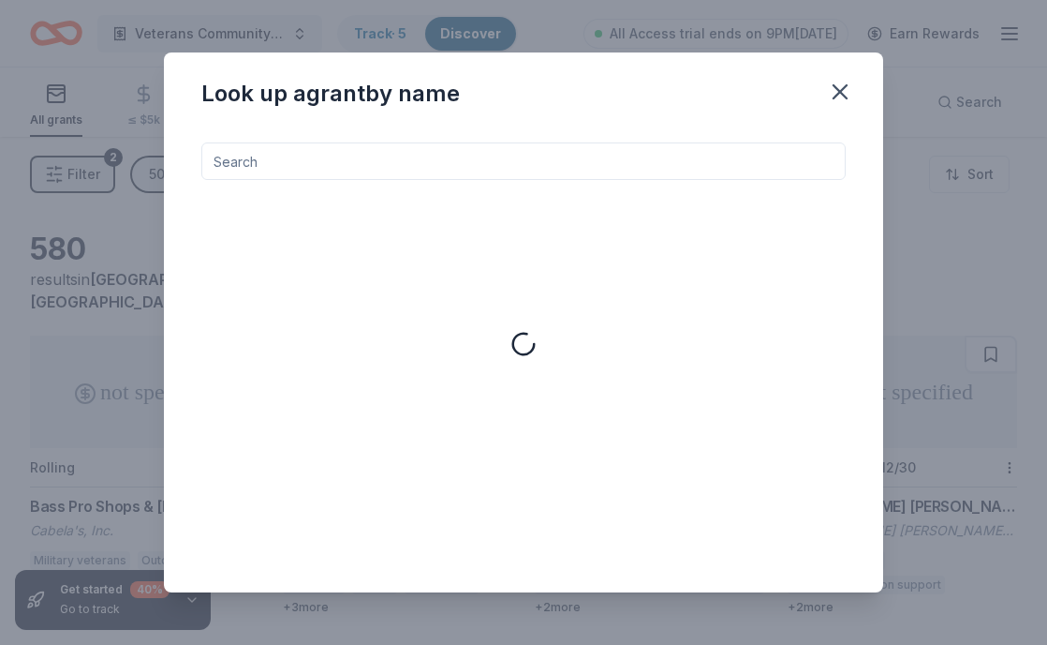
click at [645, 147] on input at bounding box center [523, 160] width 645 height 37
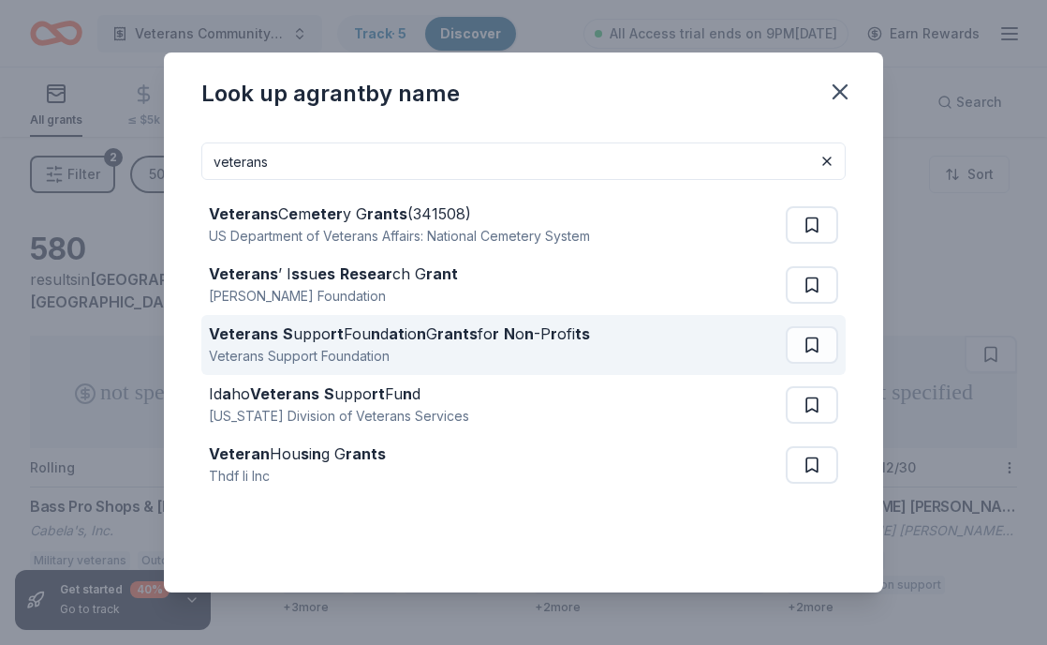
click at [656, 350] on div "Veterans S uppo rt Fou n d at io n G rants fo r N o n -P r ofi ts Veterans Supp…" at bounding box center [497, 345] width 577 height 60
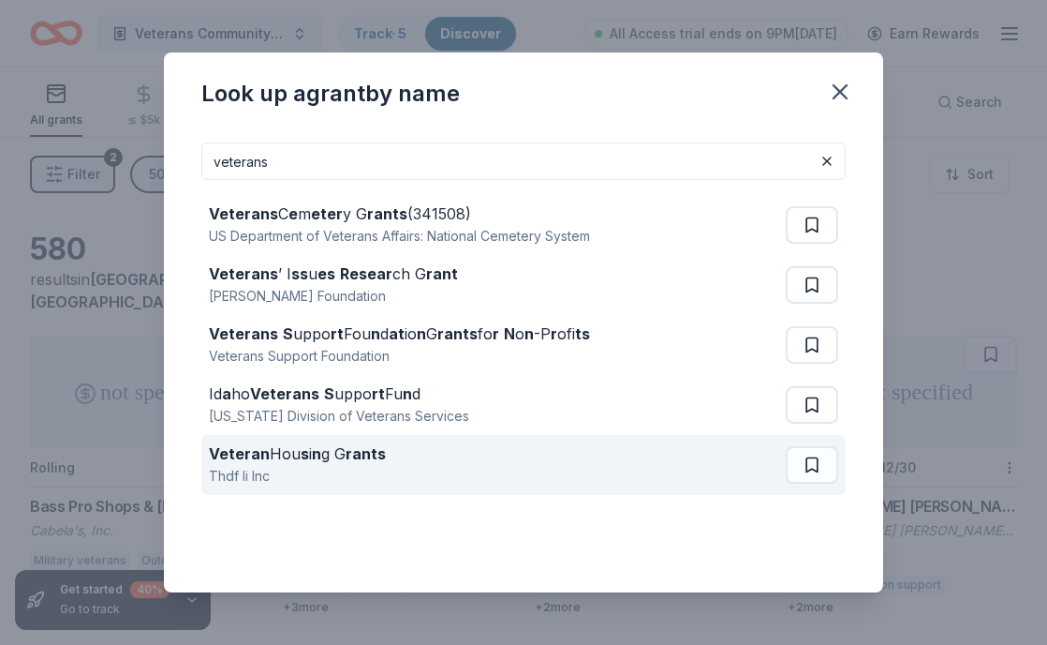
click at [548, 460] on div "Veteran Hou s i n g G rants Thdf Ii Inc" at bounding box center [497, 465] width 577 height 60
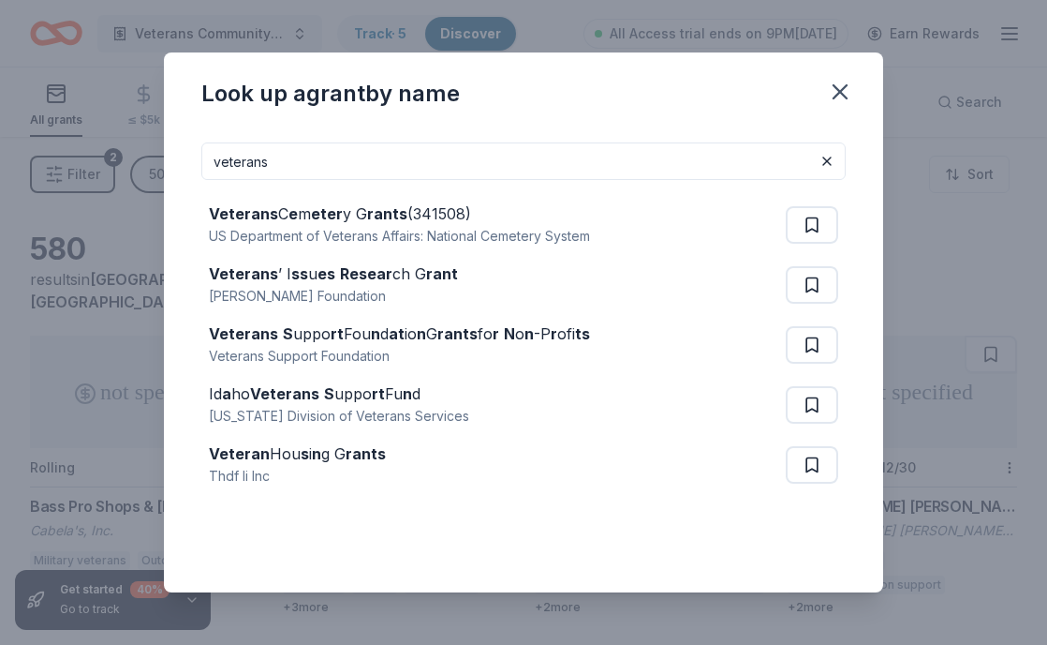
click at [446, 161] on input "veterans" at bounding box center [523, 160] width 645 height 37
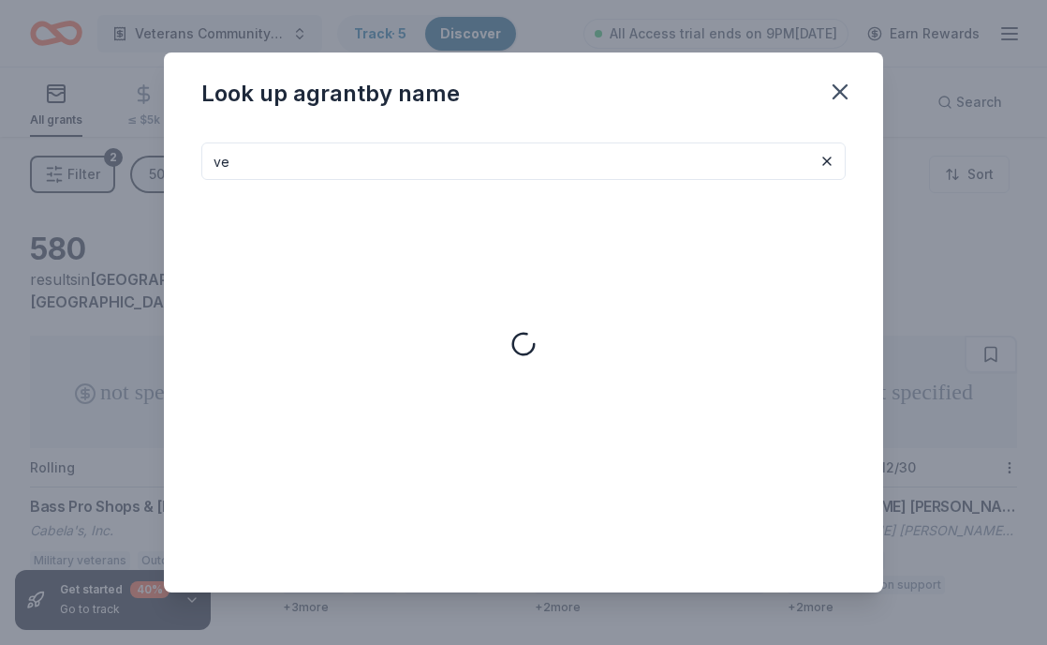
type input "v"
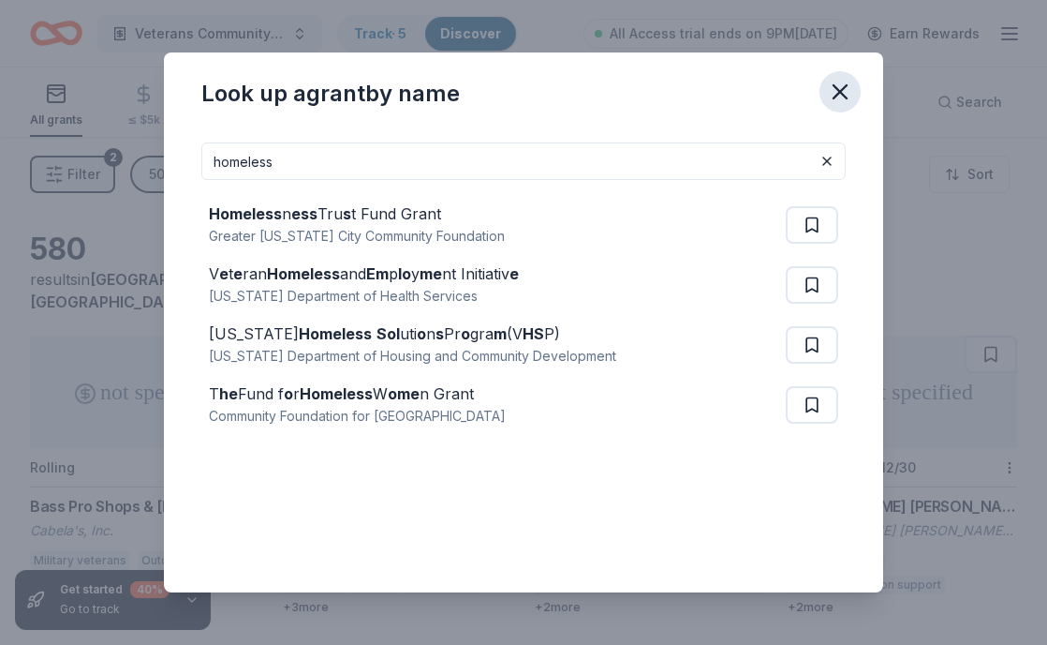
type input "homeless"
click at [836, 95] on icon "button" at bounding box center [840, 92] width 26 height 26
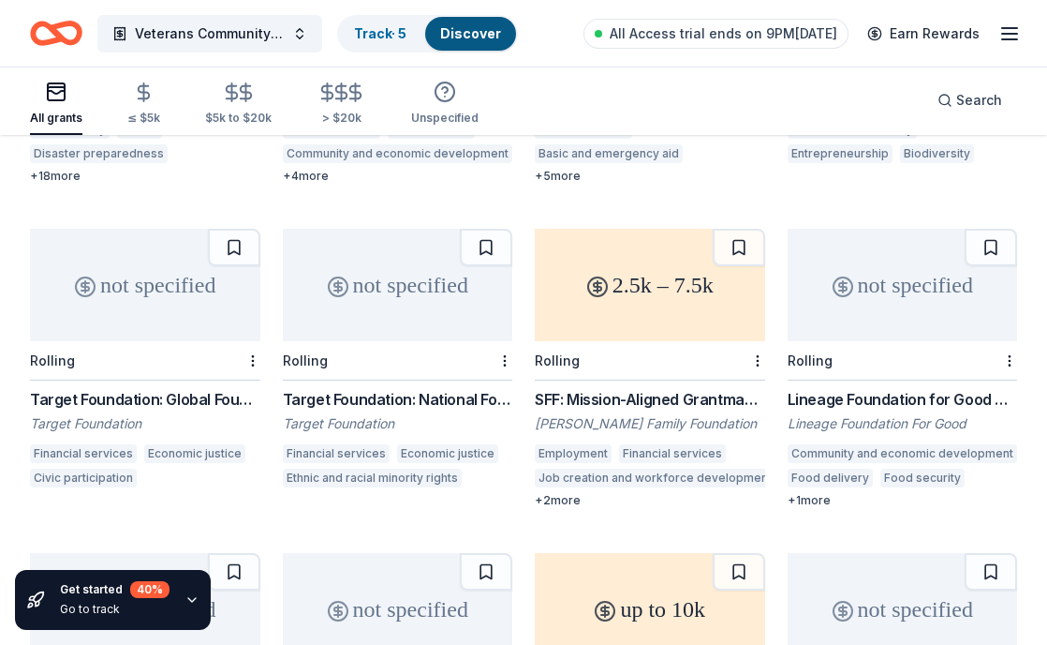
scroll to position [19218, 0]
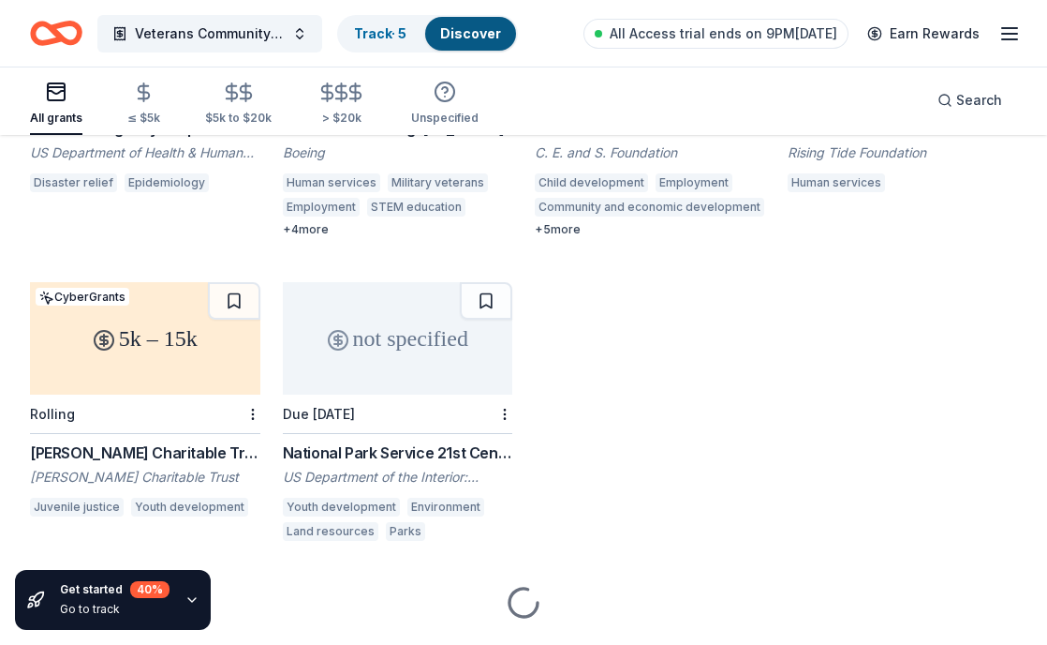
scroll to position [20195, 0]
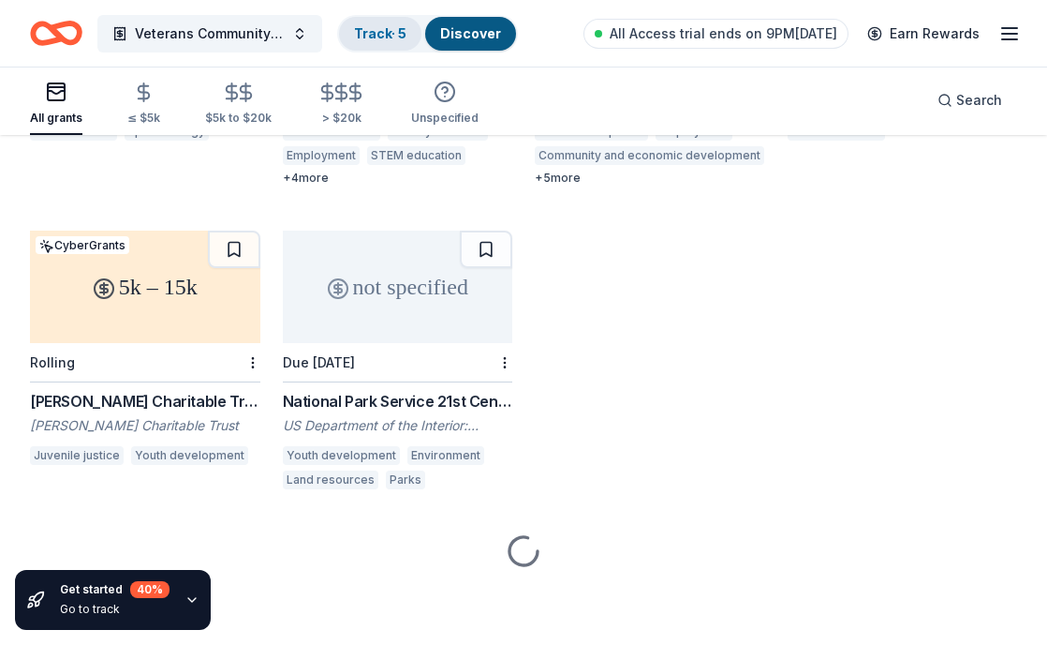
click at [381, 38] on link "Track · 5" at bounding box center [380, 33] width 52 height 16
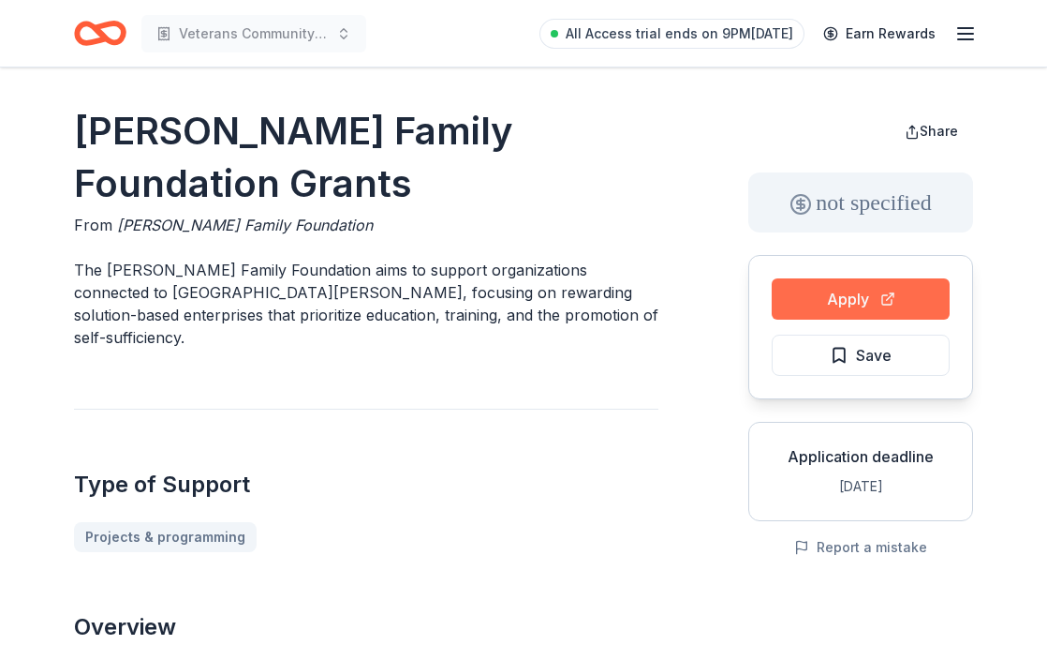
click at [826, 316] on button "Apply" at bounding box center [861, 298] width 178 height 41
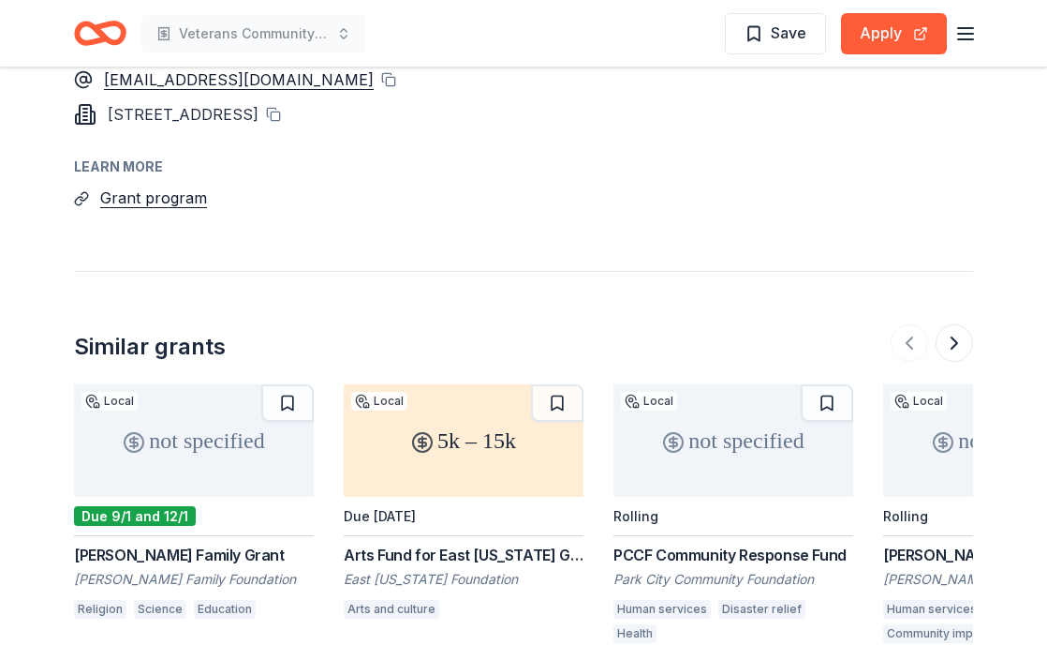
scroll to position [1517, 0]
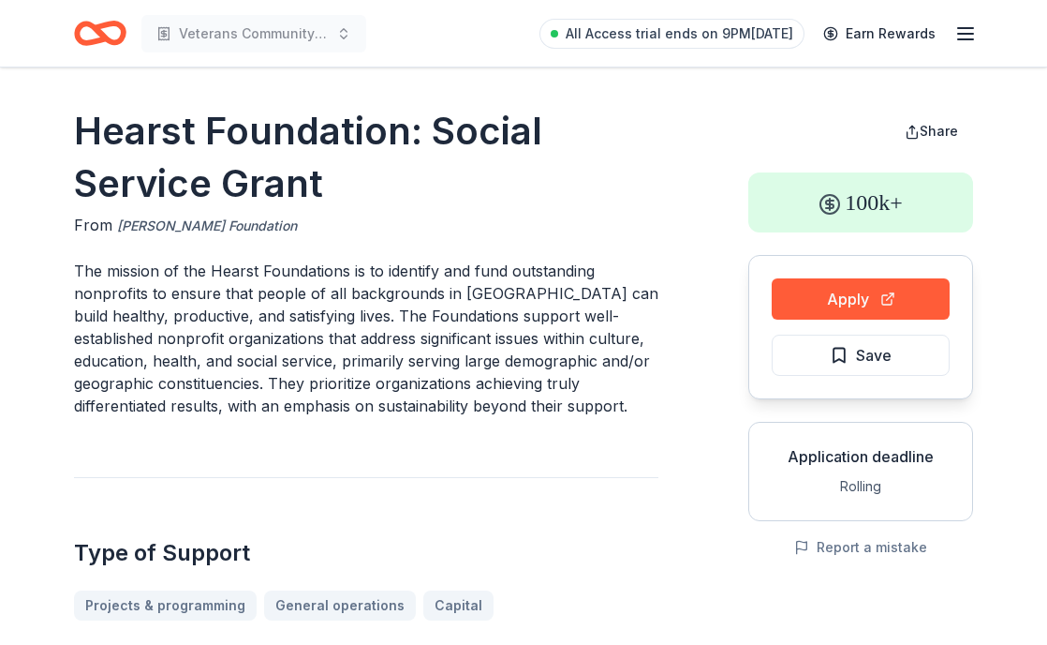
click at [297, 226] on link "[PERSON_NAME] Foundation" at bounding box center [207, 226] width 180 height 22
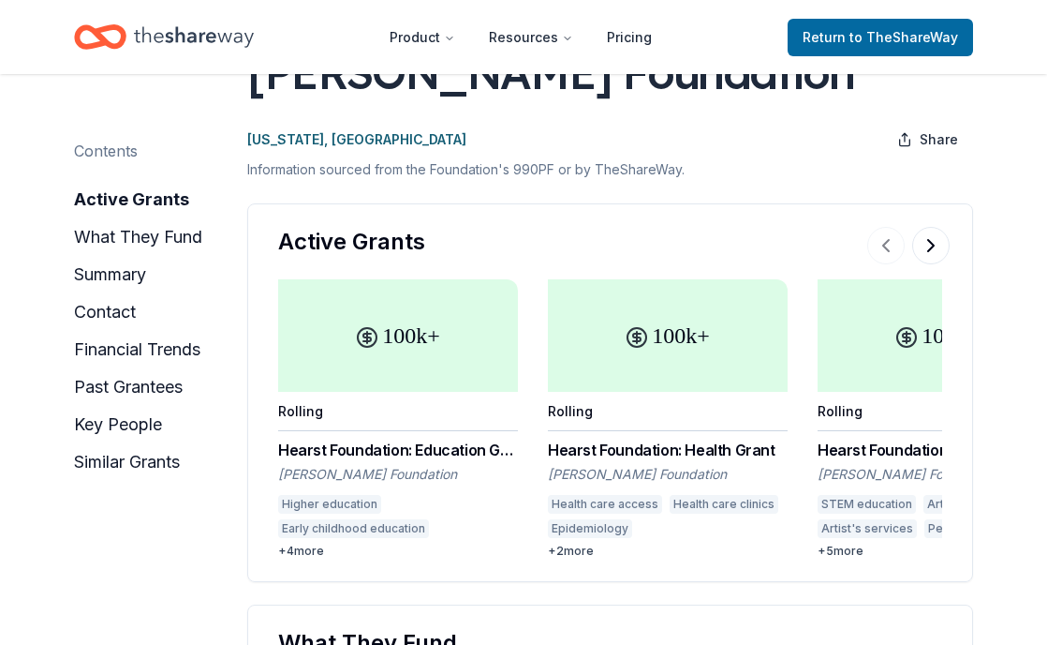
scroll to position [126, 0]
click at [930, 263] on button at bounding box center [931, 244] width 37 height 37
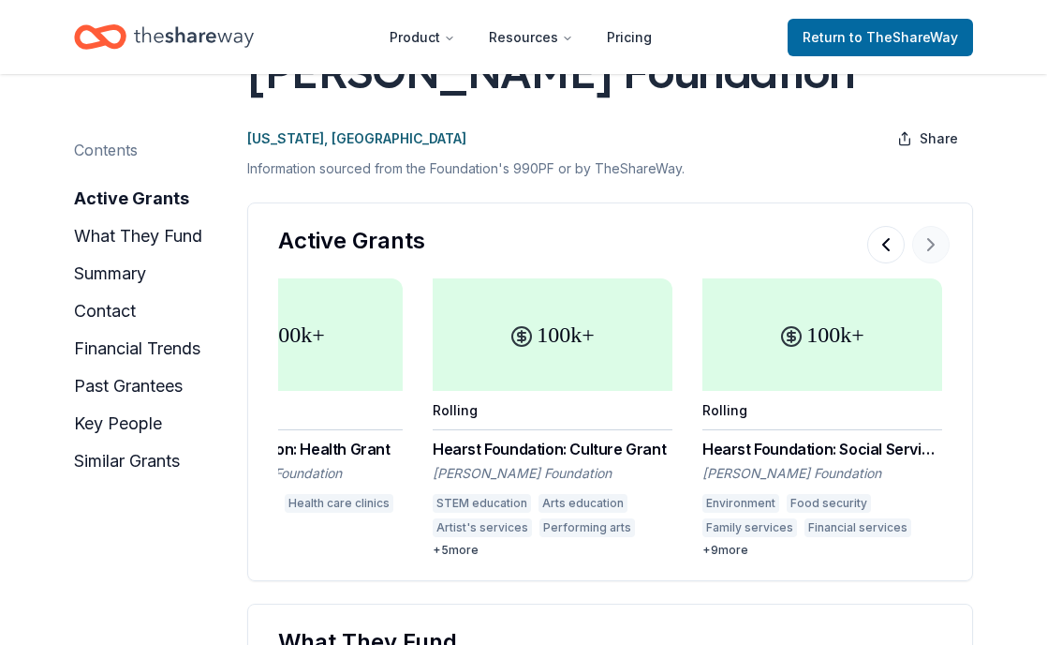
scroll to position [0, 387]
click at [930, 263] on div at bounding box center [909, 244] width 82 height 37
click at [808, 391] on div "100k+" at bounding box center [823, 334] width 240 height 112
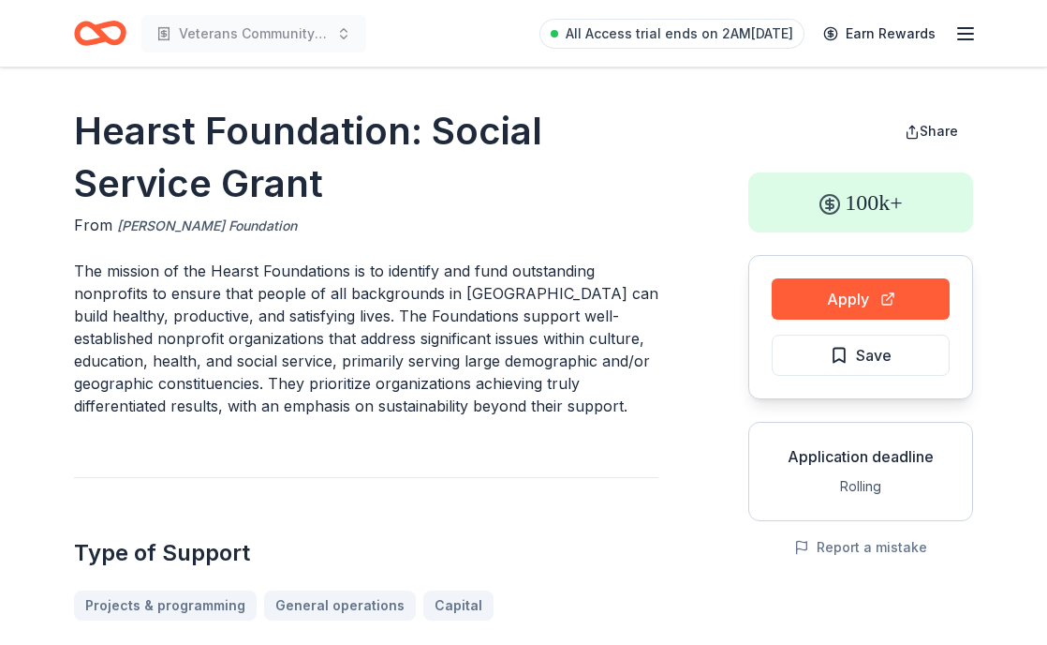
click at [297, 227] on link "[PERSON_NAME] Foundation" at bounding box center [207, 226] width 180 height 22
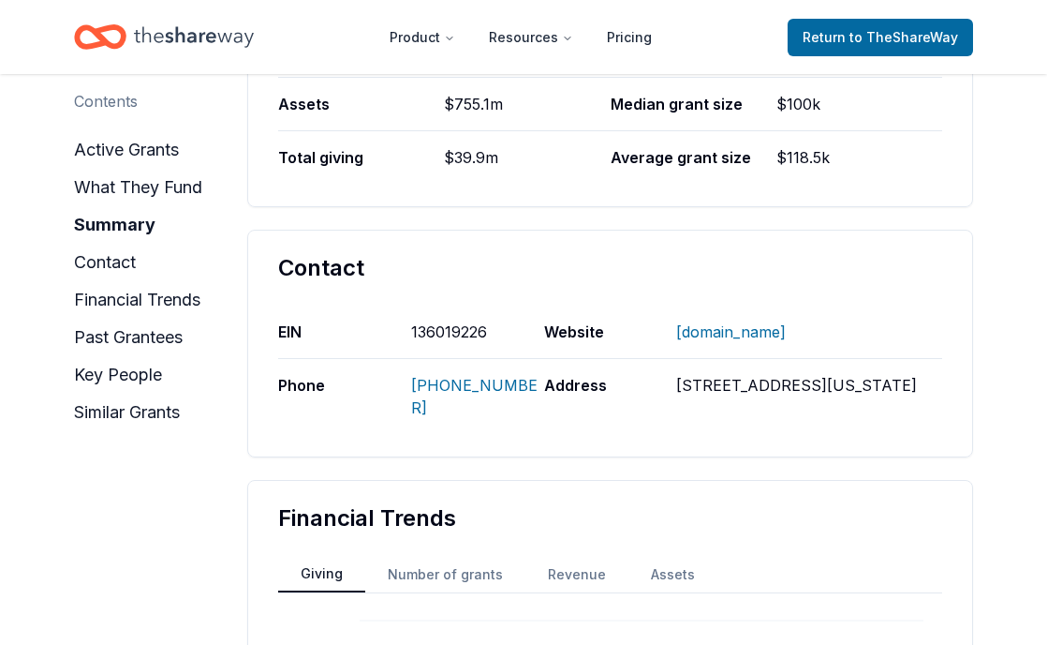
scroll to position [1053, 0]
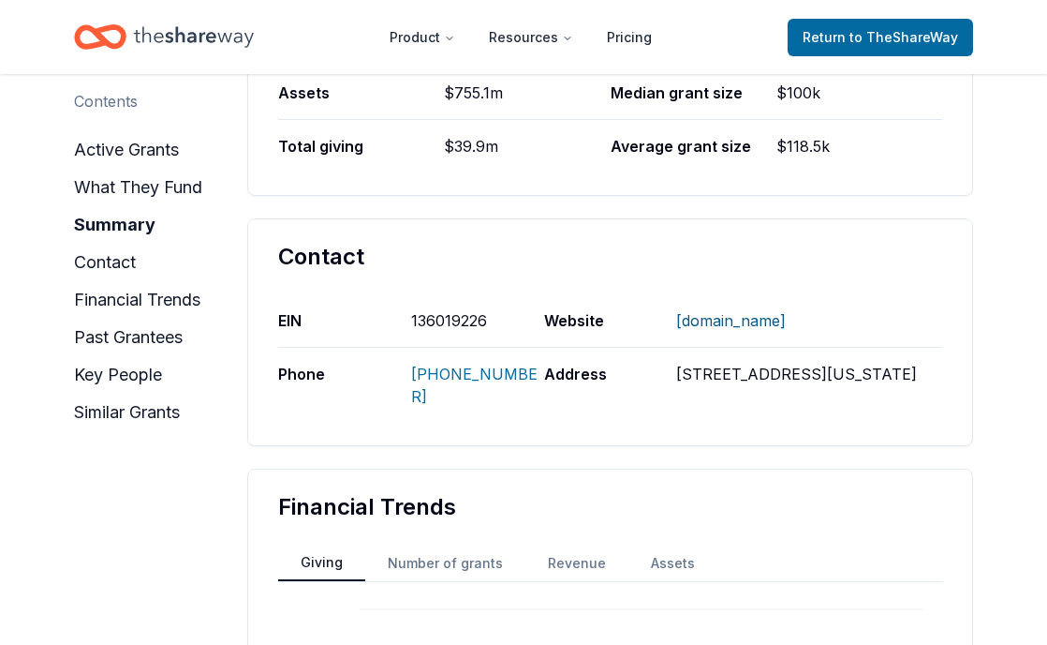
click at [715, 345] on link "[DOMAIN_NAME]" at bounding box center [731, 320] width 110 height 49
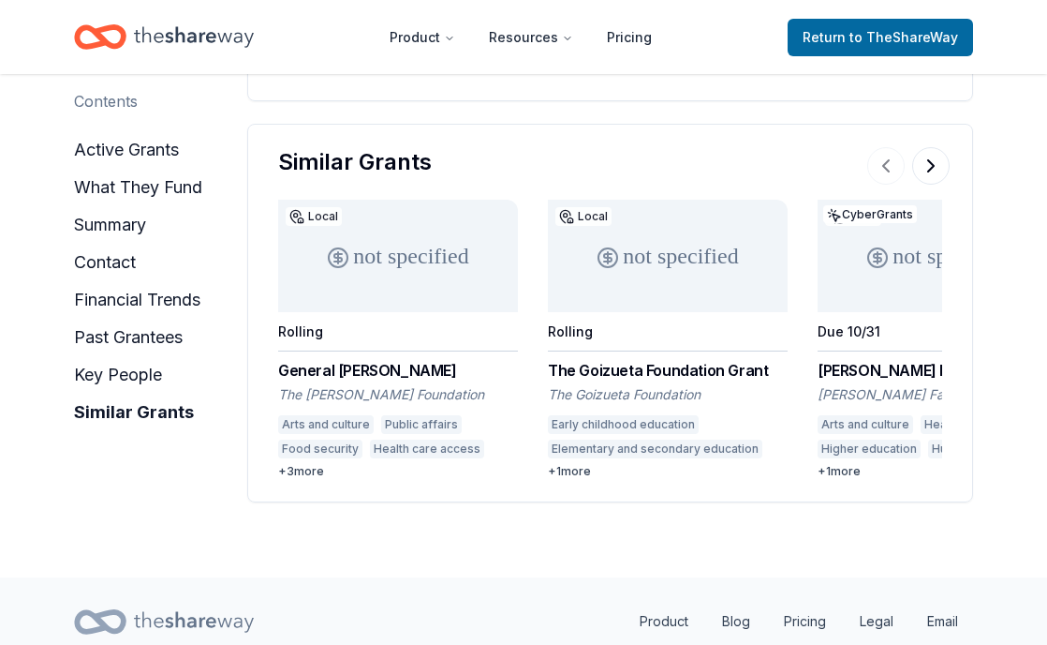
scroll to position [4581, 0]
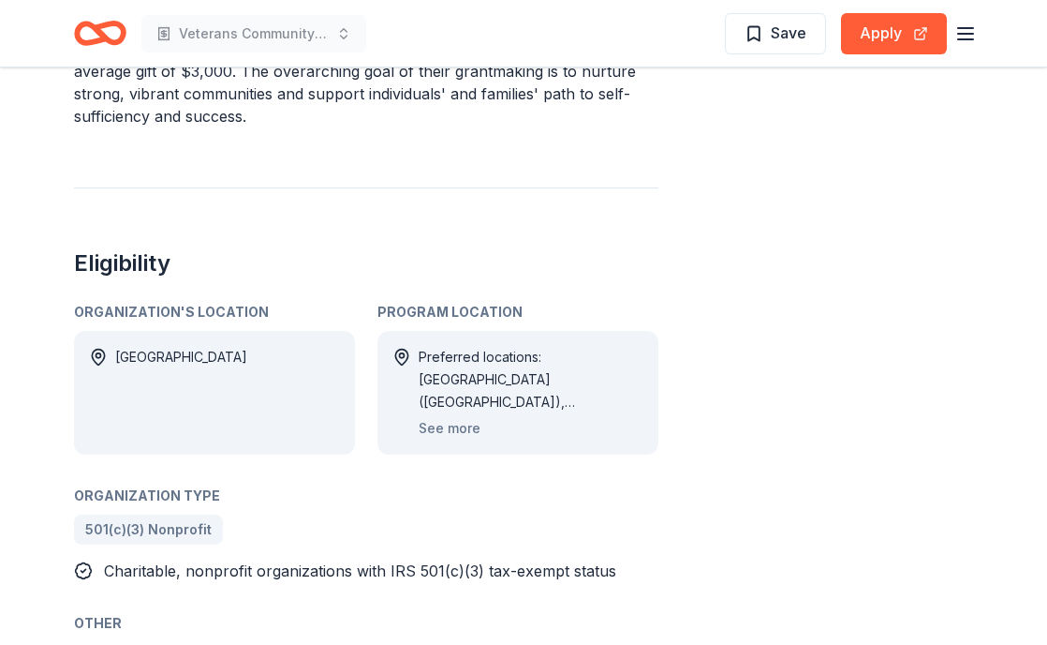
scroll to position [1041, 0]
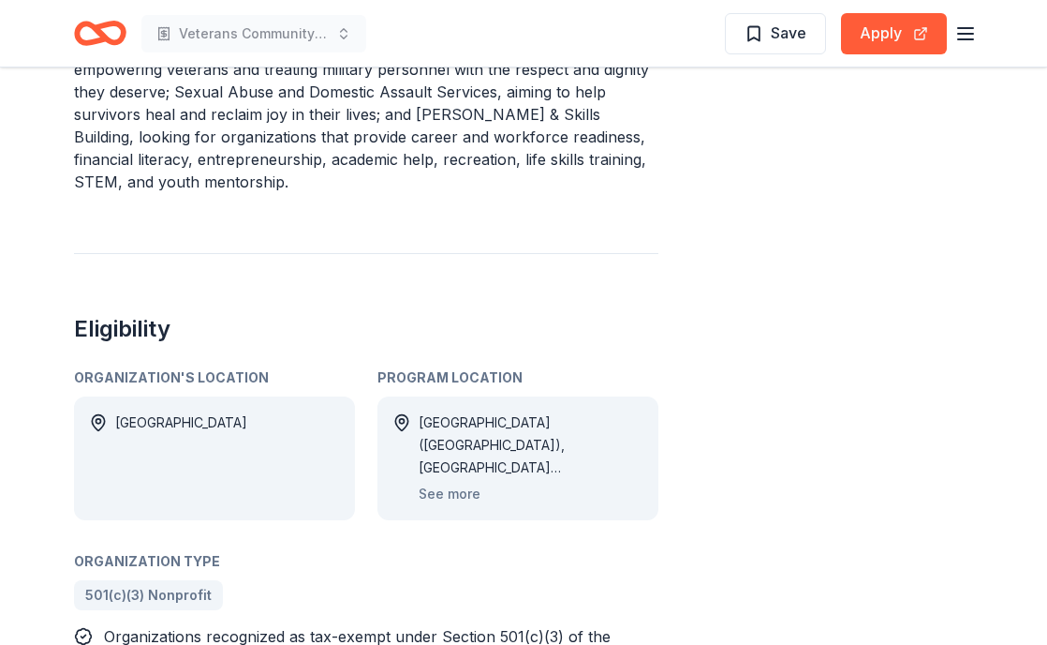
scroll to position [855, 0]
click at [464, 482] on button "See more" at bounding box center [450, 493] width 62 height 22
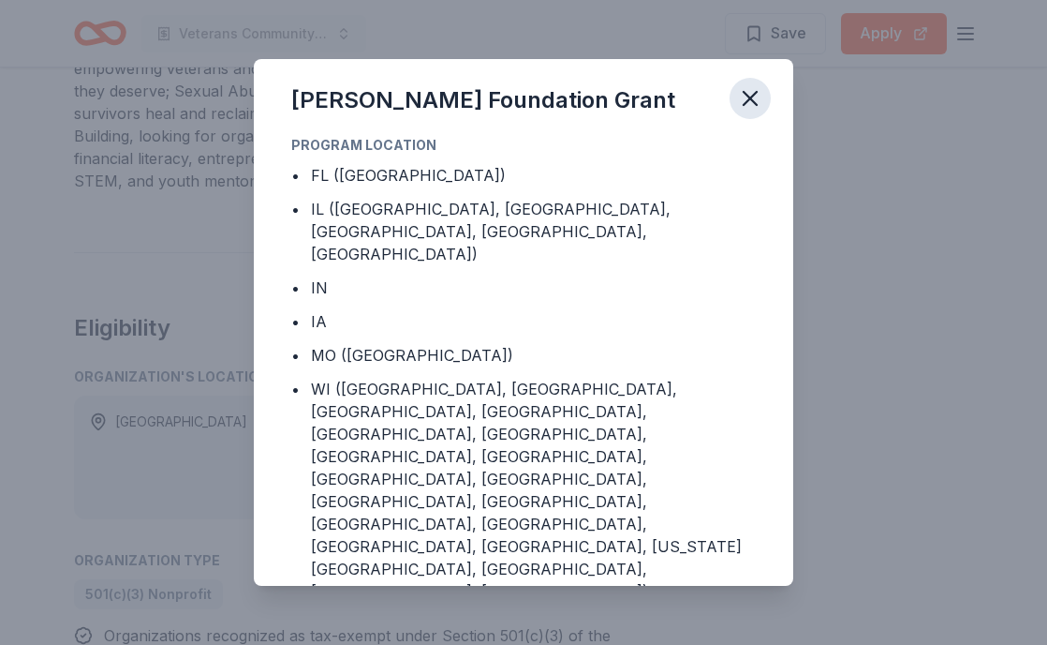
click at [750, 111] on icon "button" at bounding box center [750, 98] width 26 height 26
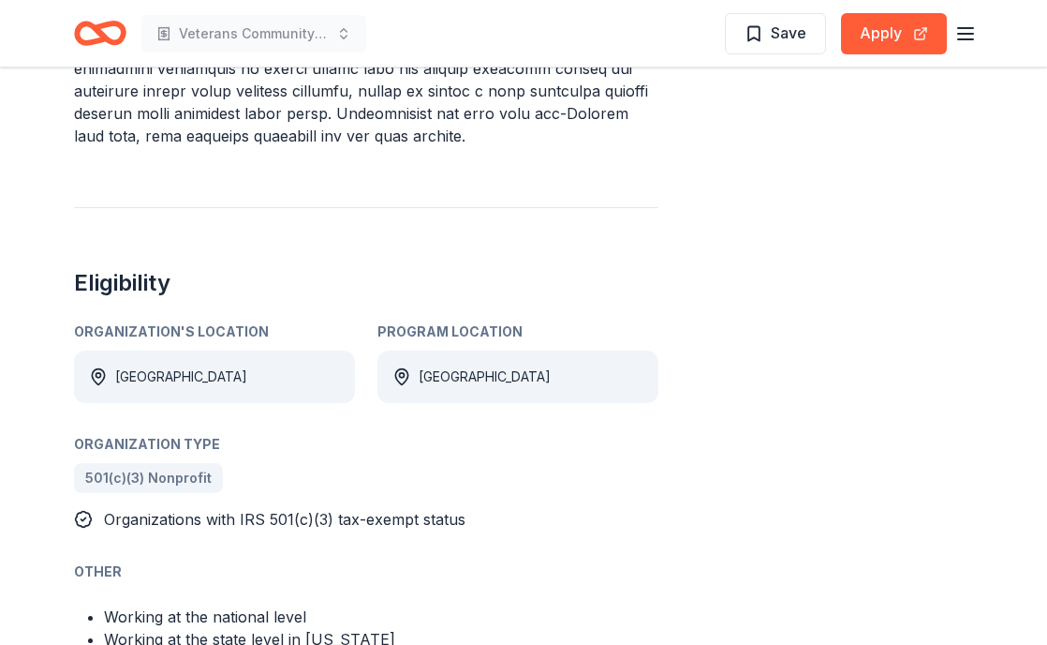
scroll to position [1172, 0]
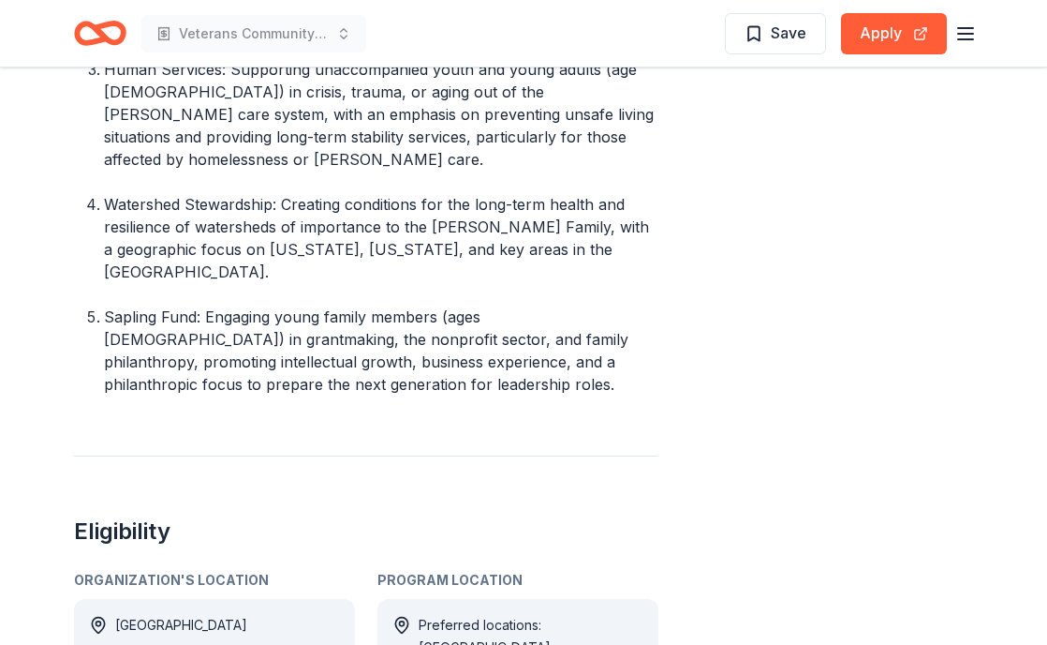
scroll to position [1107, 0]
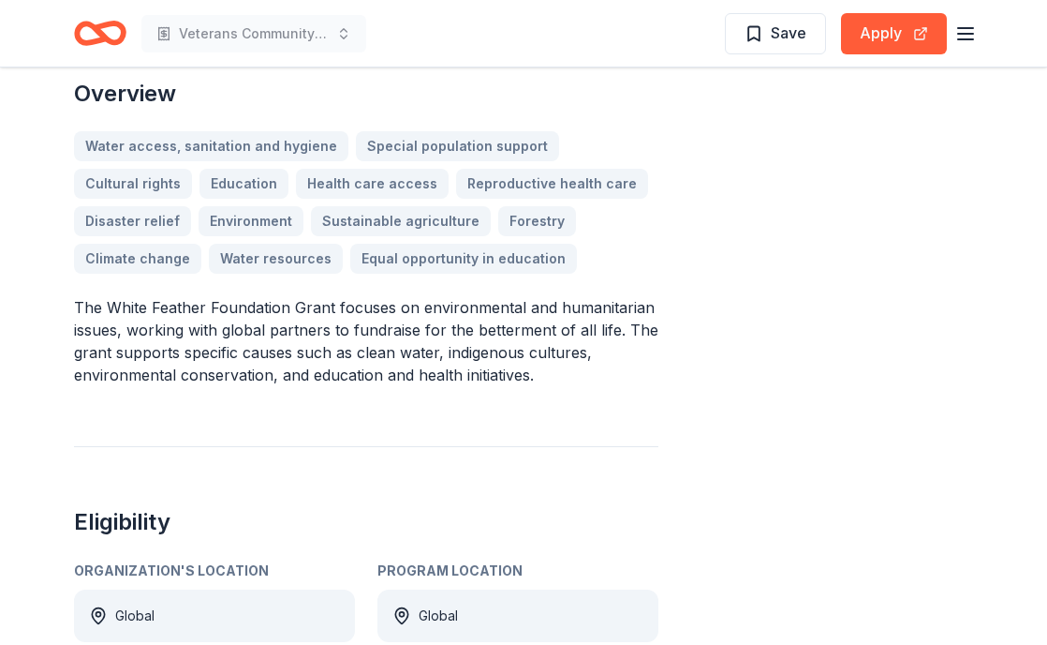
scroll to position [559, 0]
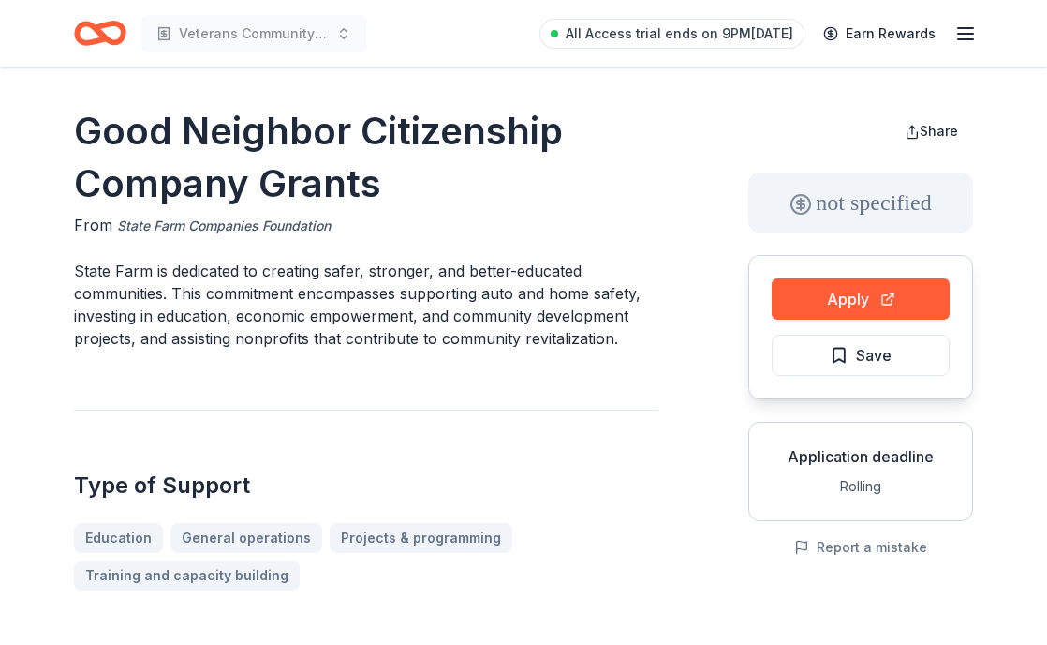
click at [301, 221] on link "State Farm Companies Foundation" at bounding box center [224, 226] width 214 height 22
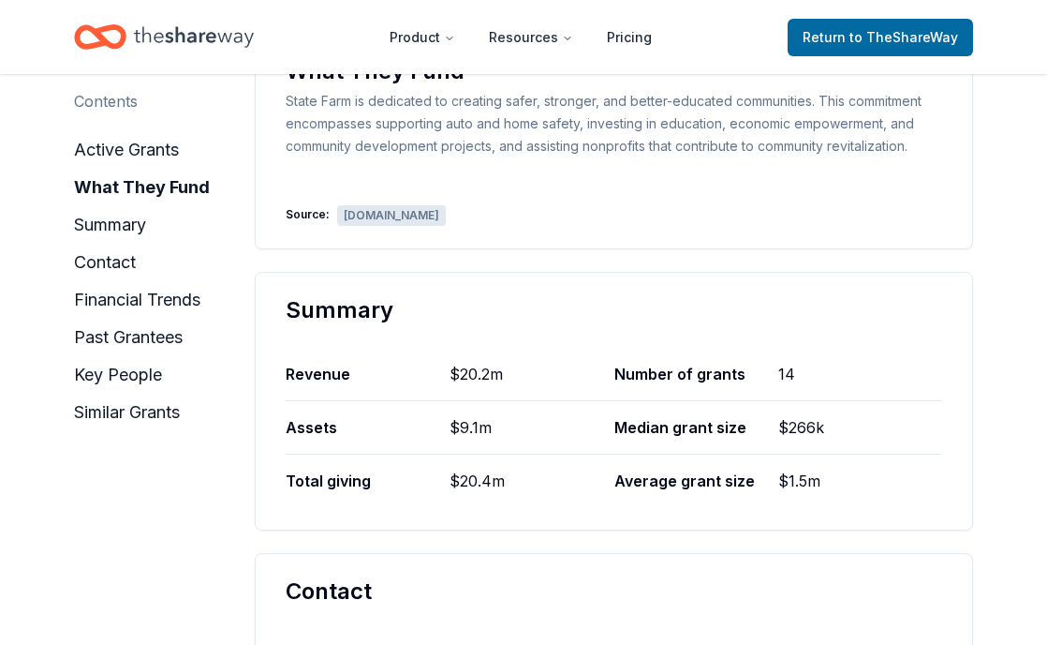
scroll to position [688, 0]
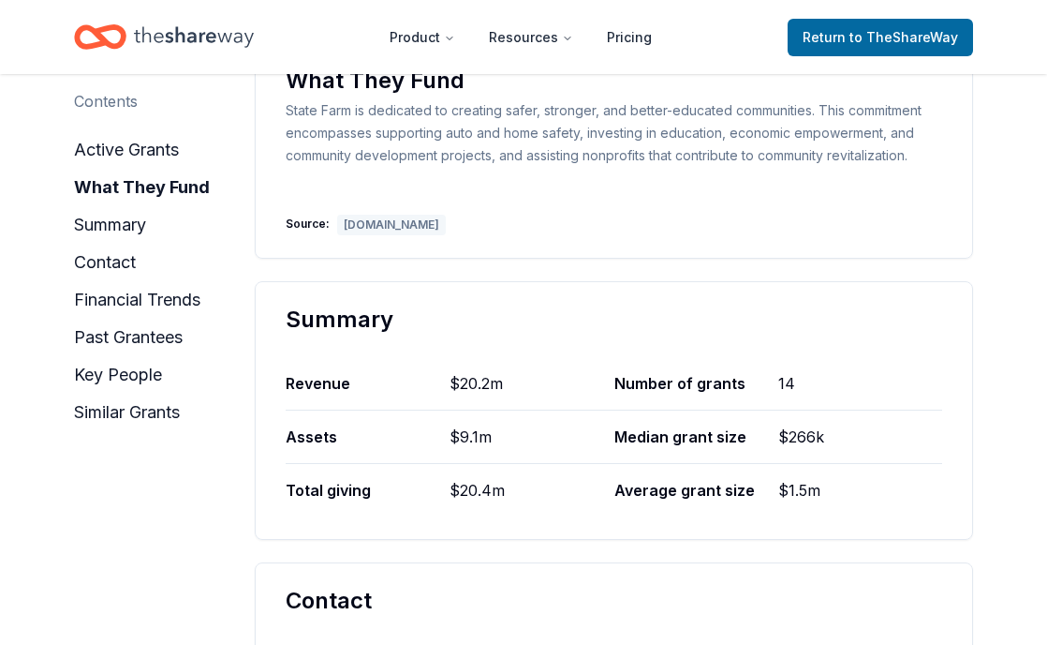
click at [394, 225] on div "[DOMAIN_NAME]" at bounding box center [391, 225] width 109 height 21
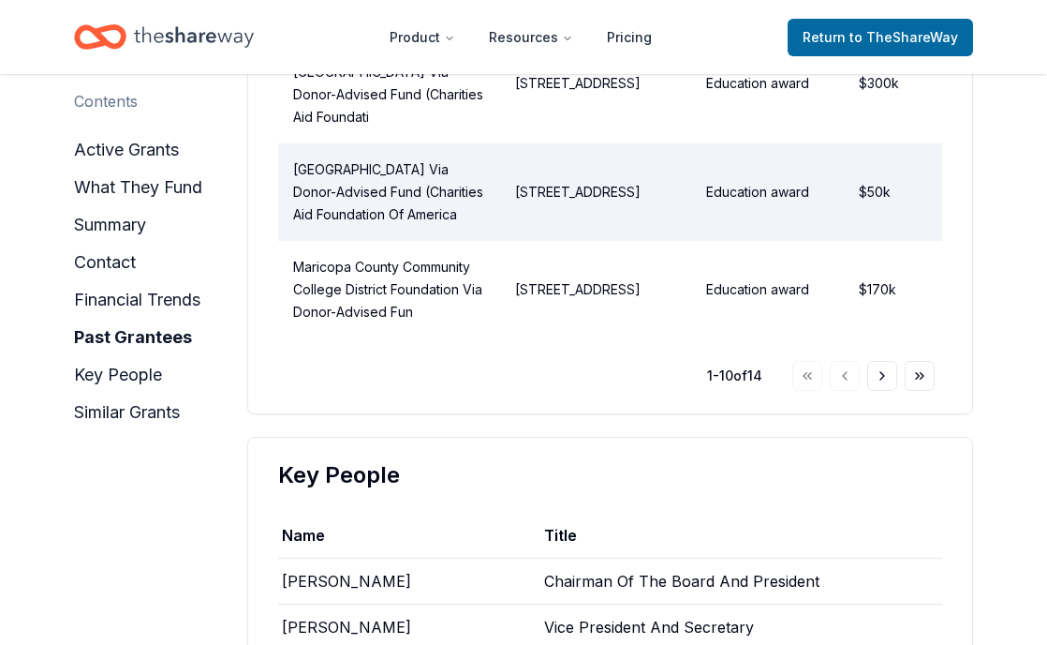
scroll to position [3404, 0]
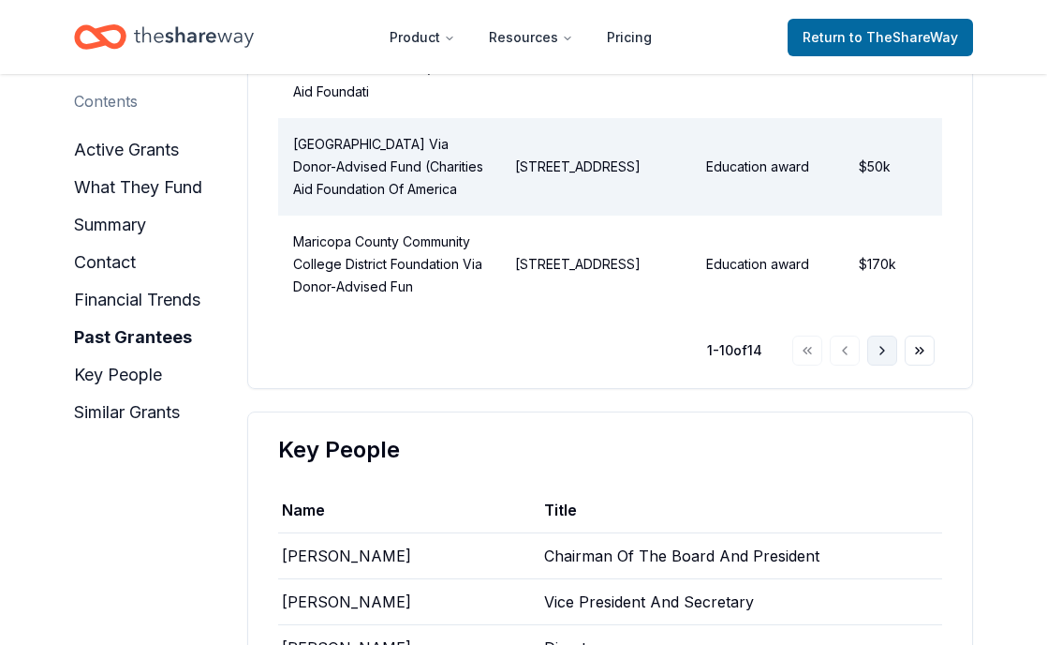
click at [881, 365] on button "Go to next page" at bounding box center [883, 350] width 30 height 30
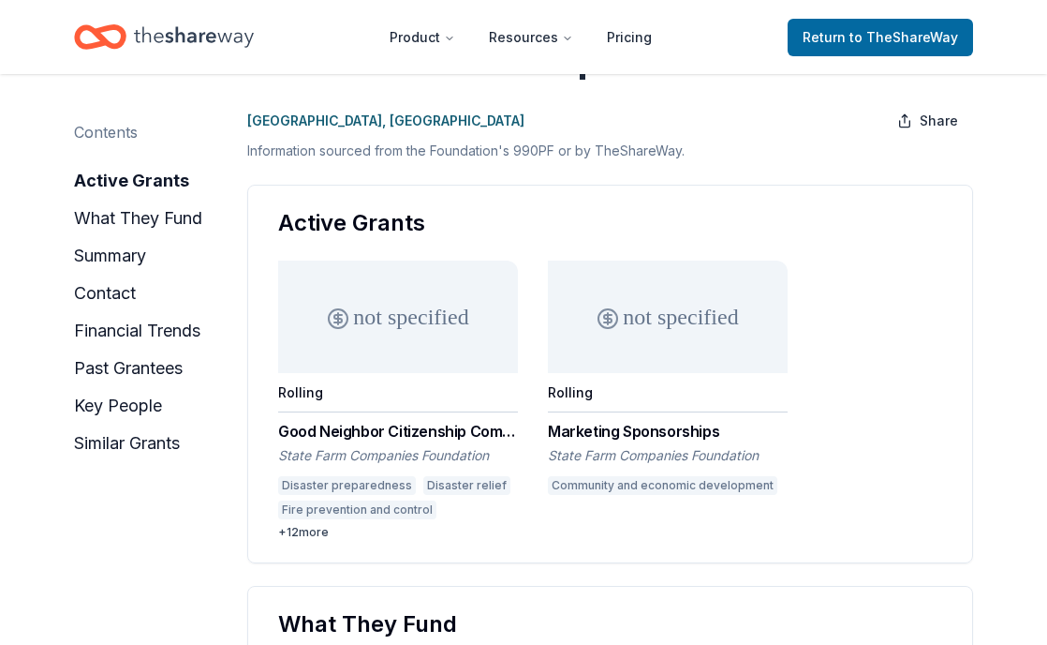
scroll to position [163, 0]
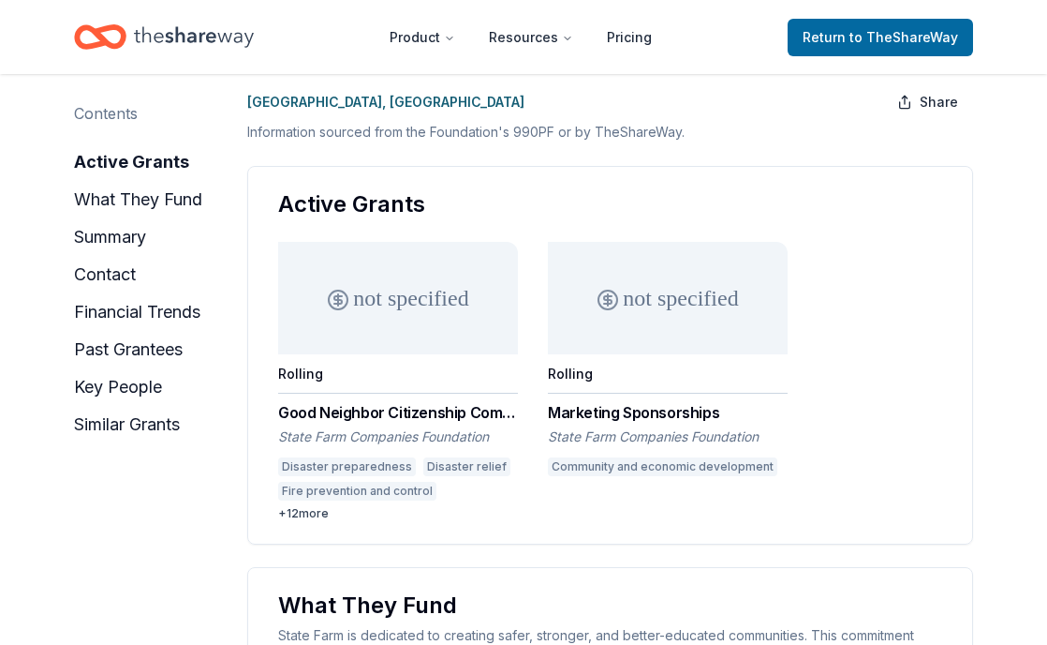
click at [490, 407] on div "Good Neighbor Citizenship Company Grants" at bounding box center [398, 412] width 240 height 22
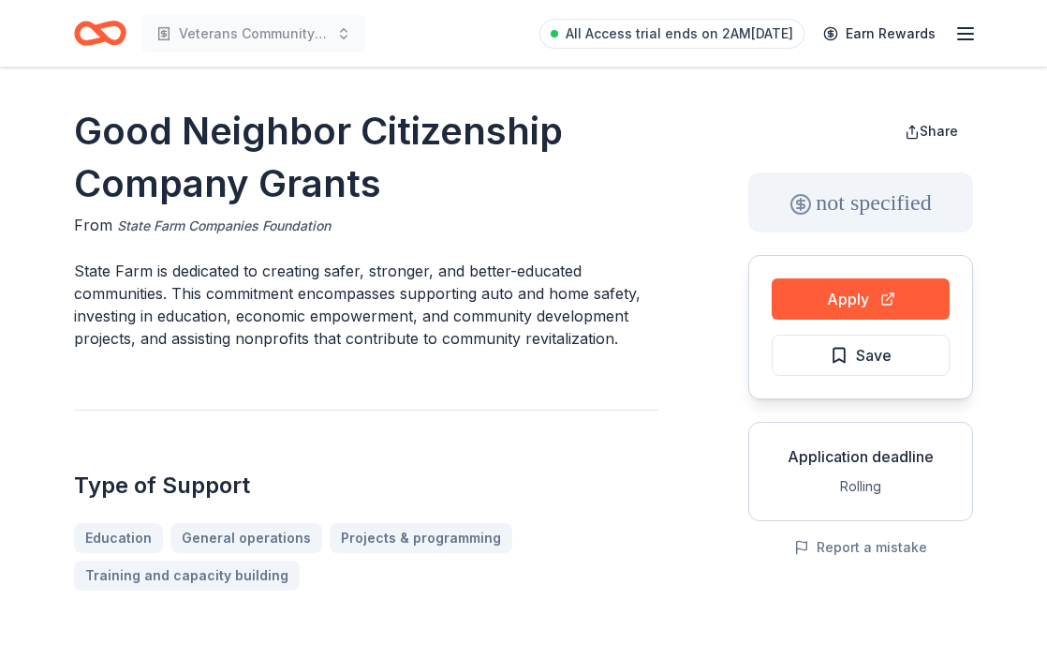
click at [302, 225] on link "State Farm Companies Foundation" at bounding box center [224, 226] width 214 height 22
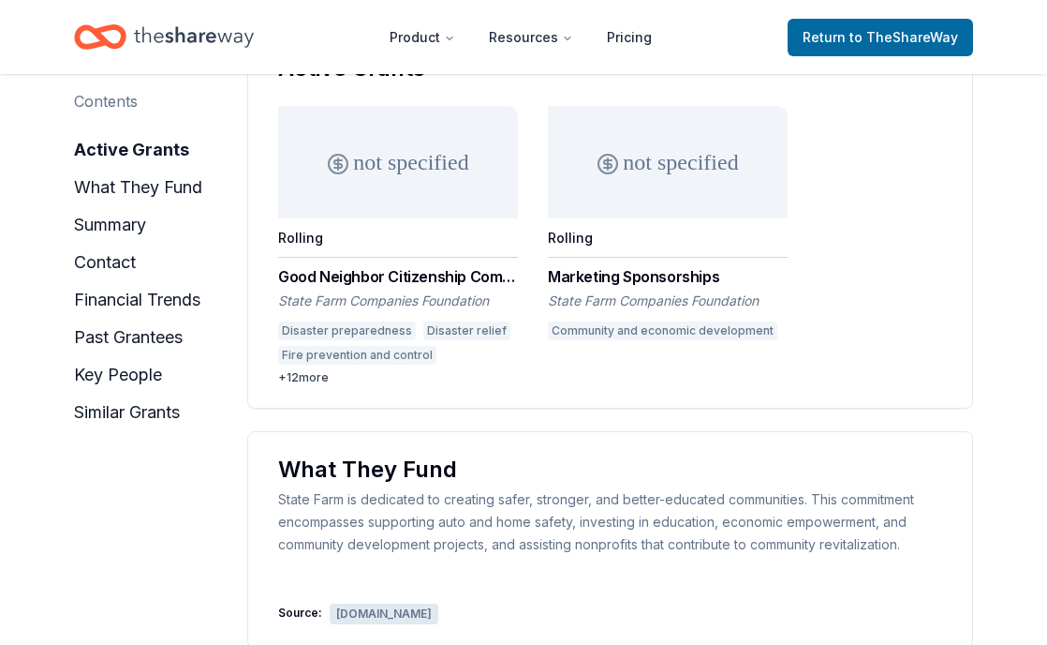
scroll to position [291, 0]
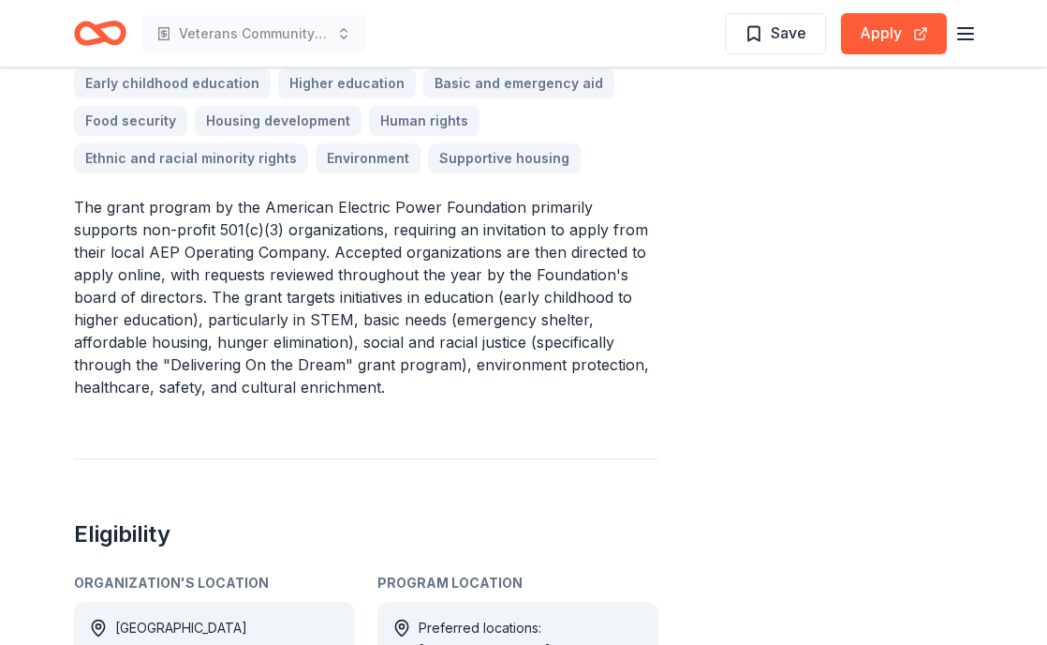
scroll to position [756, 0]
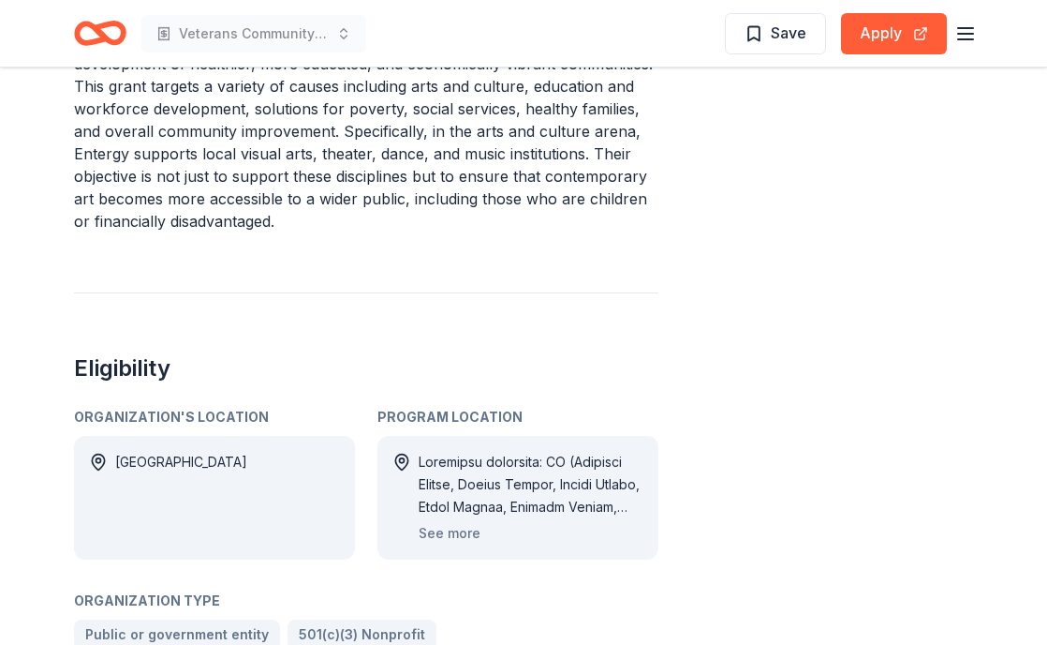
scroll to position [923, 0]
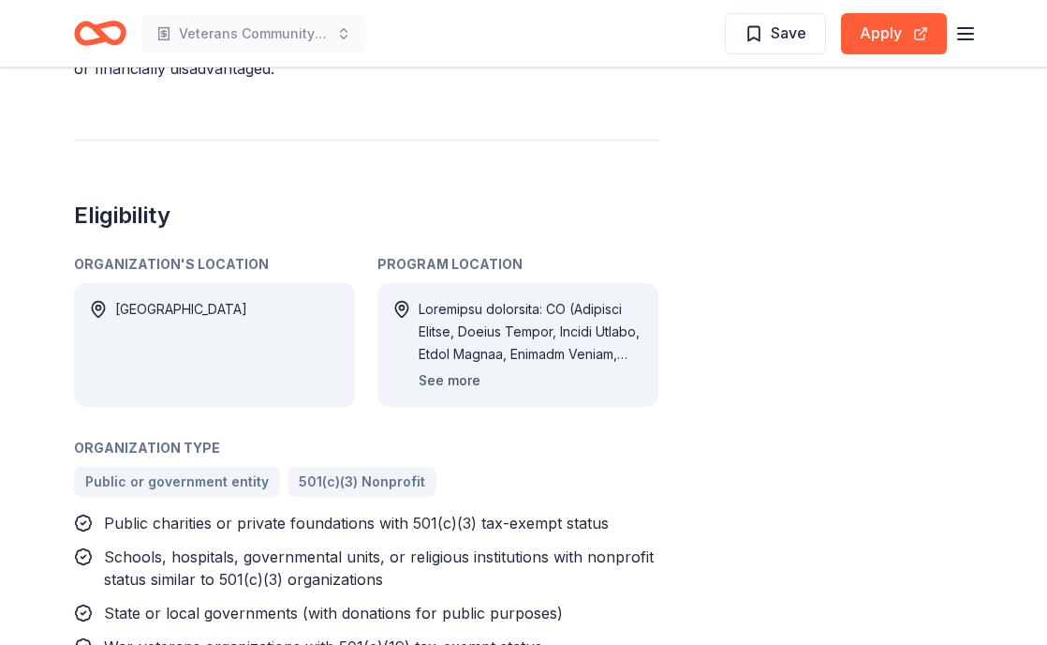
click at [460, 369] on button "See more" at bounding box center [450, 380] width 62 height 22
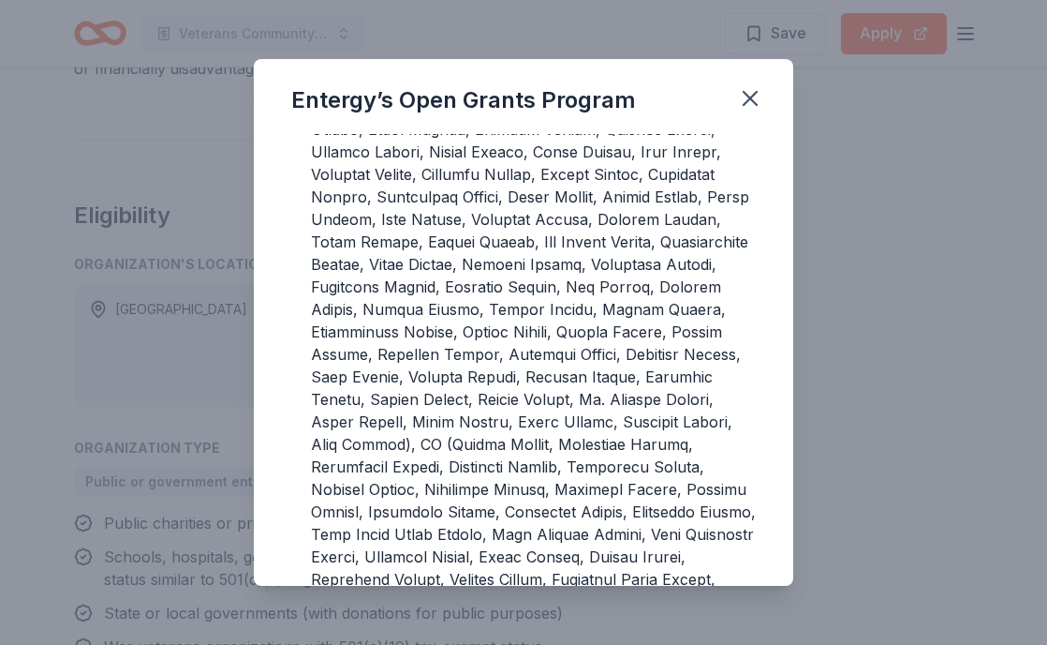
scroll to position [0, 0]
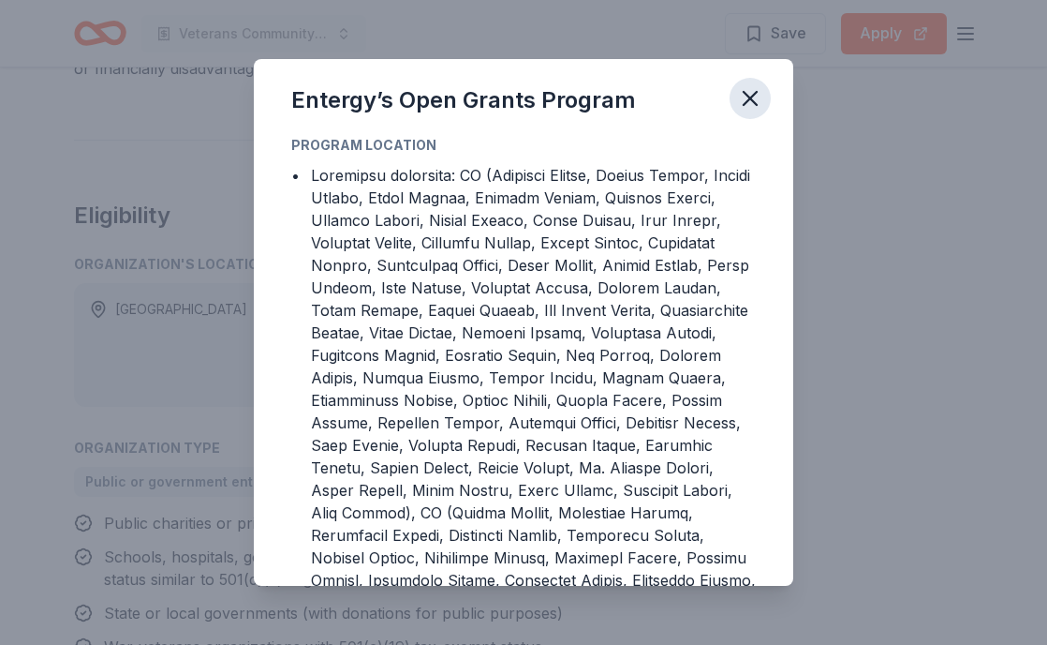
click at [754, 95] on icon "button" at bounding box center [750, 98] width 13 height 13
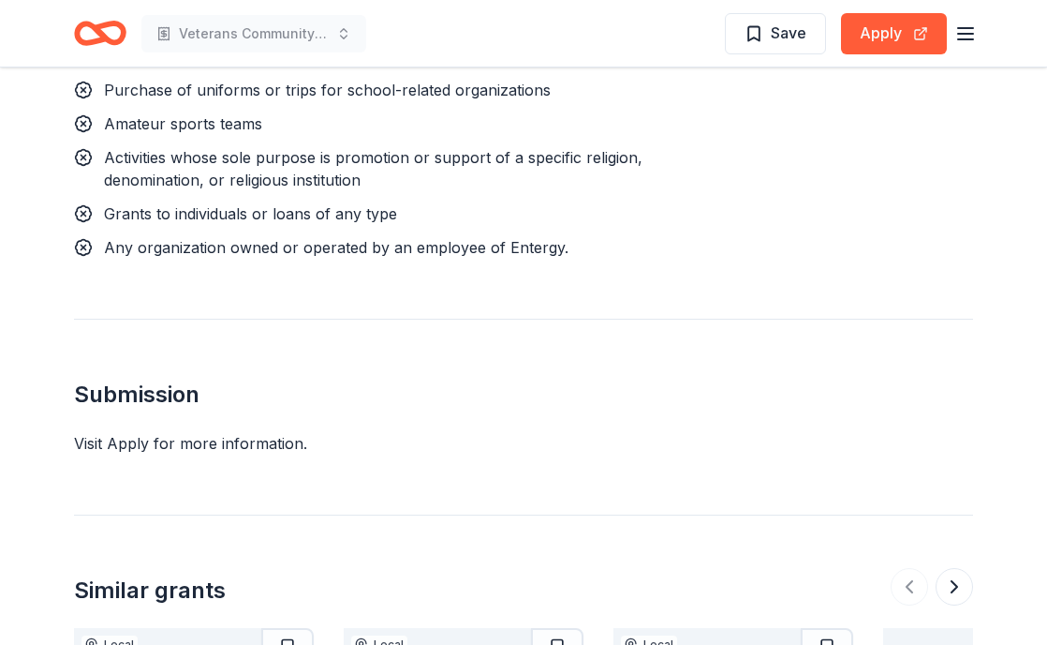
scroll to position [1780, 0]
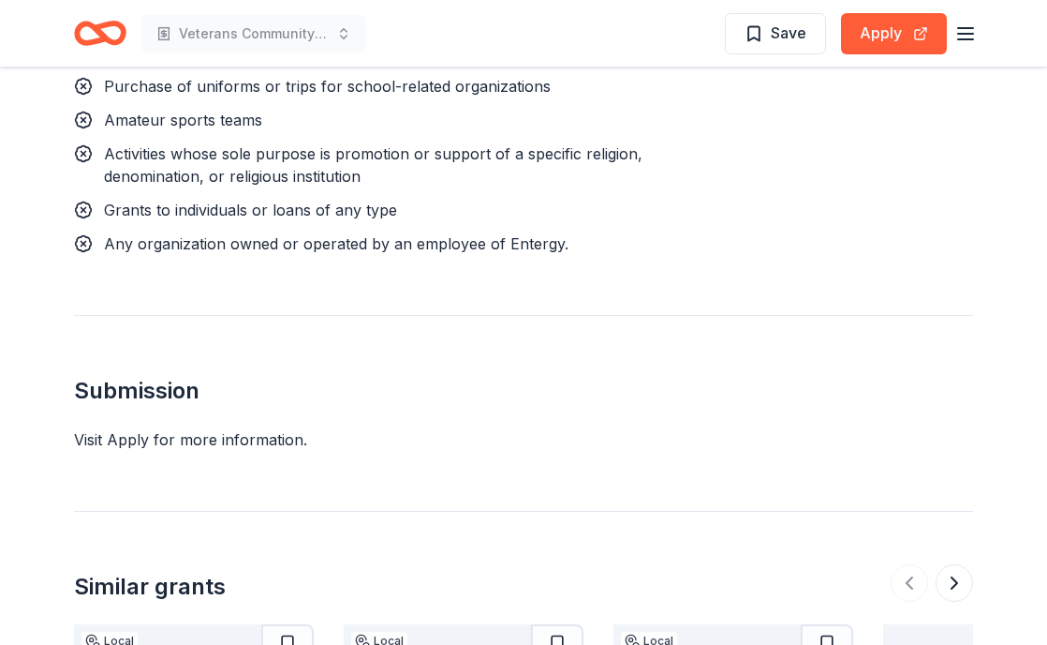
click at [194, 428] on div "Visit Apply for more information." at bounding box center [523, 439] width 899 height 22
click at [243, 428] on div "Visit Apply for more information." at bounding box center [523, 439] width 899 height 22
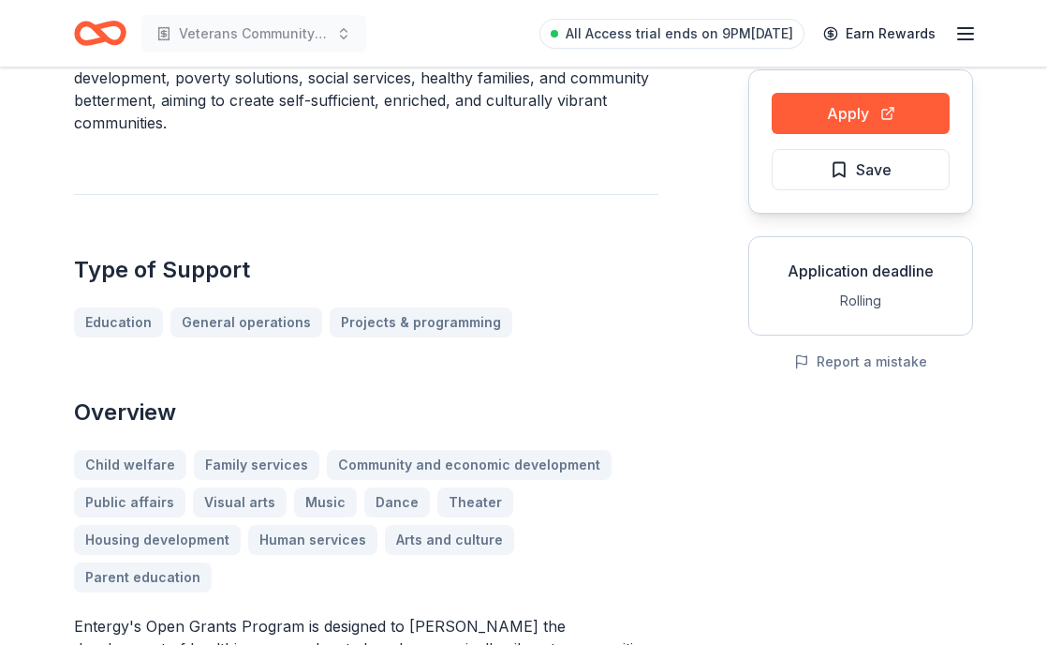
scroll to position [0, 0]
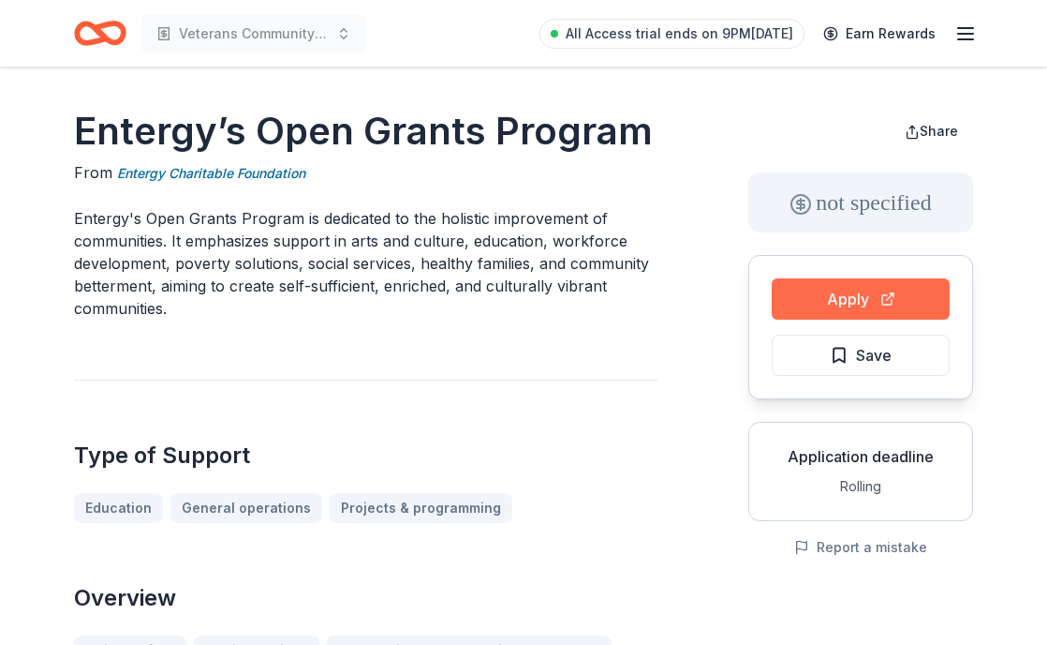
click at [865, 310] on button "Apply" at bounding box center [861, 298] width 178 height 41
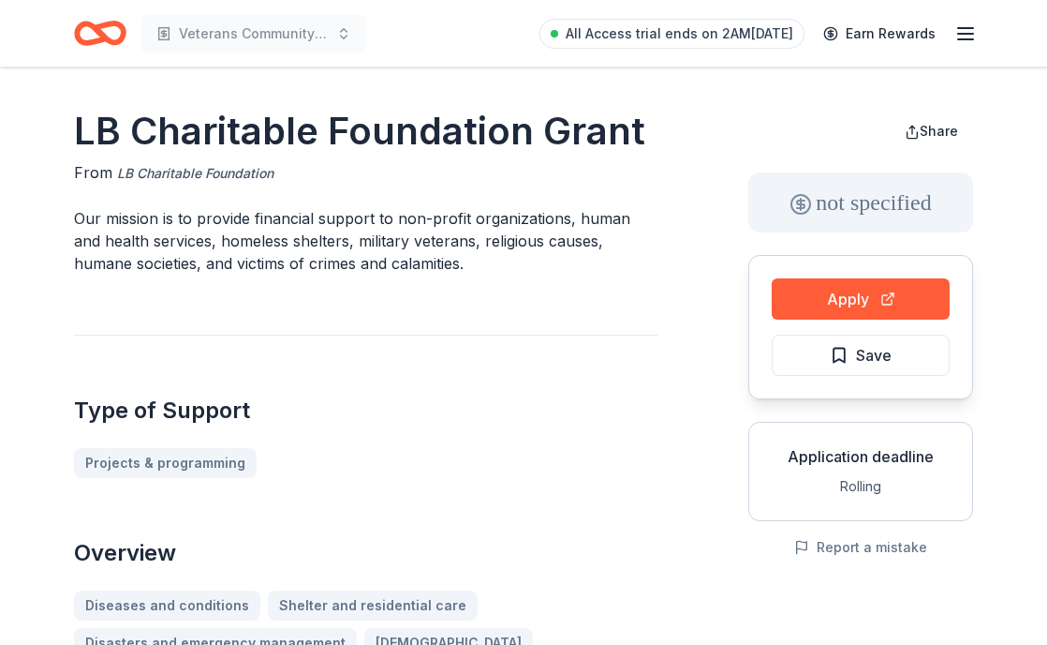
click at [227, 169] on link "LB Charitable Foundation" at bounding box center [195, 173] width 156 height 22
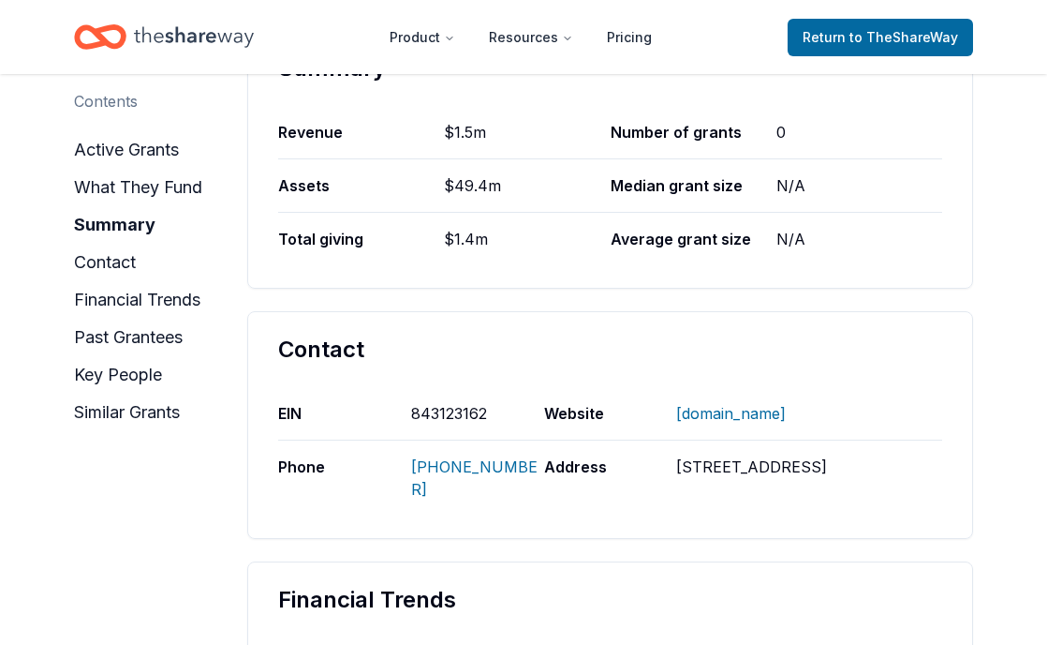
scroll to position [868, 0]
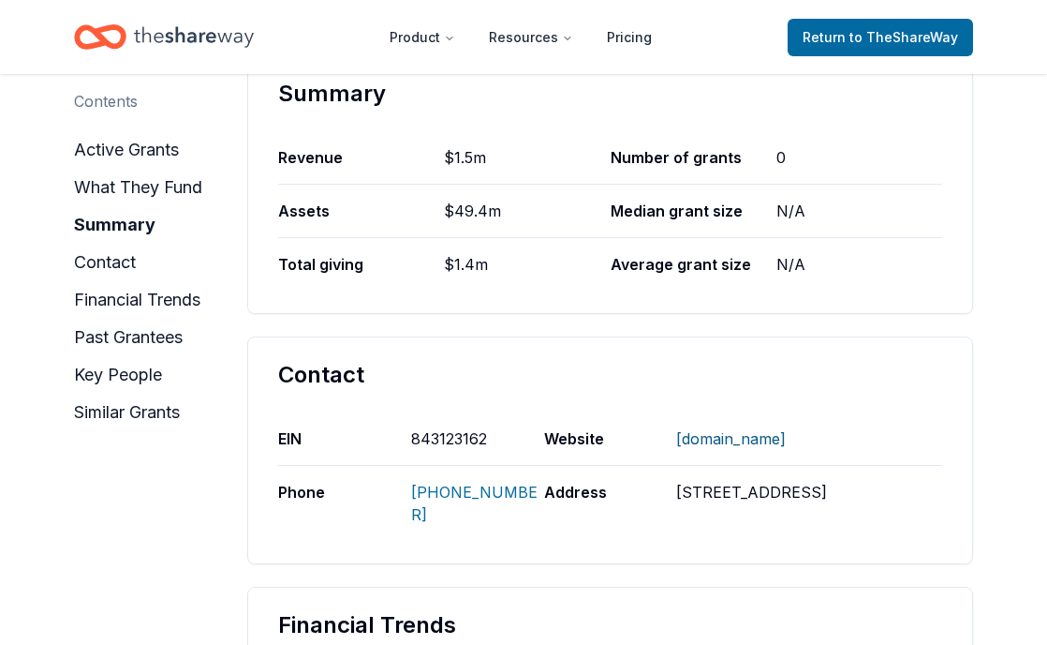
click at [773, 441] on link "lbcharitablefoundation.org" at bounding box center [731, 438] width 110 height 49
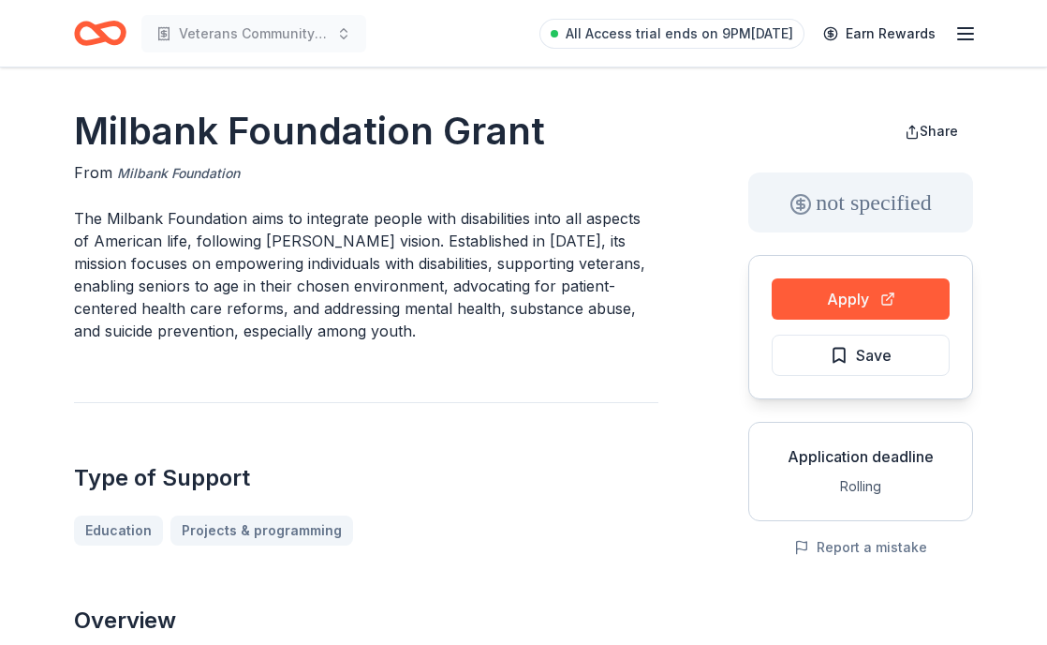
click at [153, 170] on link "Milbank Foundation" at bounding box center [178, 173] width 123 height 22
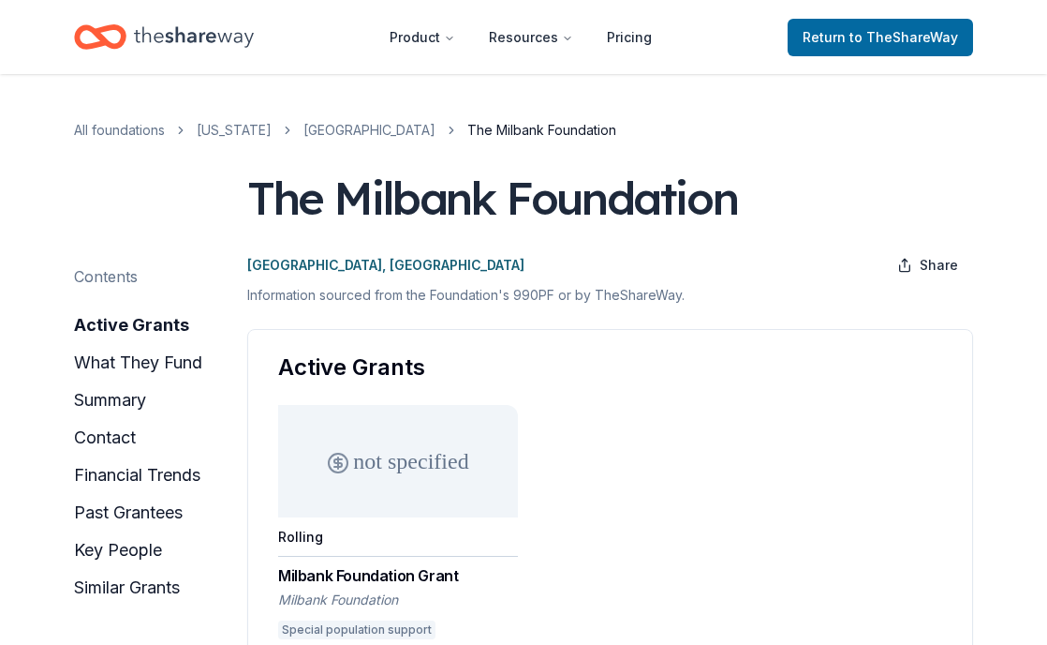
scroll to position [105, 0]
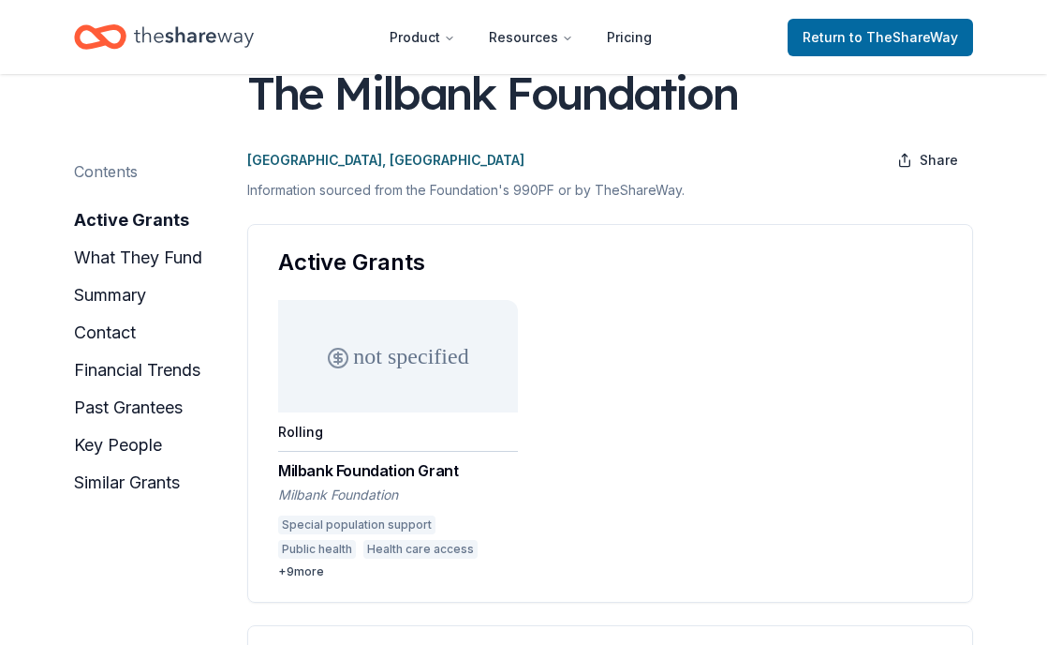
click at [382, 468] on div "Milbank Foundation Grant" at bounding box center [398, 470] width 240 height 22
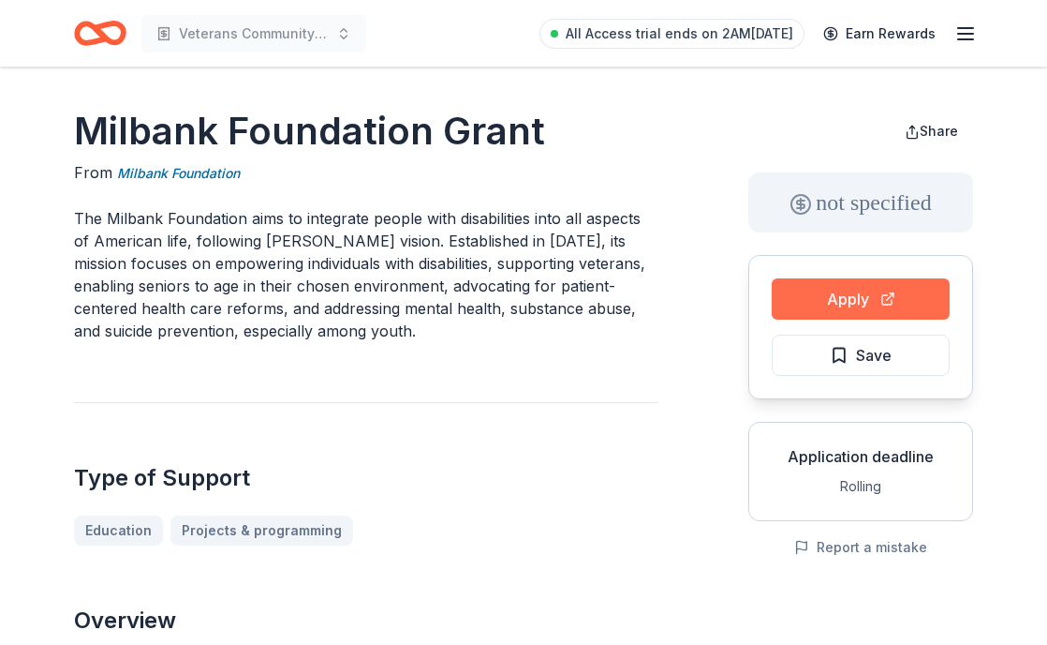
click at [826, 301] on button "Apply" at bounding box center [861, 298] width 178 height 41
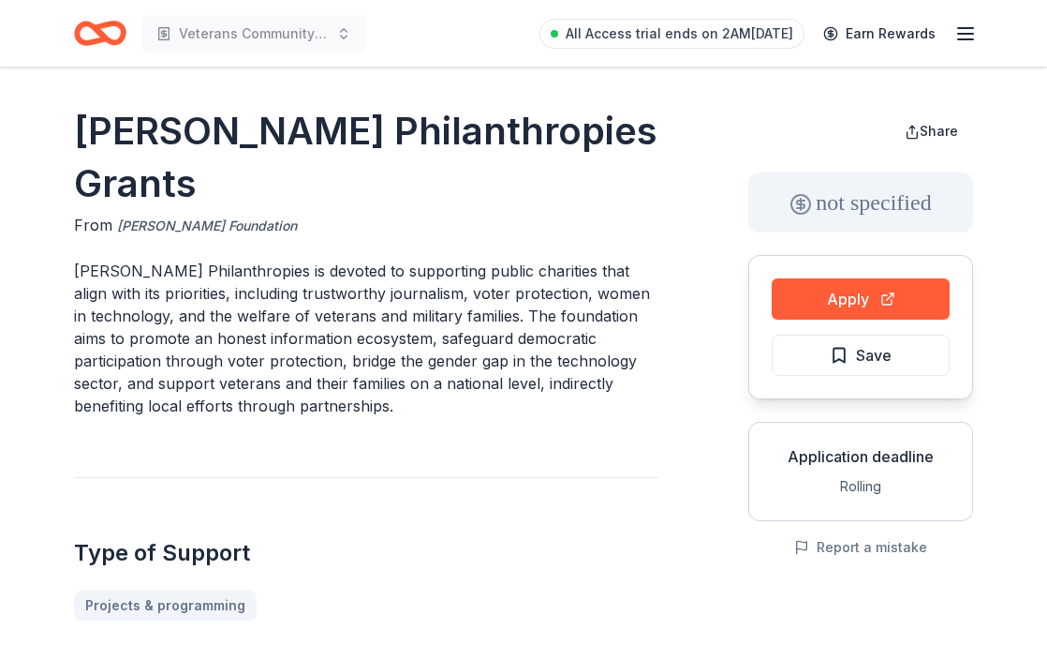
click at [161, 219] on link "[PERSON_NAME] Foundation" at bounding box center [207, 226] width 180 height 22
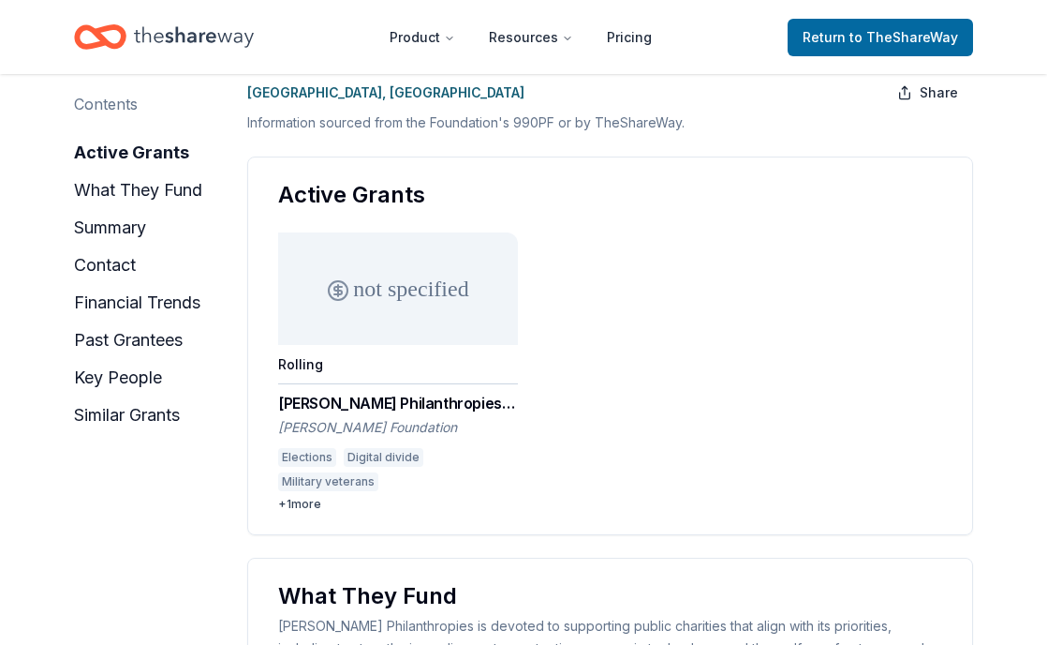
scroll to position [174, 0]
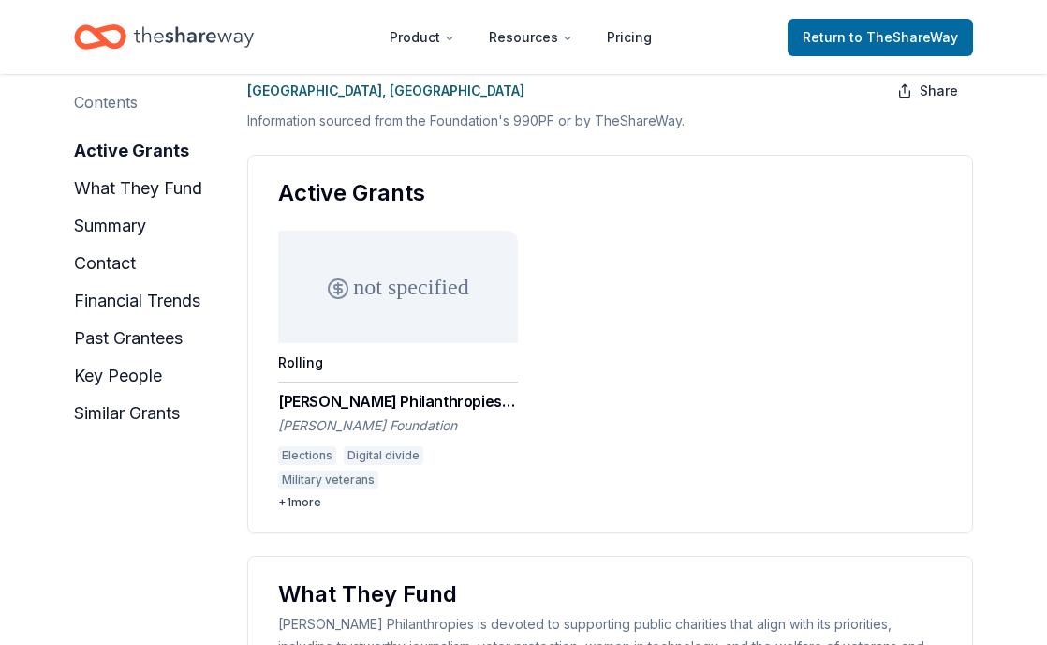
click at [412, 292] on div "not specified" at bounding box center [398, 286] width 240 height 112
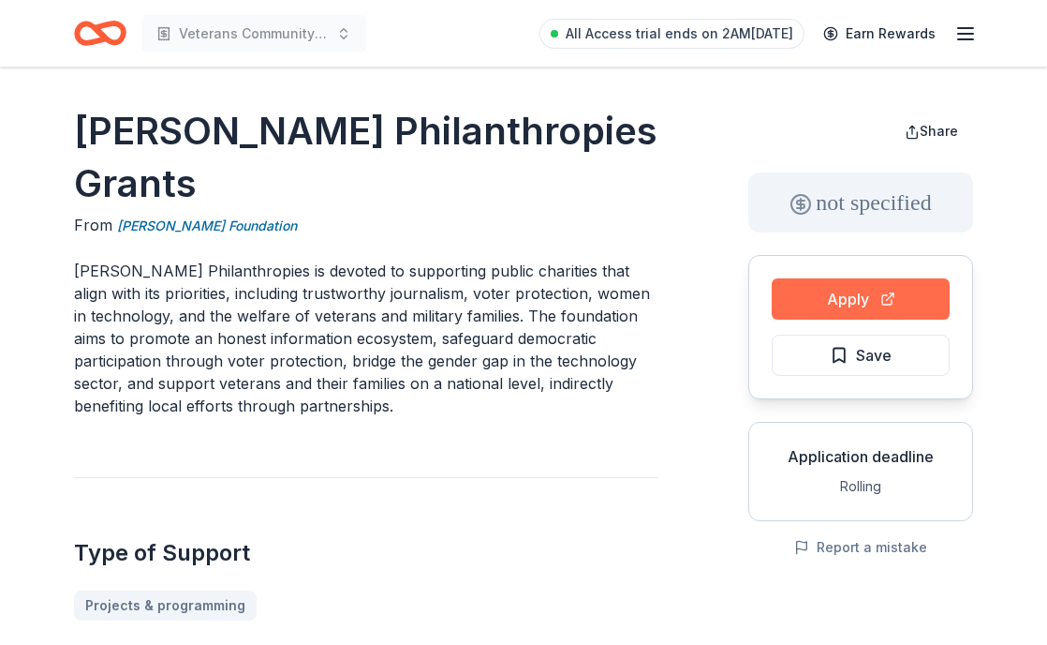
click at [839, 278] on button "Apply" at bounding box center [861, 298] width 178 height 41
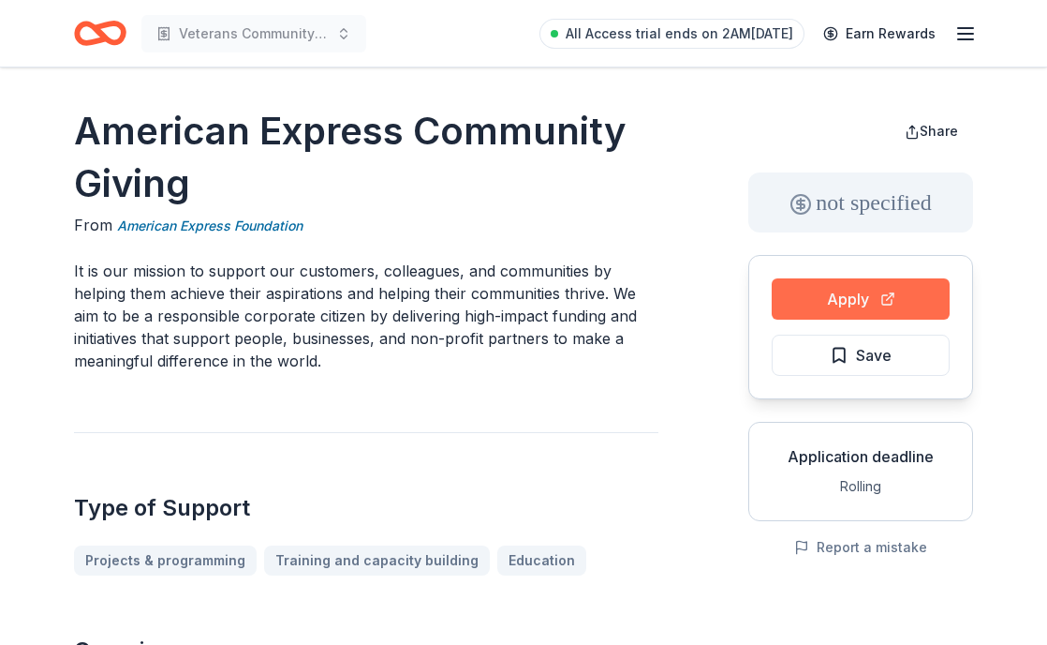
click at [839, 289] on button "Apply" at bounding box center [861, 298] width 178 height 41
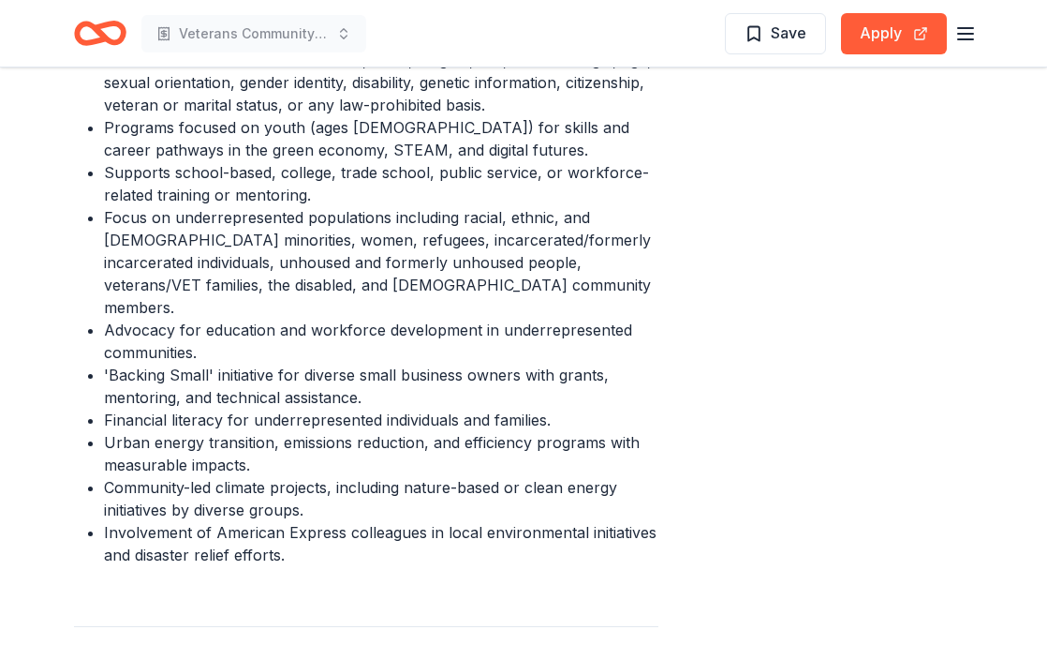
scroll to position [1655, 0]
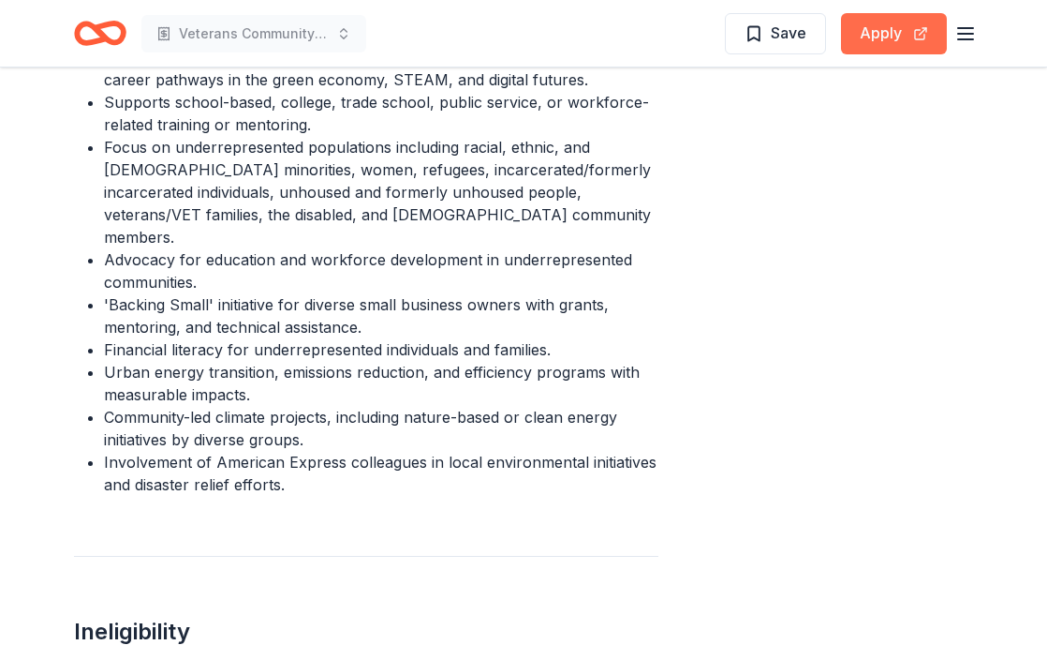
click at [886, 41] on button "Apply" at bounding box center [894, 33] width 106 height 41
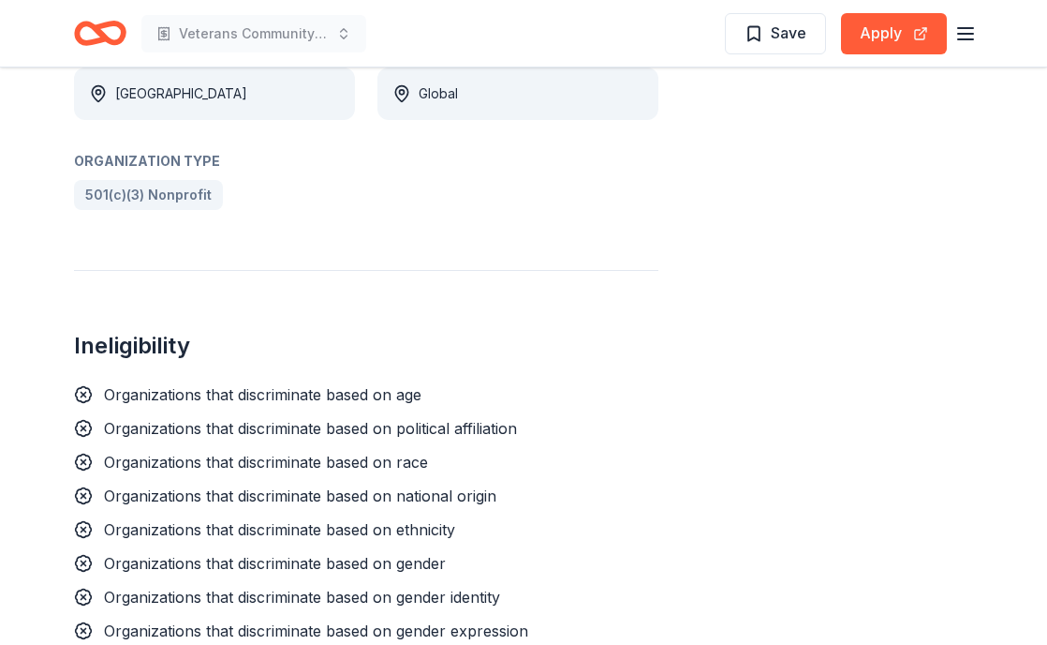
scroll to position [1177, 0]
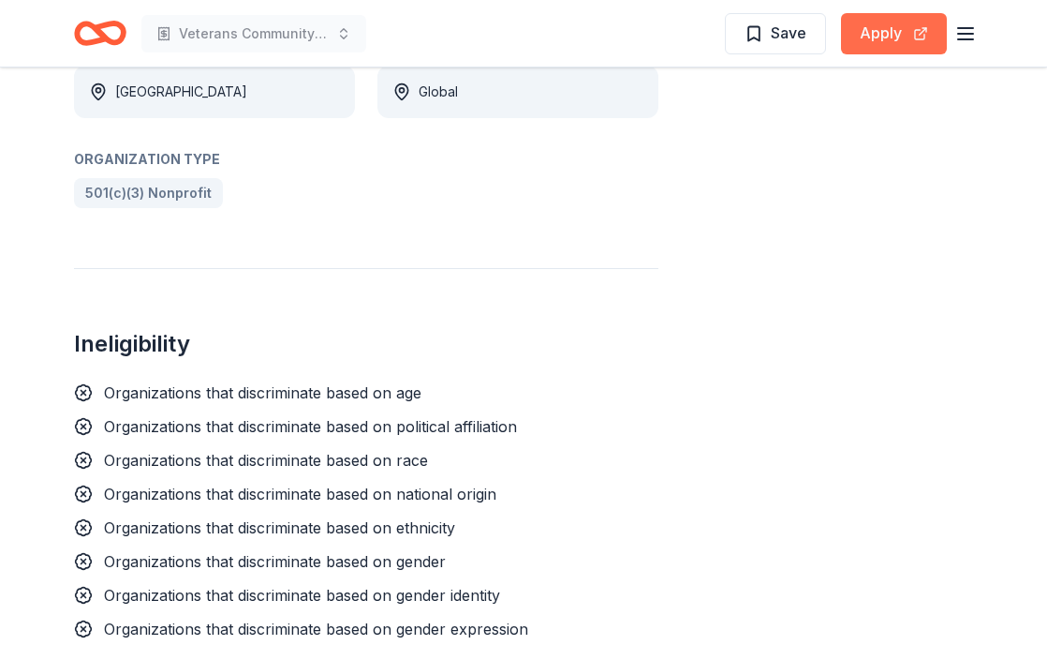
click at [889, 40] on button "Apply" at bounding box center [894, 33] width 106 height 41
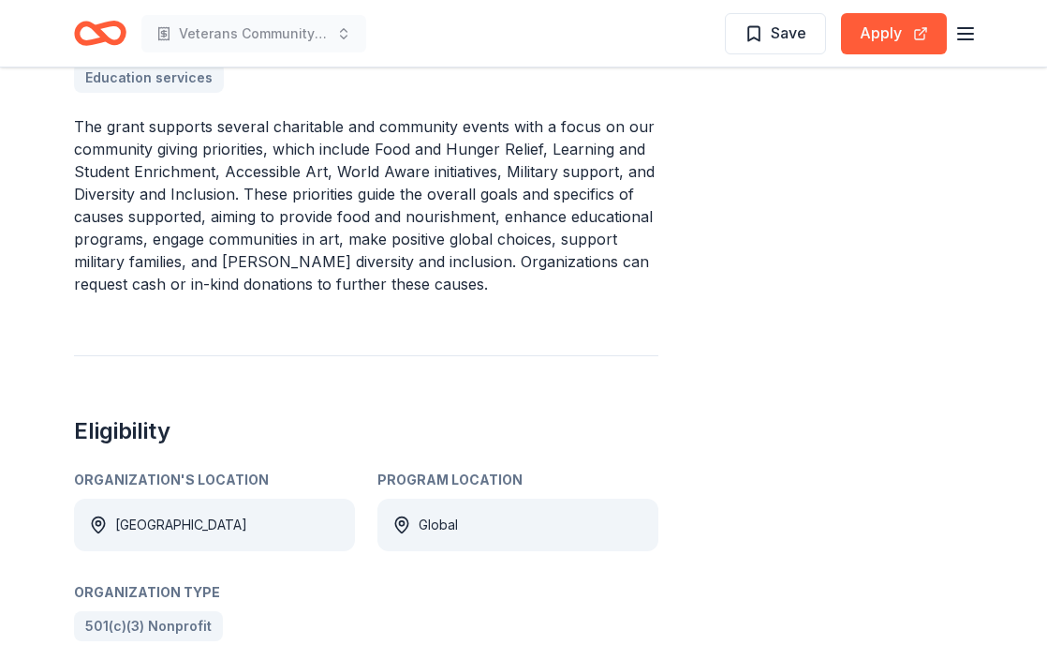
scroll to position [686, 0]
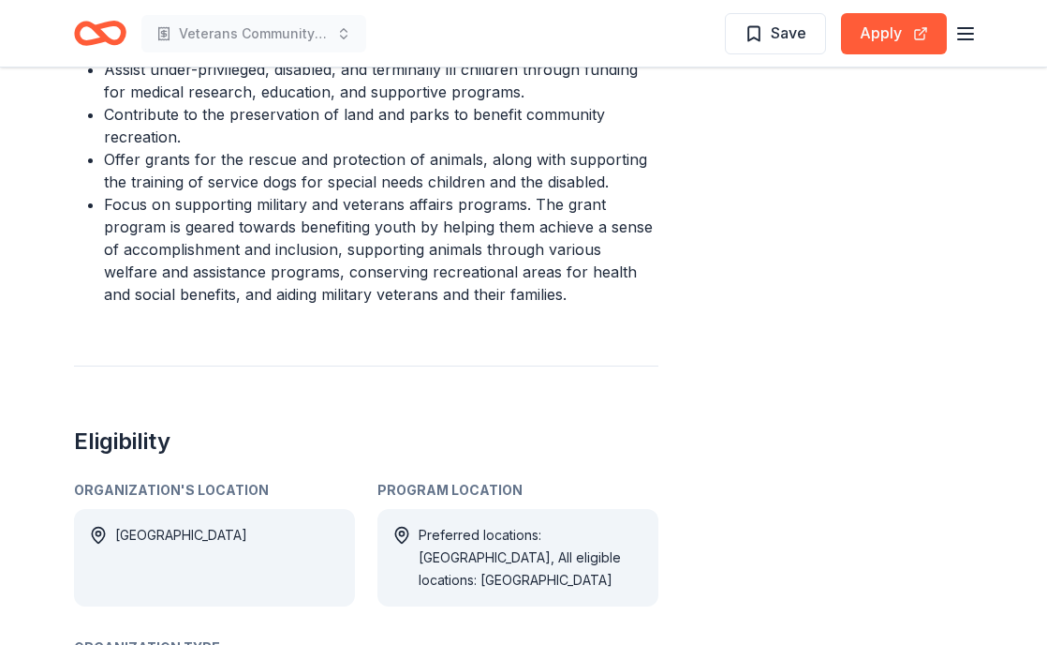
scroll to position [901, 0]
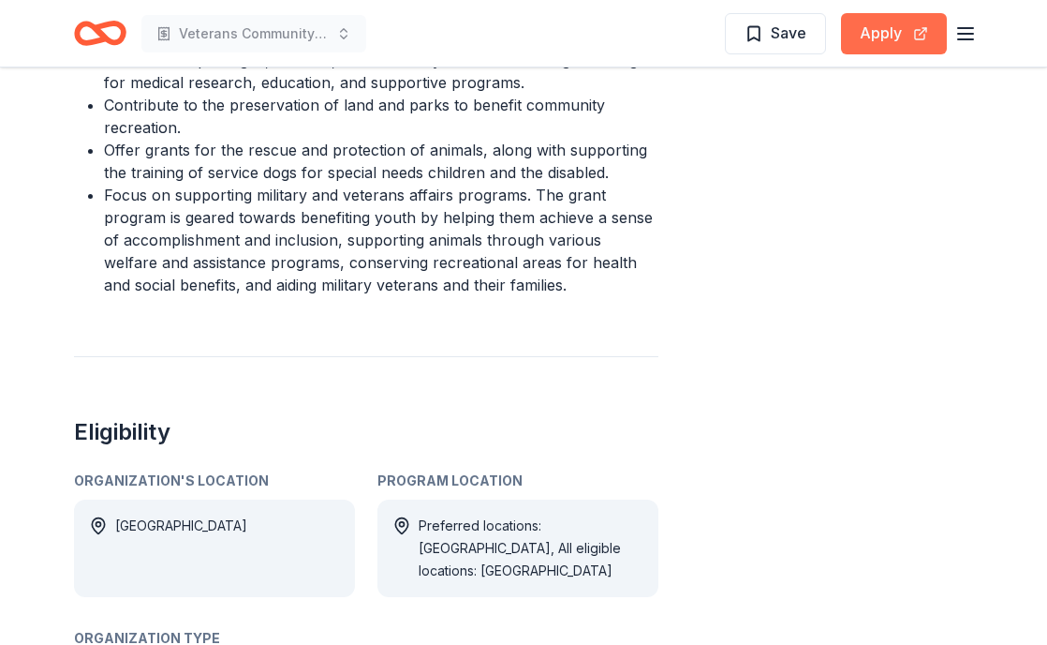
click at [891, 43] on button "Apply" at bounding box center [894, 33] width 106 height 41
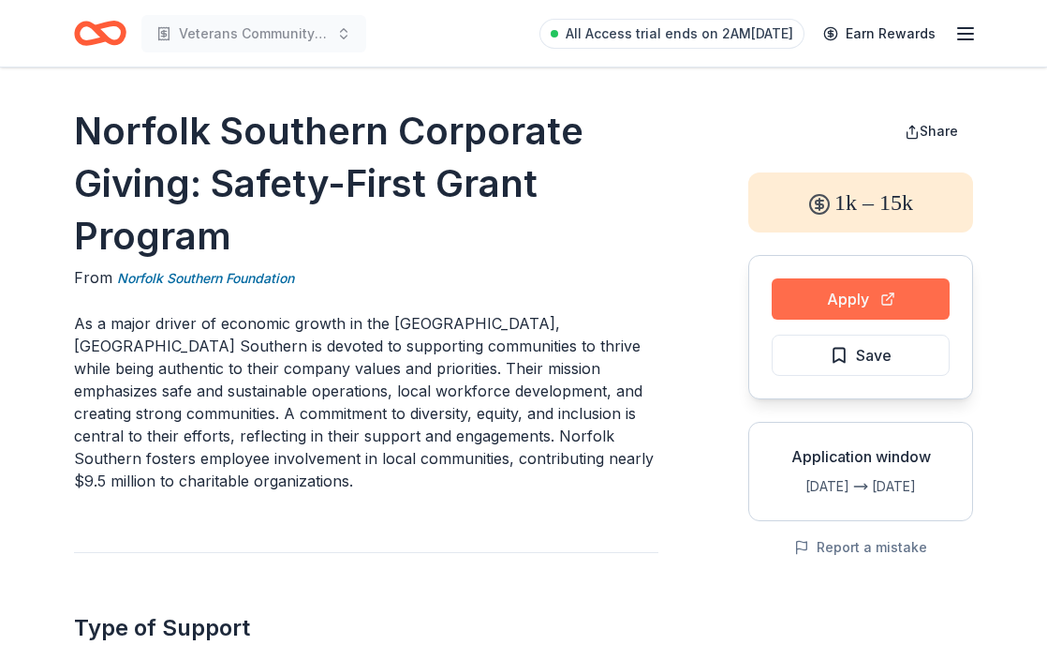
click at [913, 289] on button "Apply" at bounding box center [861, 298] width 178 height 41
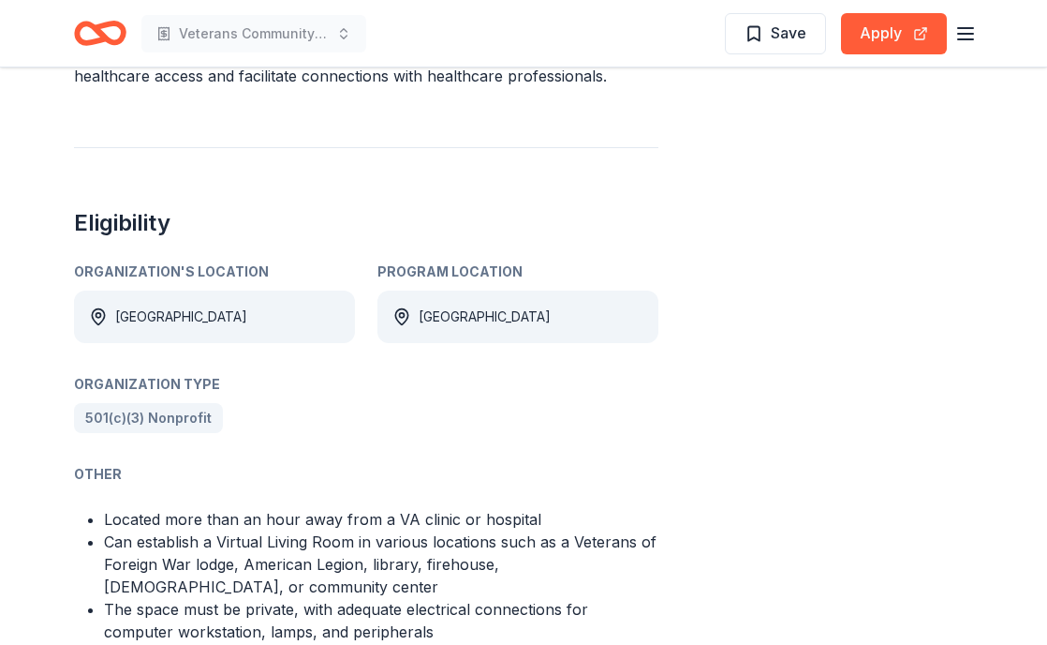
scroll to position [525, 0]
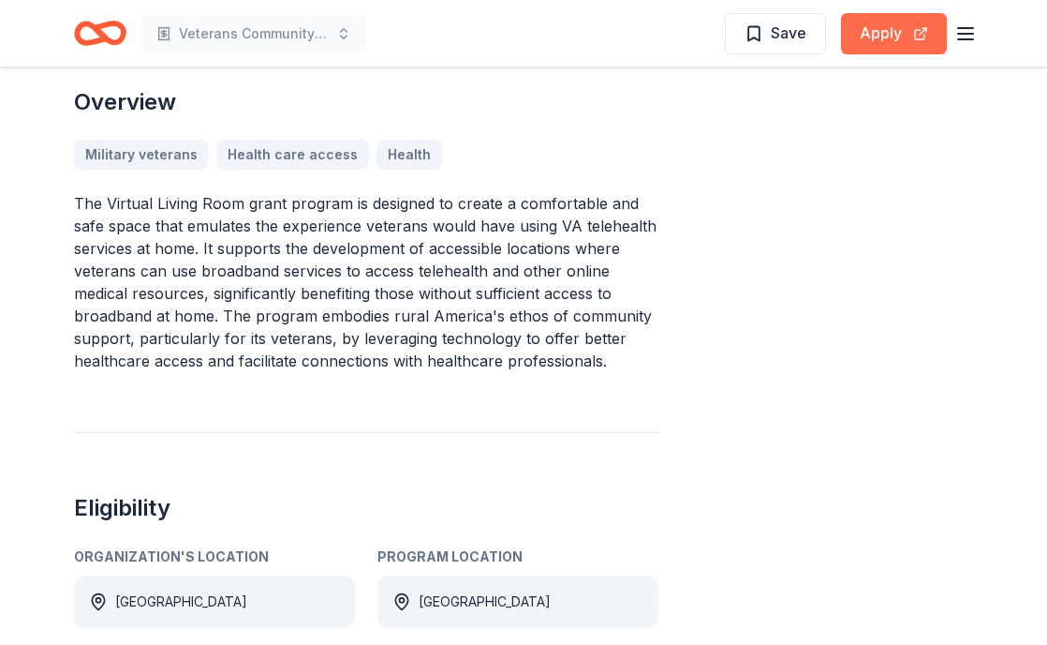
click at [882, 41] on button "Apply" at bounding box center [894, 33] width 106 height 41
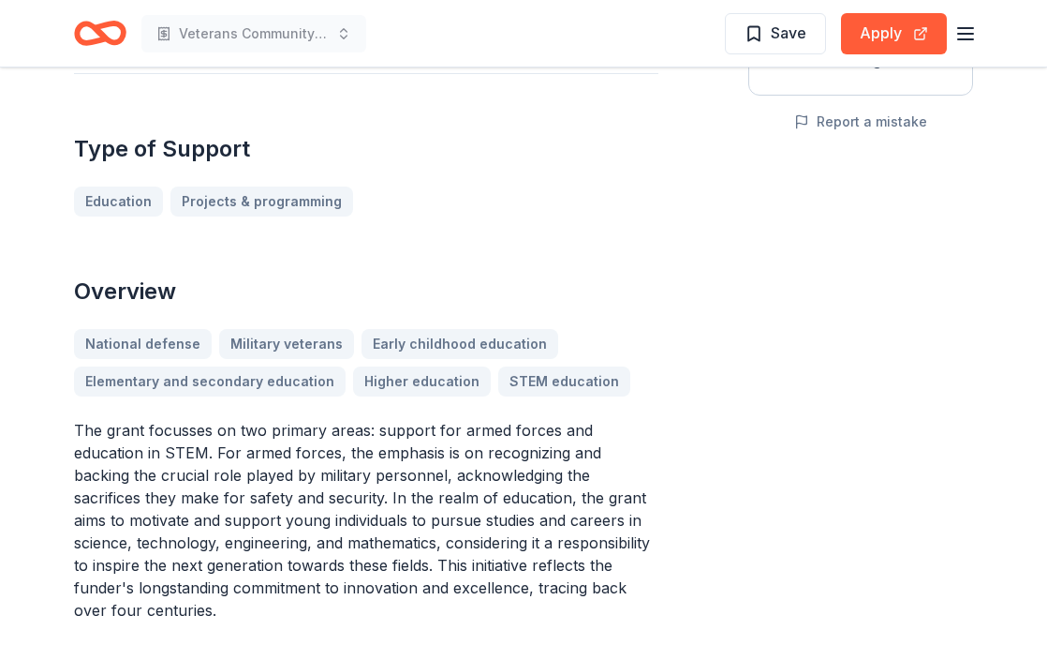
scroll to position [431, 0]
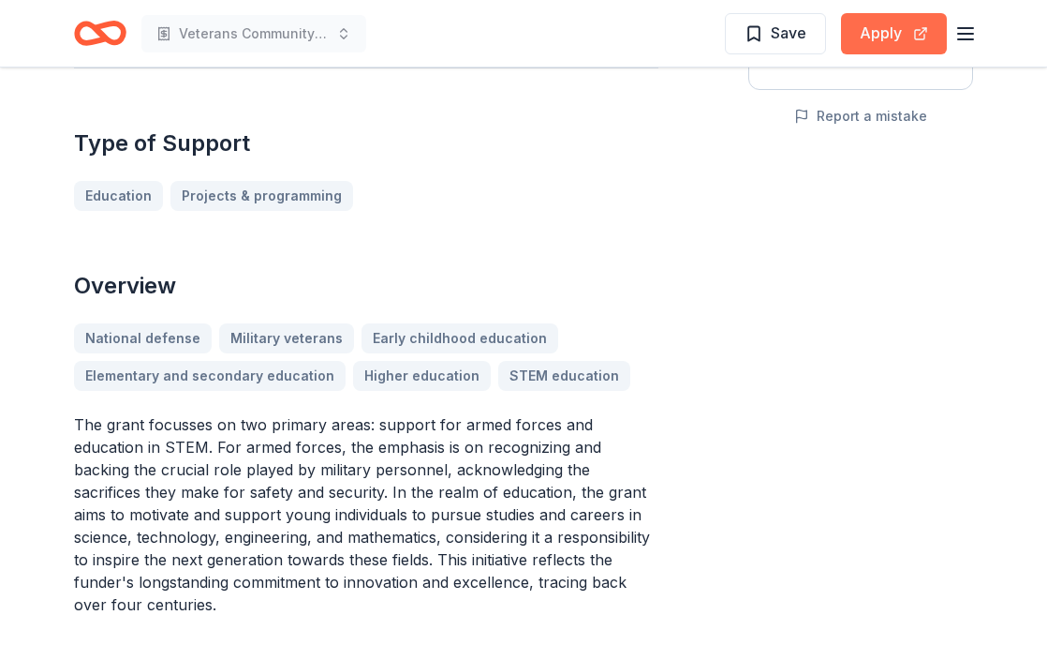
click at [894, 35] on button "Apply" at bounding box center [894, 33] width 106 height 41
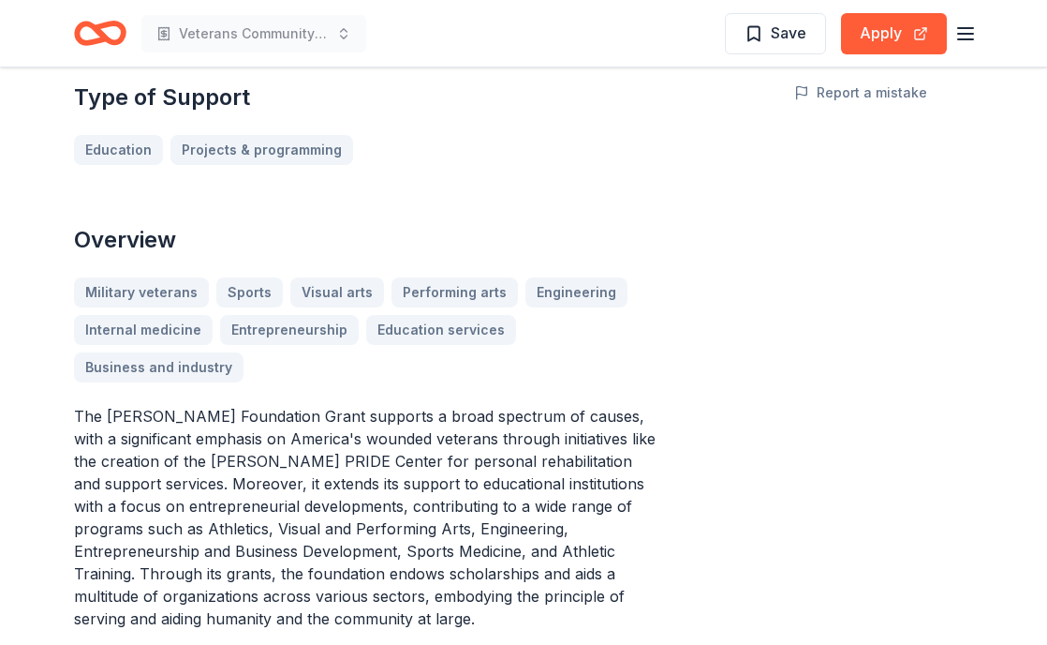
scroll to position [468, 0]
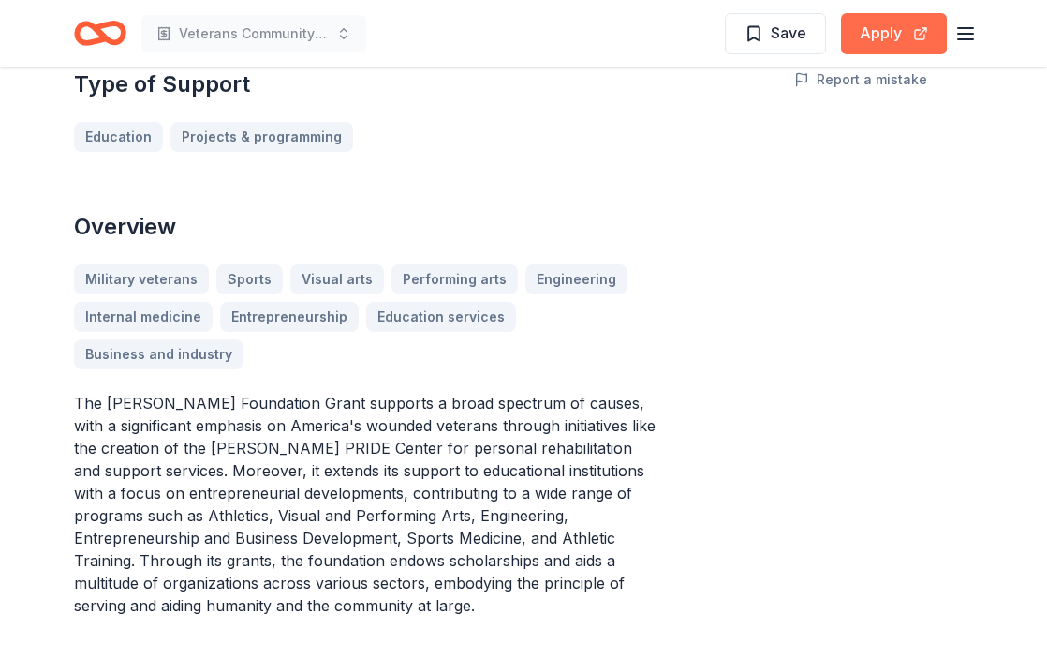
click at [880, 36] on button "Apply" at bounding box center [894, 33] width 106 height 41
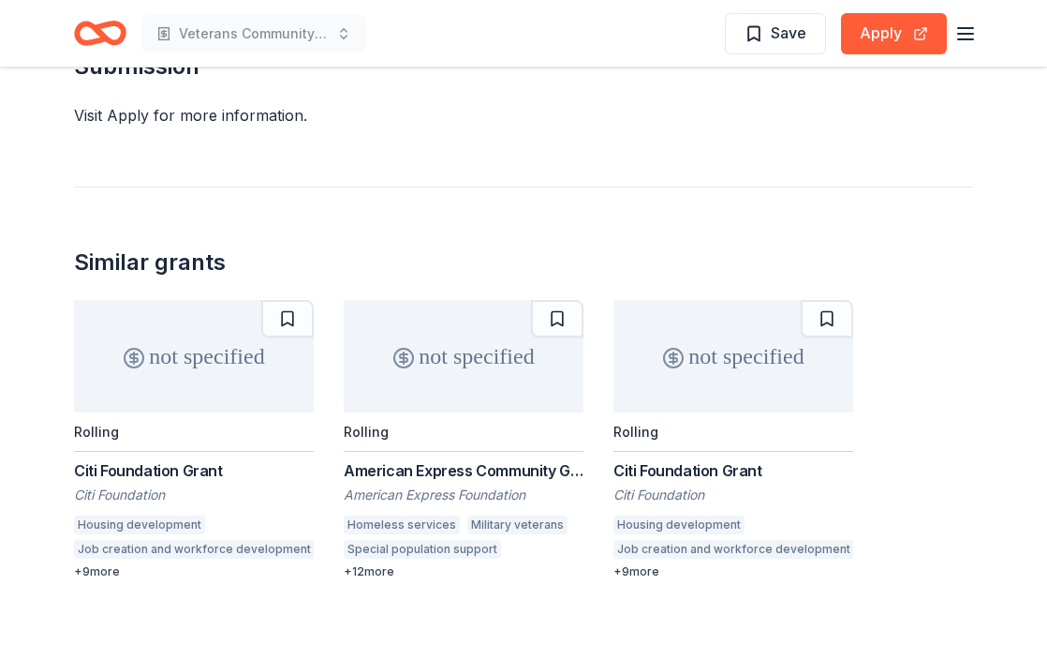
scroll to position [1848, 0]
click at [767, 312] on div "not specified" at bounding box center [734, 355] width 240 height 112
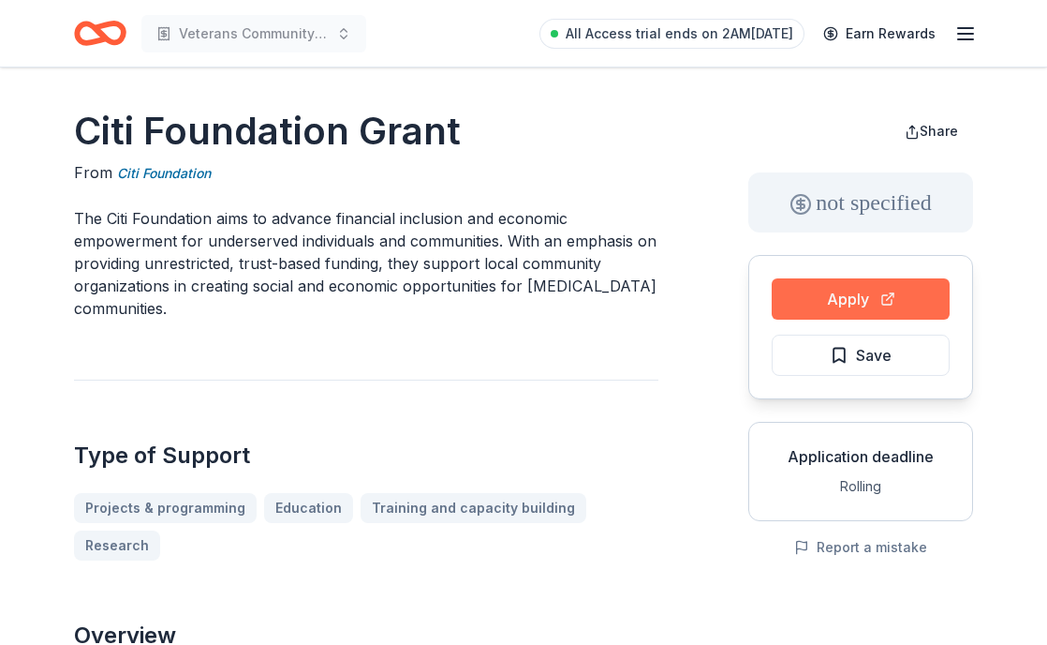
click at [854, 304] on button "Apply" at bounding box center [861, 298] width 178 height 41
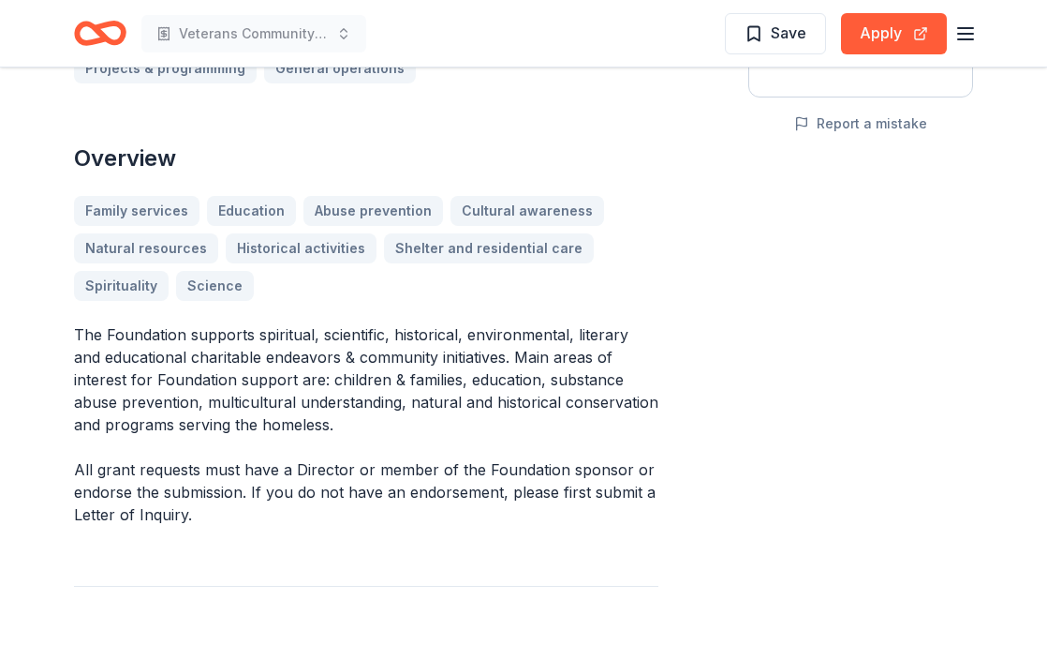
scroll to position [425, 0]
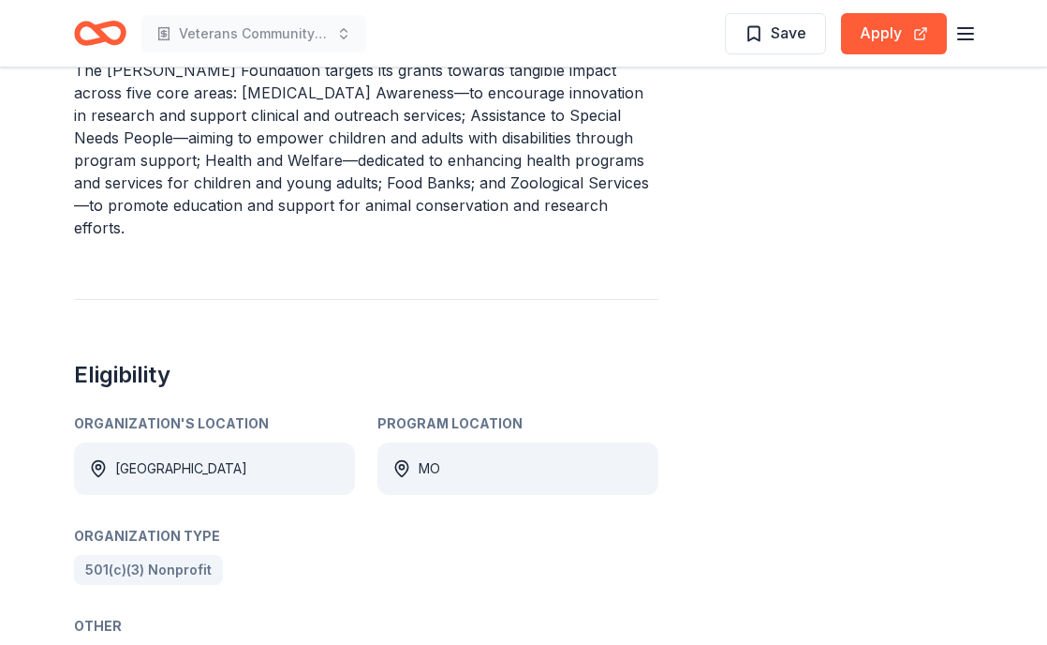
scroll to position [741, 0]
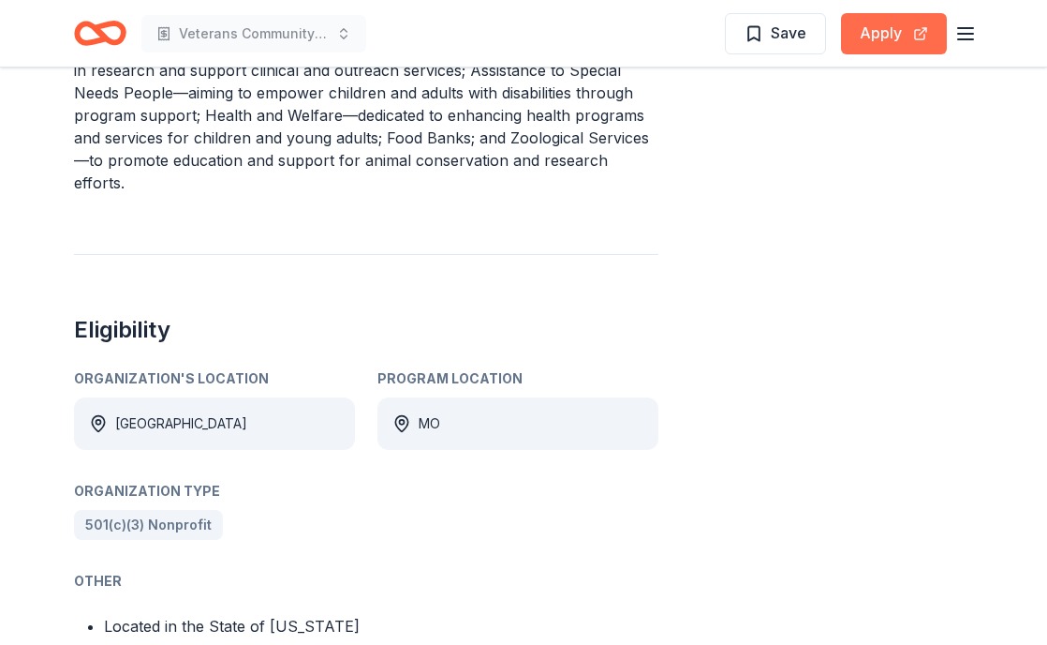
click at [899, 34] on button "Apply" at bounding box center [894, 33] width 106 height 41
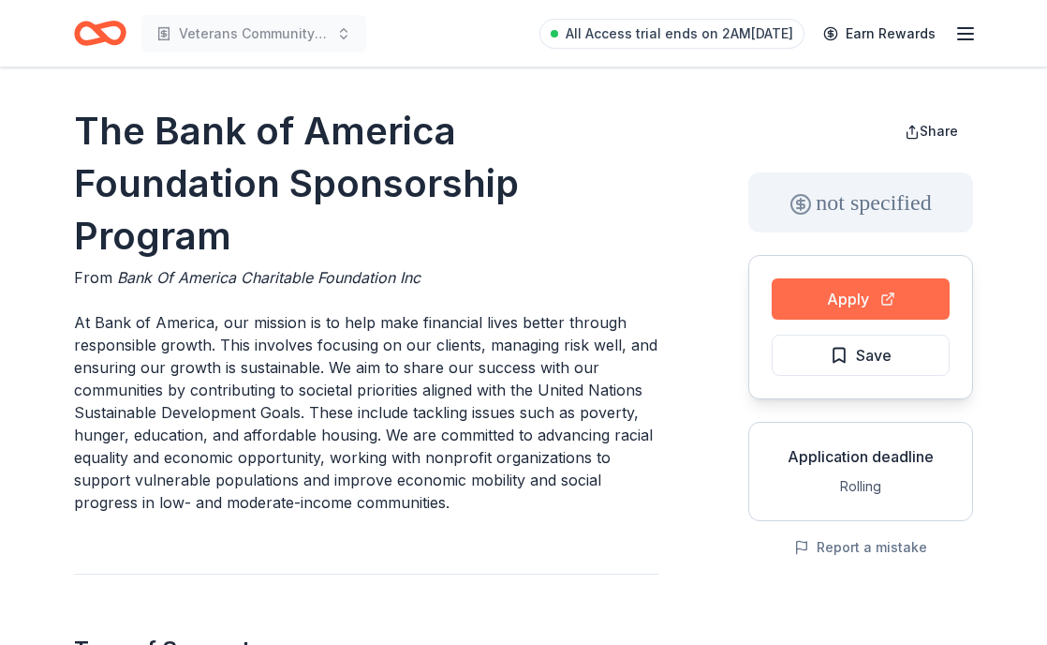
click at [840, 296] on button "Apply" at bounding box center [861, 298] width 178 height 41
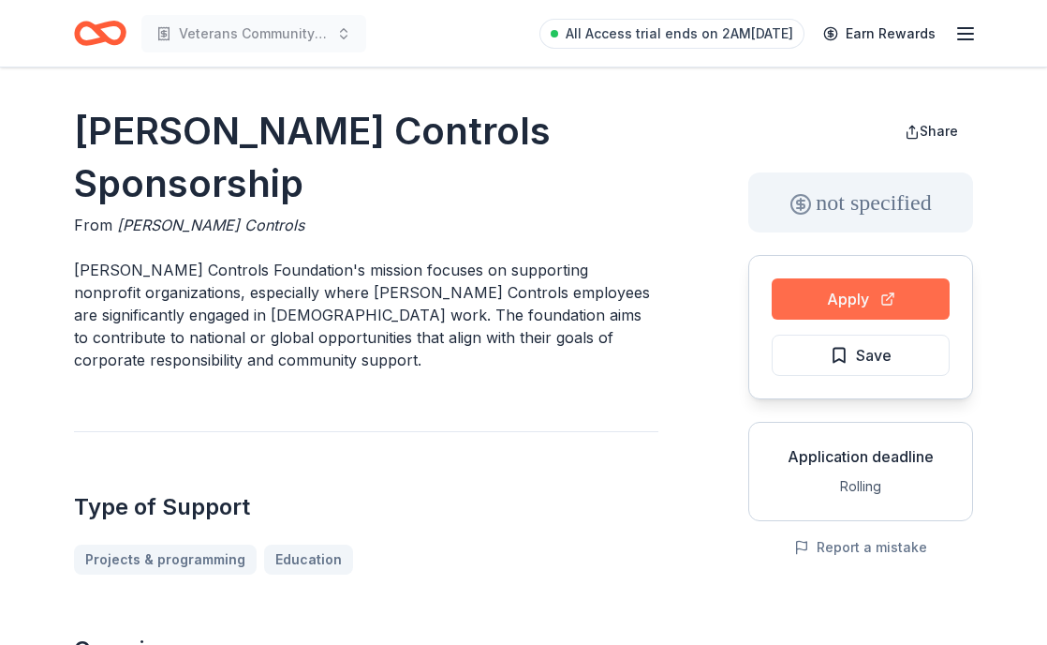
click at [823, 297] on button "Apply" at bounding box center [861, 298] width 178 height 41
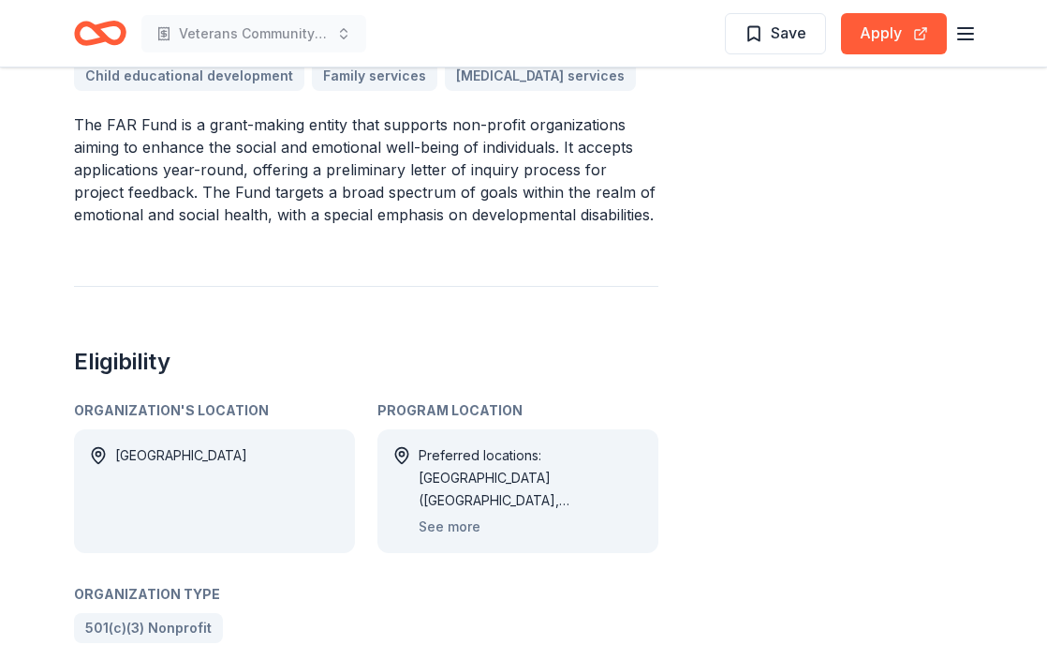
scroll to position [647, 0]
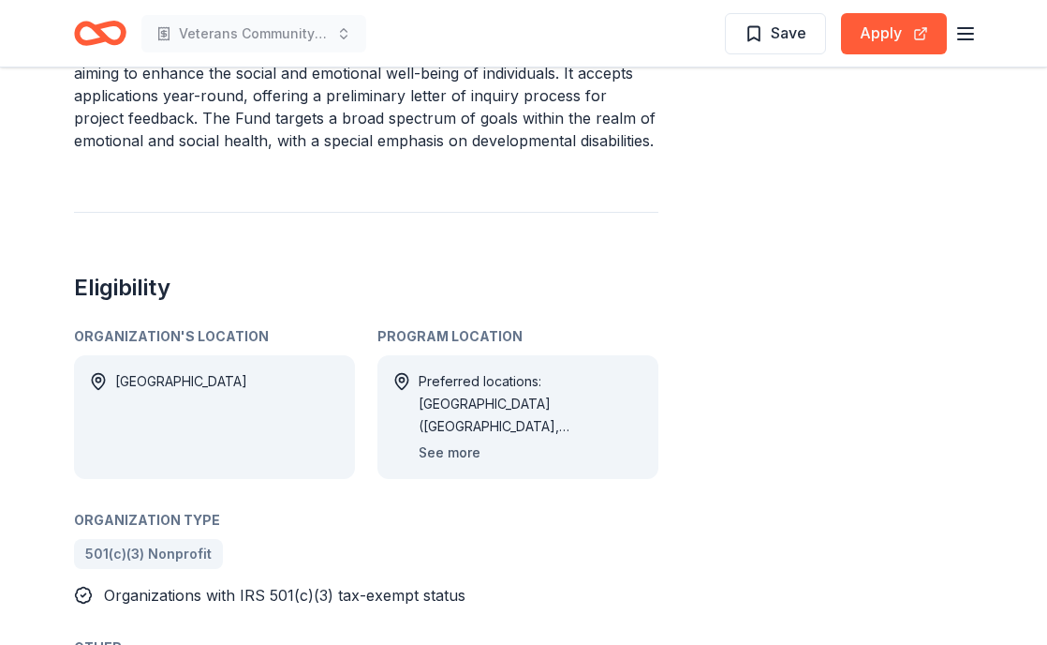
click at [467, 464] on button "See more" at bounding box center [450, 452] width 62 height 22
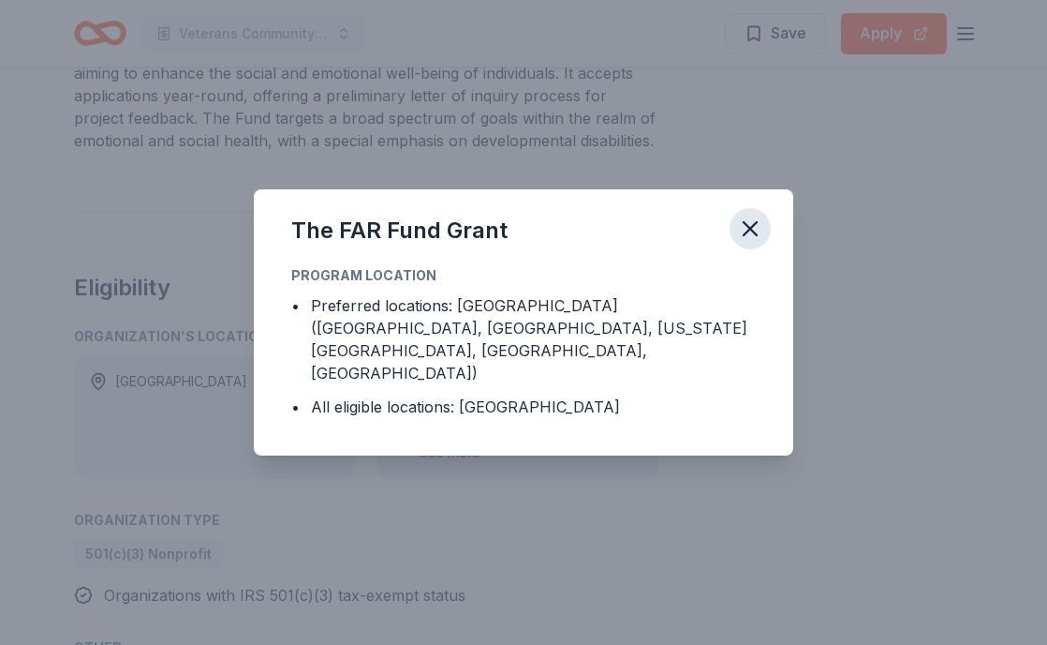
click at [754, 235] on icon "button" at bounding box center [750, 228] width 13 height 13
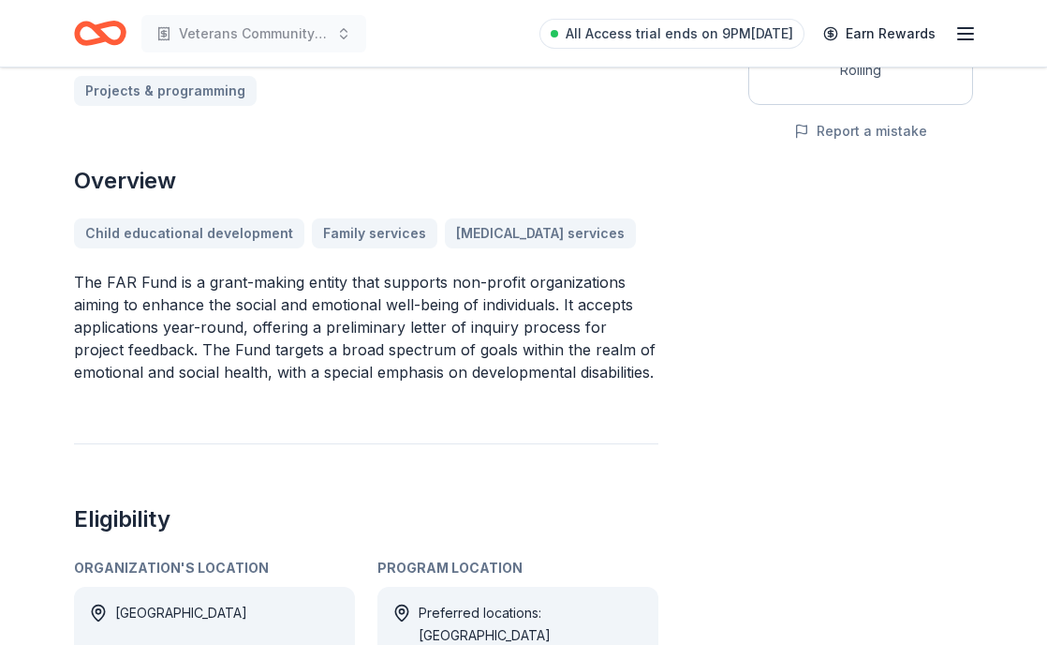
scroll to position [19, 0]
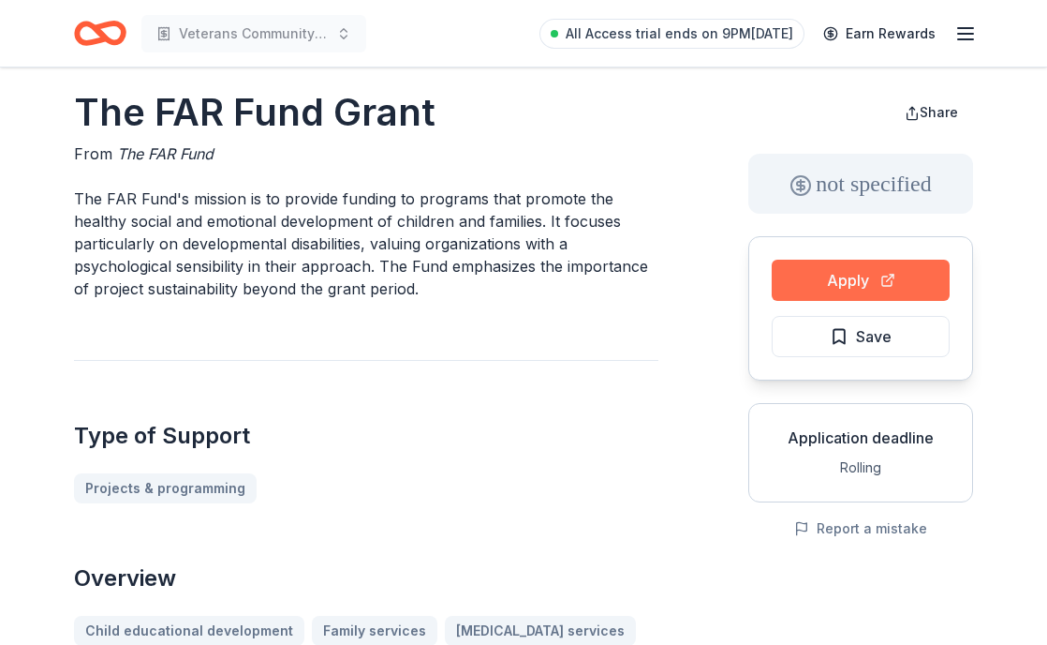
click at [855, 283] on button "Apply" at bounding box center [861, 280] width 178 height 41
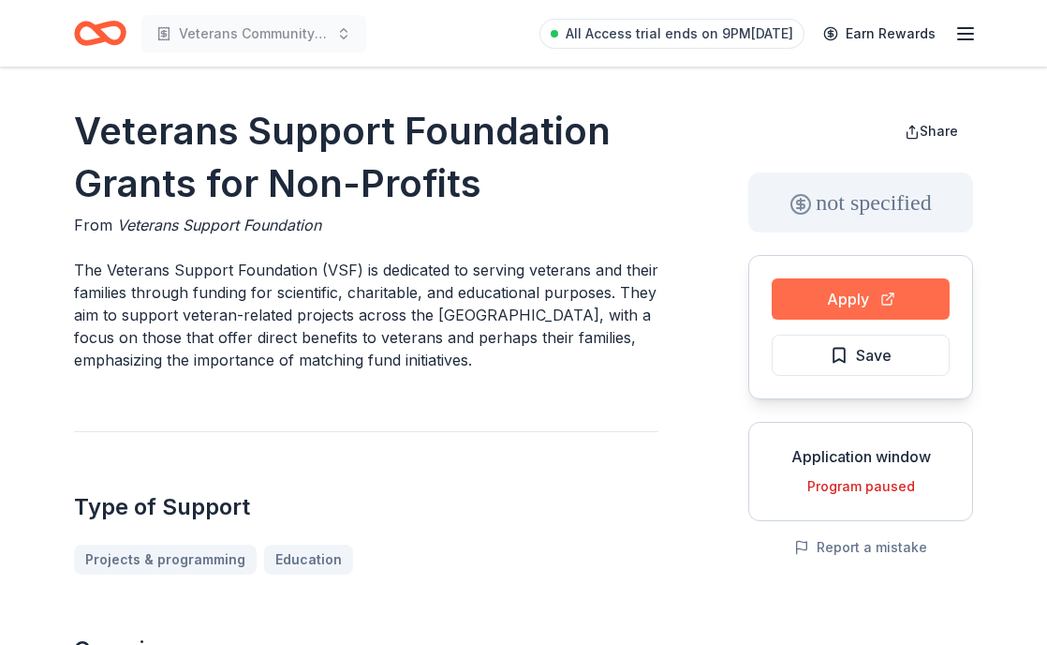
click at [822, 315] on button "Apply" at bounding box center [861, 298] width 178 height 41
